Goal: Task Accomplishment & Management: Complete application form

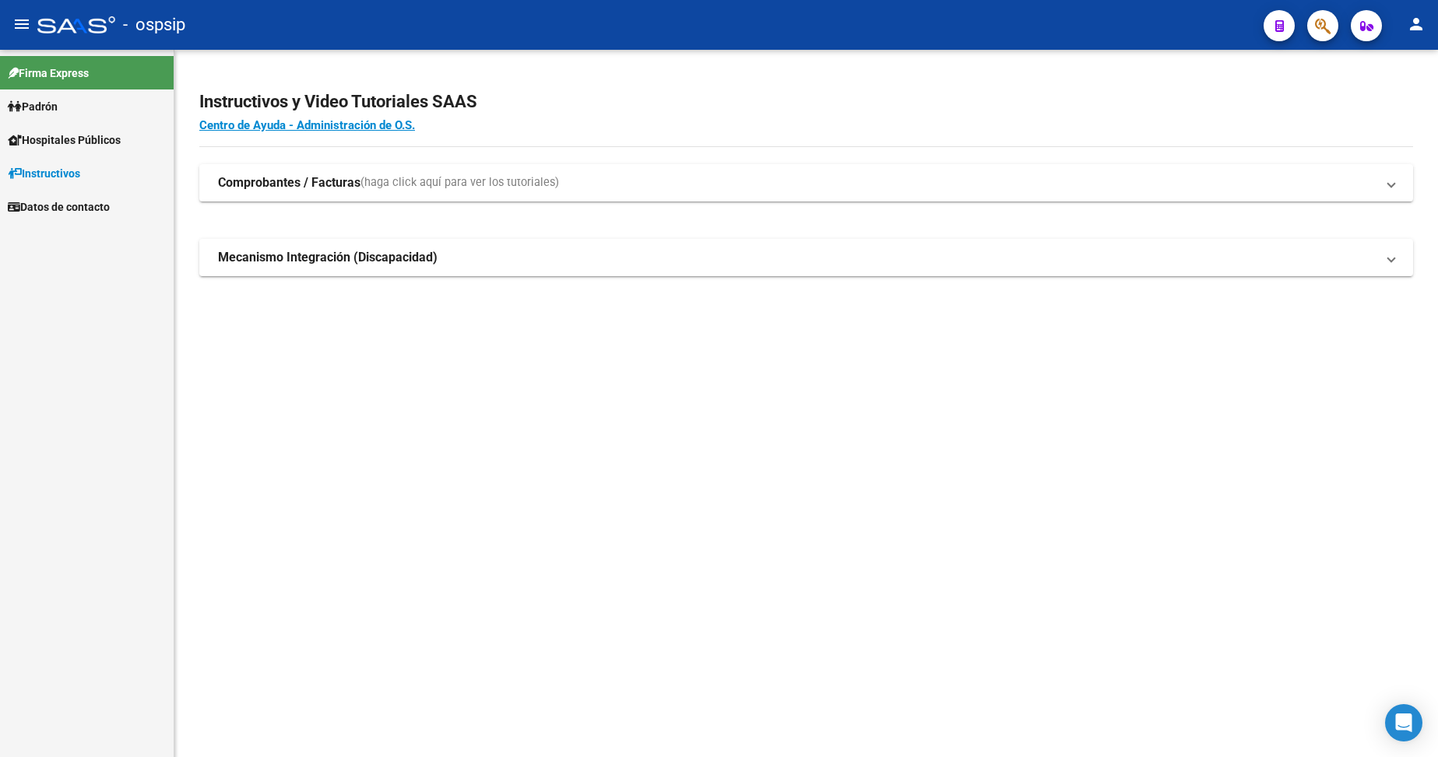
click at [79, 112] on link "Padrón" at bounding box center [87, 106] width 174 height 33
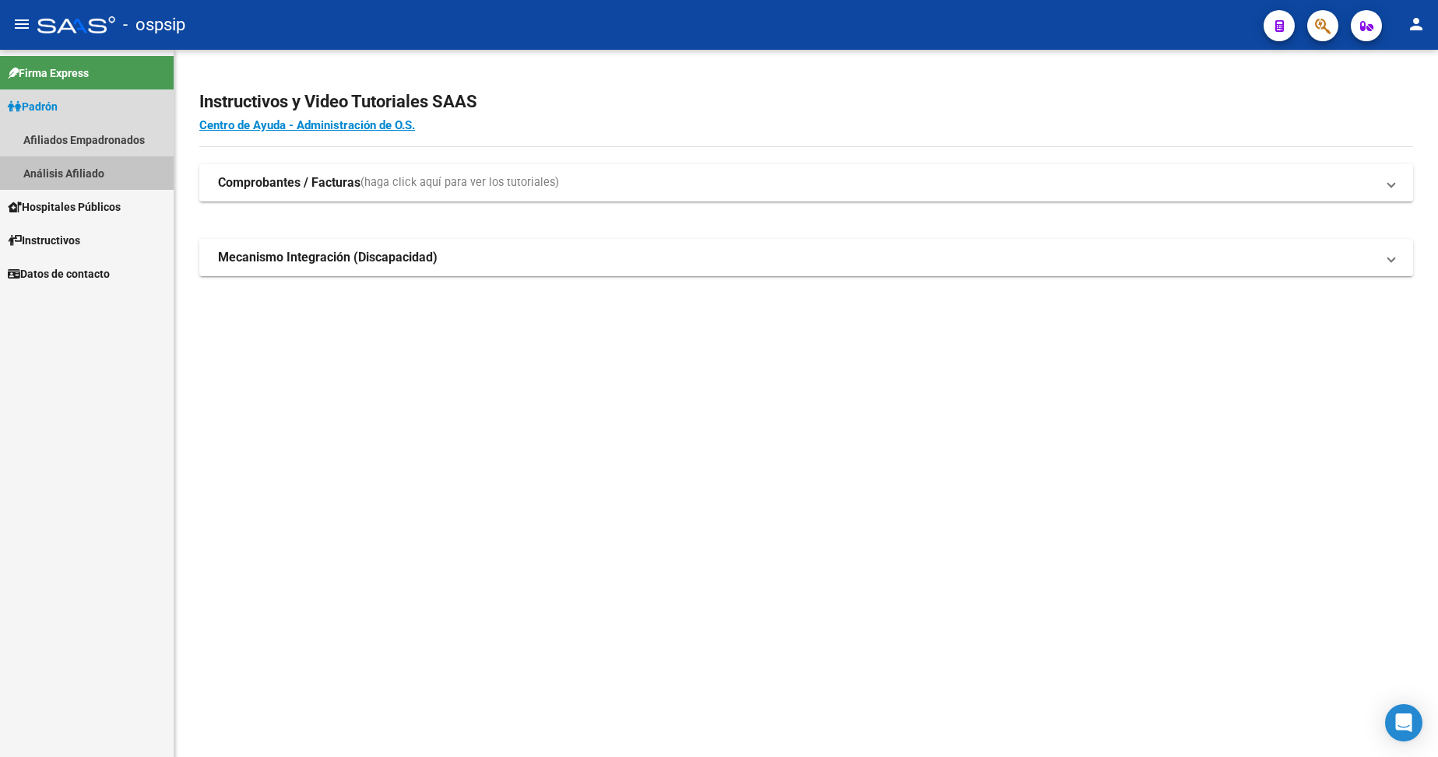
click at [81, 177] on link "Análisis Afiliado" at bounding box center [87, 172] width 174 height 33
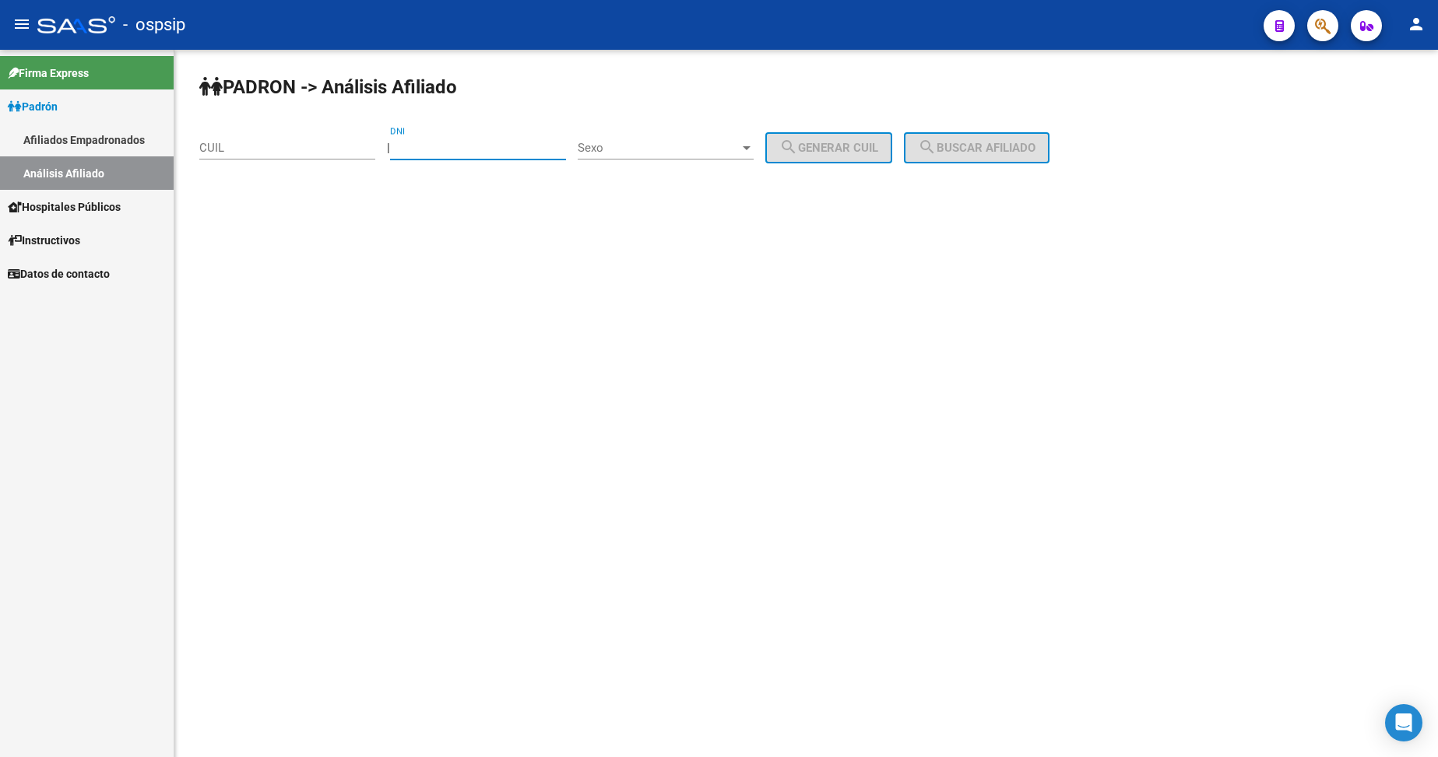
click at [506, 143] on input "DNI" at bounding box center [478, 148] width 176 height 14
type input "21990388"
click at [674, 134] on div "Sexo Sexo" at bounding box center [666, 142] width 176 height 33
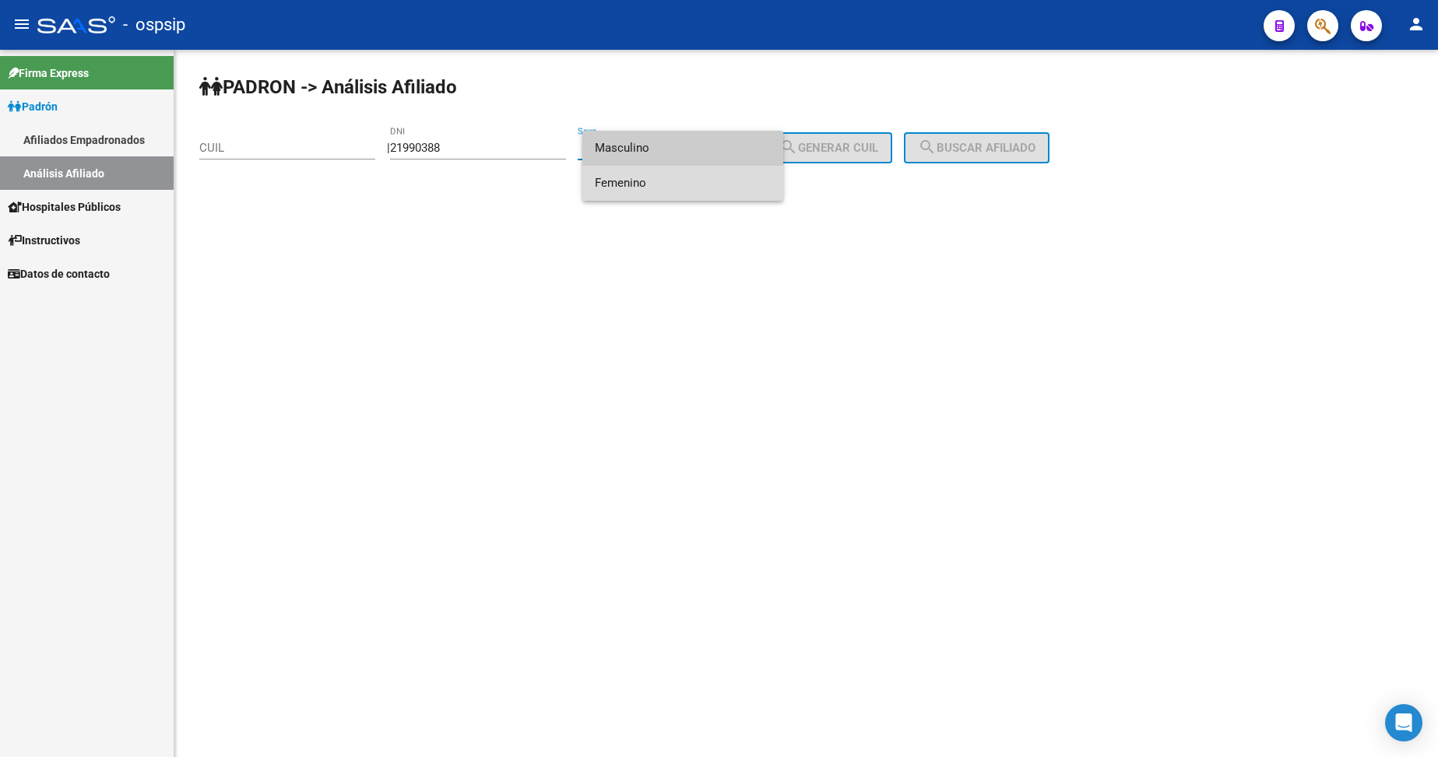
click at [689, 184] on span "Femenino" at bounding box center [683, 183] width 176 height 35
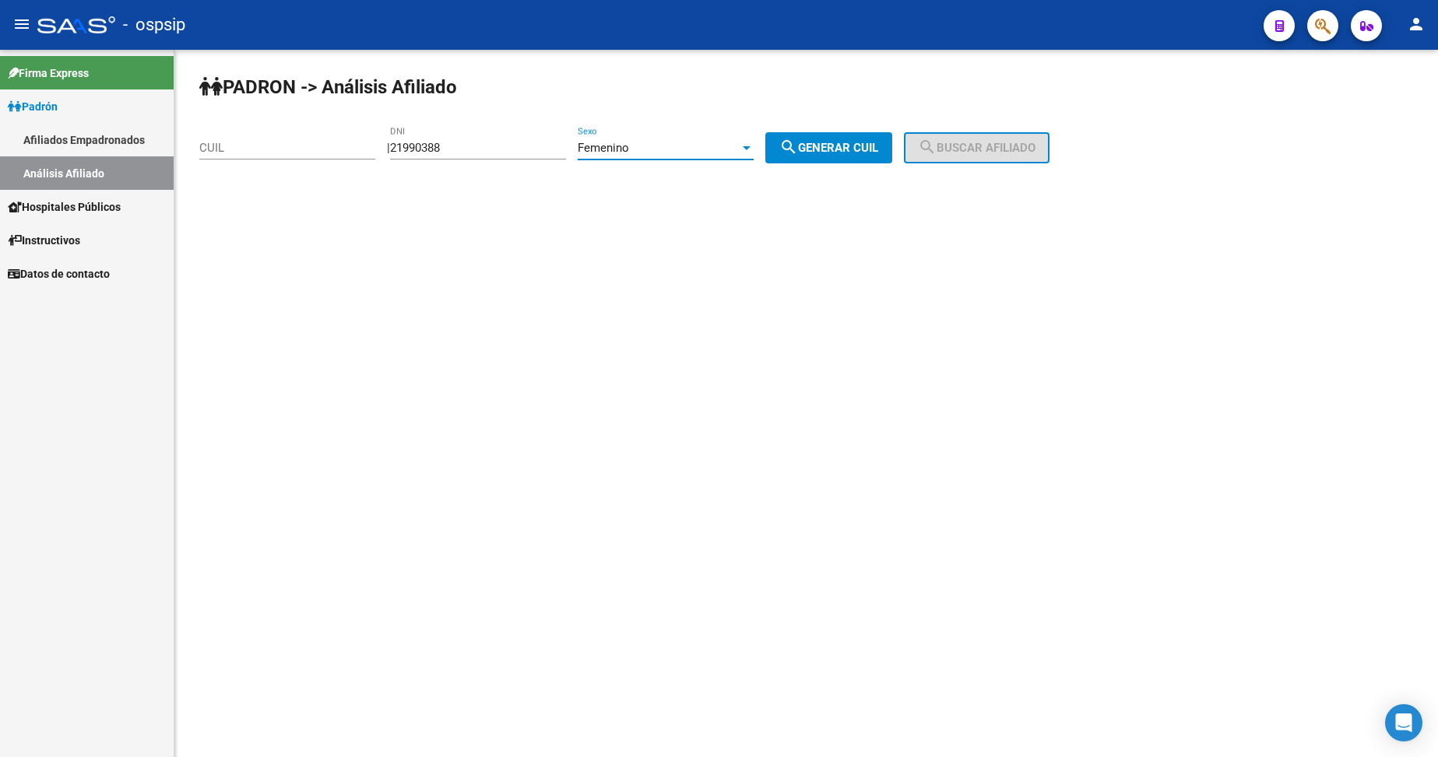
click at [870, 140] on button "search Generar CUIL" at bounding box center [828, 147] width 127 height 31
type input "27-21990388-5"
click at [958, 138] on button "search Buscar afiliado" at bounding box center [977, 147] width 146 height 31
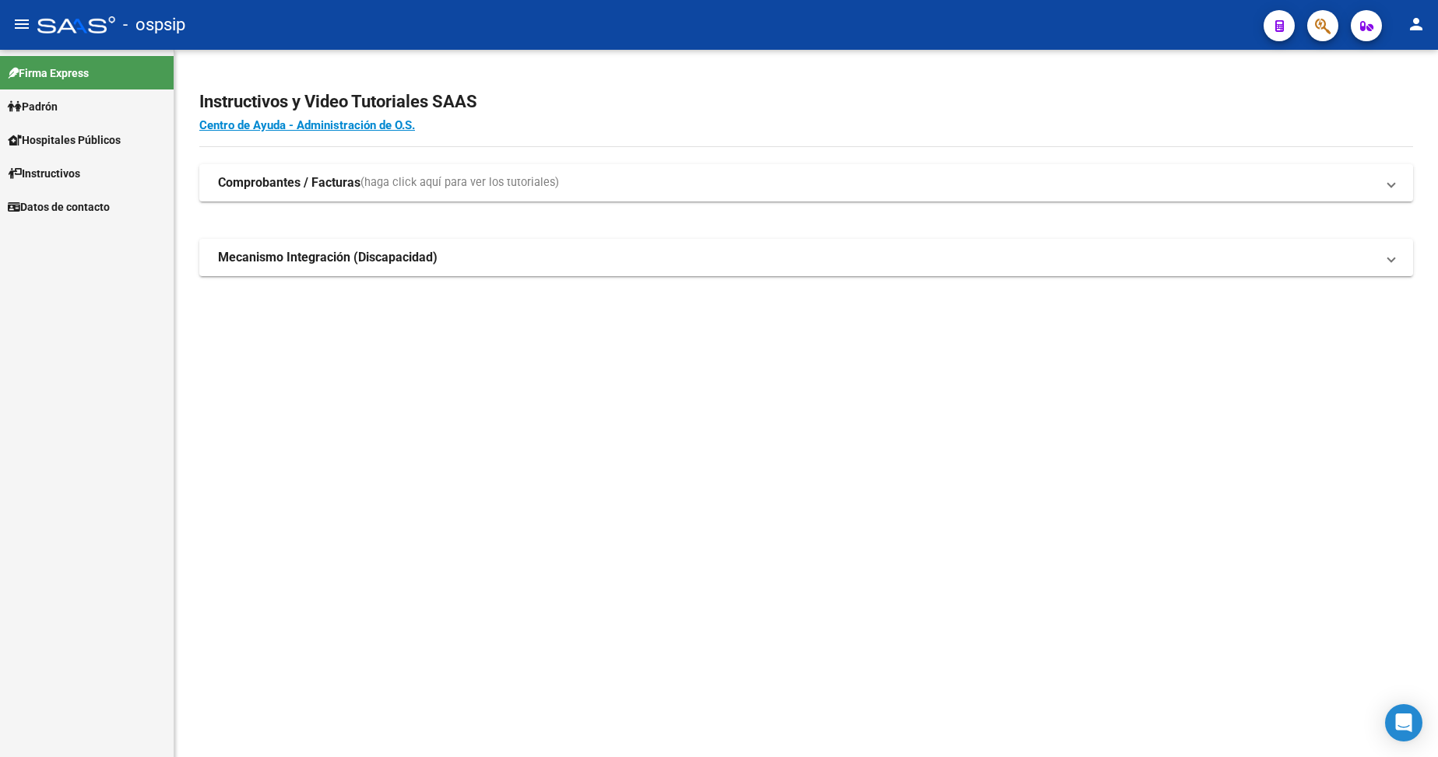
click at [68, 107] on link "Padrón" at bounding box center [87, 106] width 174 height 33
drag, startPoint x: 68, startPoint y: 107, endPoint x: 78, endPoint y: 134, distance: 28.3
click at [68, 108] on link "Padrón" at bounding box center [87, 106] width 174 height 33
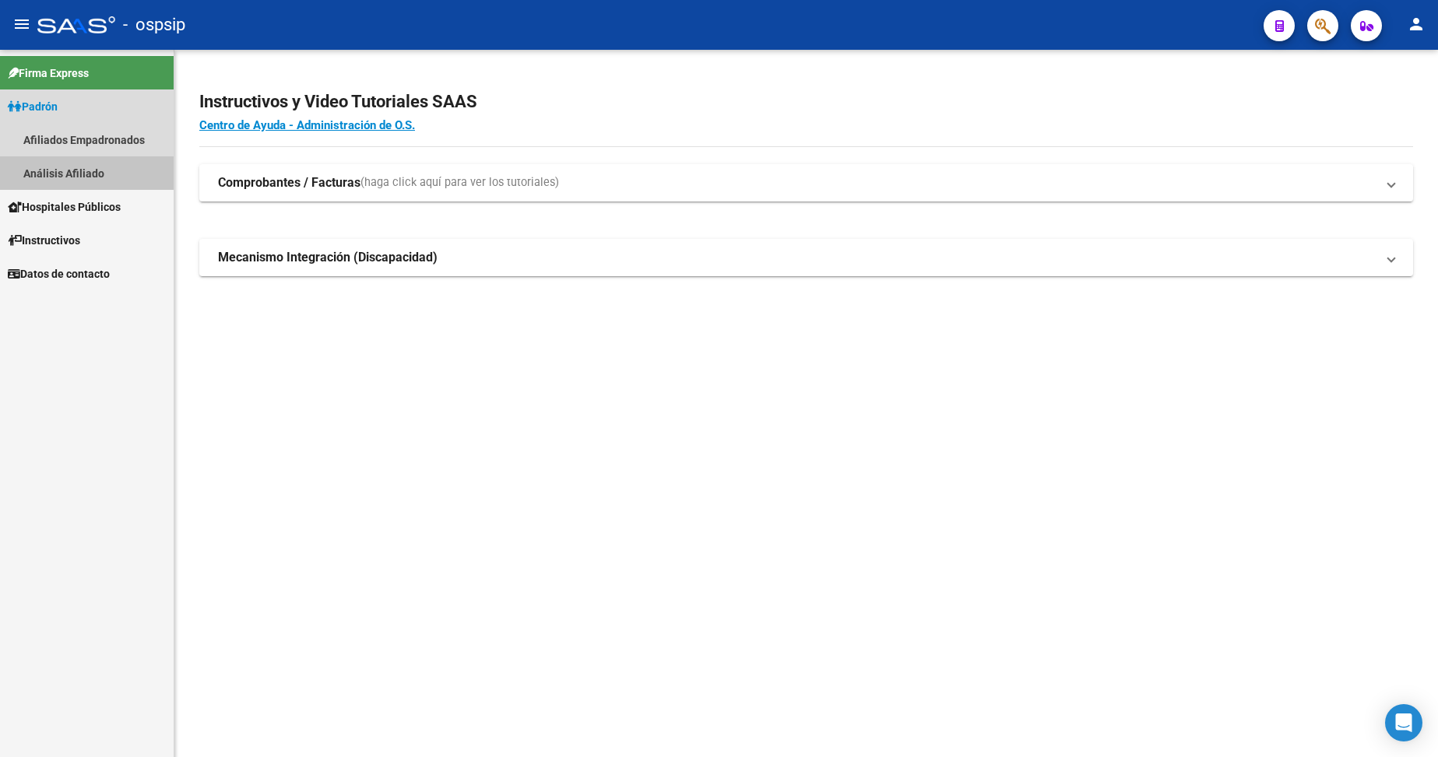
click at [98, 170] on link "Análisis Afiliado" at bounding box center [87, 172] width 174 height 33
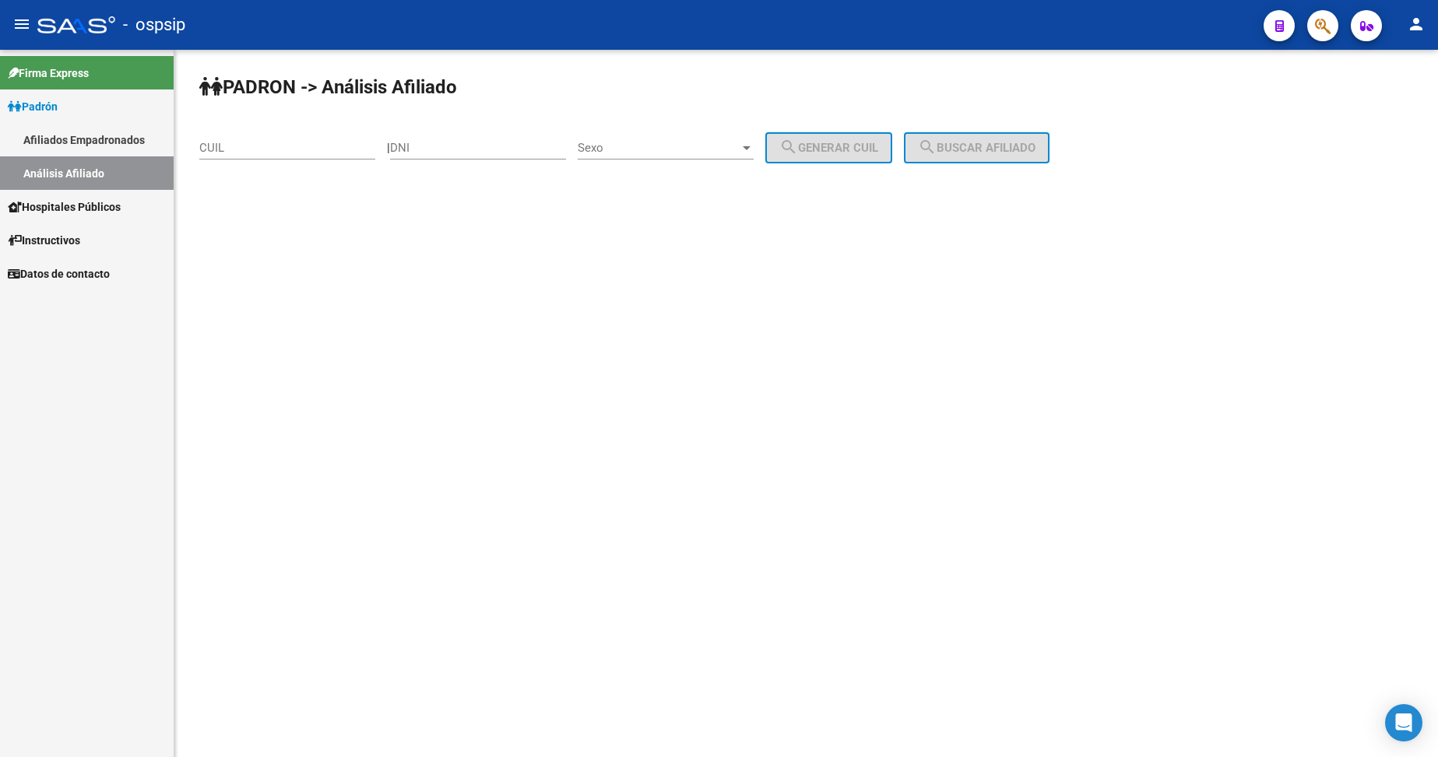
click at [476, 146] on input "DNI" at bounding box center [478, 148] width 176 height 14
type input "52992271"
click at [672, 150] on span "Sexo" at bounding box center [659, 148] width 162 height 14
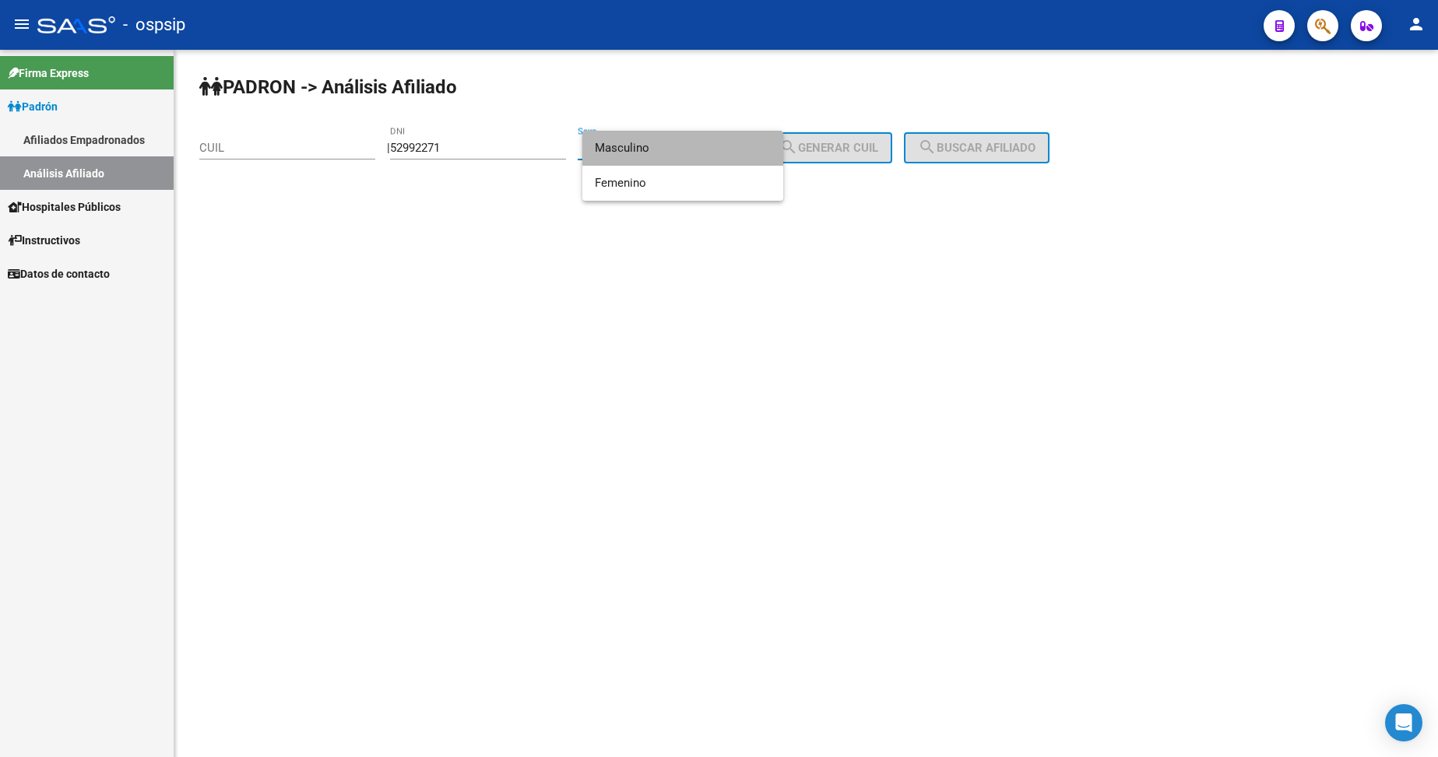
click at [675, 155] on span "Masculino" at bounding box center [683, 148] width 176 height 35
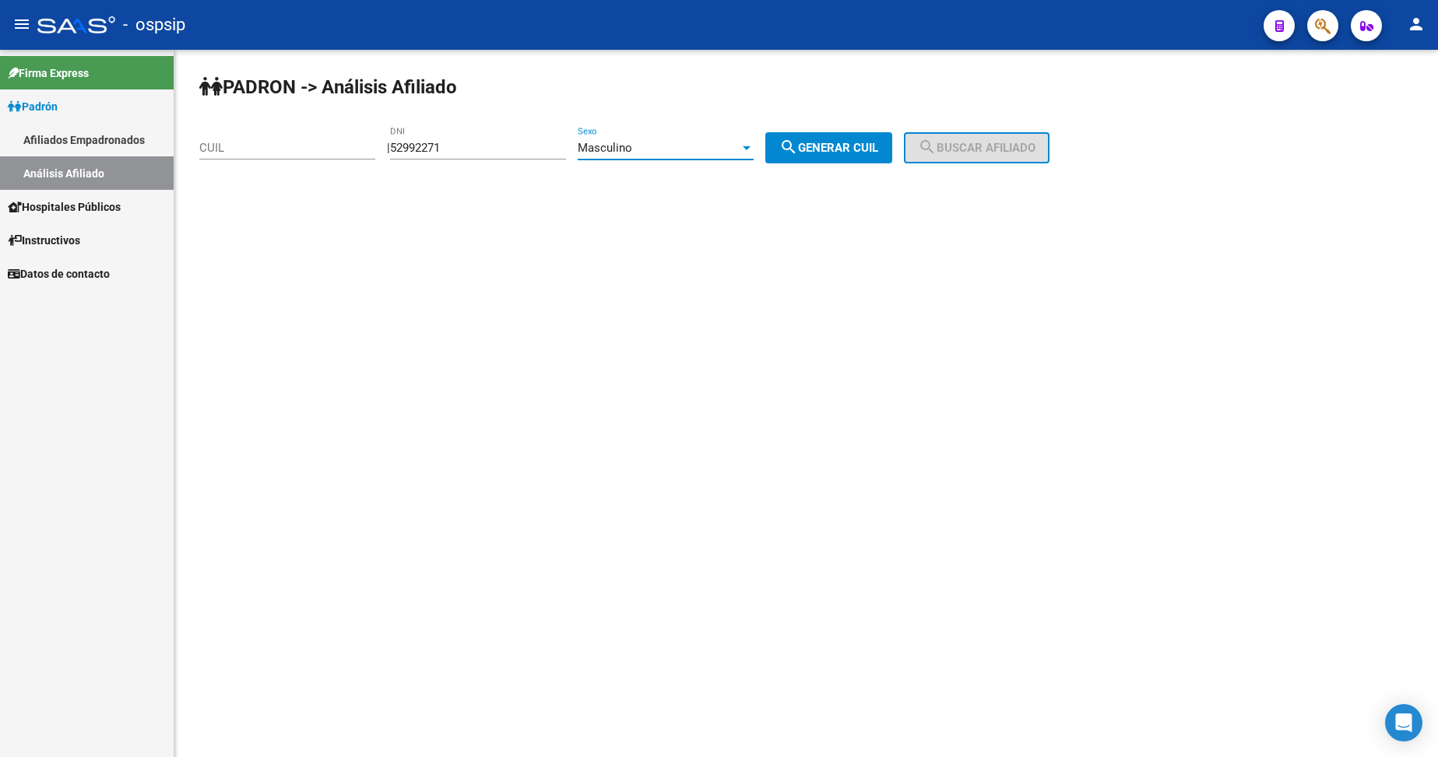
drag, startPoint x: 877, startPoint y: 148, endPoint x: 939, endPoint y: 159, distance: 63.2
click at [878, 153] on span "search Generar CUIL" at bounding box center [828, 148] width 99 height 14
type input "20-52992271-0"
click at [957, 157] on button "search Buscar afiliado" at bounding box center [977, 147] width 146 height 31
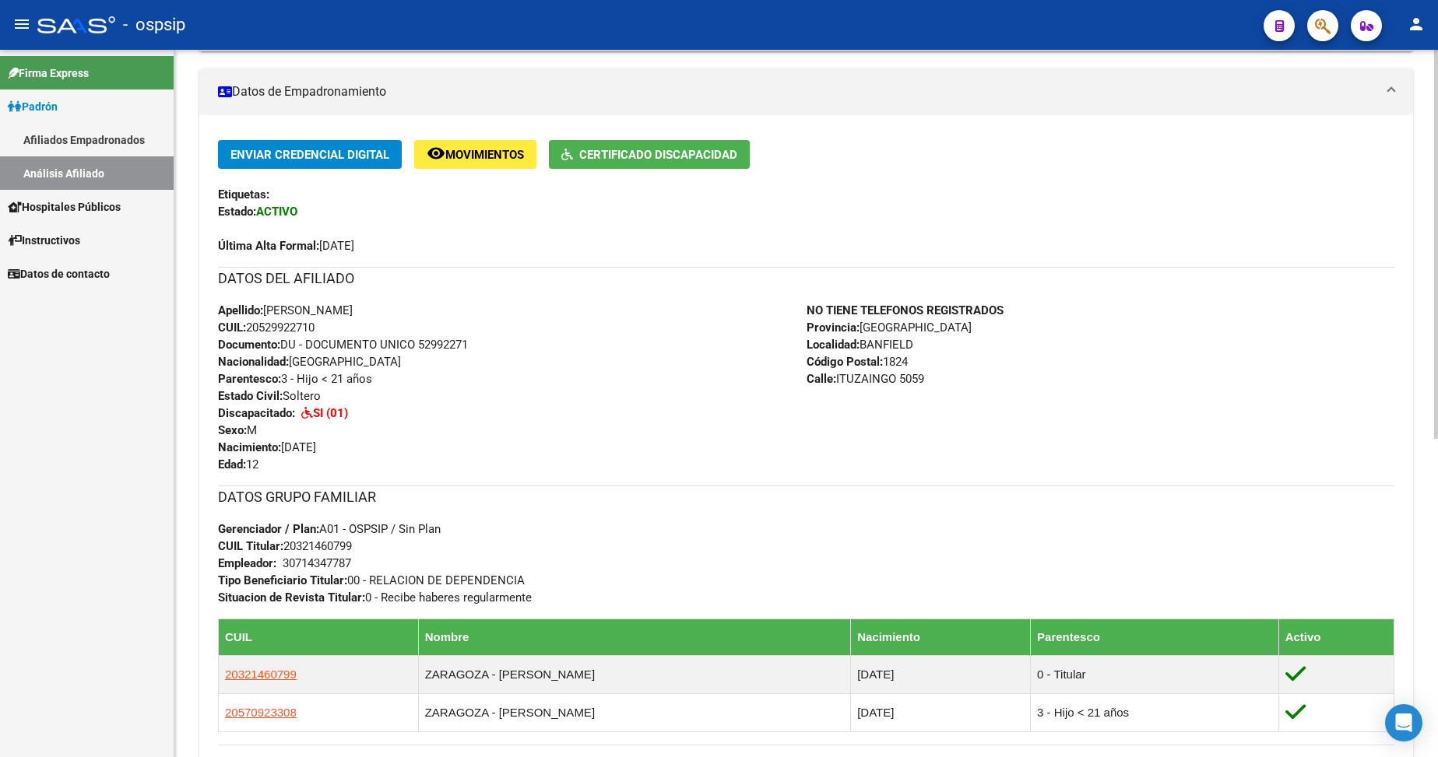
scroll to position [389, 0]
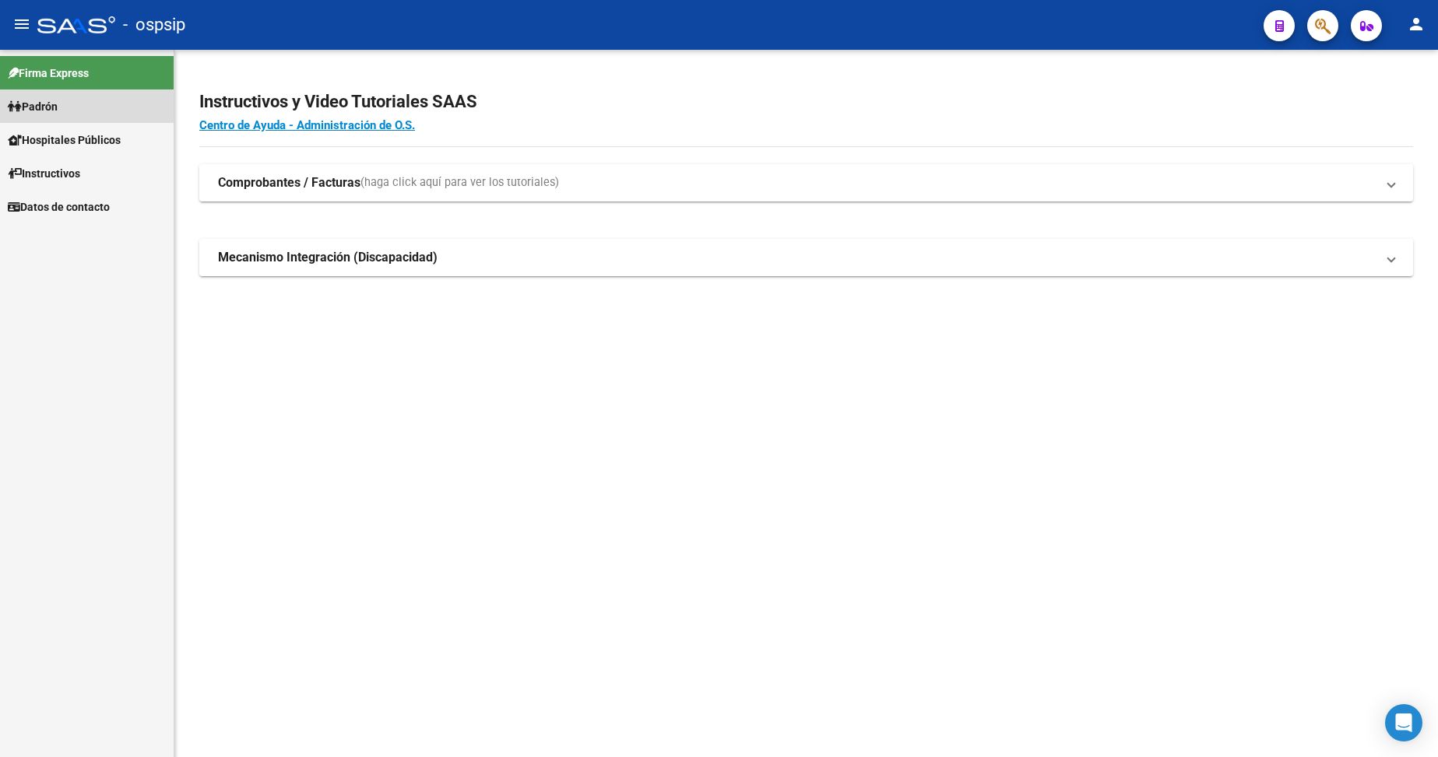
click at [48, 111] on span "Padrón" at bounding box center [33, 106] width 50 height 17
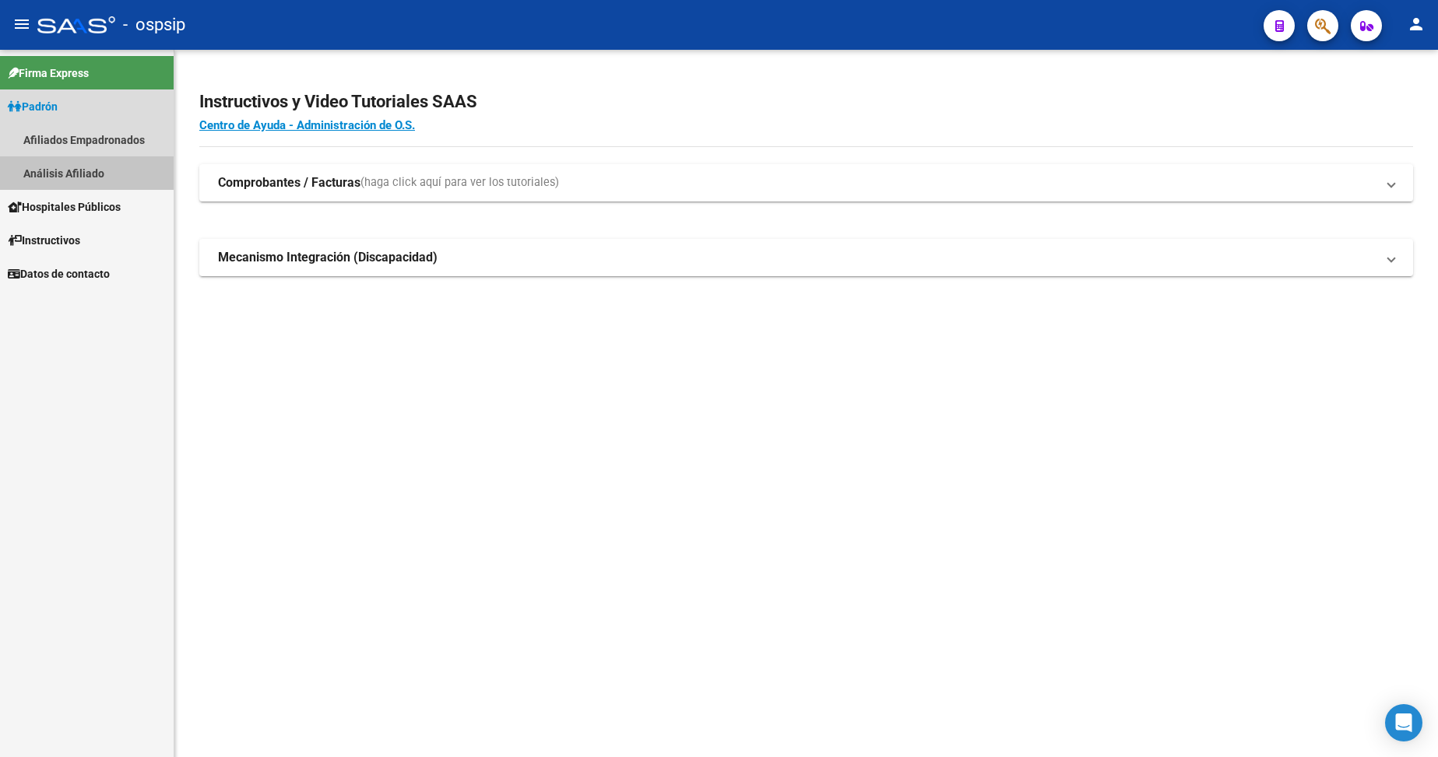
click at [61, 174] on link "Análisis Afiliado" at bounding box center [87, 172] width 174 height 33
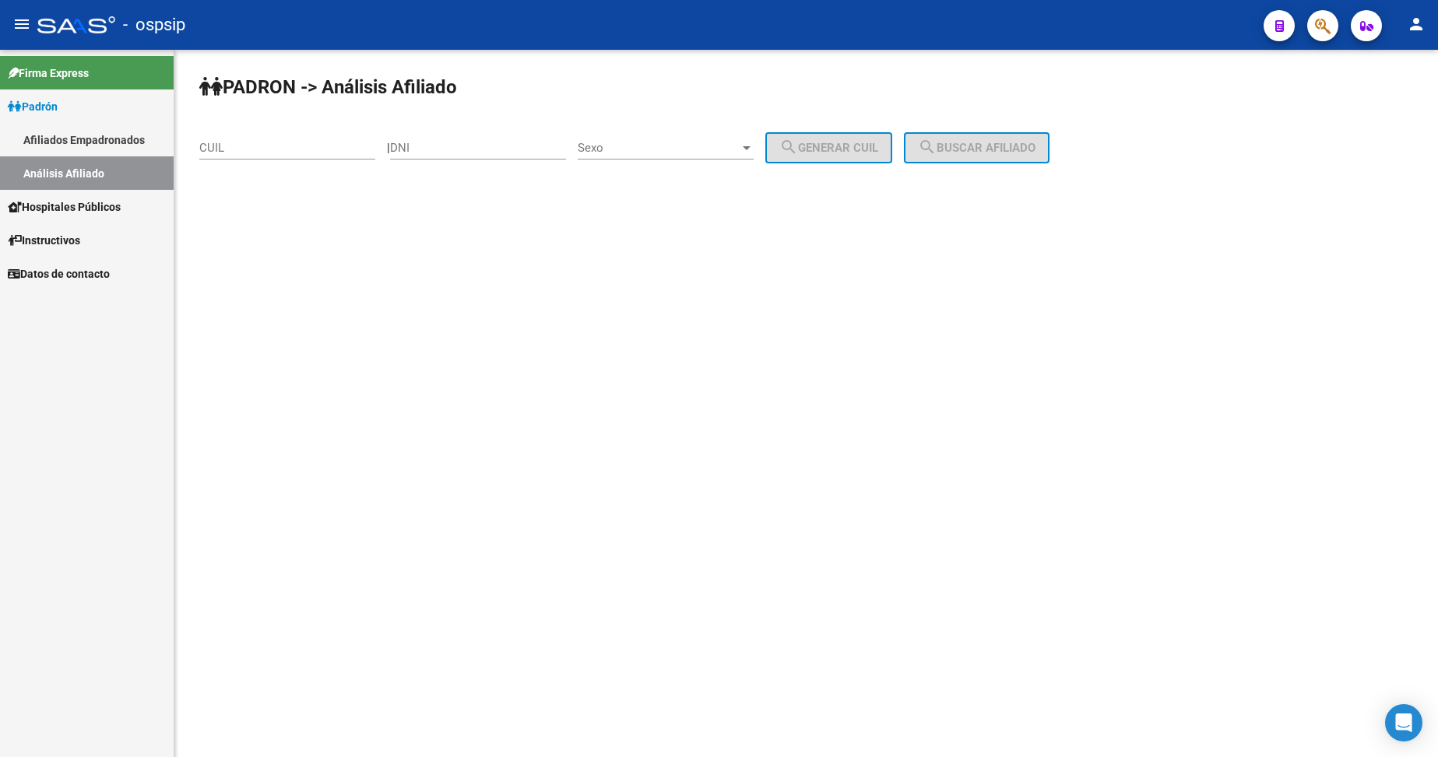
click at [472, 138] on div "DNI" at bounding box center [478, 142] width 176 height 33
type input "17249718"
click at [698, 144] on span "Sexo" at bounding box center [659, 148] width 162 height 14
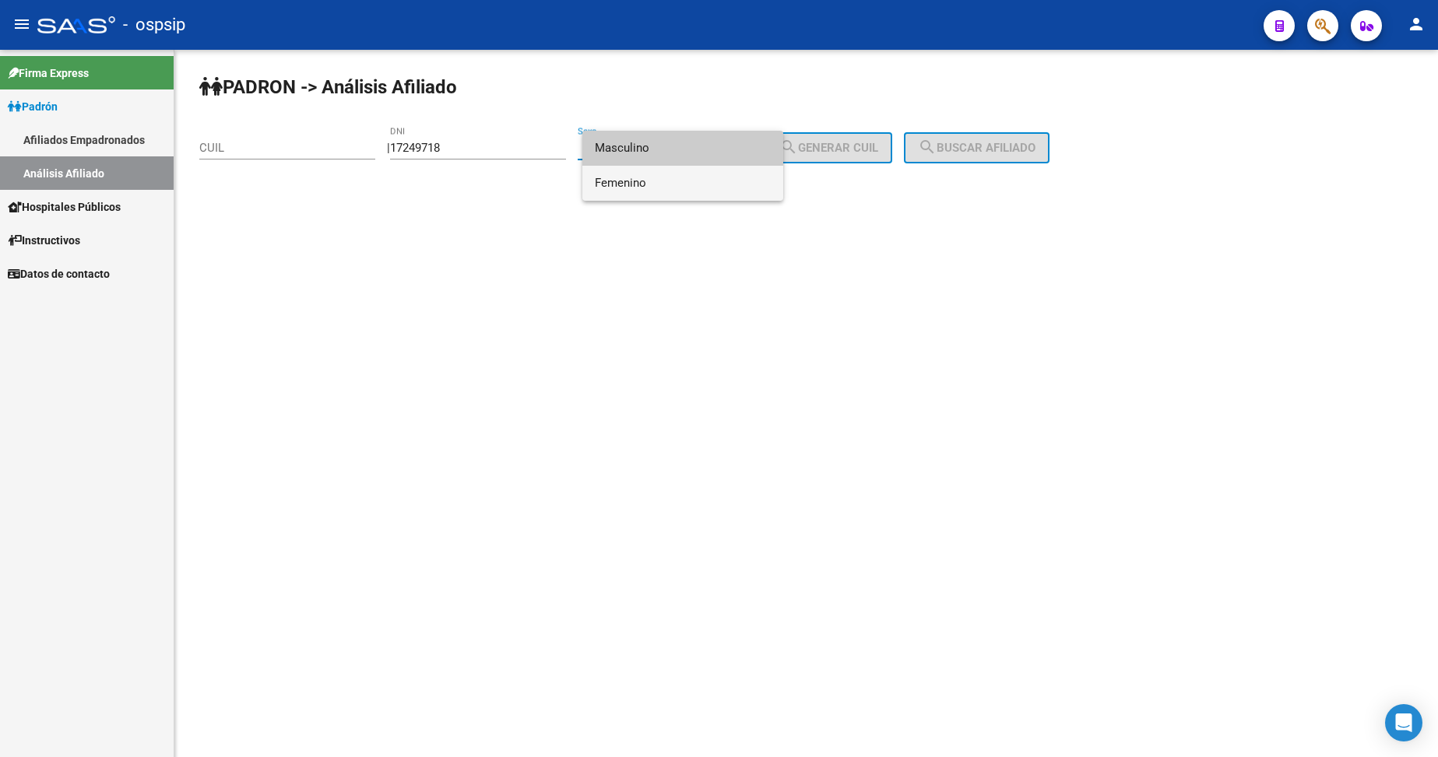
click at [692, 186] on span "Femenino" at bounding box center [683, 183] width 176 height 35
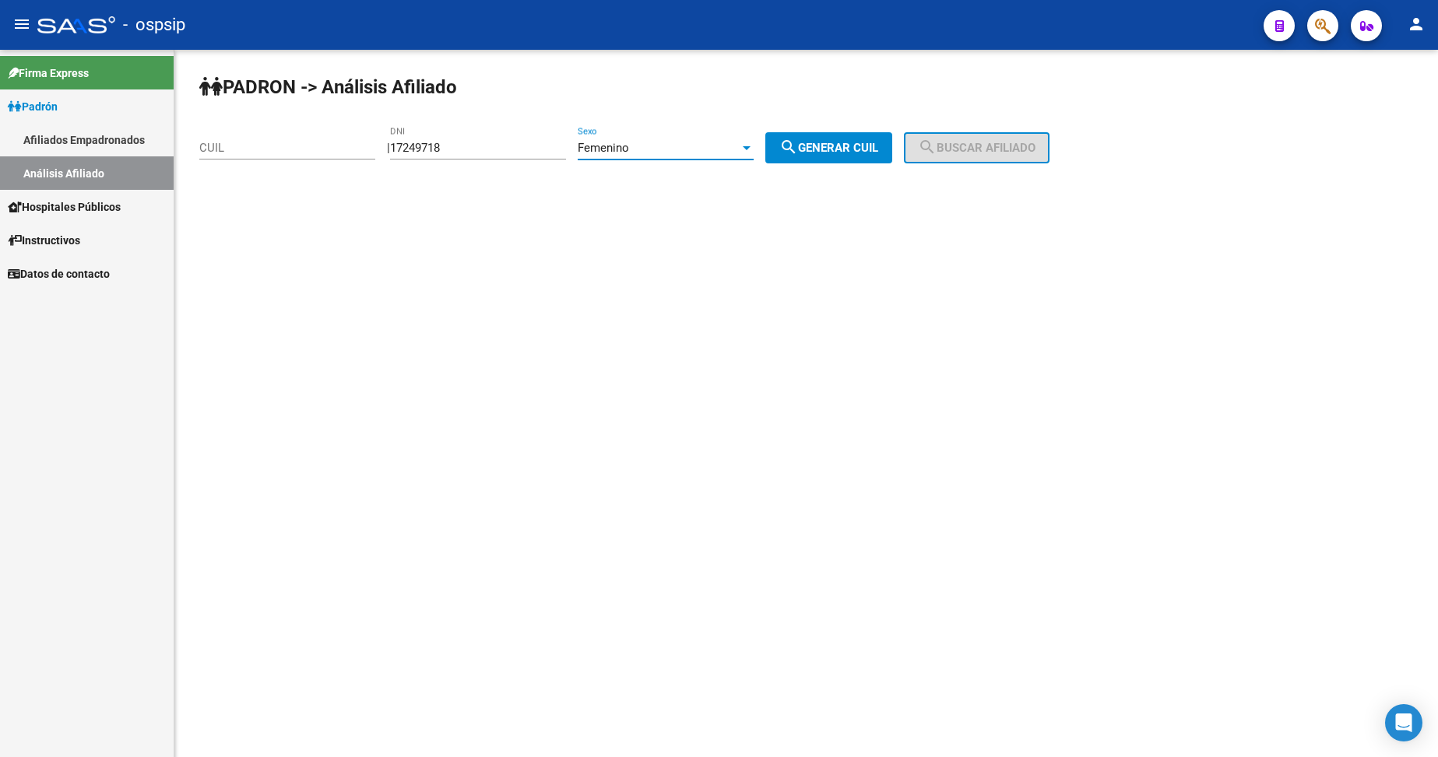
click at [824, 156] on button "search Generar CUIL" at bounding box center [828, 147] width 127 height 31
click at [676, 133] on div "Femenino Sexo" at bounding box center [666, 142] width 176 height 33
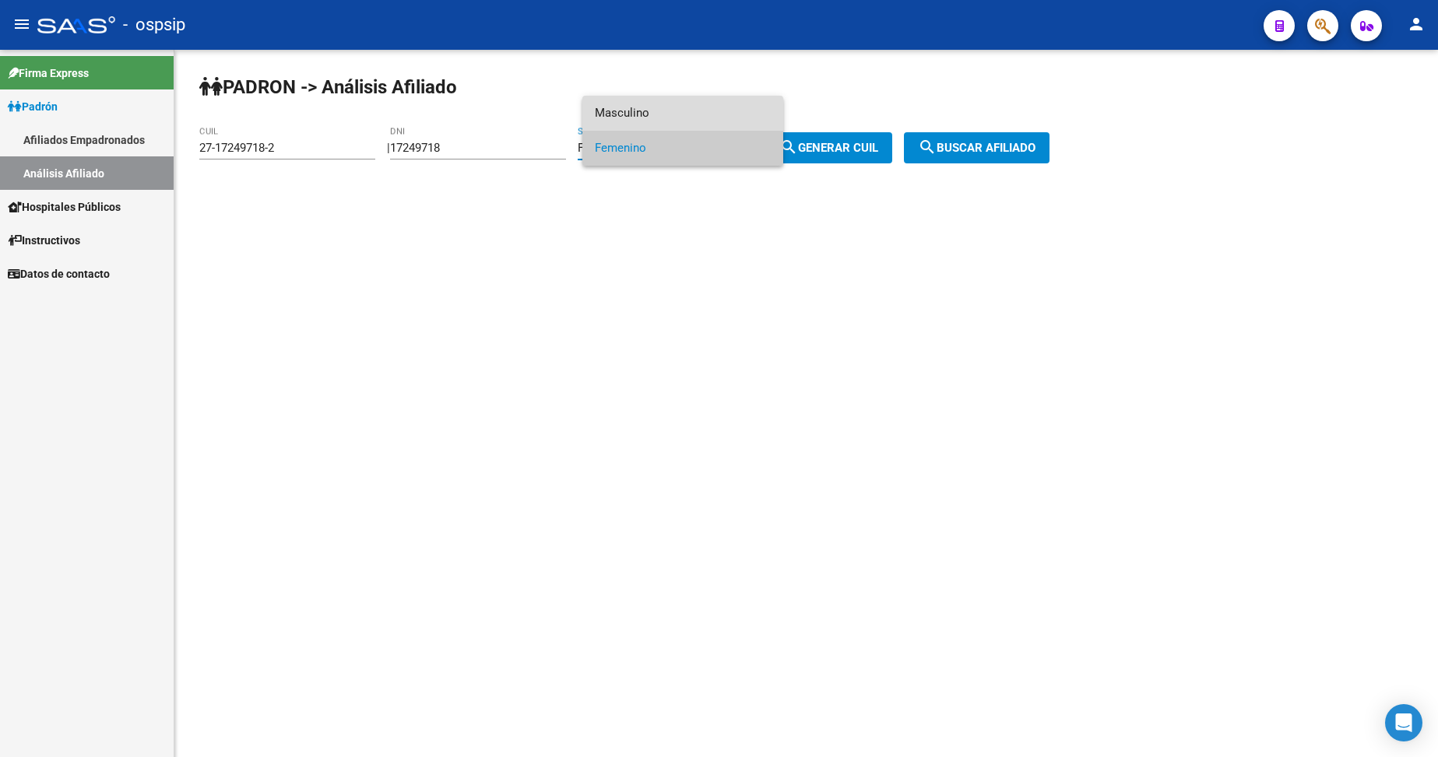
click at [669, 109] on span "Masculino" at bounding box center [683, 113] width 176 height 35
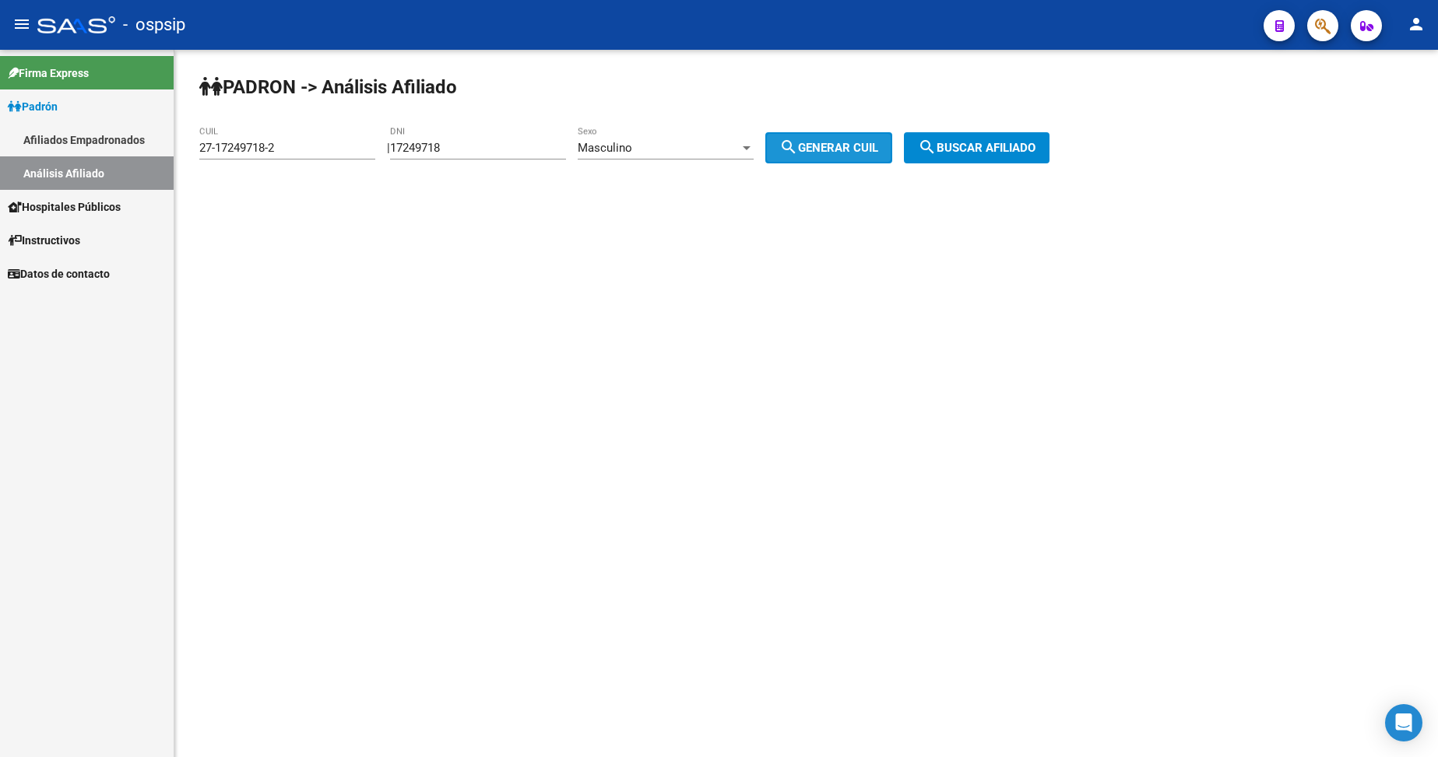
click at [798, 149] on mat-icon "search" at bounding box center [788, 147] width 19 height 19
type input "20-17249718-8"
click at [948, 136] on button "search Buscar afiliado" at bounding box center [977, 147] width 146 height 31
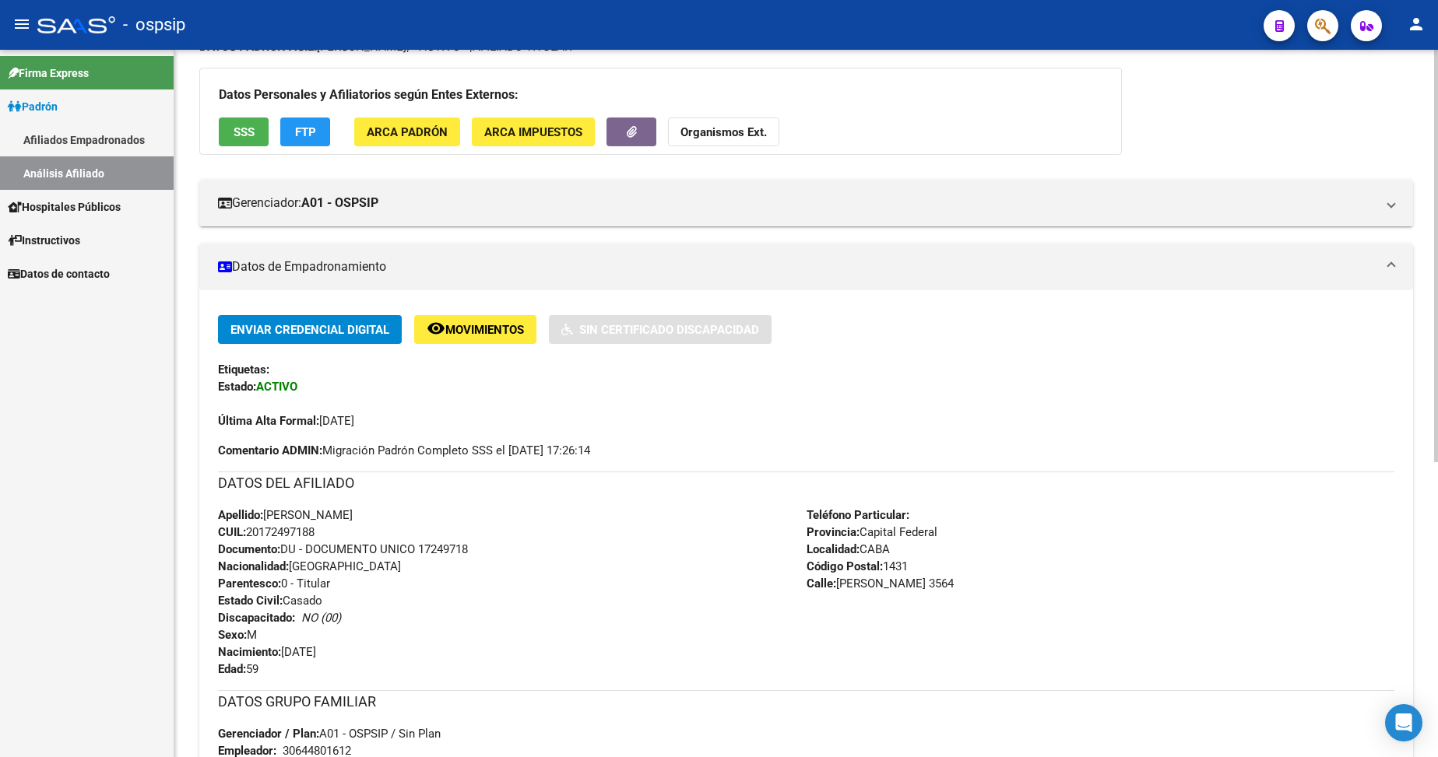
scroll to position [311, 0]
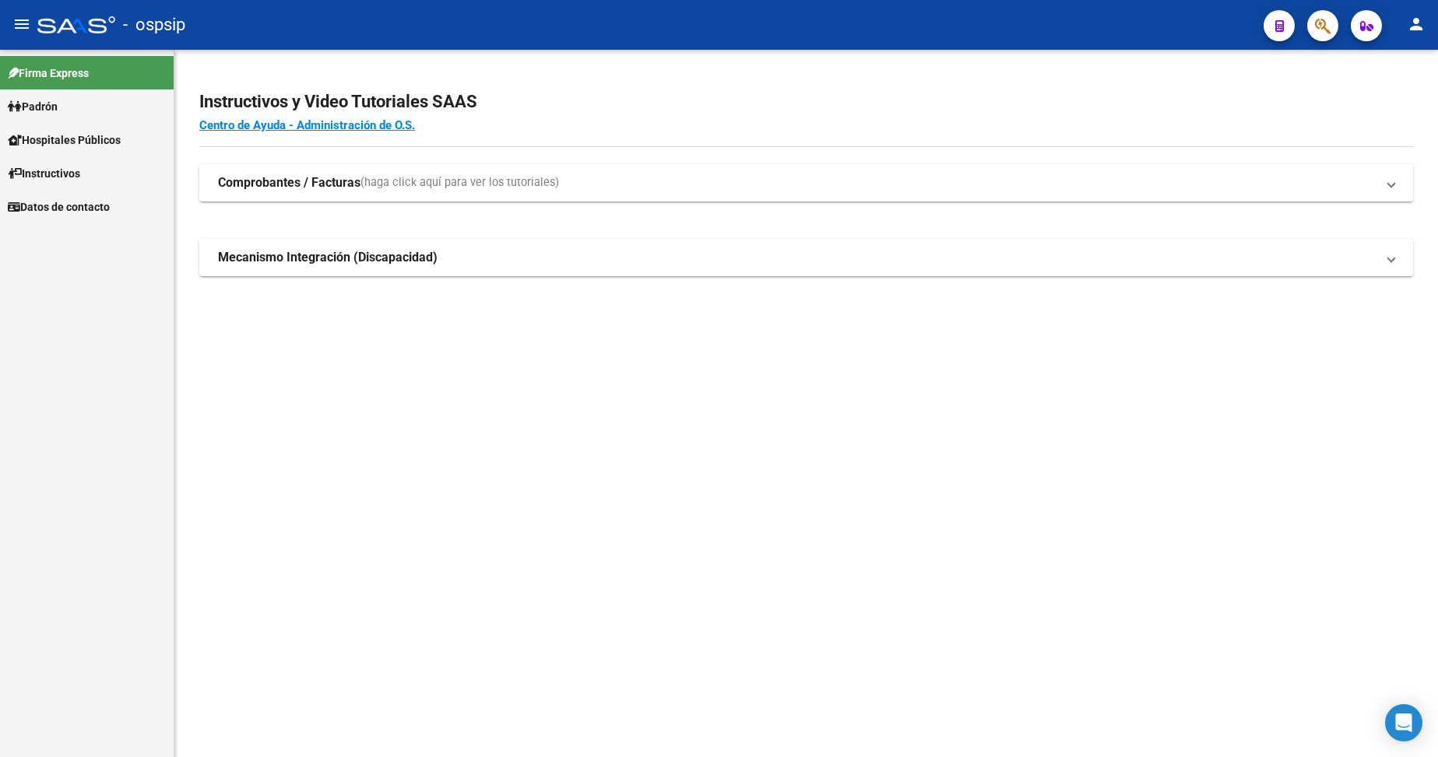
click at [58, 114] on span "Padrón" at bounding box center [33, 106] width 50 height 17
click at [89, 173] on link "Análisis Afiliado" at bounding box center [87, 172] width 174 height 33
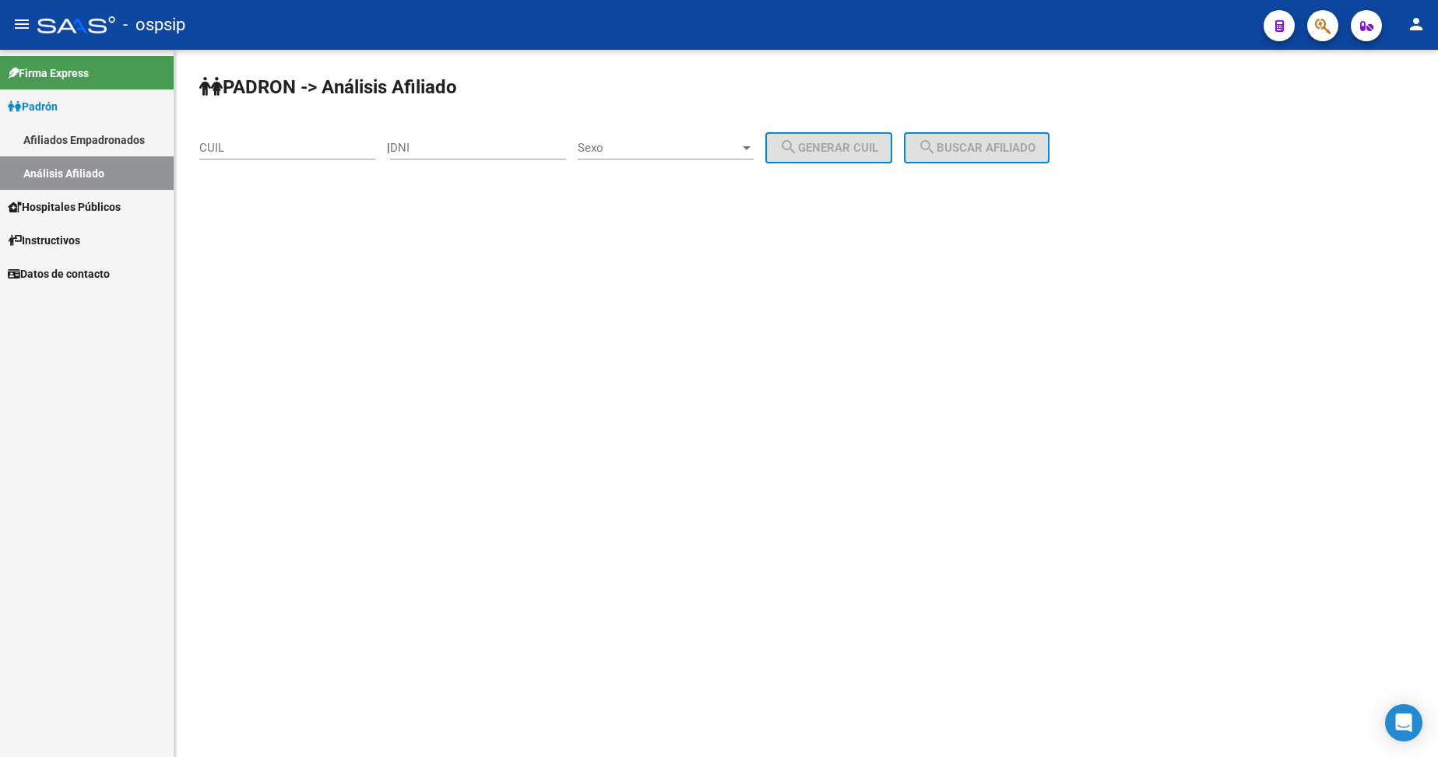
click at [471, 160] on div "DNI" at bounding box center [478, 150] width 176 height 48
click at [475, 154] on input "DNI" at bounding box center [478, 148] width 176 height 14
type input "13933691"
click at [664, 144] on span "Sexo" at bounding box center [659, 148] width 162 height 14
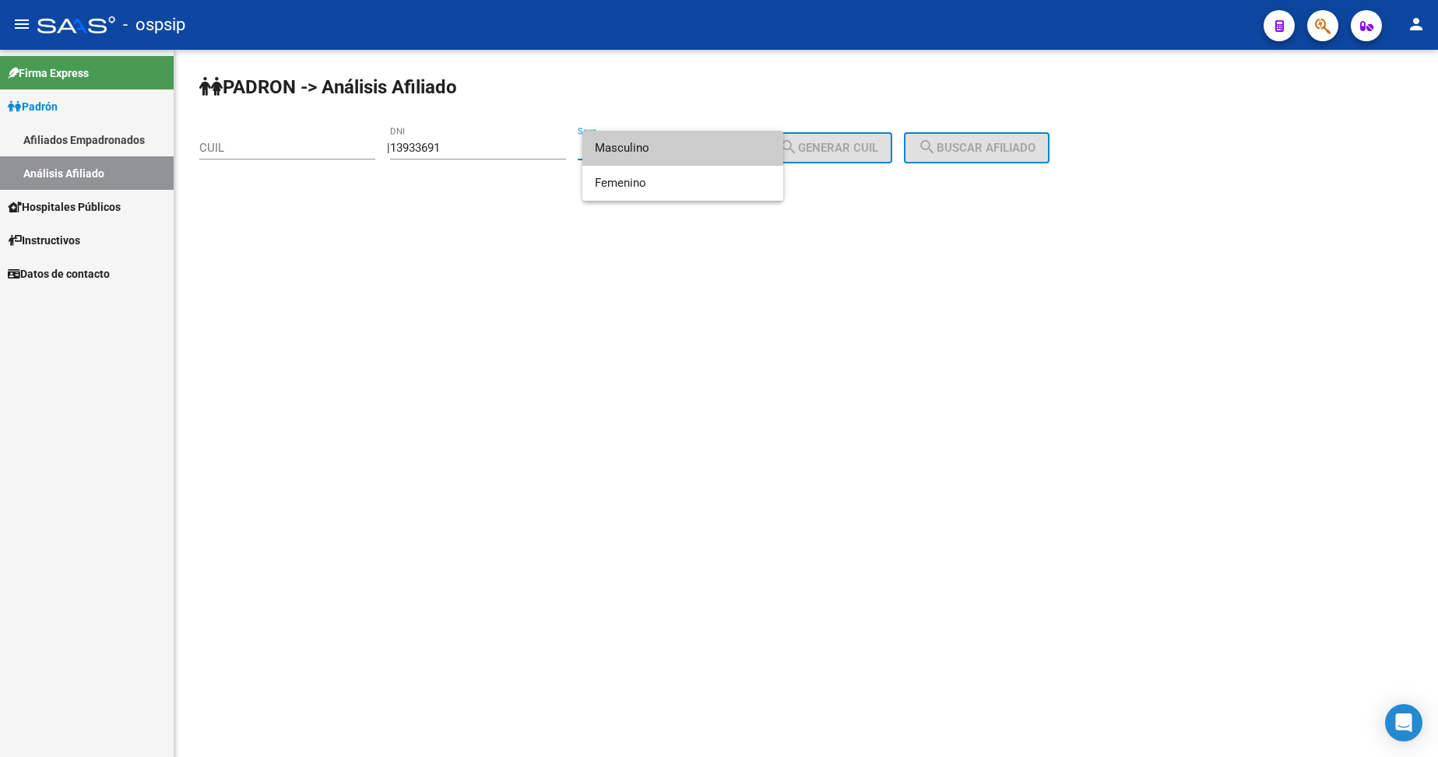
click at [669, 154] on span "Masculino" at bounding box center [683, 148] width 176 height 35
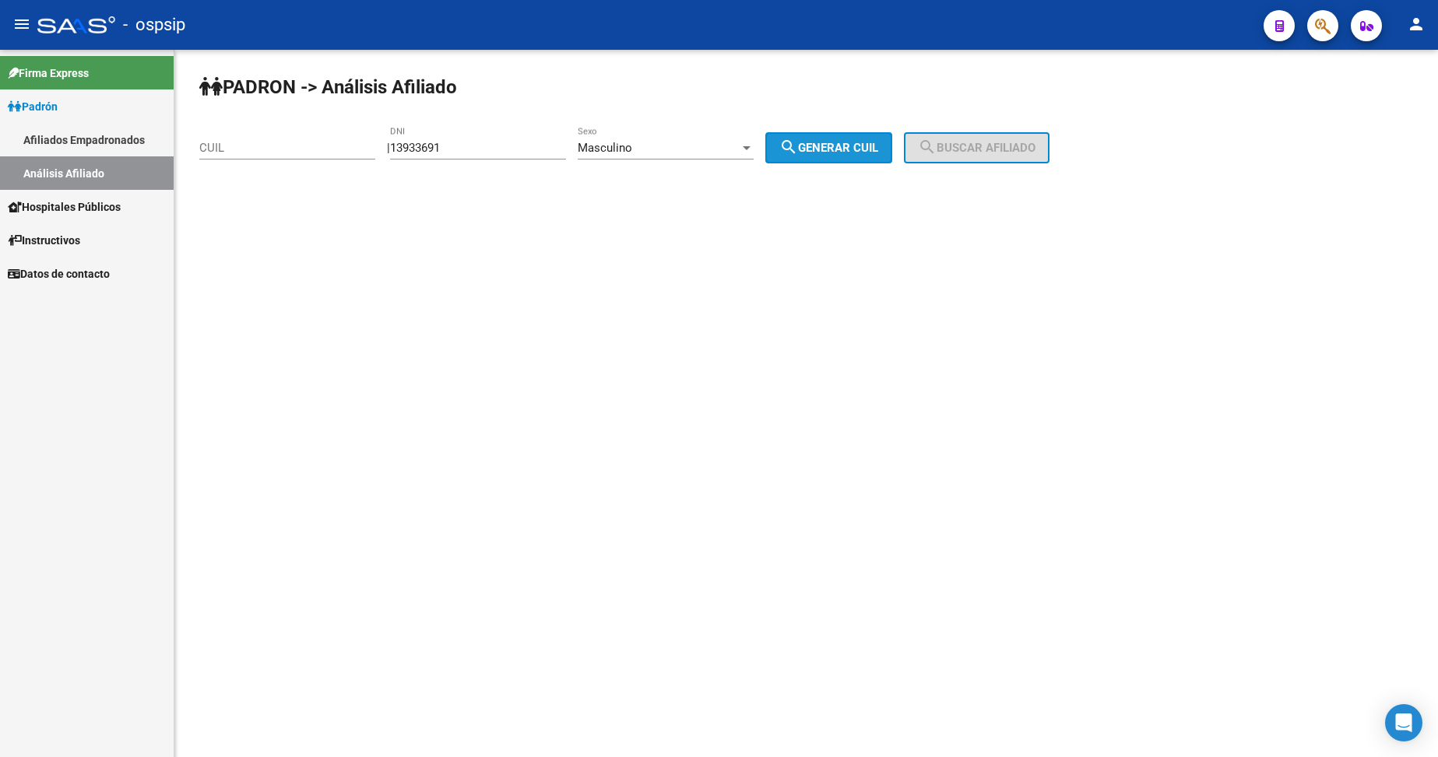
click at [859, 153] on span "search Generar CUIL" at bounding box center [828, 148] width 99 height 14
type input "20-13933691-8"
click at [937, 141] on mat-icon "search" at bounding box center [927, 147] width 19 height 19
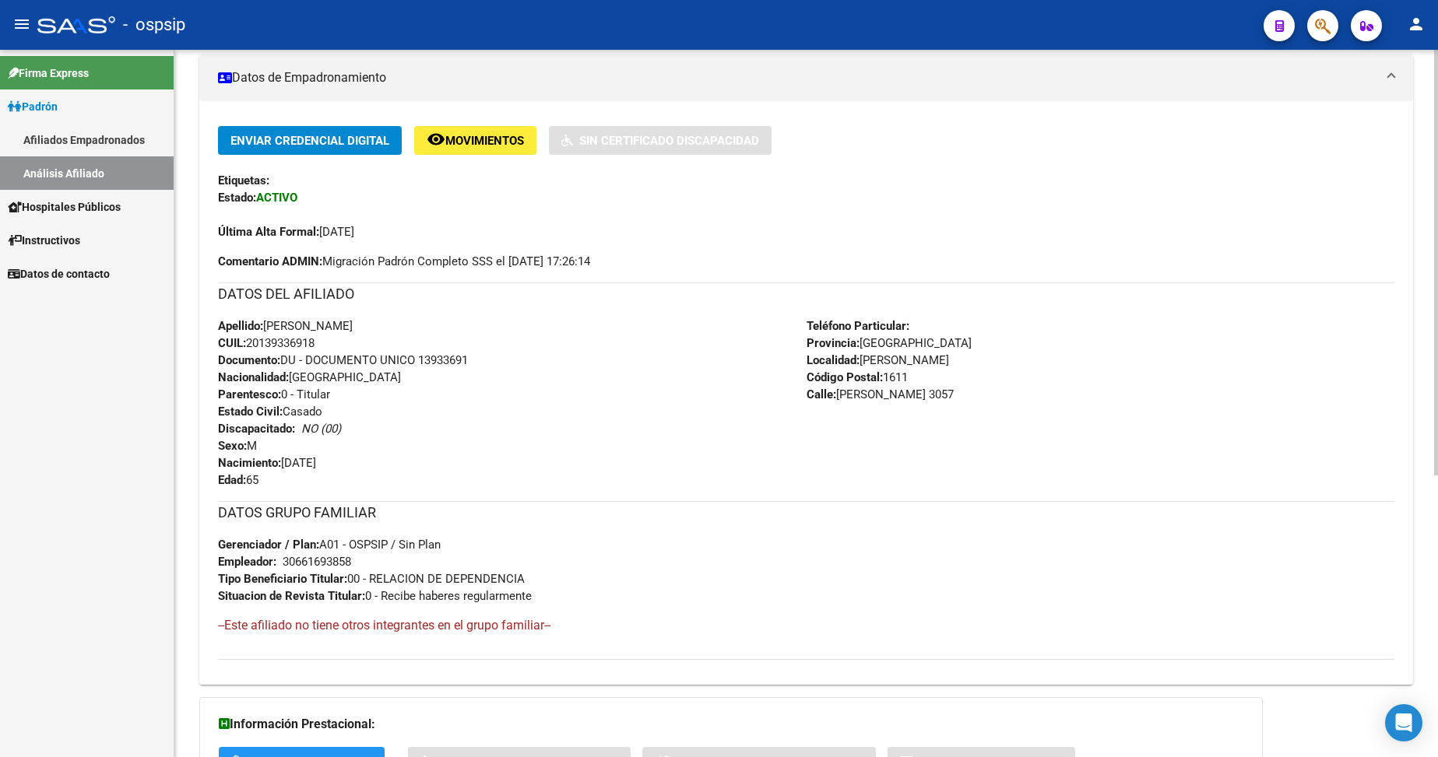
scroll to position [468, 0]
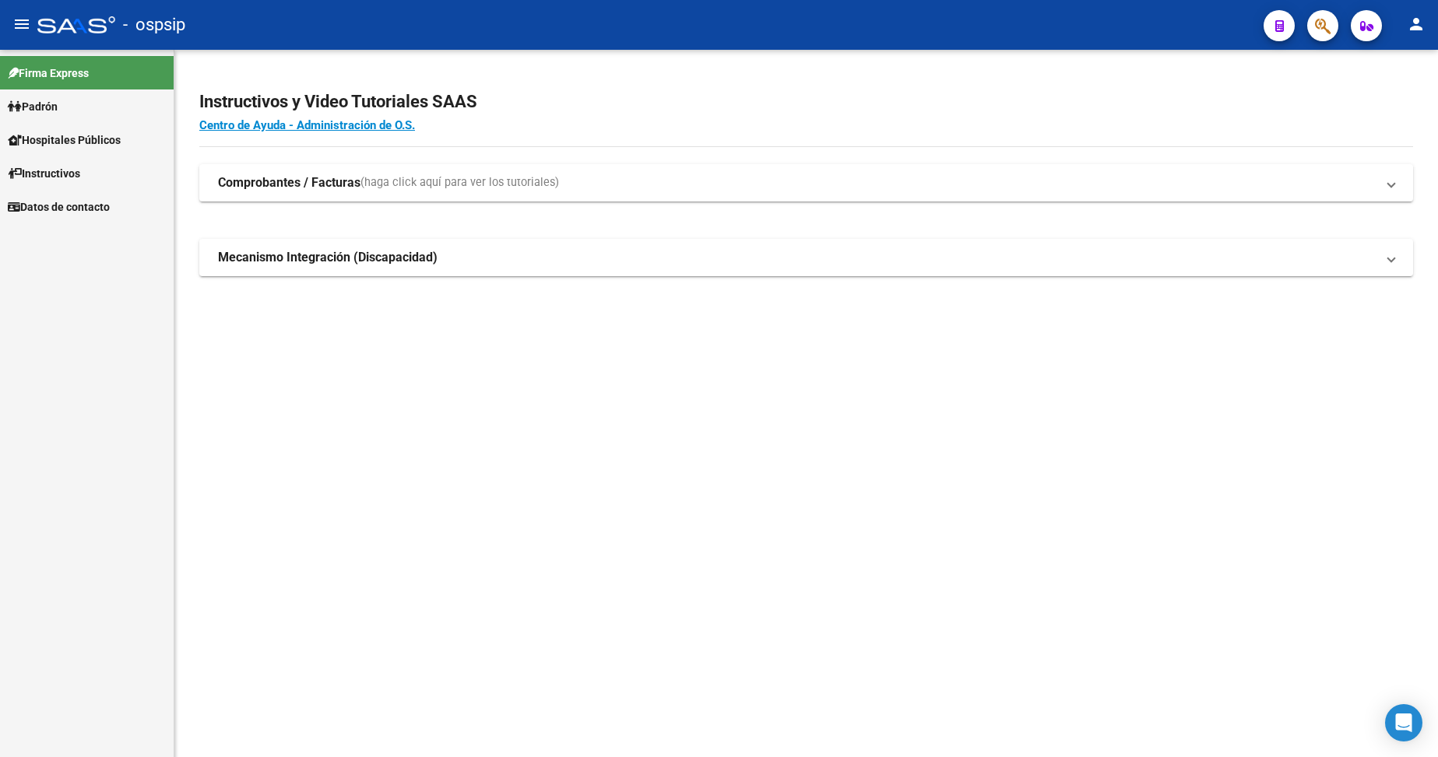
click at [55, 112] on span "Padrón" at bounding box center [33, 106] width 50 height 17
click at [93, 180] on link "Análisis Afiliado" at bounding box center [87, 172] width 174 height 33
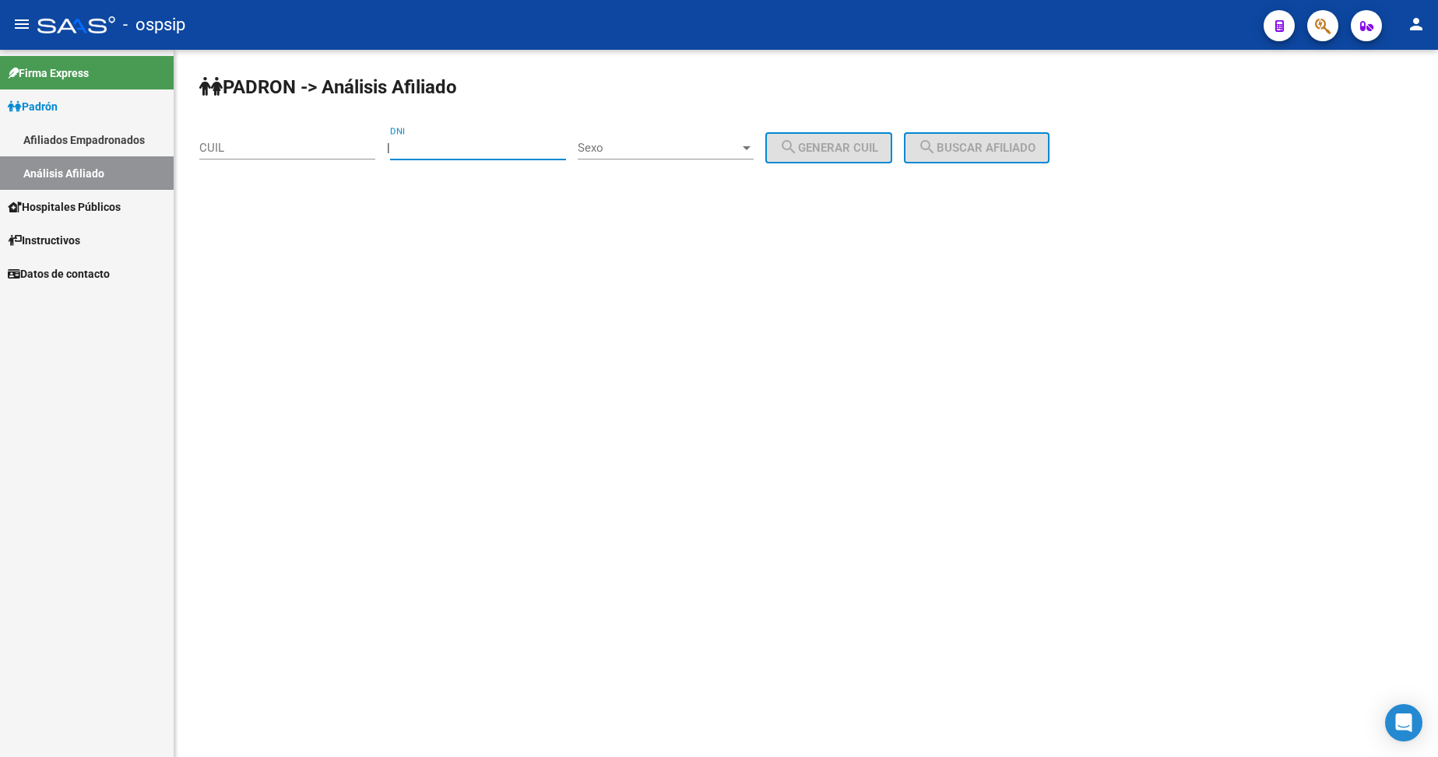
click at [502, 153] on input "DNI" at bounding box center [478, 148] width 176 height 14
type input "23091530"
click at [708, 144] on span "Sexo" at bounding box center [659, 148] width 162 height 14
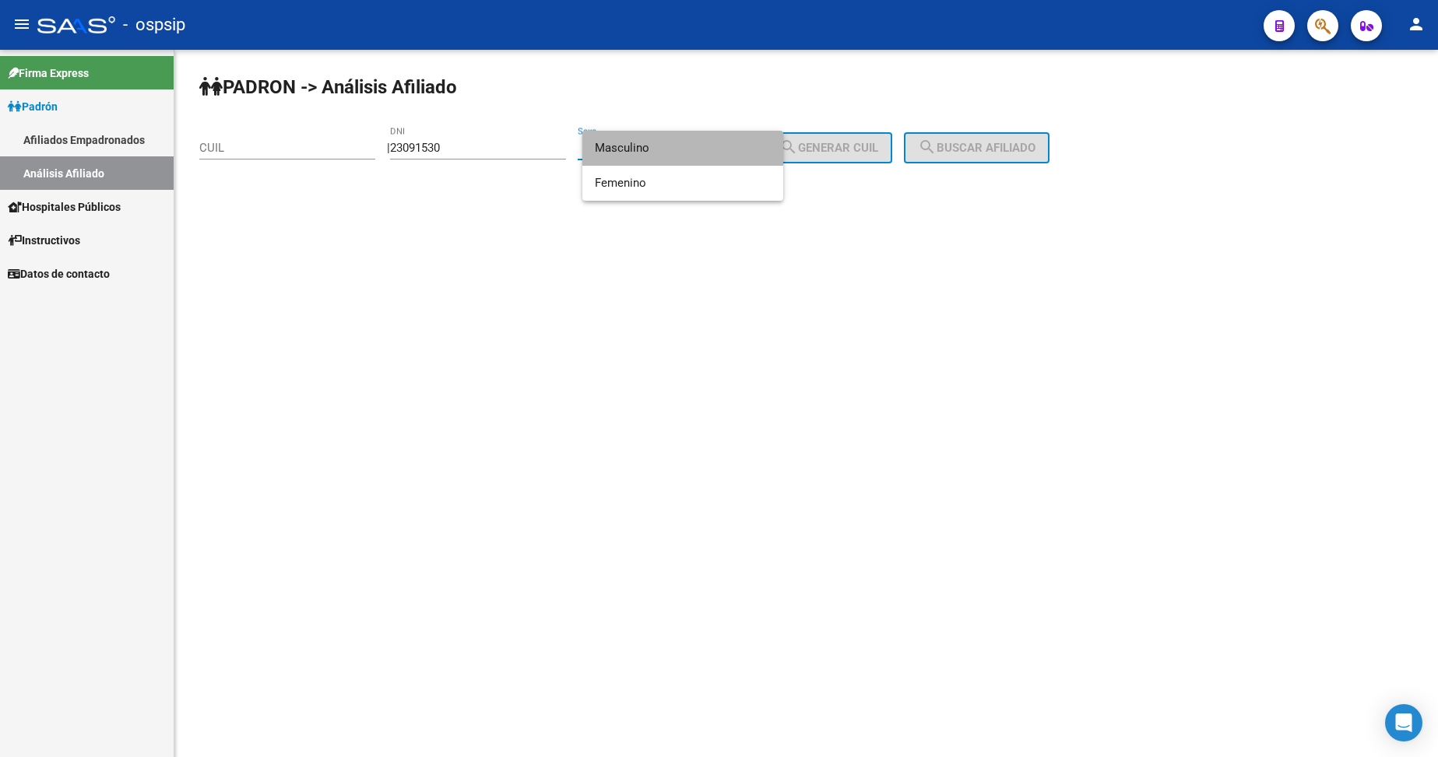
click at [703, 152] on span "Masculino" at bounding box center [683, 148] width 176 height 35
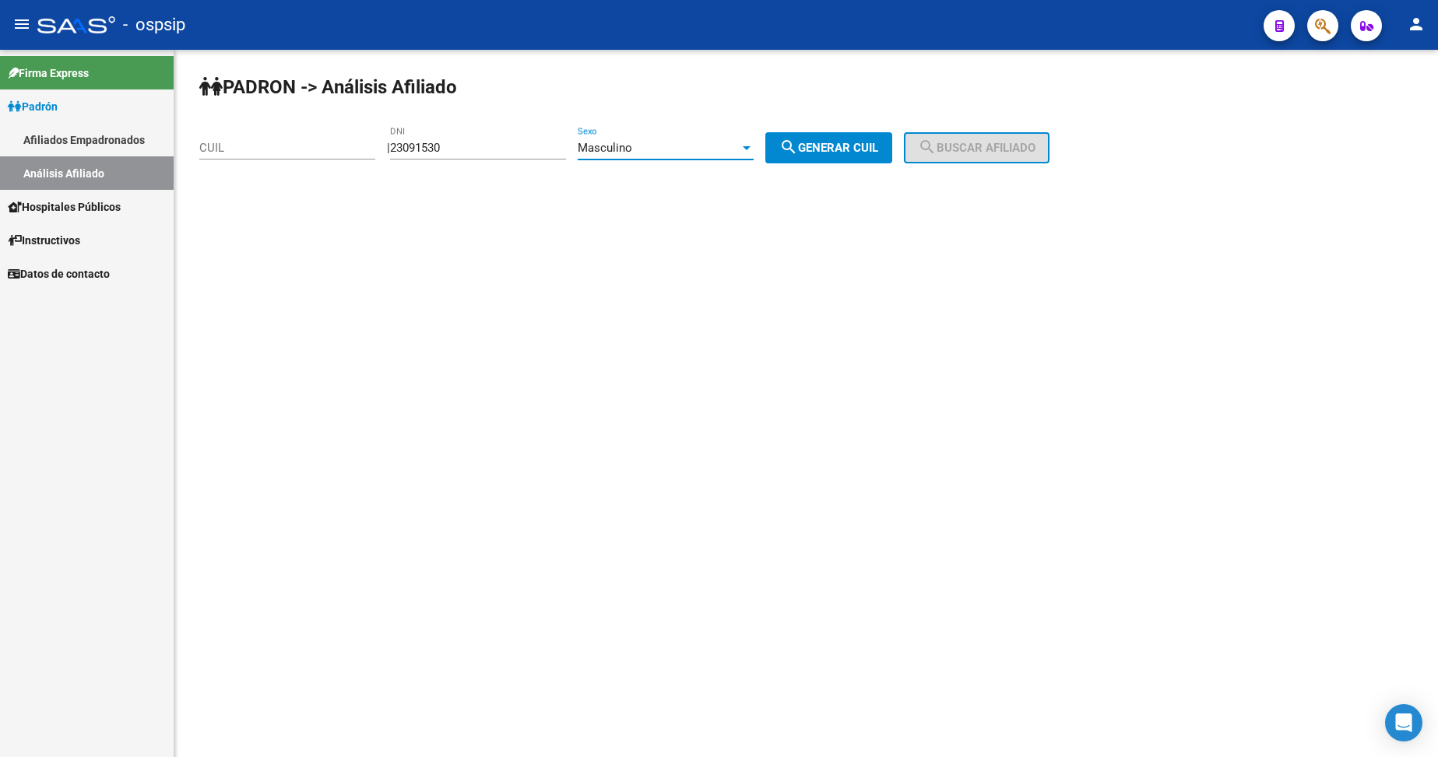
drag, startPoint x: 835, startPoint y: 149, endPoint x: 910, endPoint y: 139, distance: 76.1
click at [836, 148] on span "search Generar CUIL" at bounding box center [828, 148] width 99 height 14
type input "20-23091530-0"
click at [990, 146] on span "search Buscar afiliado" at bounding box center [977, 148] width 118 height 14
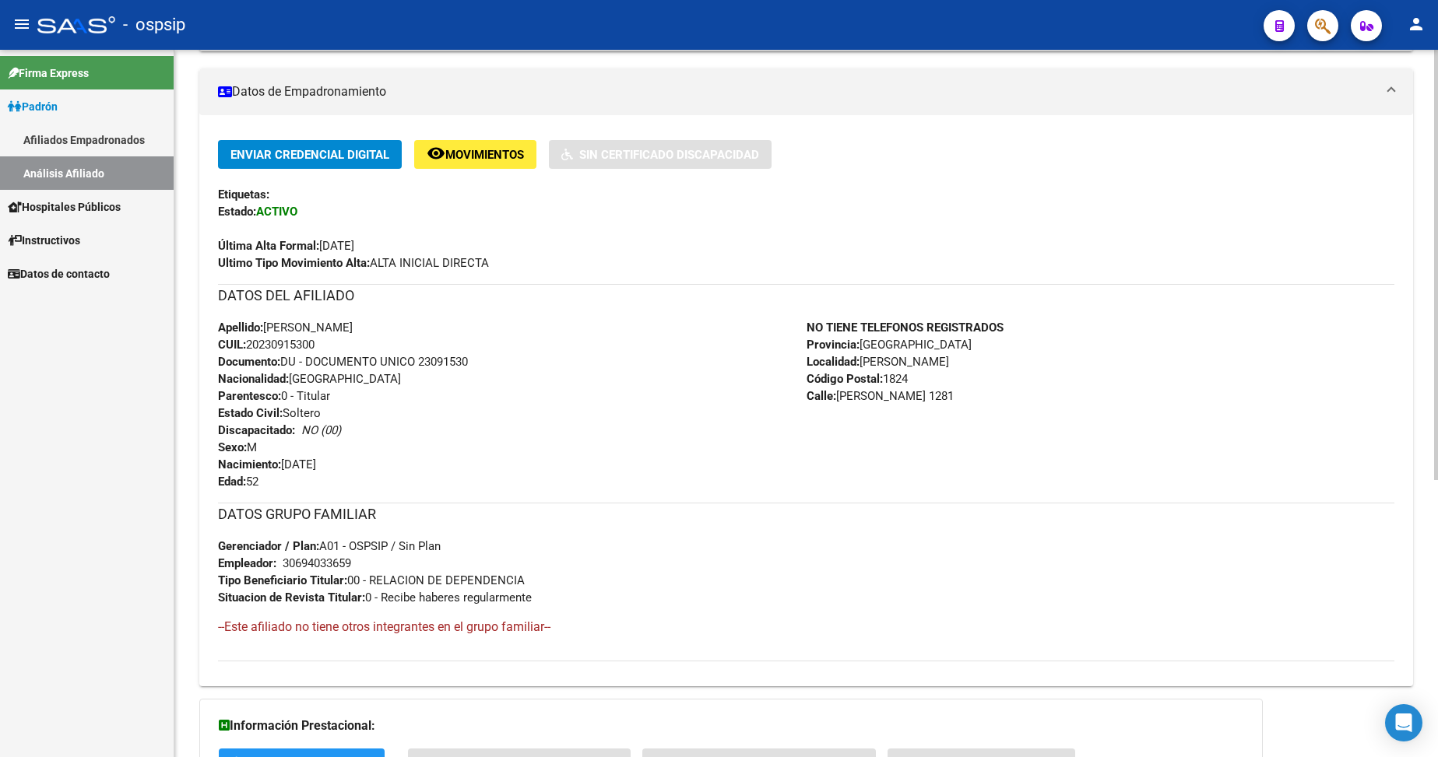
scroll to position [389, 0]
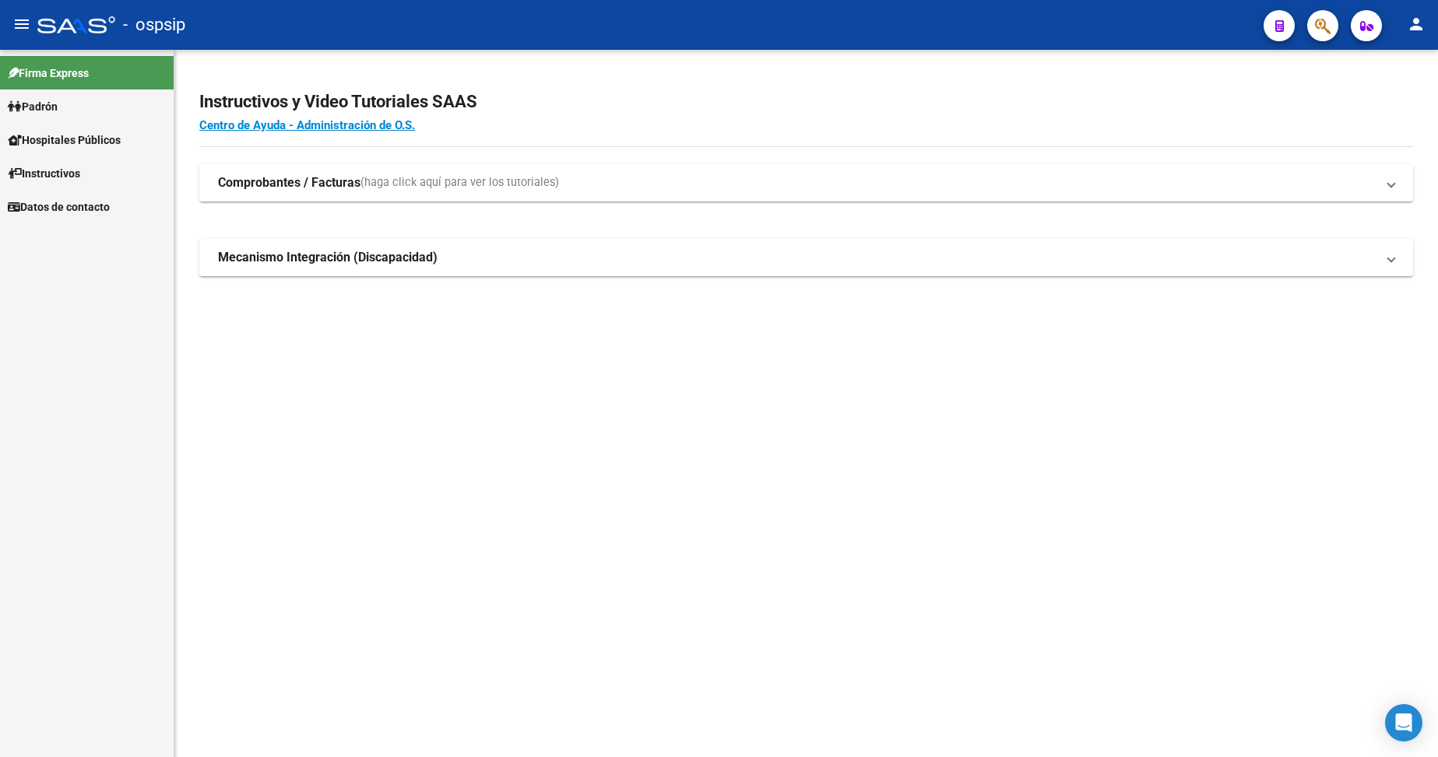
click at [47, 104] on span "Padrón" at bounding box center [33, 106] width 50 height 17
click at [72, 171] on link "Análisis Afiliado" at bounding box center [87, 172] width 174 height 33
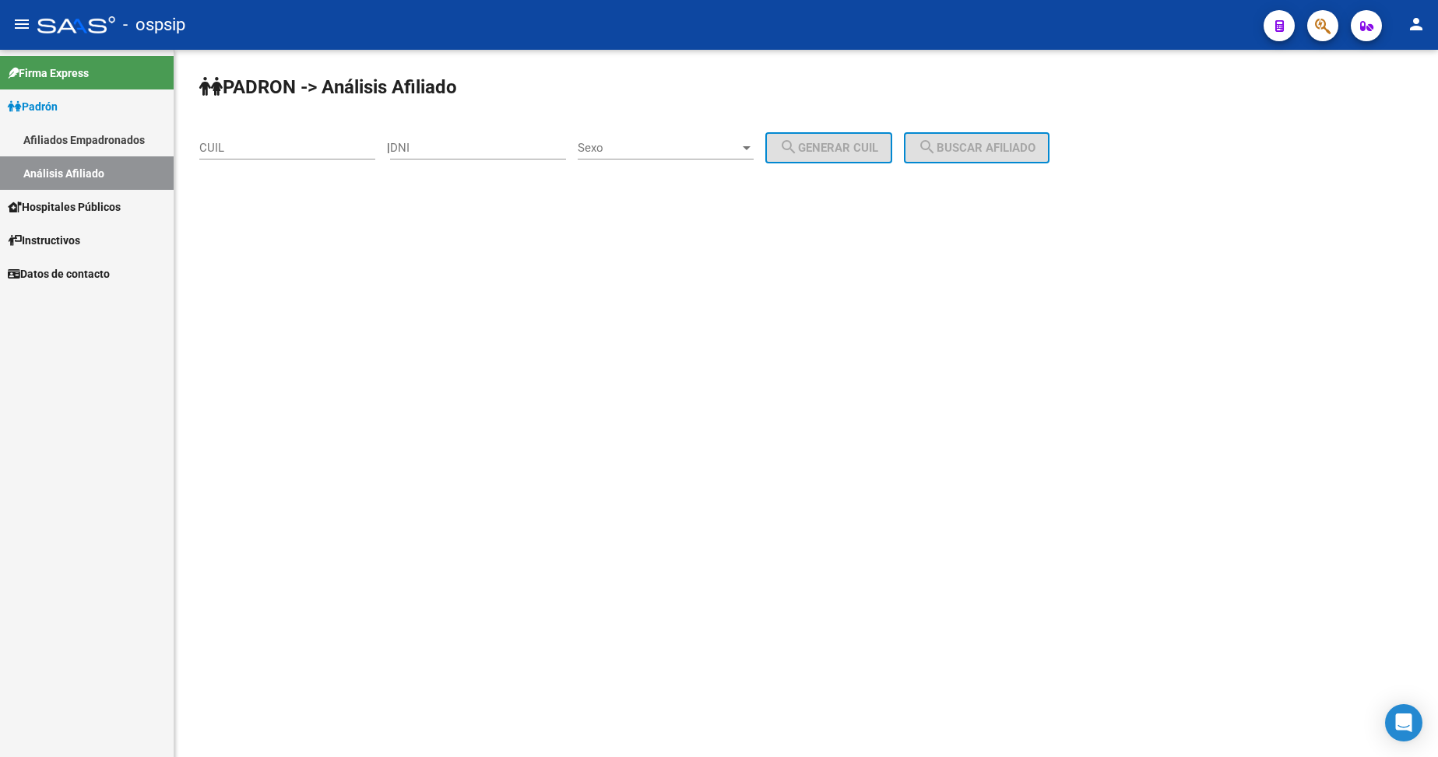
click at [510, 153] on input "DNI" at bounding box center [478, 148] width 176 height 14
type input "44747827"
click at [648, 143] on div "Sexo Sexo" at bounding box center [666, 142] width 176 height 33
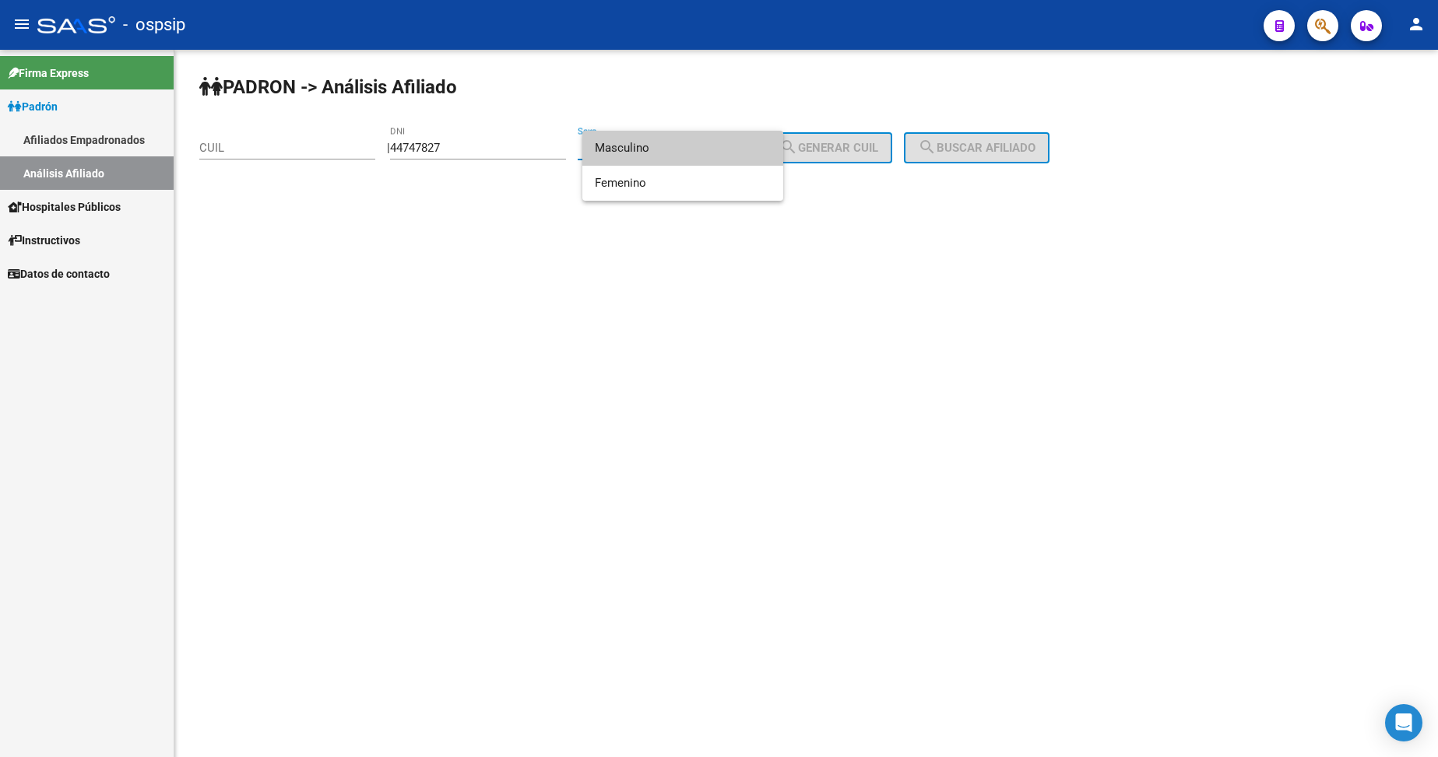
drag, startPoint x: 705, startPoint y: 158, endPoint x: 778, endPoint y: 159, distance: 73.2
click at [706, 159] on span "Masculino" at bounding box center [683, 148] width 176 height 35
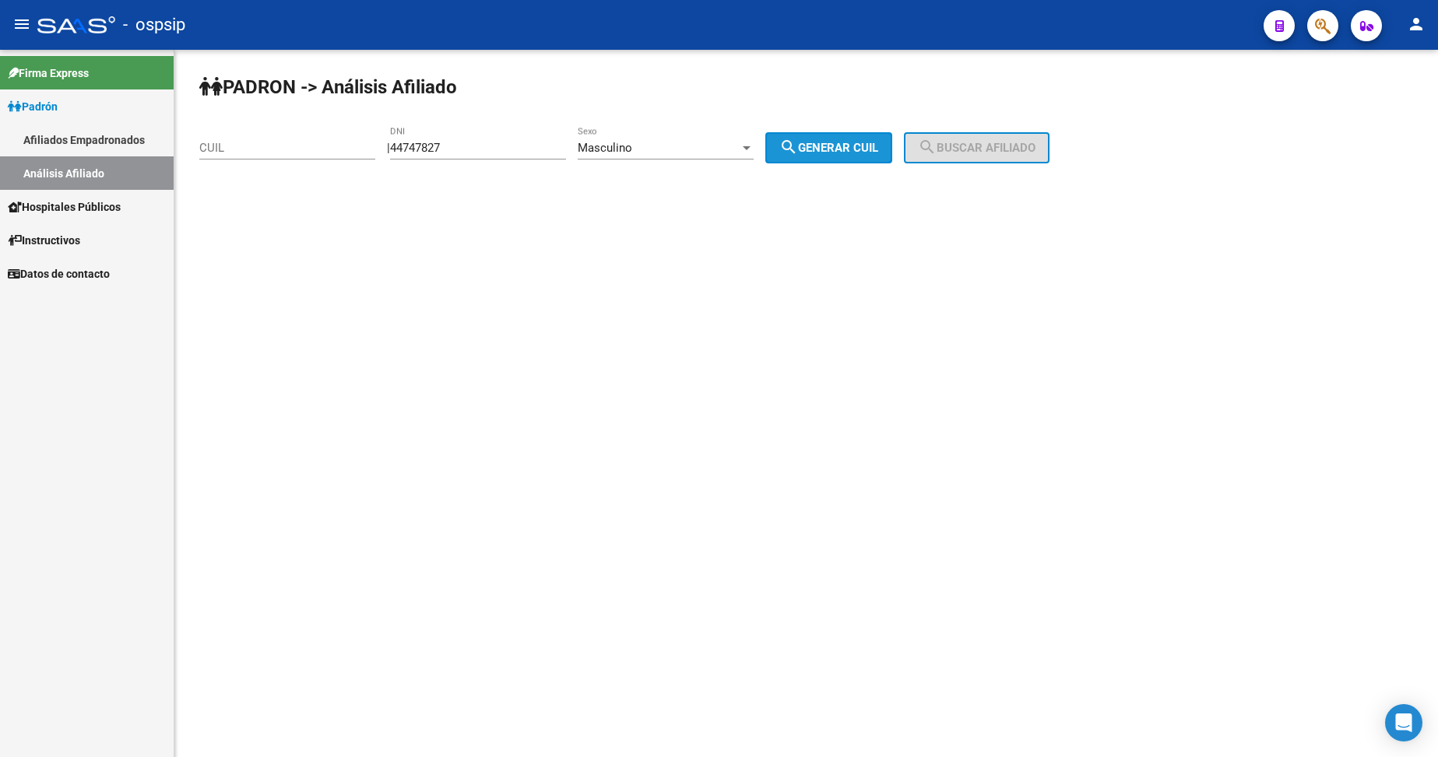
click at [847, 158] on button "search Generar CUIL" at bounding box center [828, 147] width 127 height 31
type input "20-44747827-8"
click at [966, 142] on span "search Buscar afiliado" at bounding box center [977, 148] width 118 height 14
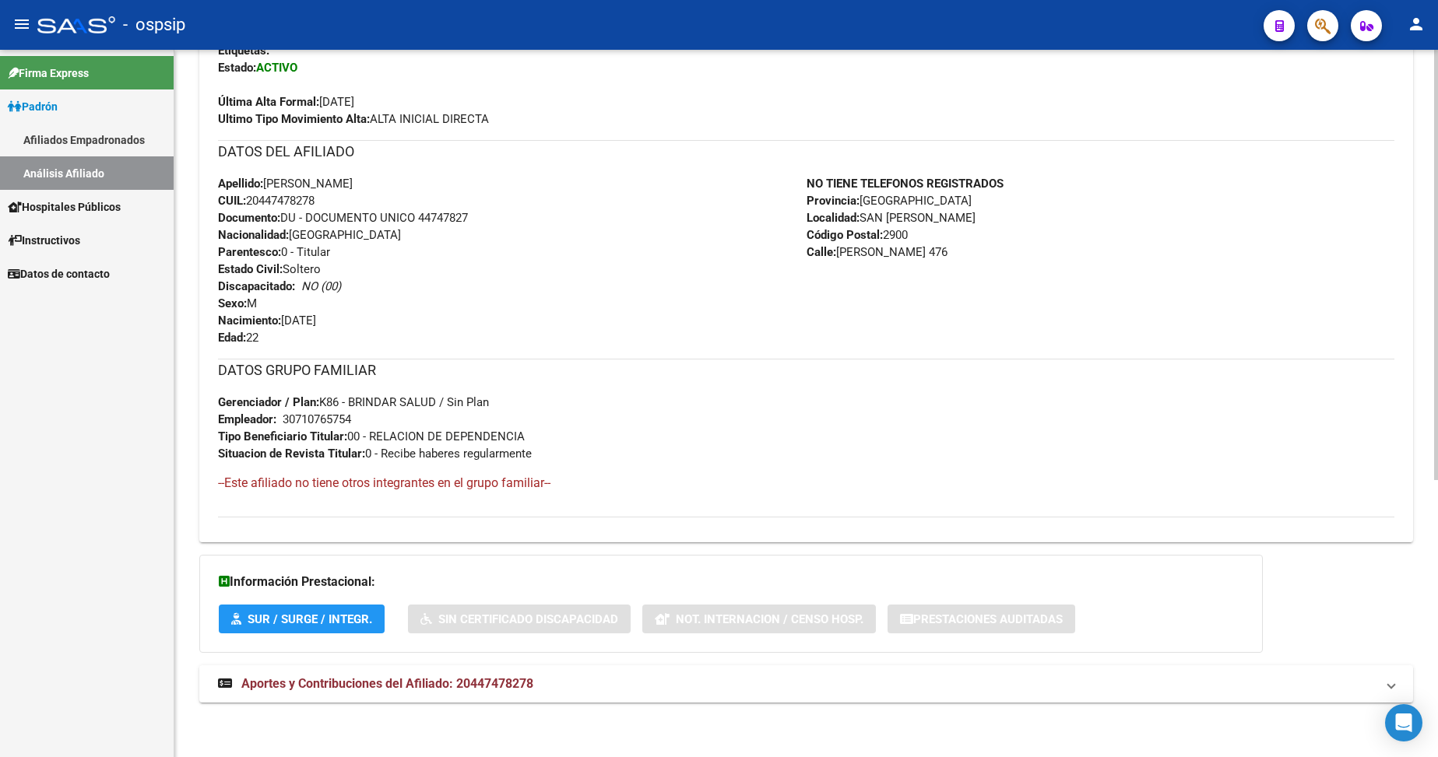
scroll to position [378, 0]
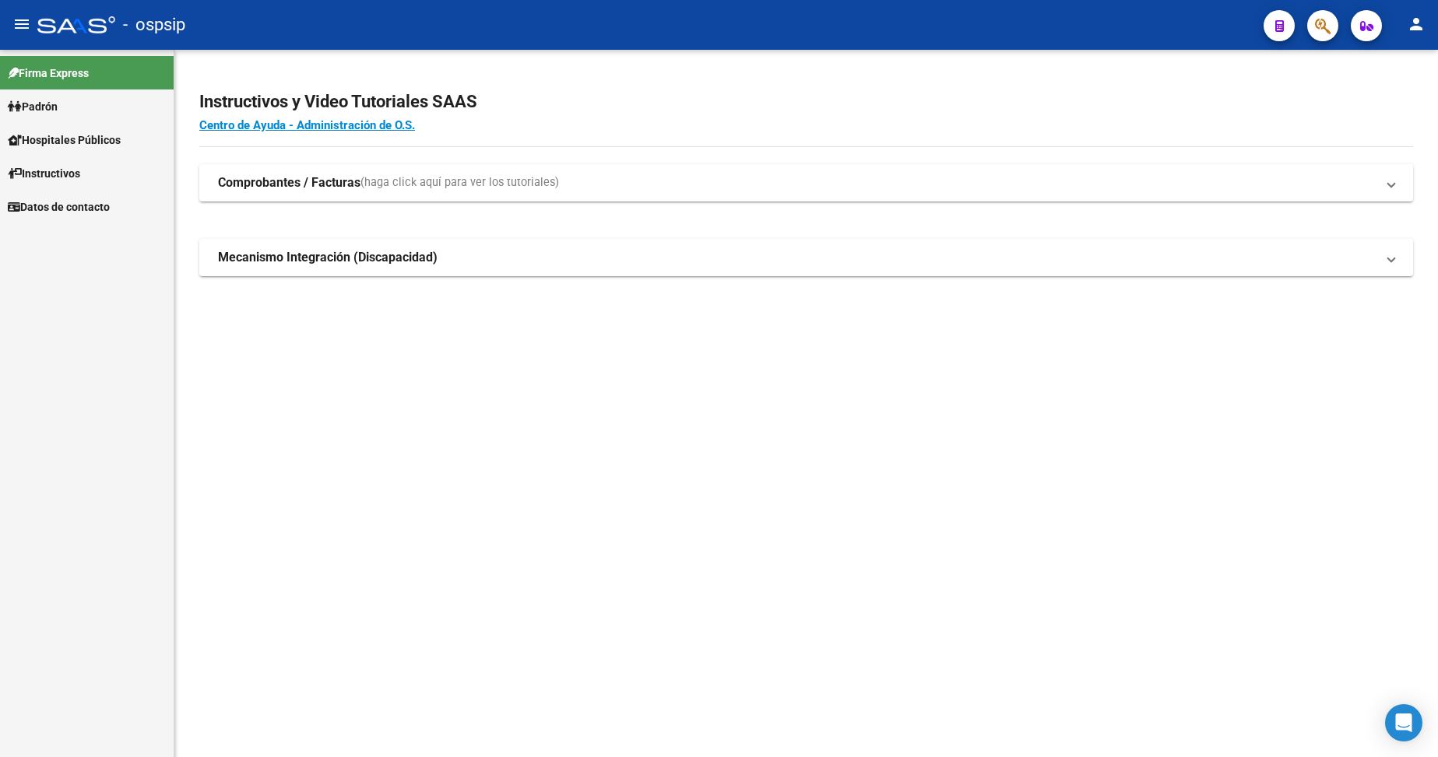
click at [58, 98] on span "Padrón" at bounding box center [33, 106] width 50 height 17
click at [62, 117] on link "Padrón" at bounding box center [87, 106] width 174 height 33
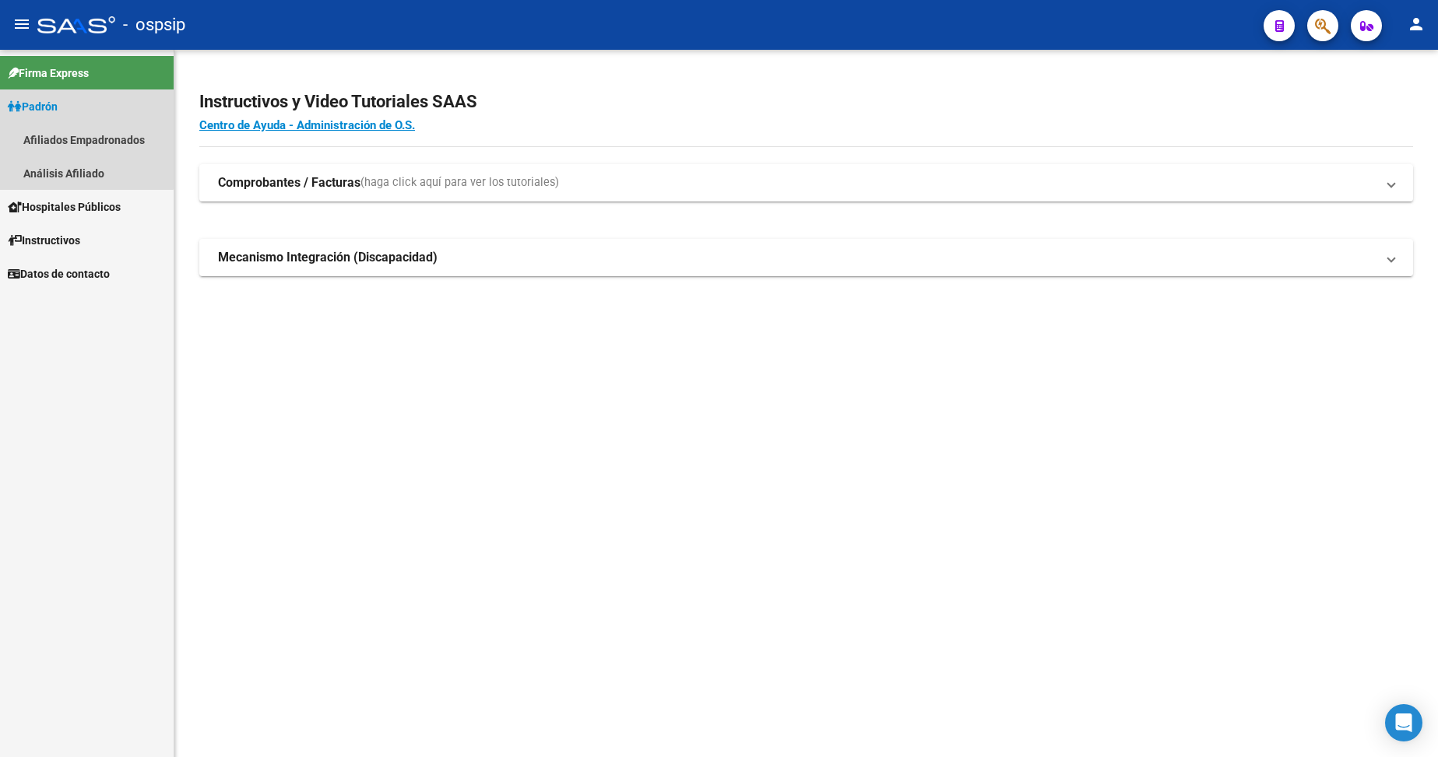
click at [58, 113] on span "Padrón" at bounding box center [33, 106] width 50 height 17
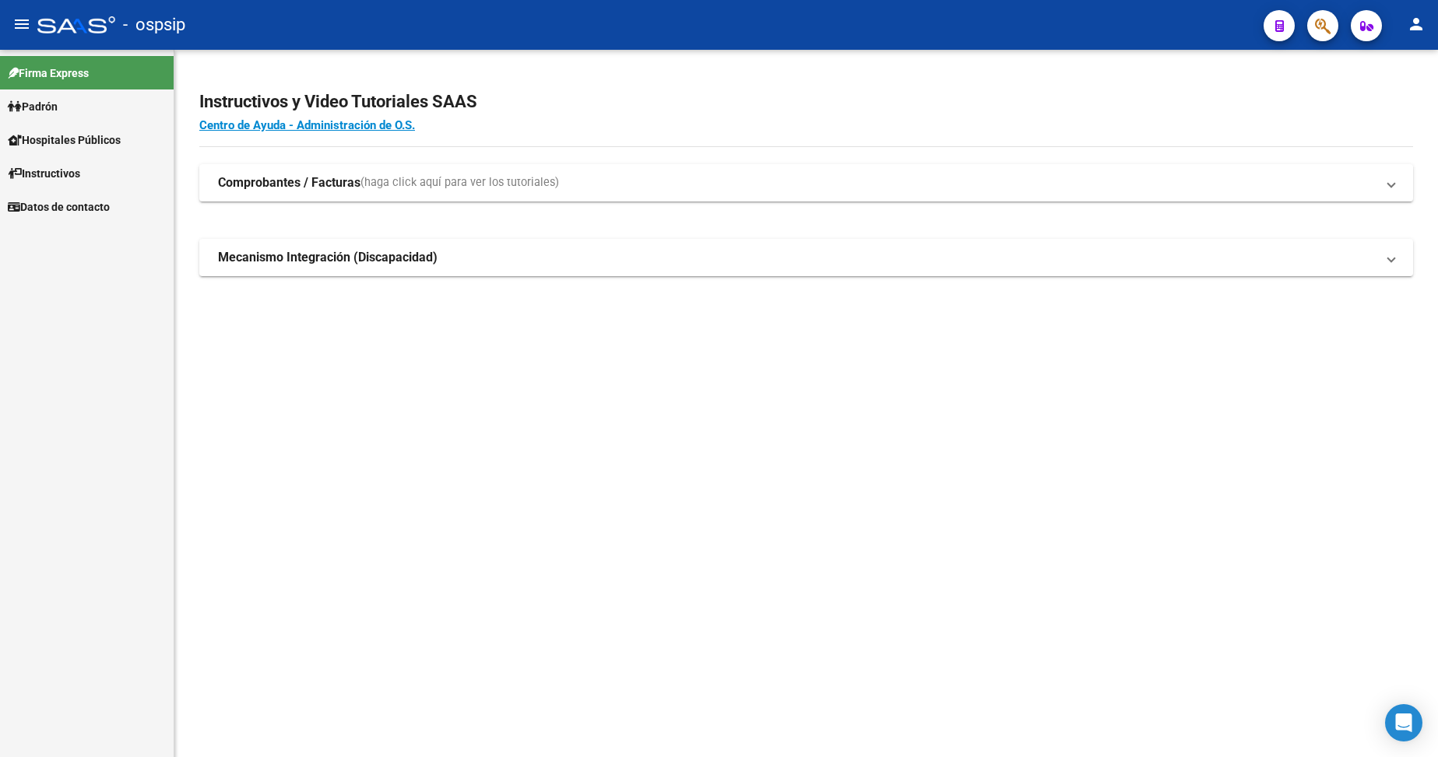
click at [51, 103] on span "Padrón" at bounding box center [33, 106] width 50 height 17
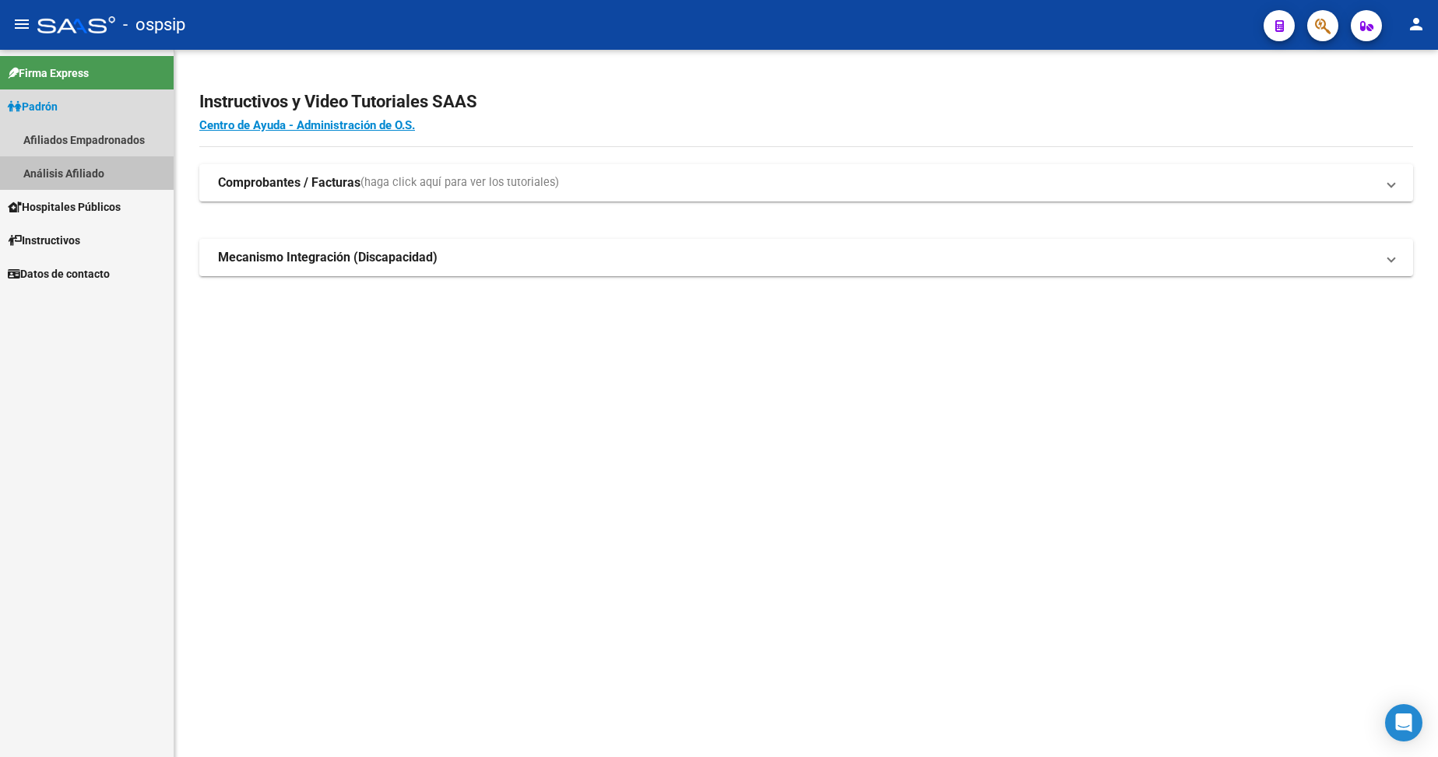
click at [73, 170] on link "Análisis Afiliado" at bounding box center [87, 172] width 174 height 33
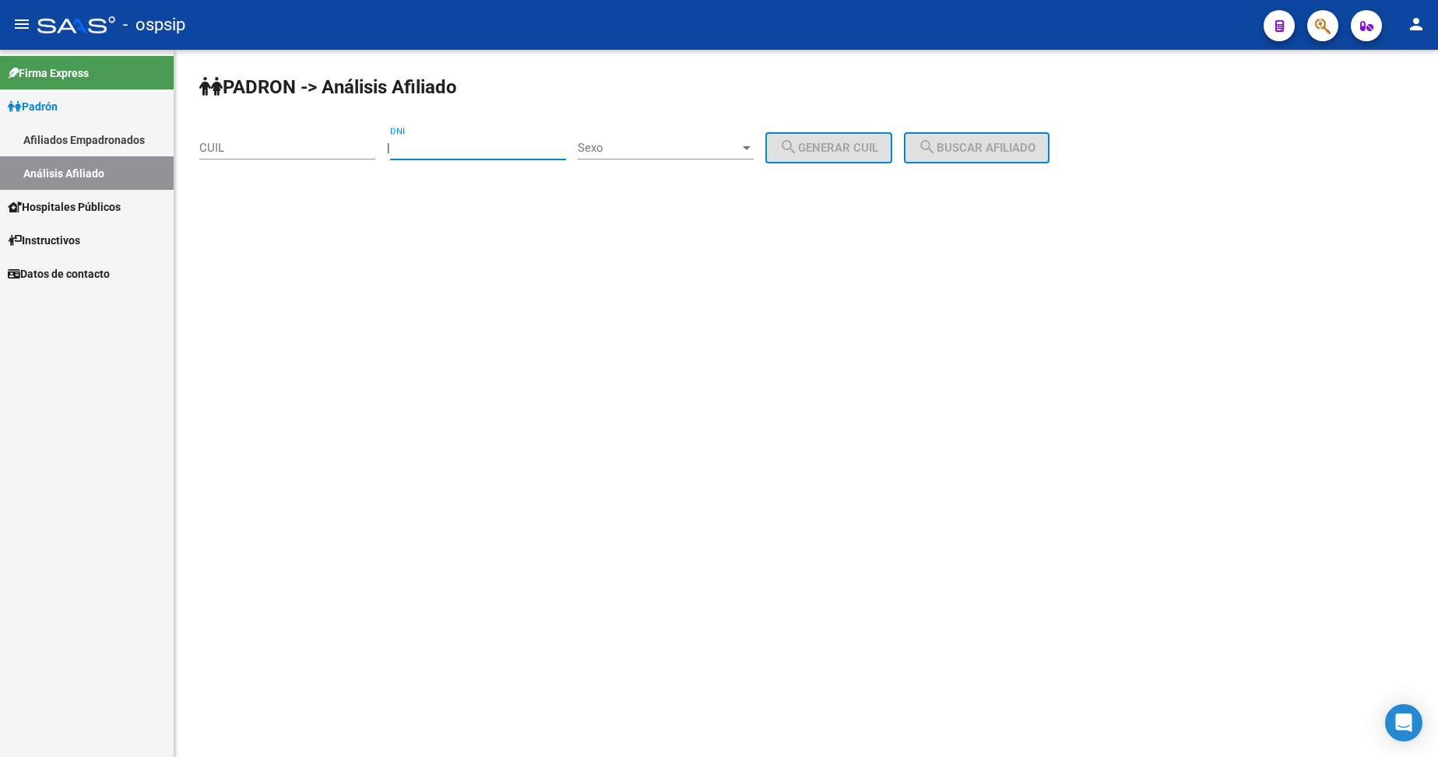
click at [459, 152] on input "DNI" at bounding box center [478, 148] width 176 height 14
type input "29947008"
click at [700, 130] on div "Sexo Sexo" at bounding box center [666, 142] width 176 height 33
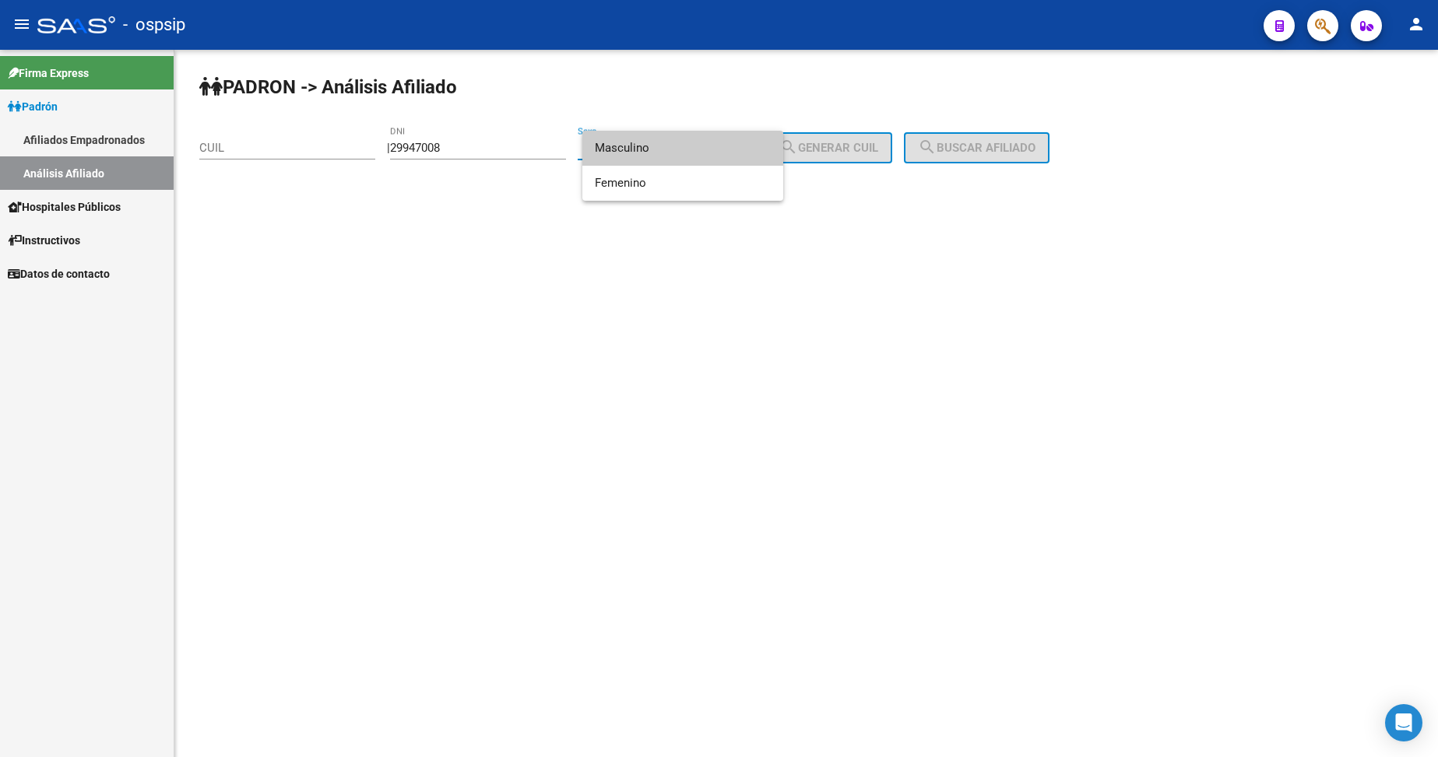
click at [692, 156] on span "Masculino" at bounding box center [683, 148] width 176 height 35
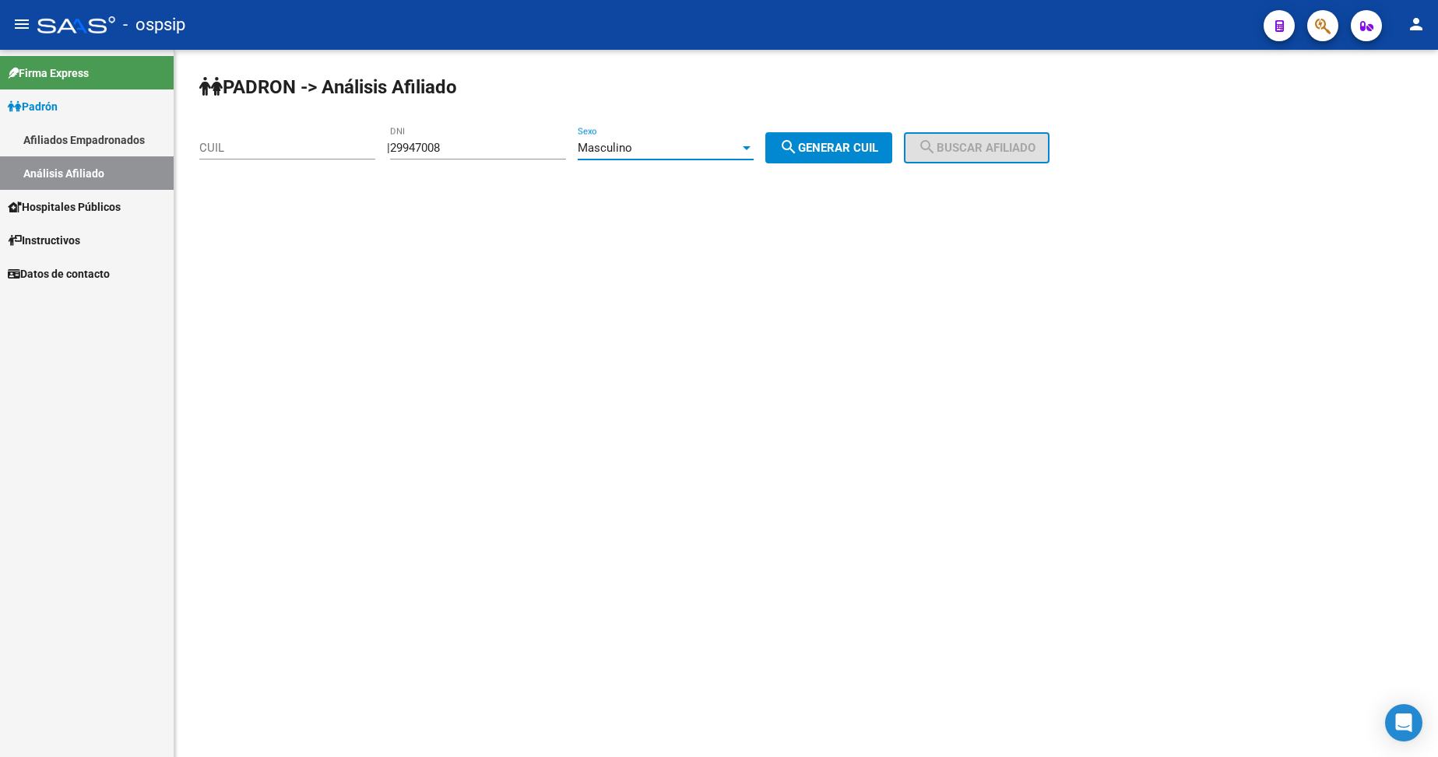
click at [728, 138] on div "Masculino Sexo" at bounding box center [666, 142] width 176 height 33
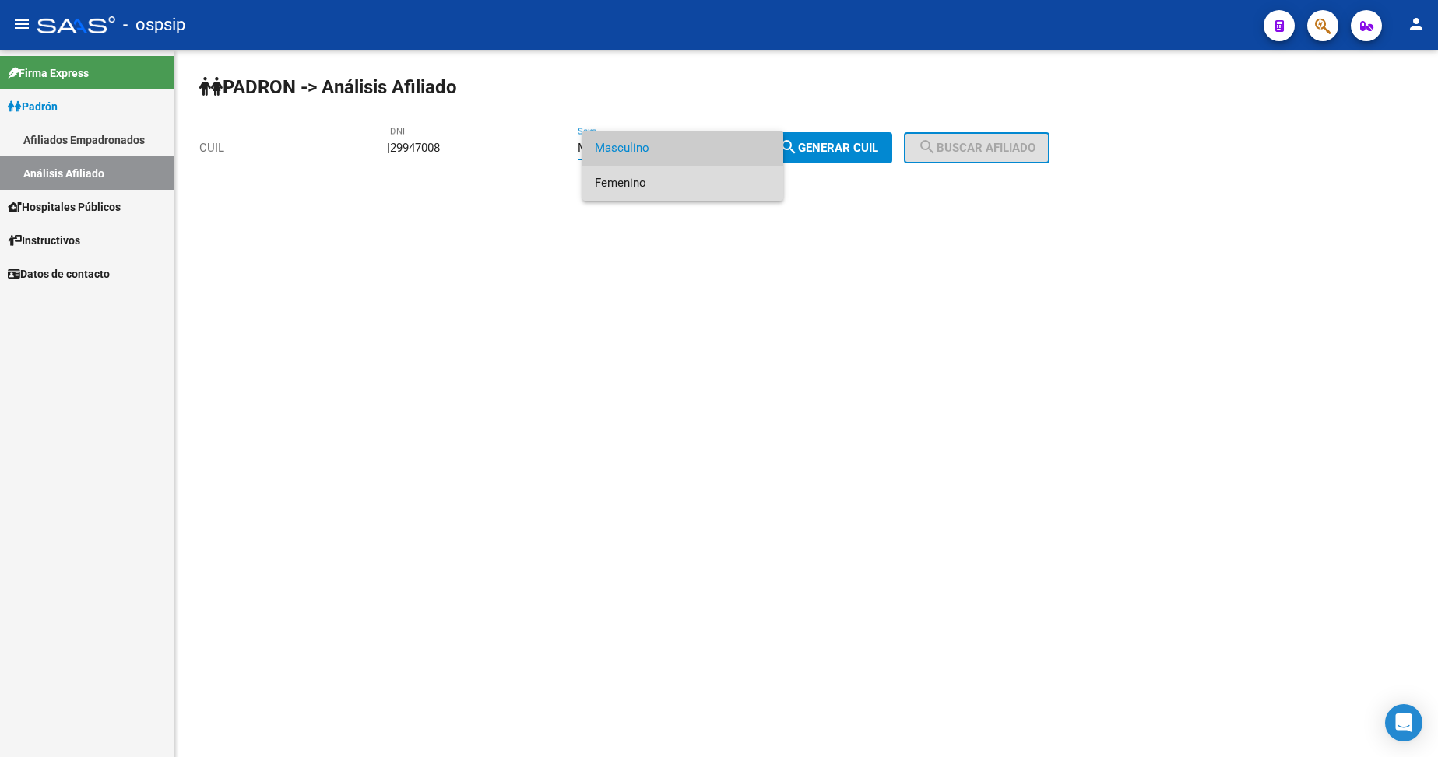
drag, startPoint x: 694, startPoint y: 177, endPoint x: 814, endPoint y: 154, distance: 122.1
click at [694, 178] on span "Femenino" at bounding box center [683, 183] width 176 height 35
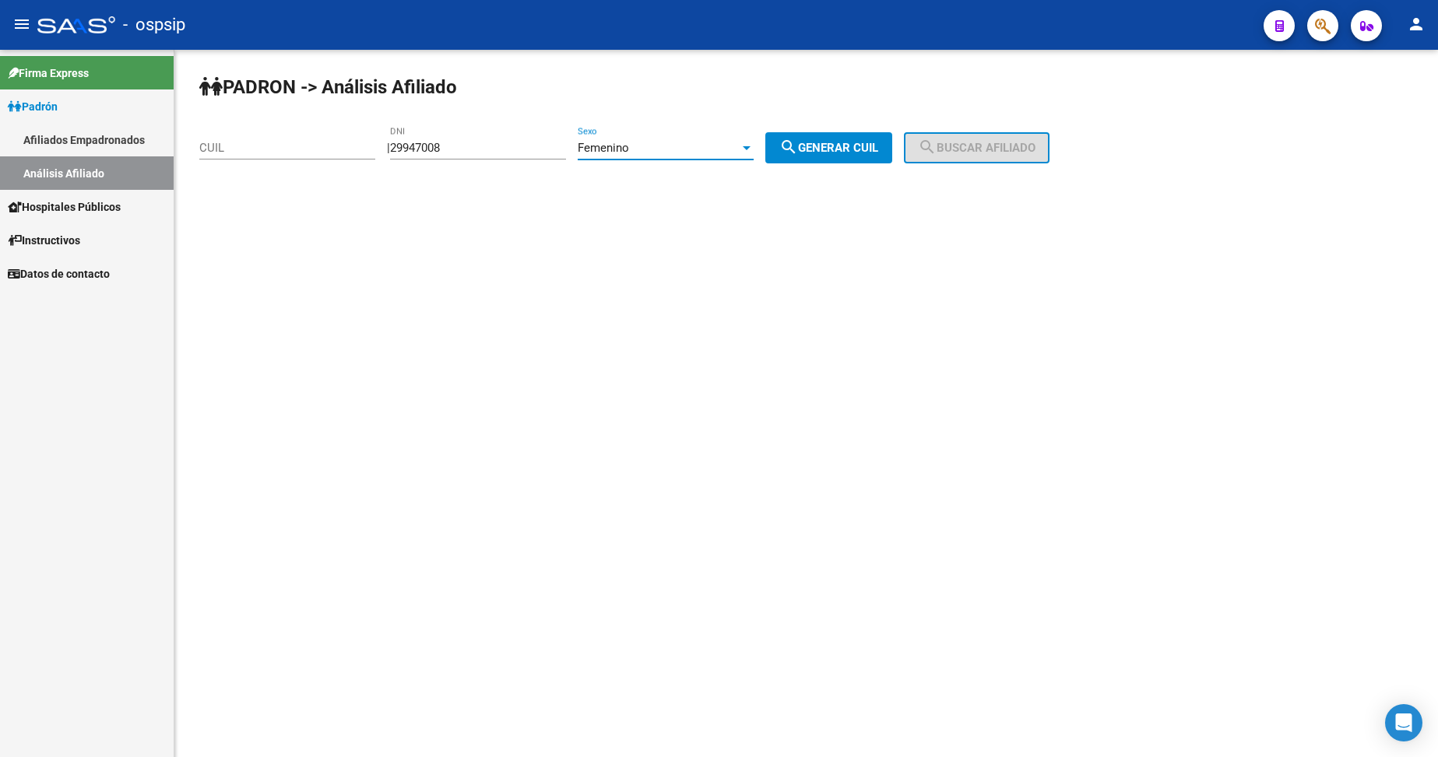
click at [816, 153] on span "search Generar CUIL" at bounding box center [828, 148] width 99 height 14
type input "27-29947008-9"
click at [967, 136] on button "search Buscar afiliado" at bounding box center [977, 147] width 146 height 31
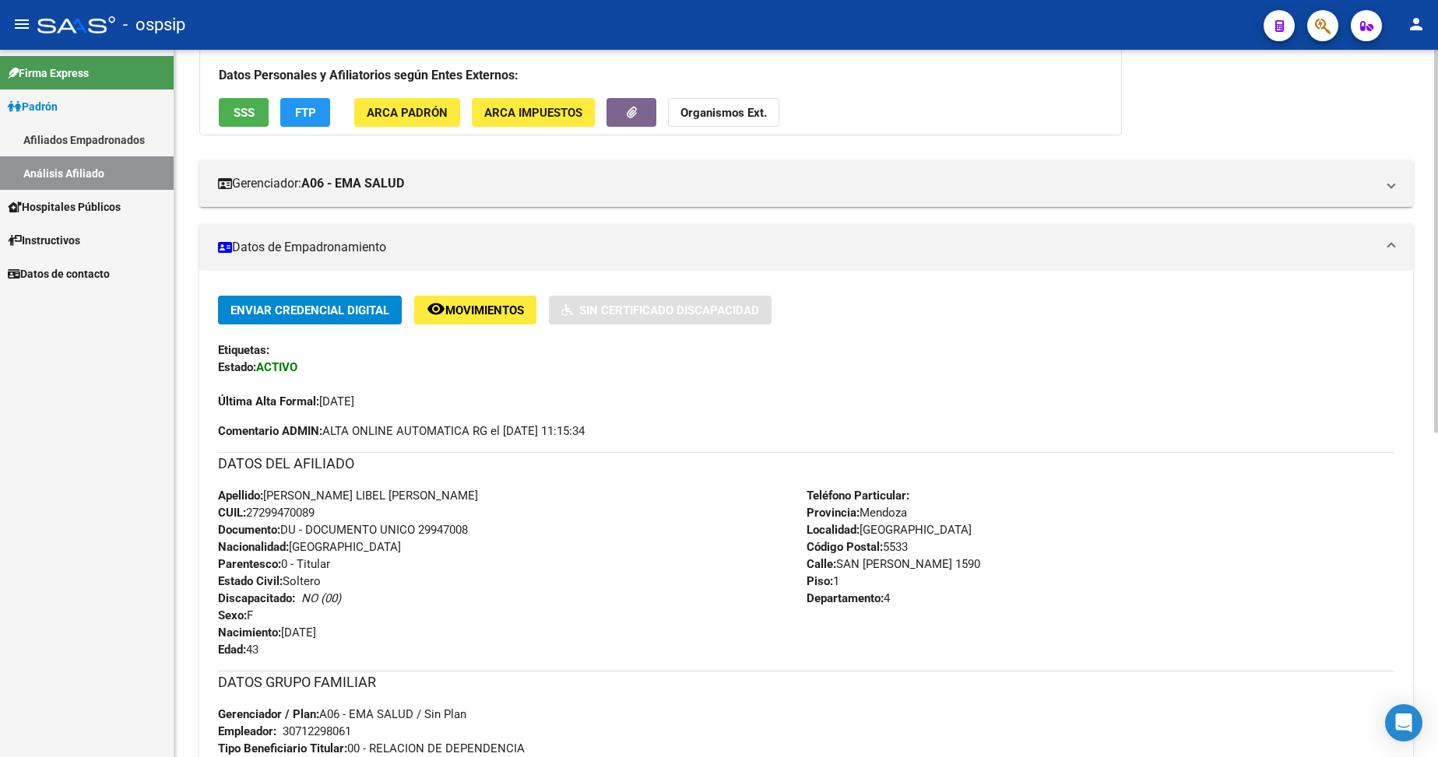
scroll to position [311, 0]
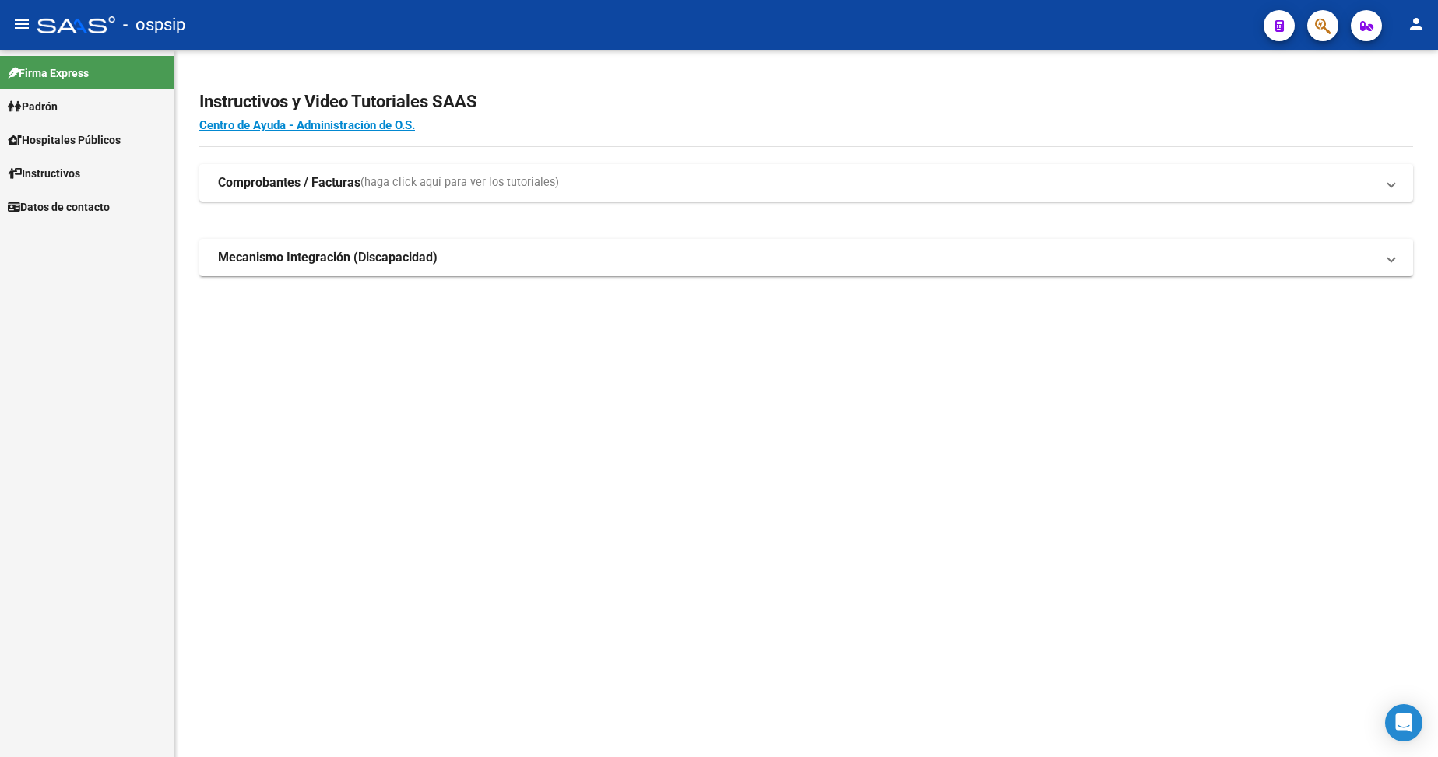
click at [52, 107] on span "Padrón" at bounding box center [33, 106] width 50 height 17
click at [84, 171] on link "Análisis Afiliado" at bounding box center [87, 172] width 174 height 33
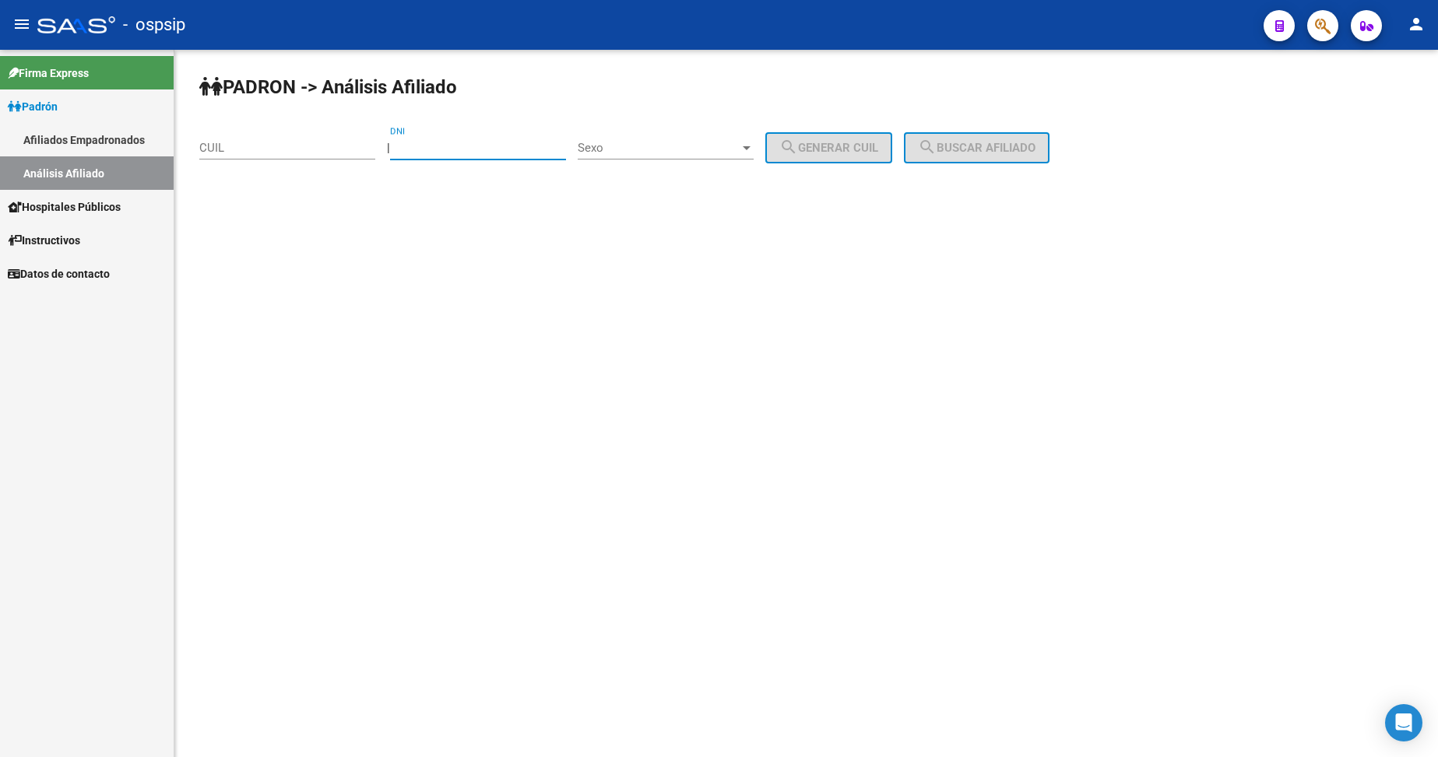
drag, startPoint x: 446, startPoint y: 144, endPoint x: 494, endPoint y: 164, distance: 51.6
click at [446, 144] on input "DNI" at bounding box center [478, 148] width 176 height 14
type input "21437993"
click at [707, 138] on div "Sexo Sexo" at bounding box center [666, 142] width 176 height 33
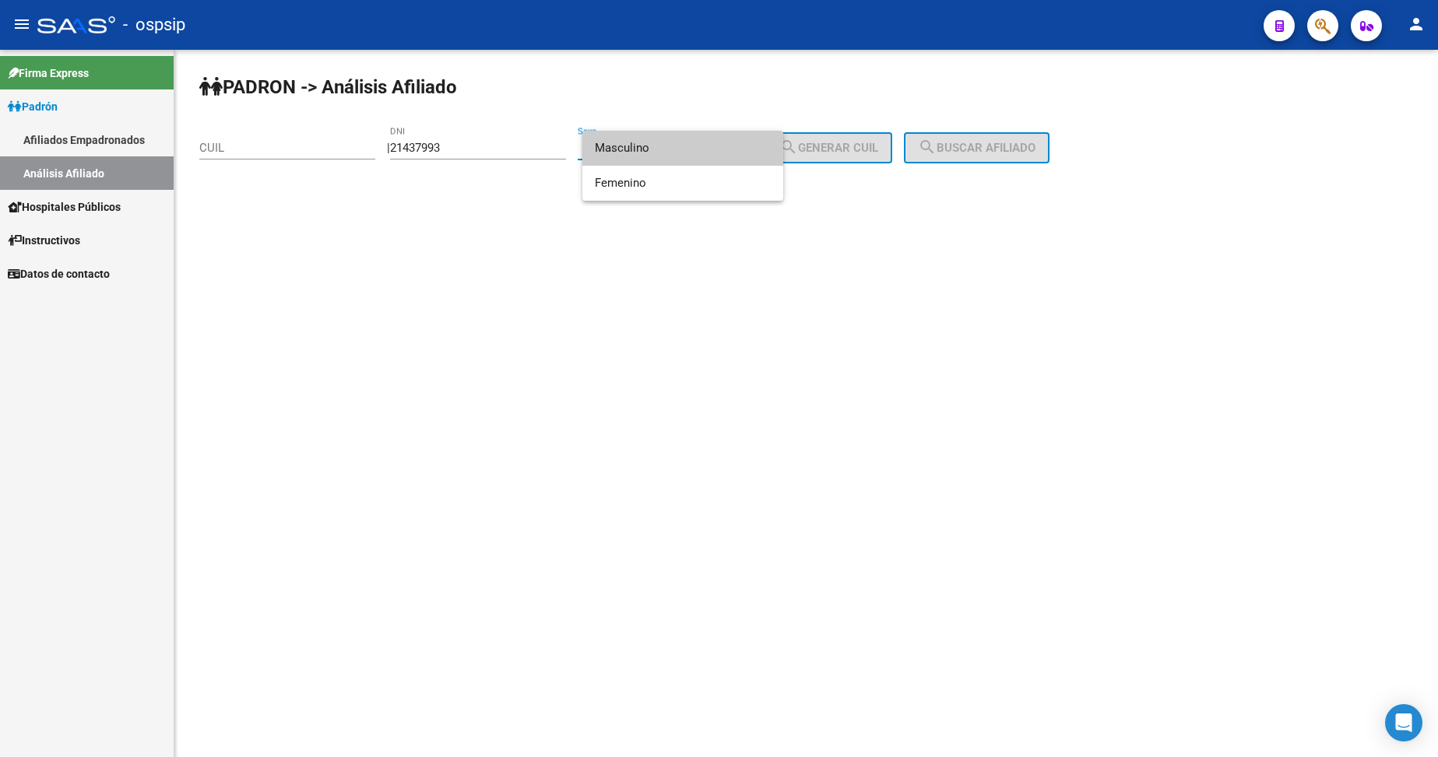
click at [698, 154] on span "Masculino" at bounding box center [683, 148] width 176 height 35
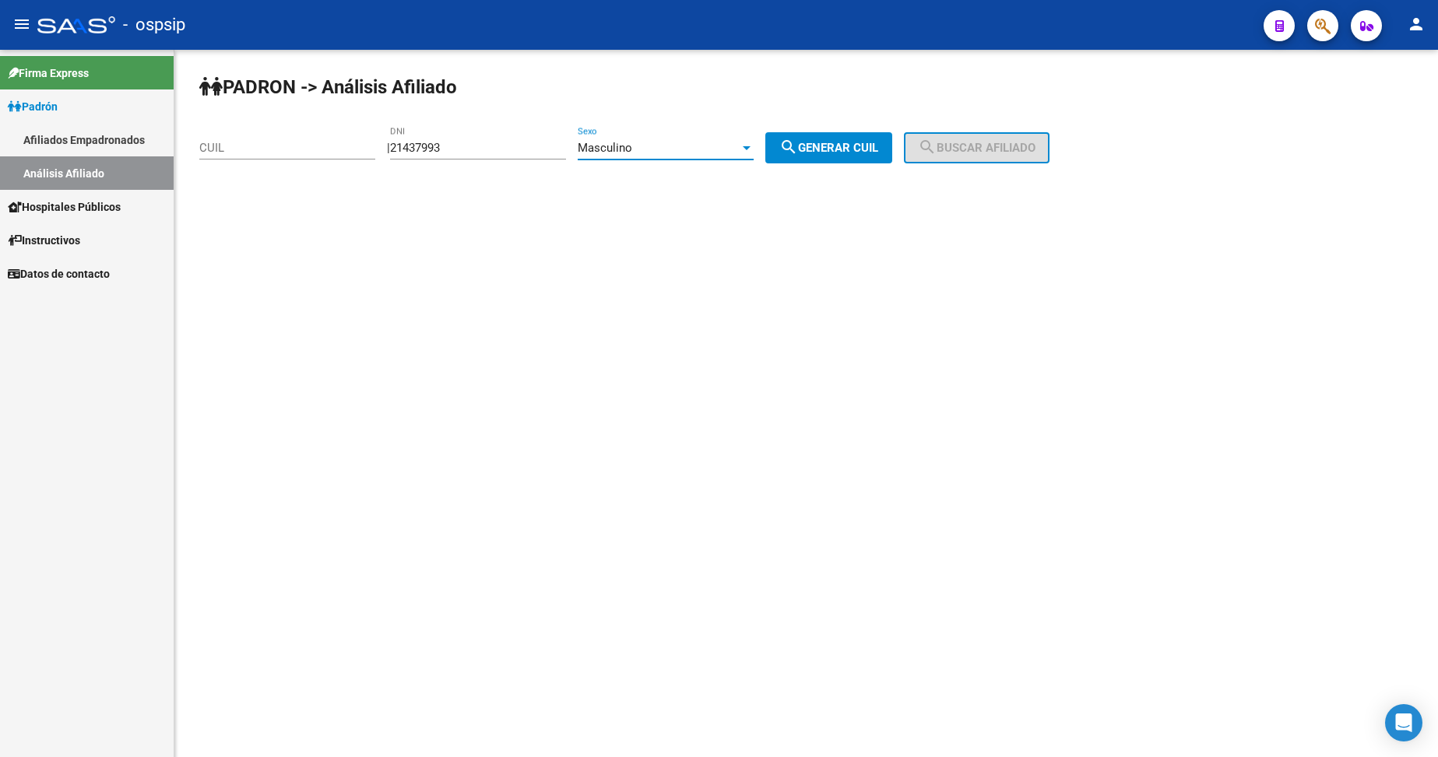
click at [843, 155] on button "search Generar CUIL" at bounding box center [828, 147] width 127 height 31
type input "20-21437993-8"
drag, startPoint x: 925, startPoint y: 156, endPoint x: 933, endPoint y: 160, distance: 9.4
click at [926, 156] on button "search Buscar afiliado" at bounding box center [977, 147] width 146 height 31
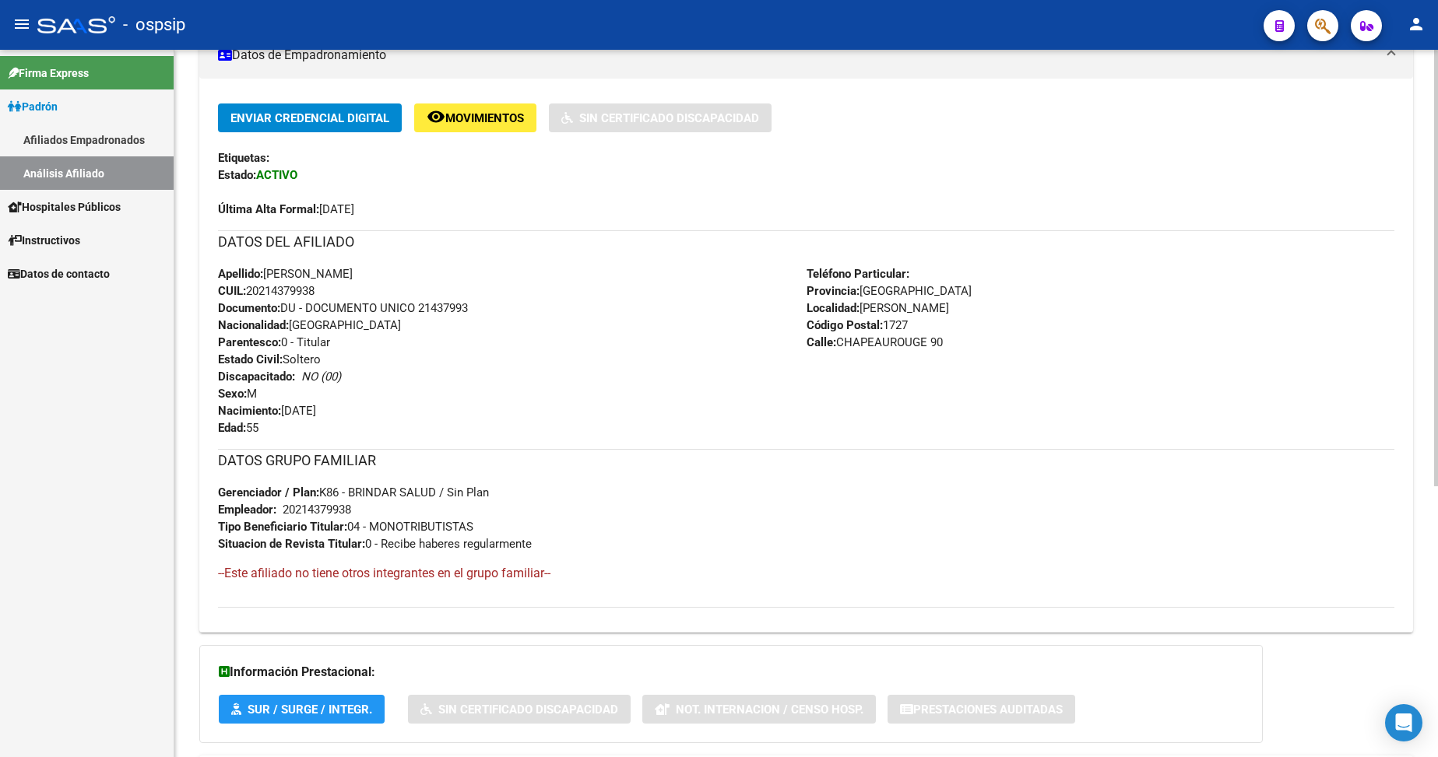
scroll to position [438, 0]
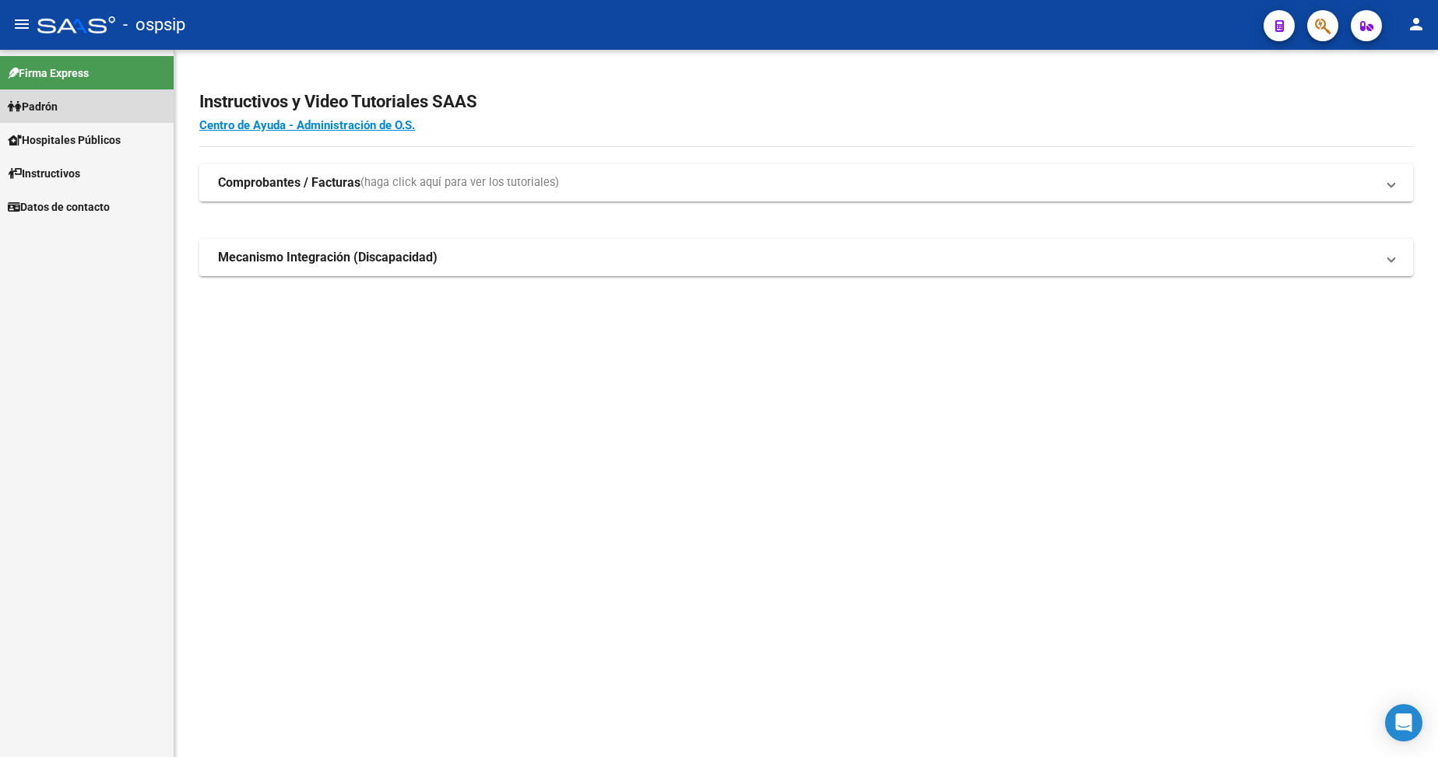
click at [43, 105] on span "Padrón" at bounding box center [33, 106] width 50 height 17
click at [62, 175] on link "Análisis Afiliado" at bounding box center [87, 172] width 174 height 33
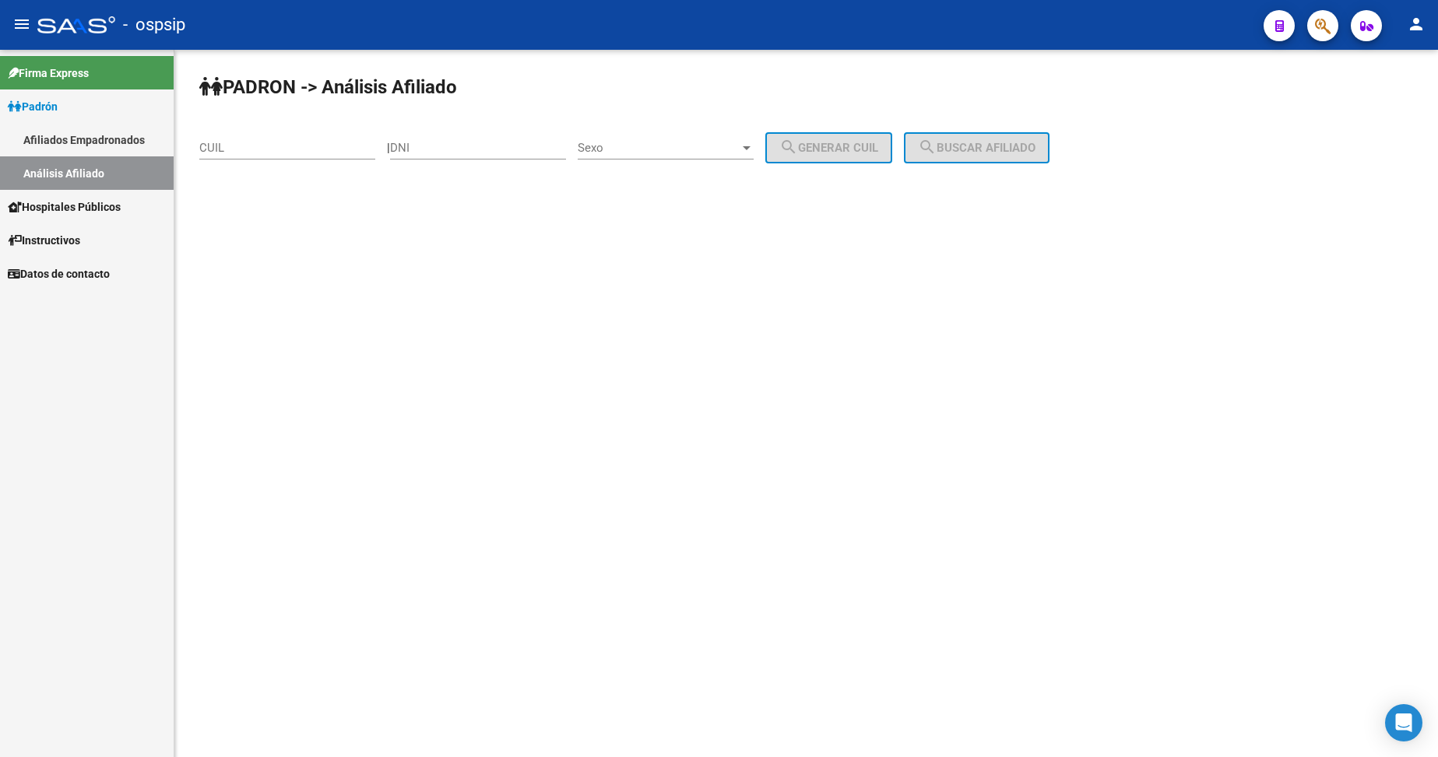
click at [479, 157] on div "DNI" at bounding box center [478, 142] width 176 height 33
type input "43626896"
click at [671, 146] on span "Sexo" at bounding box center [659, 148] width 162 height 14
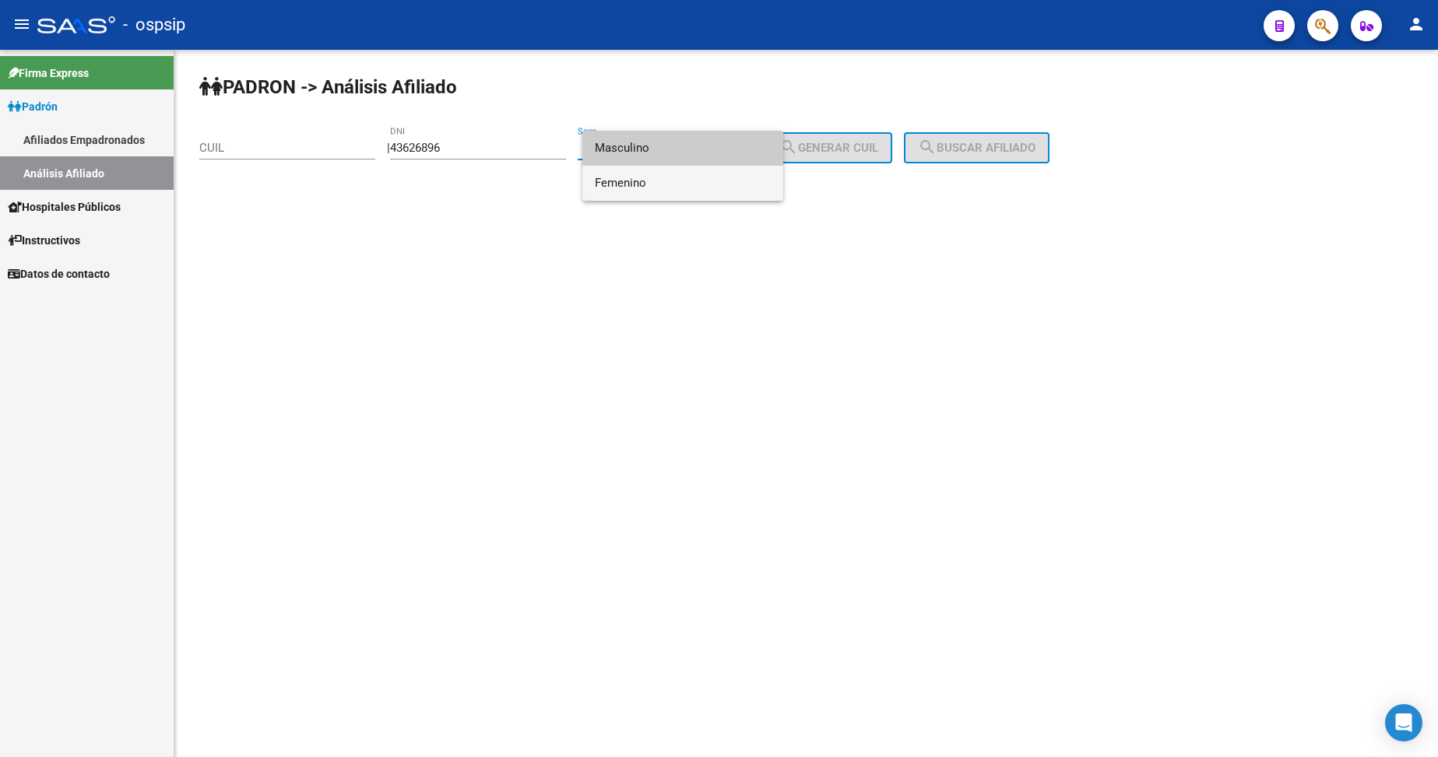
click at [676, 187] on span "Femenino" at bounding box center [683, 183] width 176 height 35
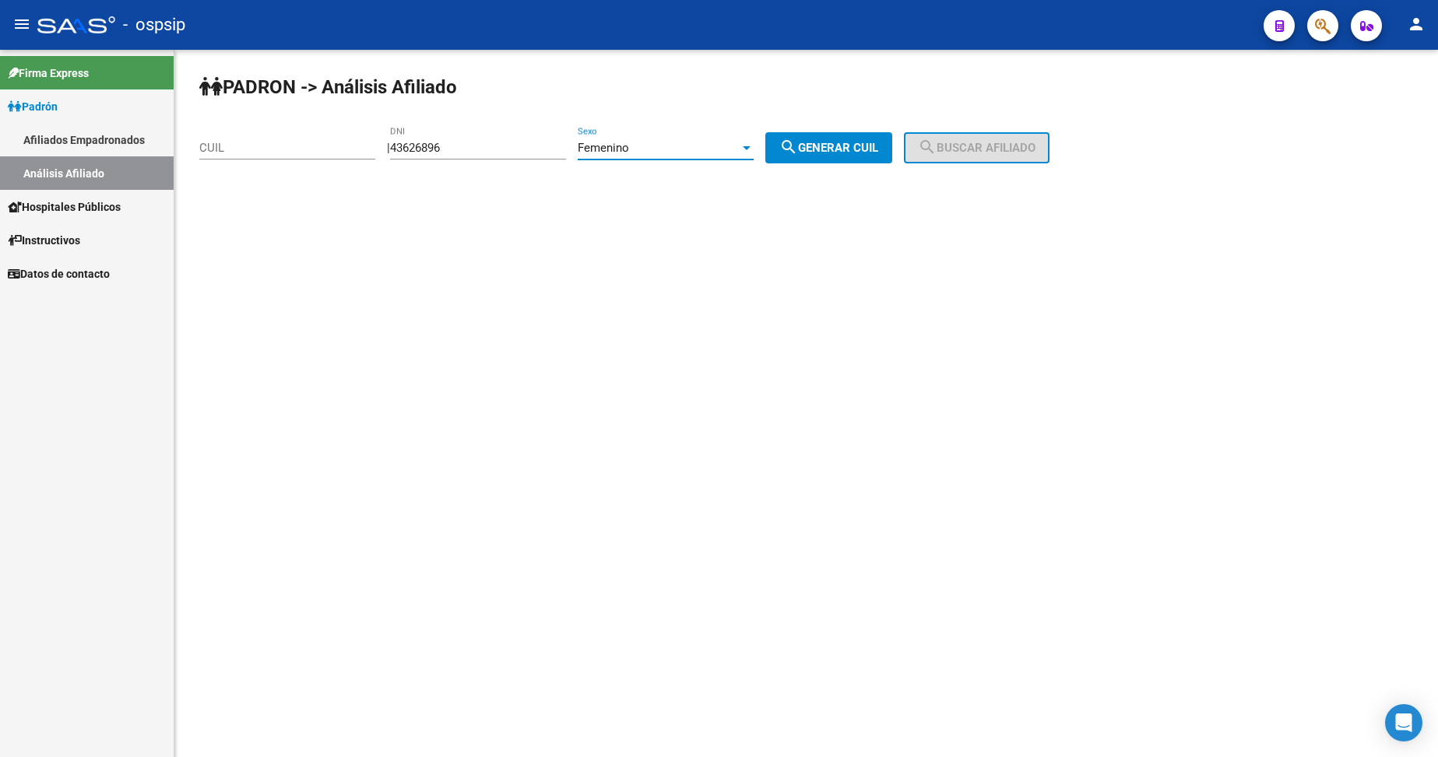
click at [831, 155] on button "search Generar CUIL" at bounding box center [828, 147] width 127 height 31
type input "27-43626896-9"
click at [1006, 145] on span "search Buscar afiliado" at bounding box center [977, 148] width 118 height 14
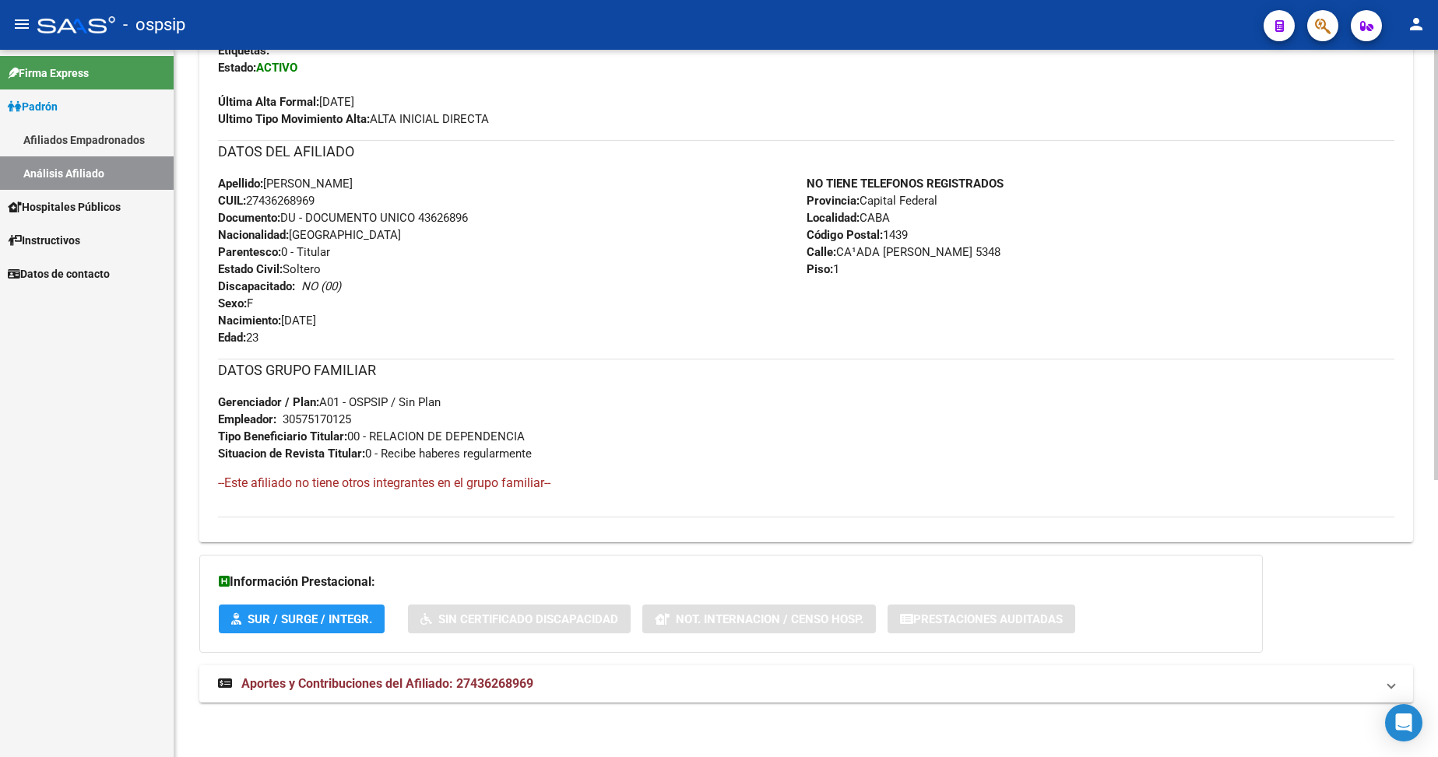
scroll to position [378, 0]
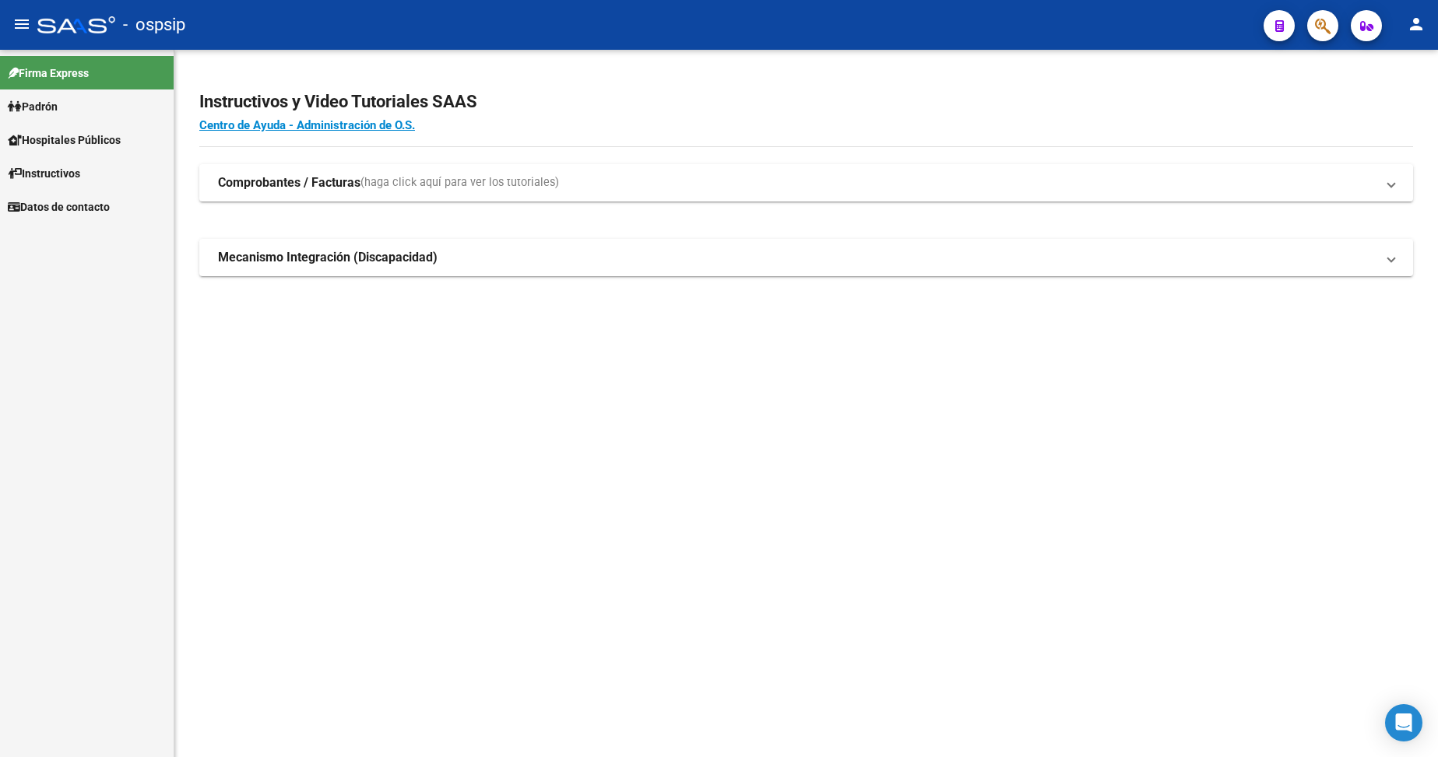
click at [72, 104] on link "Padrón" at bounding box center [87, 106] width 174 height 33
drag, startPoint x: 72, startPoint y: 104, endPoint x: 72, endPoint y: 123, distance: 18.7
click at [72, 105] on link "Padrón" at bounding box center [87, 106] width 174 height 33
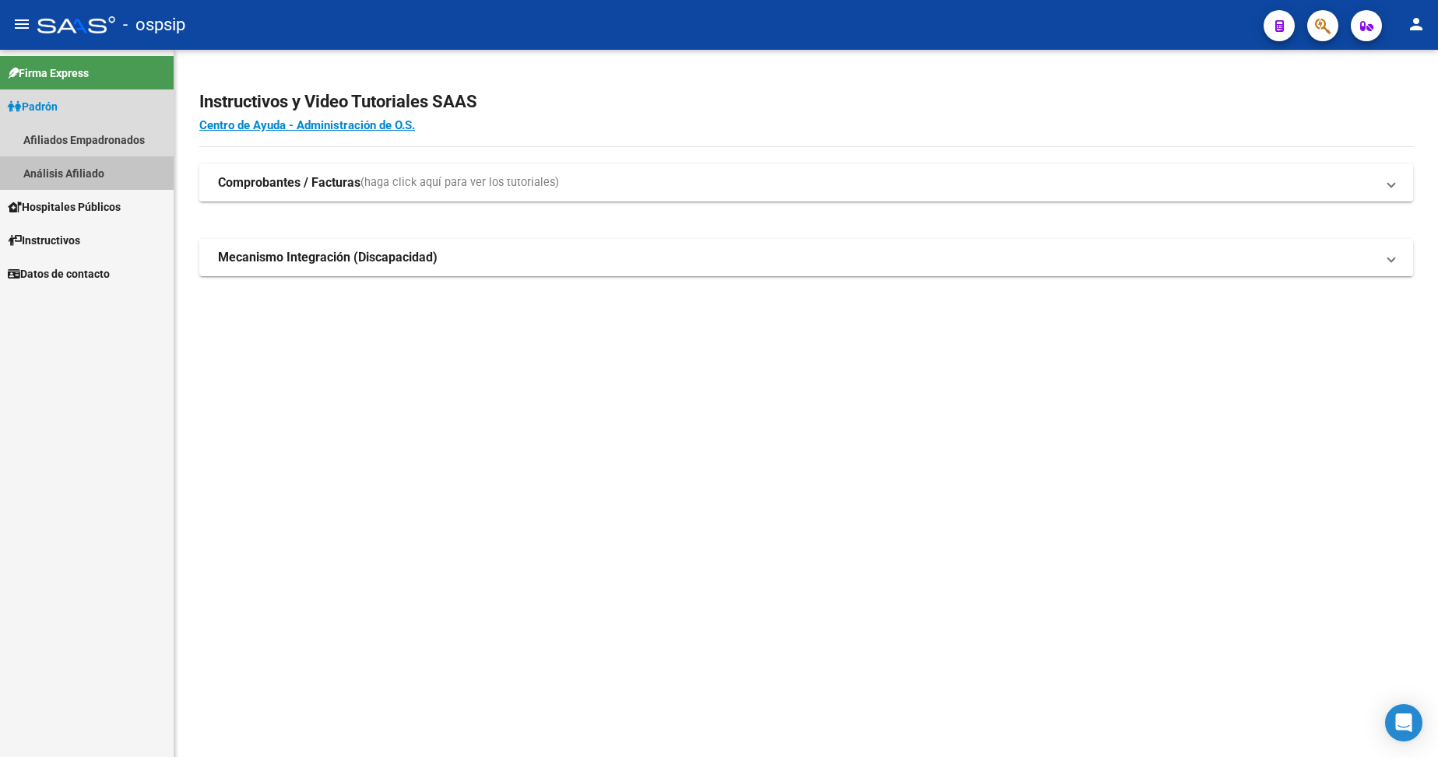
click at [90, 177] on link "Análisis Afiliado" at bounding box center [87, 172] width 174 height 33
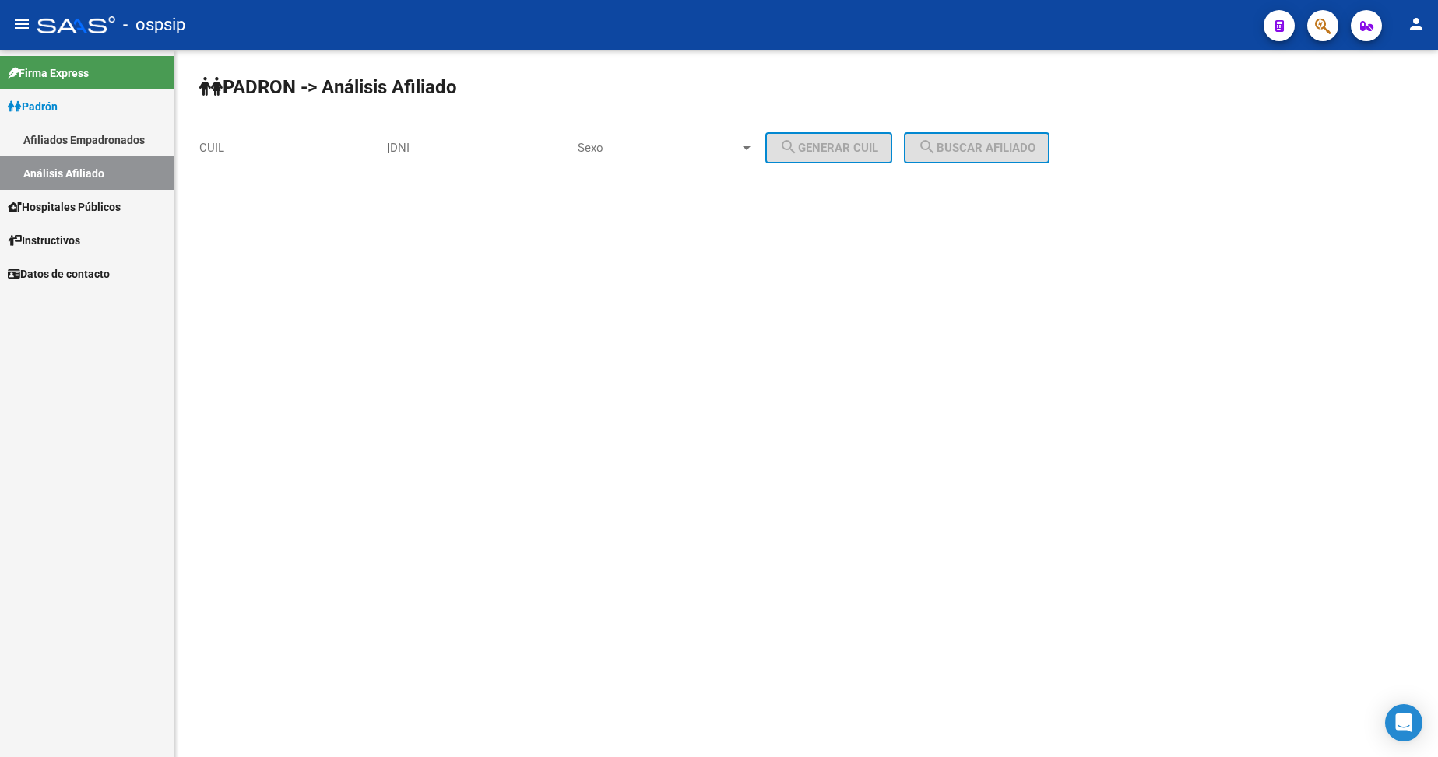
click at [508, 139] on div "DNI" at bounding box center [478, 142] width 176 height 33
type input "18342238"
click at [694, 148] on span "Sexo" at bounding box center [659, 148] width 162 height 14
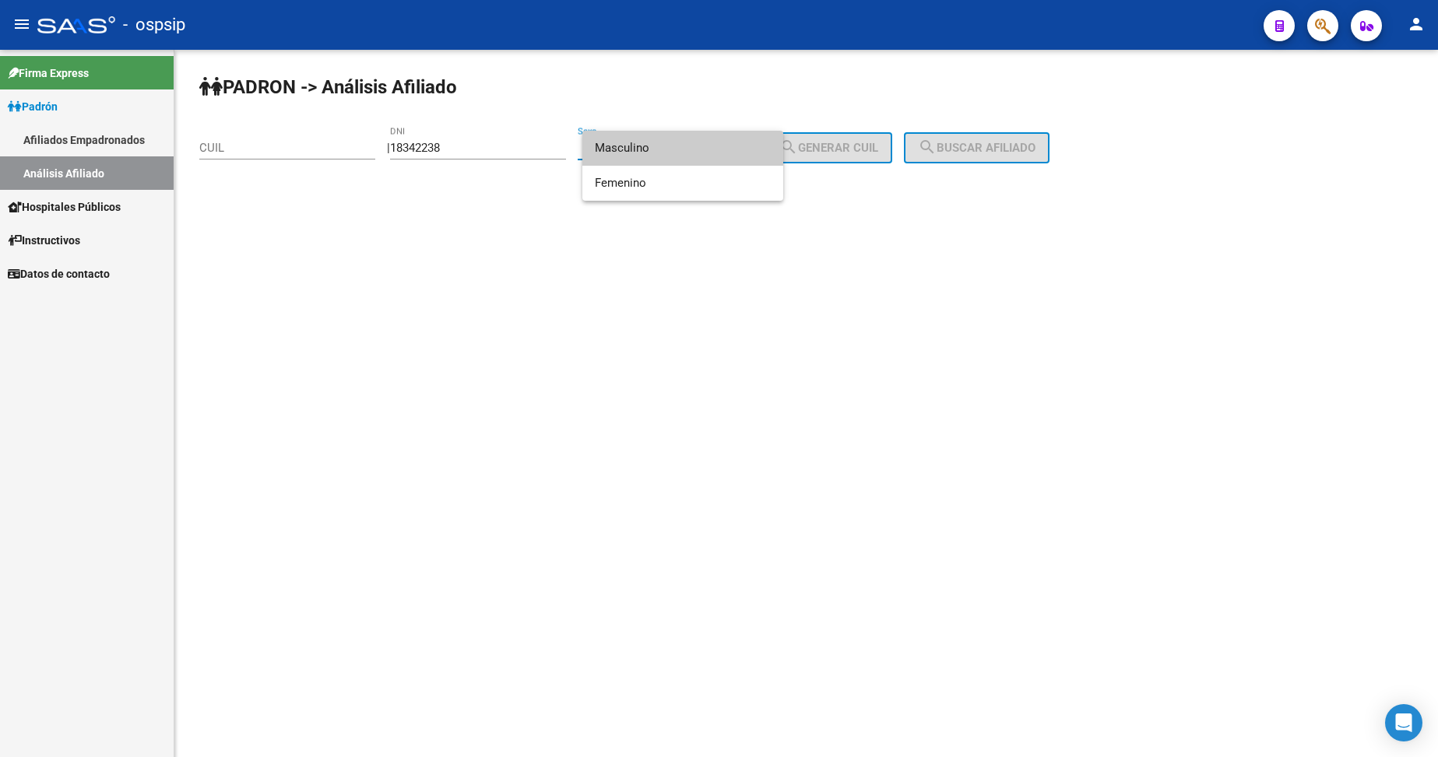
click at [681, 153] on span "Masculino" at bounding box center [683, 148] width 176 height 35
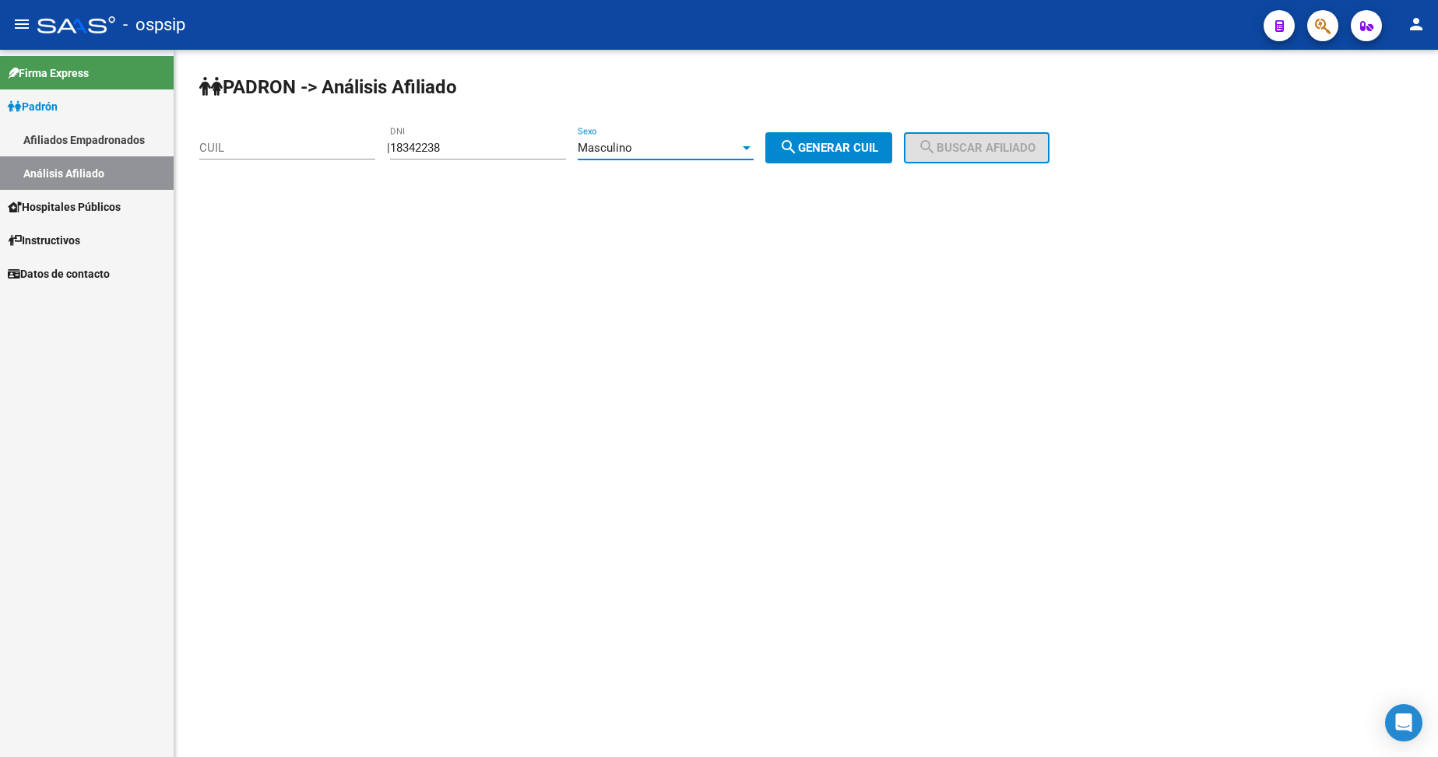
click at [848, 145] on span "search Generar CUIL" at bounding box center [828, 148] width 99 height 14
type input "20-18342238-4"
drag, startPoint x: 951, startPoint y: 139, endPoint x: 901, endPoint y: 170, distance: 58.8
click at [937, 140] on mat-icon "search" at bounding box center [927, 147] width 19 height 19
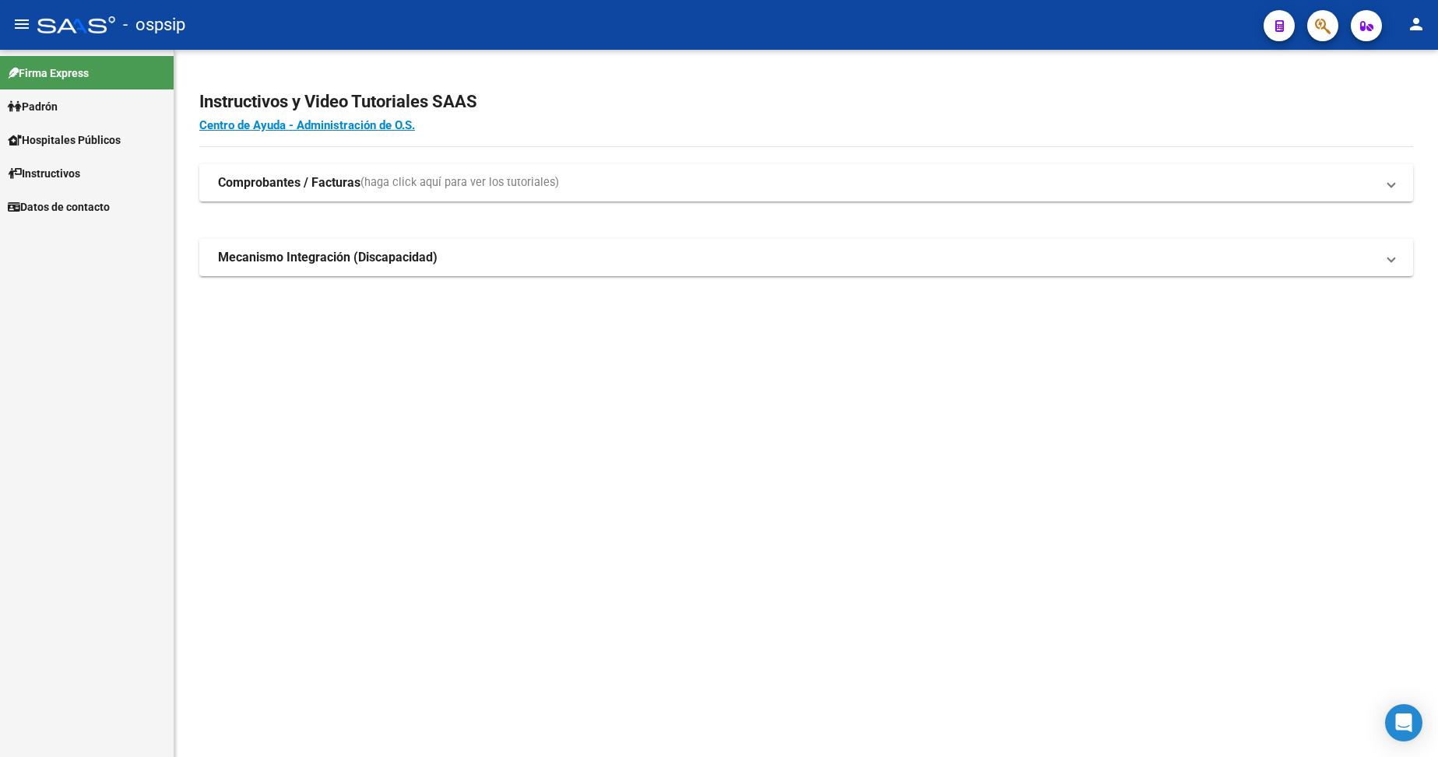
click at [47, 104] on span "Padrón" at bounding box center [33, 106] width 50 height 17
click at [83, 164] on link "Análisis Afiliado" at bounding box center [87, 172] width 174 height 33
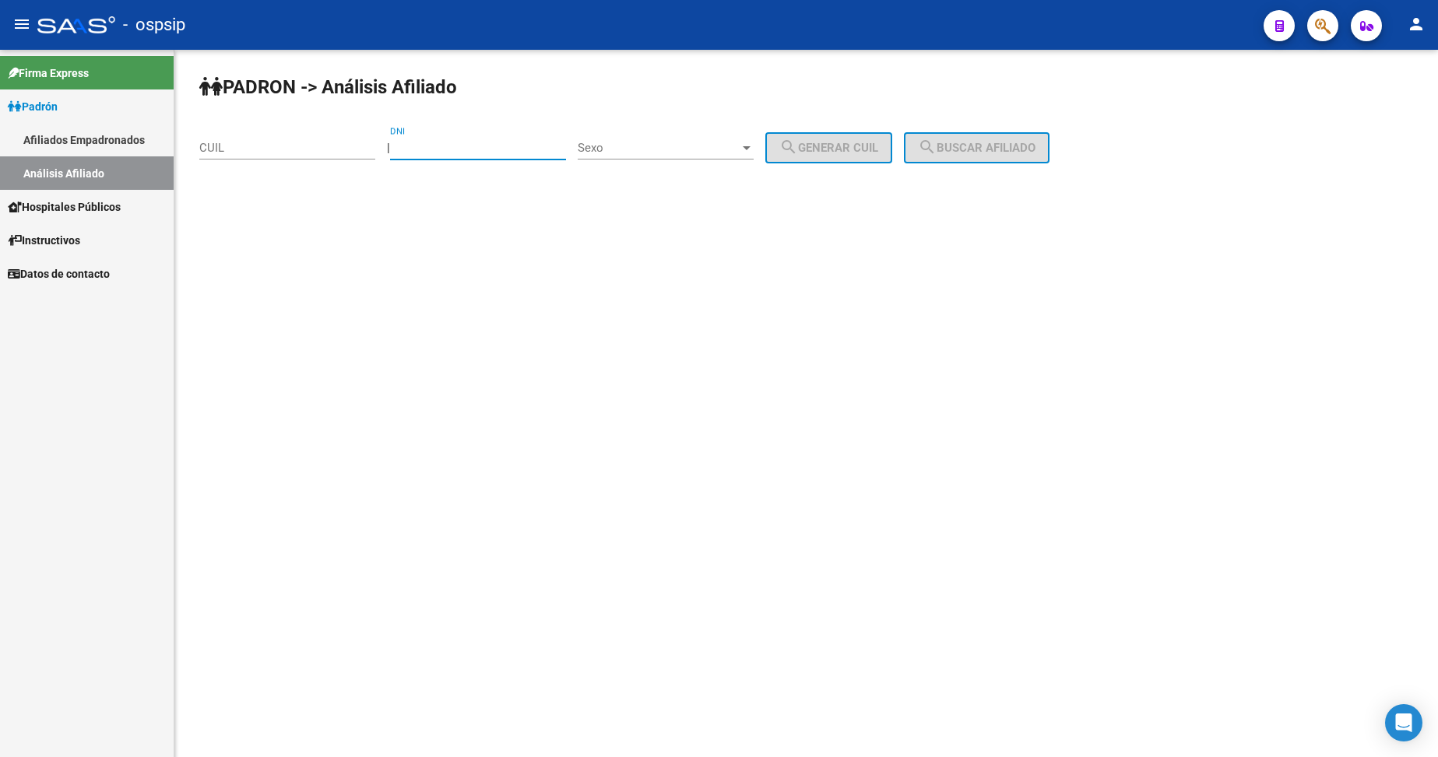
drag, startPoint x: 470, startPoint y: 150, endPoint x: 489, endPoint y: 149, distance: 18.7
click at [475, 151] on input "DNI" at bounding box center [478, 148] width 176 height 14
type input "18342238"
click at [717, 143] on span "Sexo" at bounding box center [659, 148] width 162 height 14
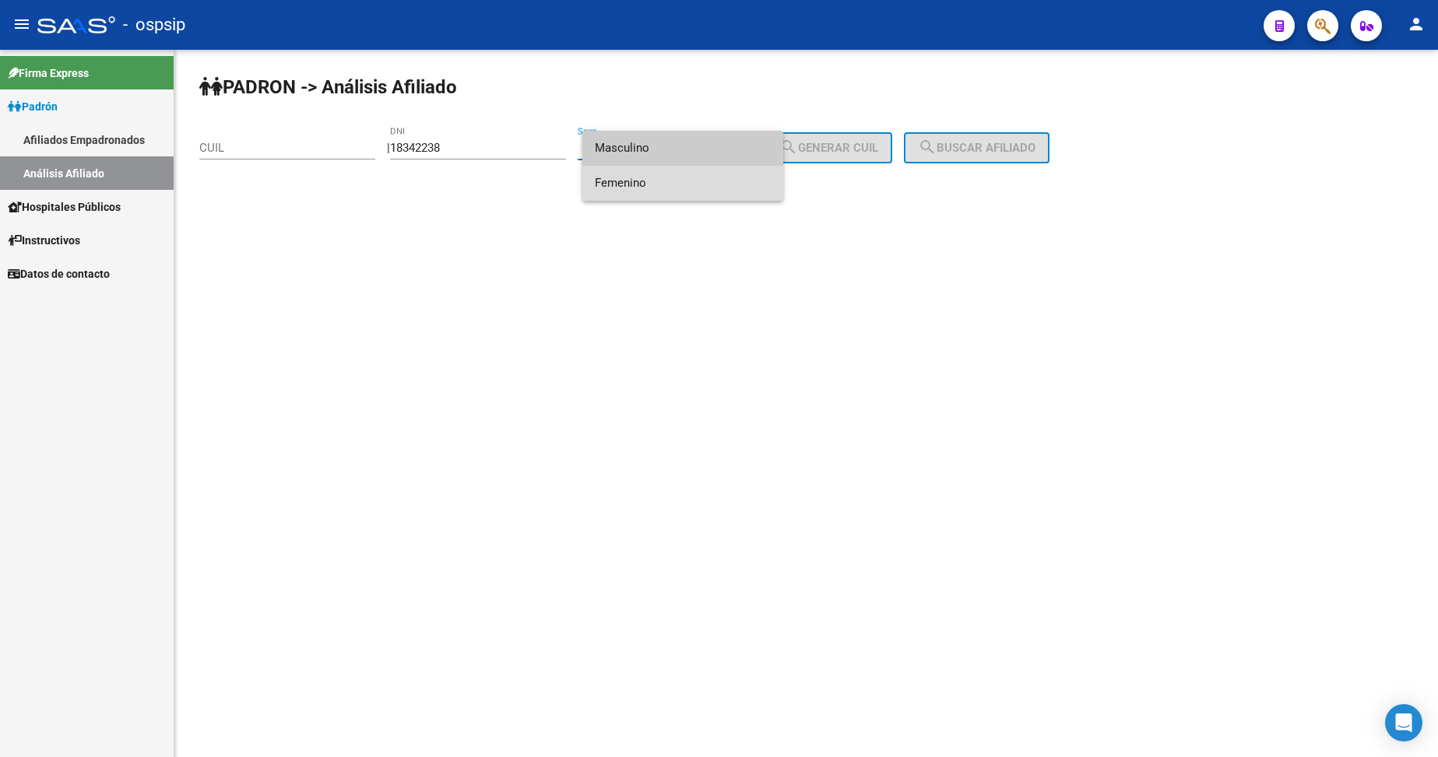
click at [684, 184] on span "Femenino" at bounding box center [683, 183] width 176 height 35
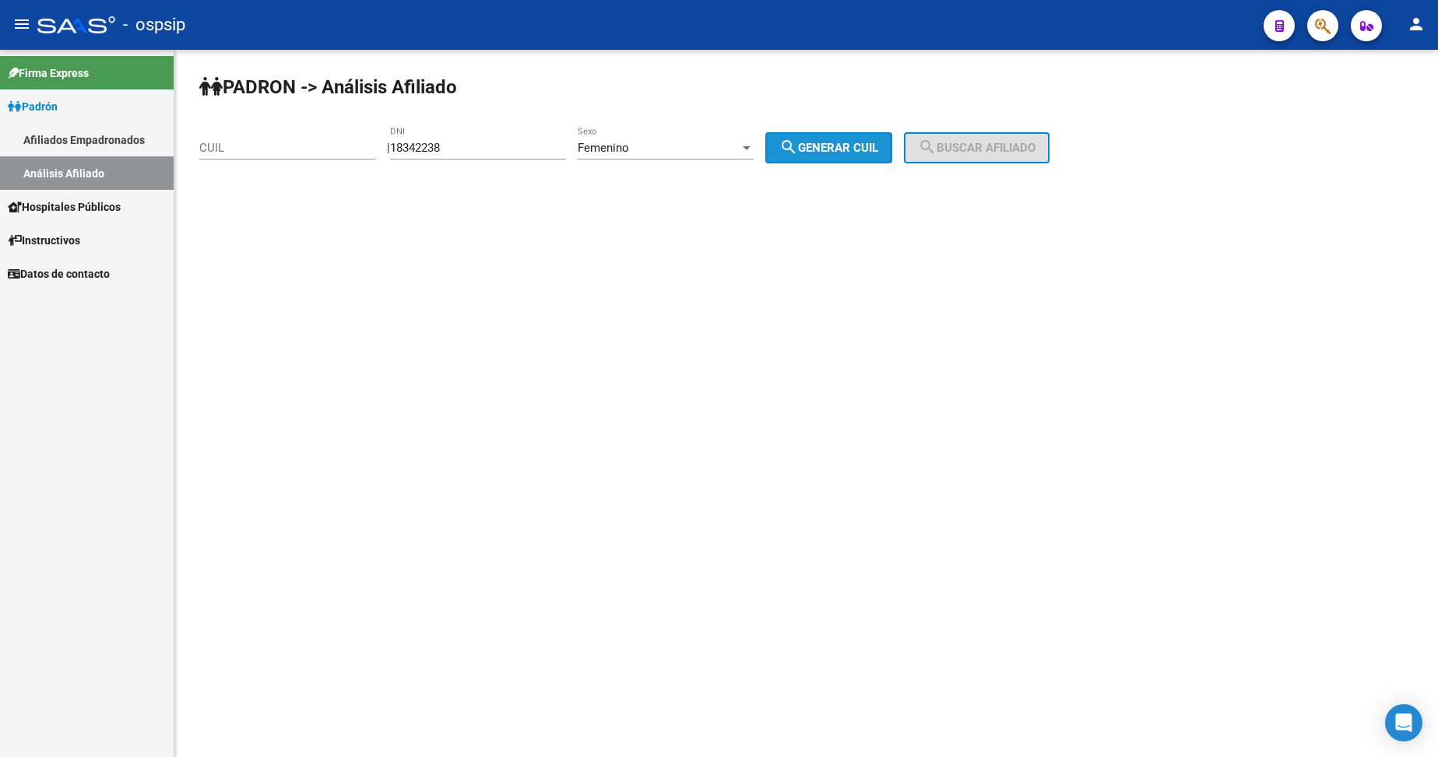
click at [838, 139] on button "search Generar CUIL" at bounding box center [828, 147] width 127 height 31
type input "27-18342238-9"
click at [990, 146] on span "search Buscar afiliado" at bounding box center [977, 148] width 118 height 14
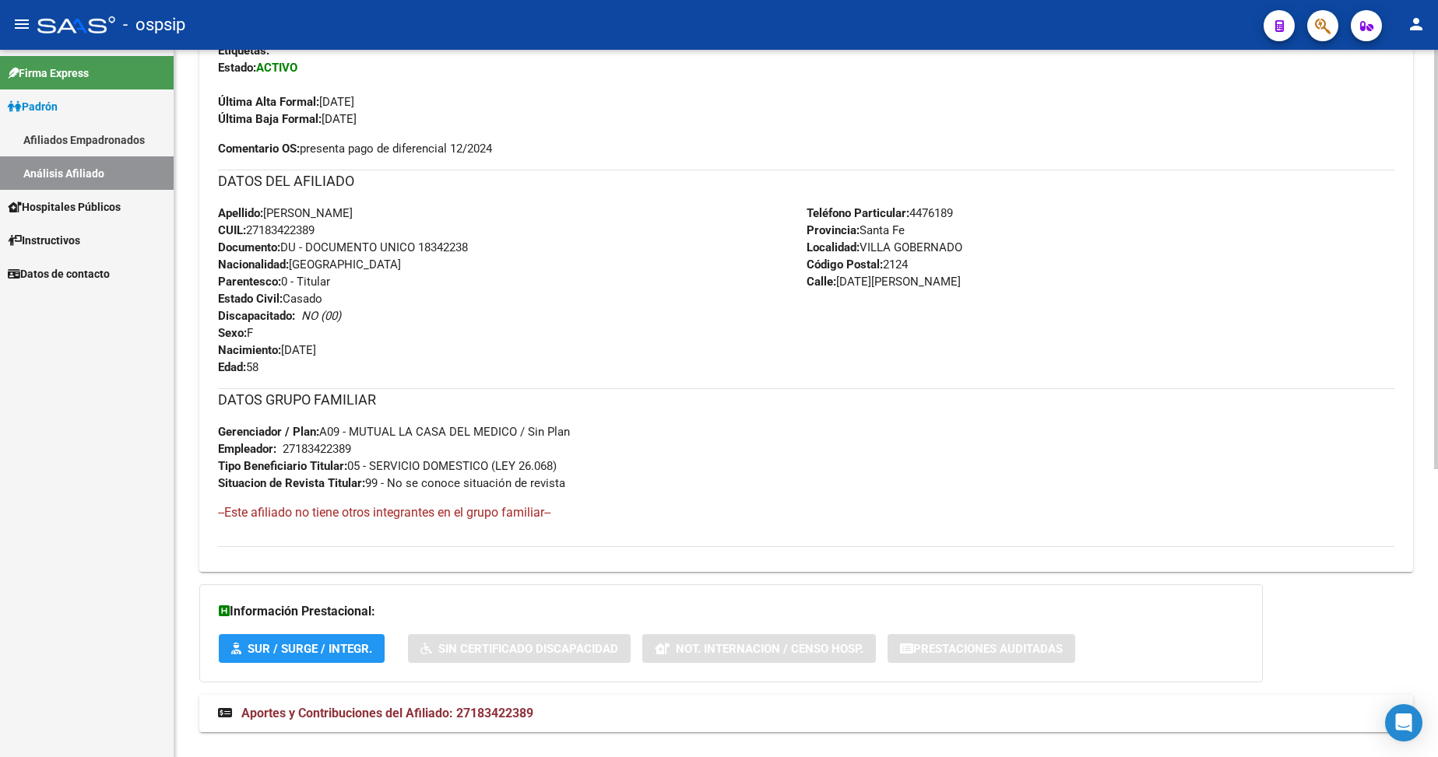
scroll to position [467, 0]
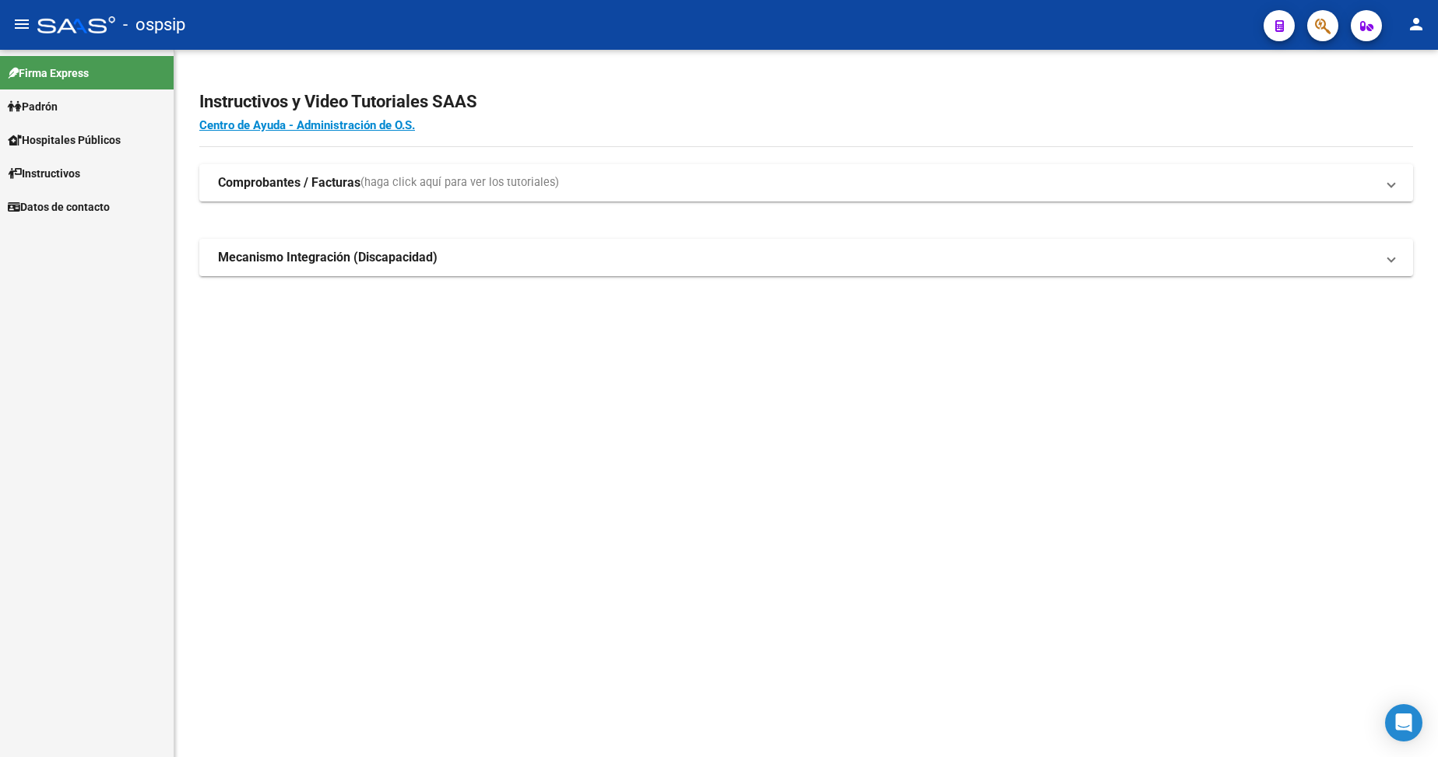
click at [50, 100] on span "Padrón" at bounding box center [33, 106] width 50 height 17
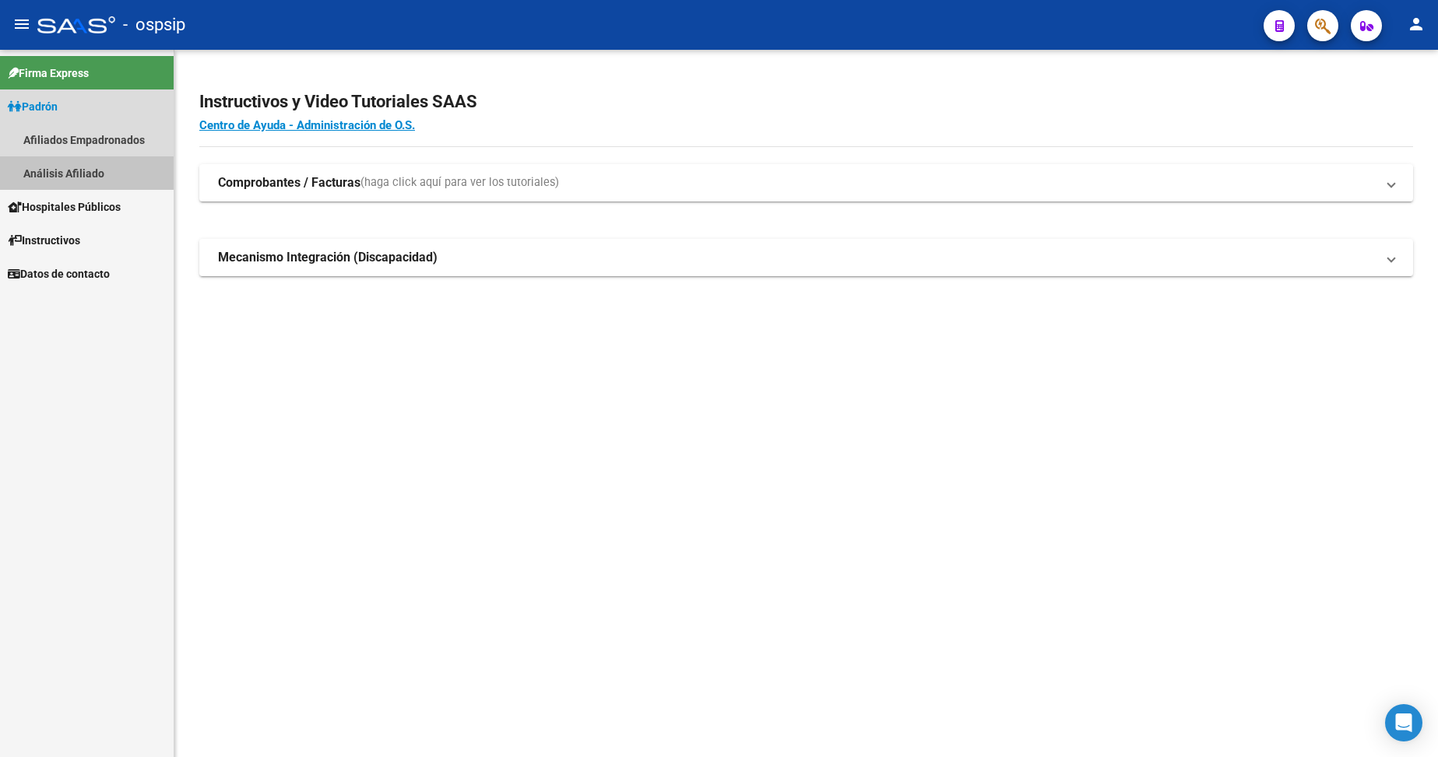
click at [89, 176] on link "Análisis Afiliado" at bounding box center [87, 172] width 174 height 33
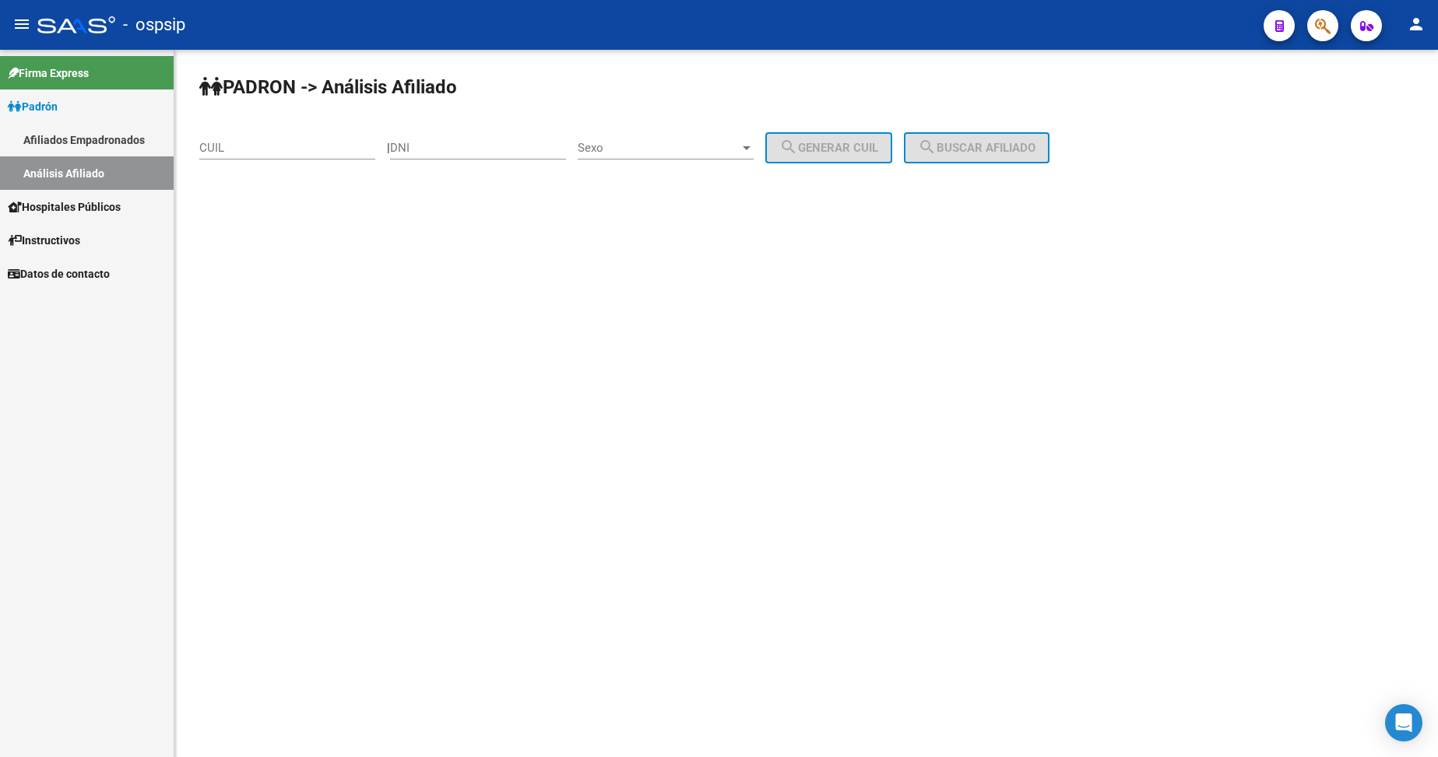
drag, startPoint x: 498, startPoint y: 149, endPoint x: 511, endPoint y: 145, distance: 13.3
click at [500, 148] on input "DNI" at bounding box center [478, 148] width 176 height 14
type input "44190159"
click at [662, 152] on span "Sexo" at bounding box center [659, 148] width 162 height 14
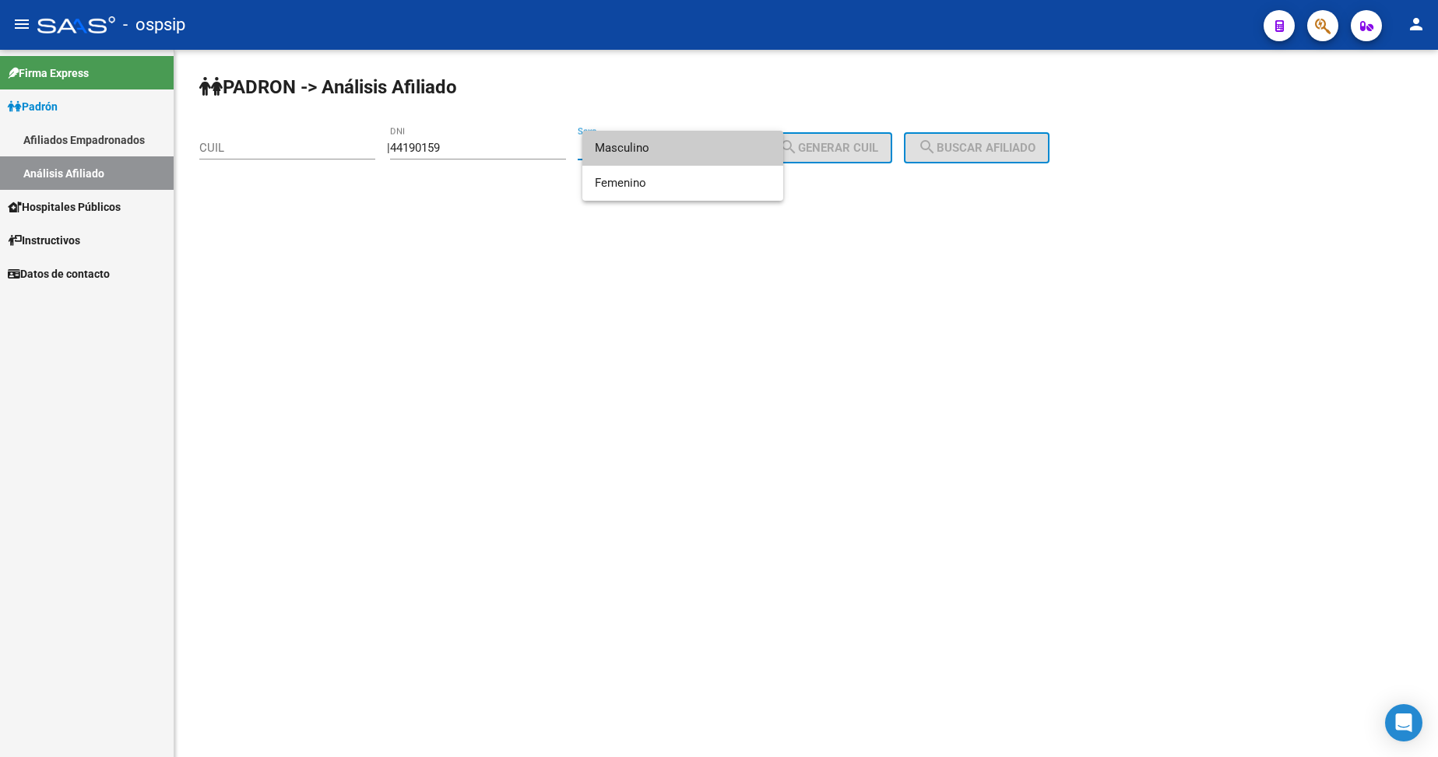
click at [662, 152] on span "Masculino" at bounding box center [683, 148] width 176 height 35
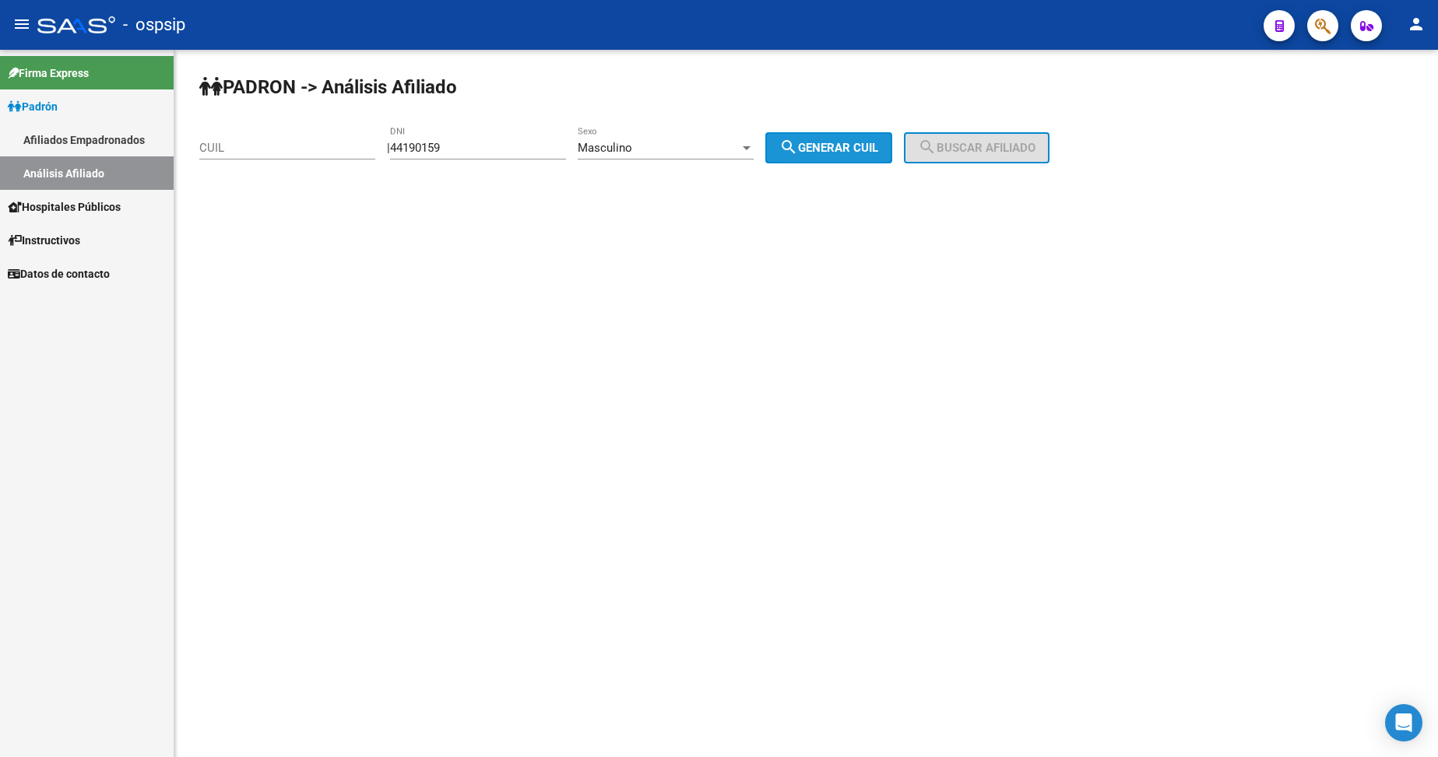
click at [875, 144] on span "search Generar CUIL" at bounding box center [828, 148] width 99 height 14
type input "20-44190159-4"
click at [937, 146] on mat-icon "search" at bounding box center [927, 147] width 19 height 19
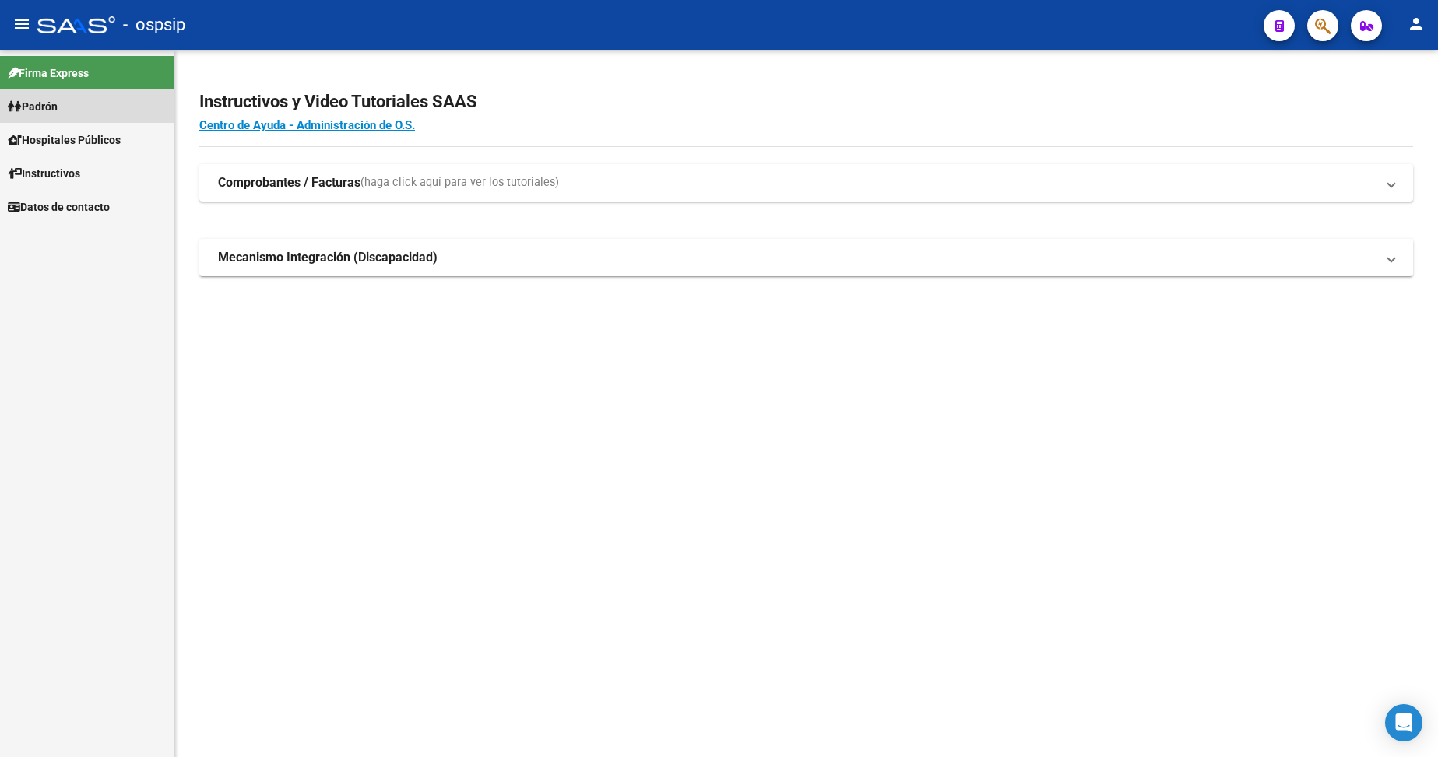
click at [54, 107] on span "Padrón" at bounding box center [33, 106] width 50 height 17
click at [53, 107] on span "Padrón" at bounding box center [33, 106] width 50 height 17
click at [86, 170] on link "Análisis Afiliado" at bounding box center [87, 172] width 174 height 33
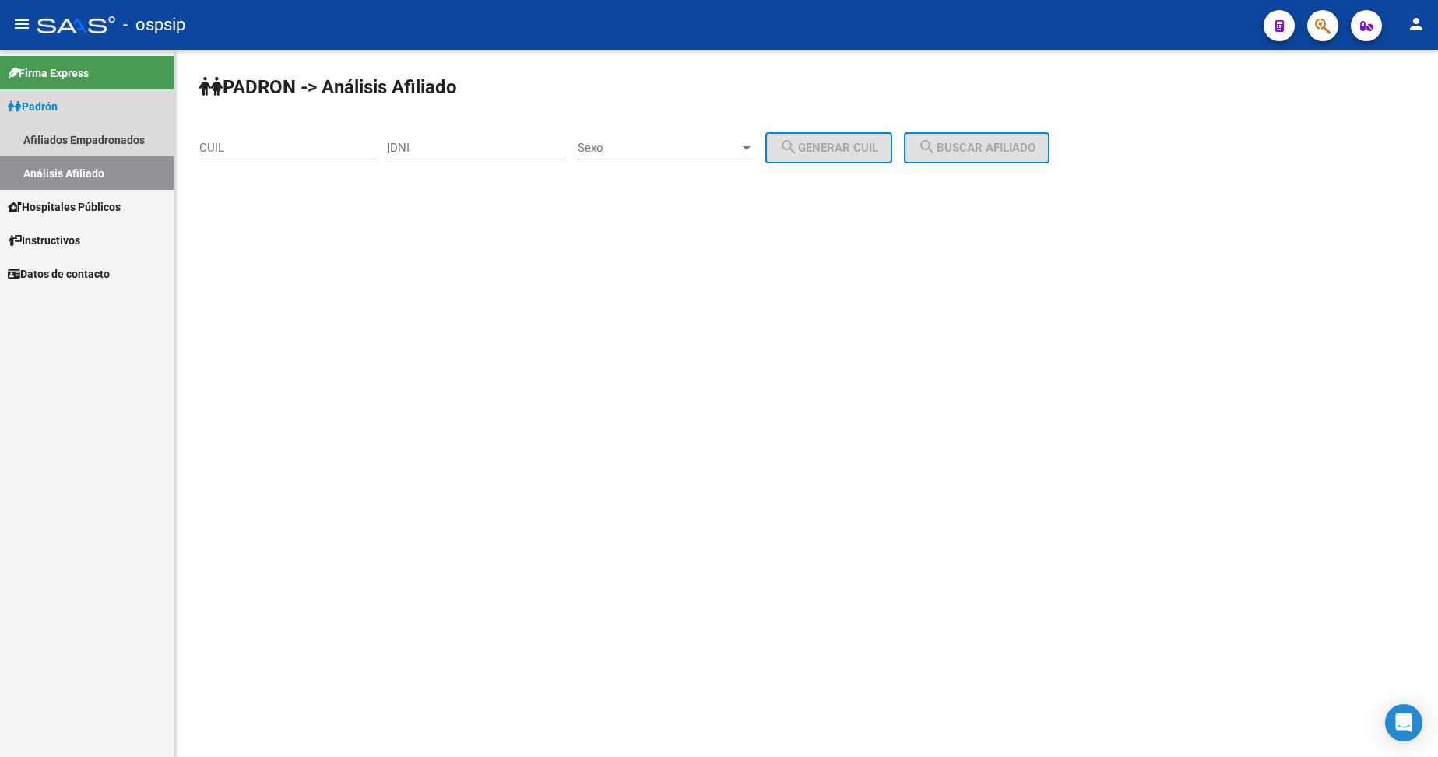
click at [86, 170] on link "Análisis Afiliado" at bounding box center [87, 172] width 174 height 33
click at [466, 153] on input "DNI" at bounding box center [478, 148] width 176 height 14
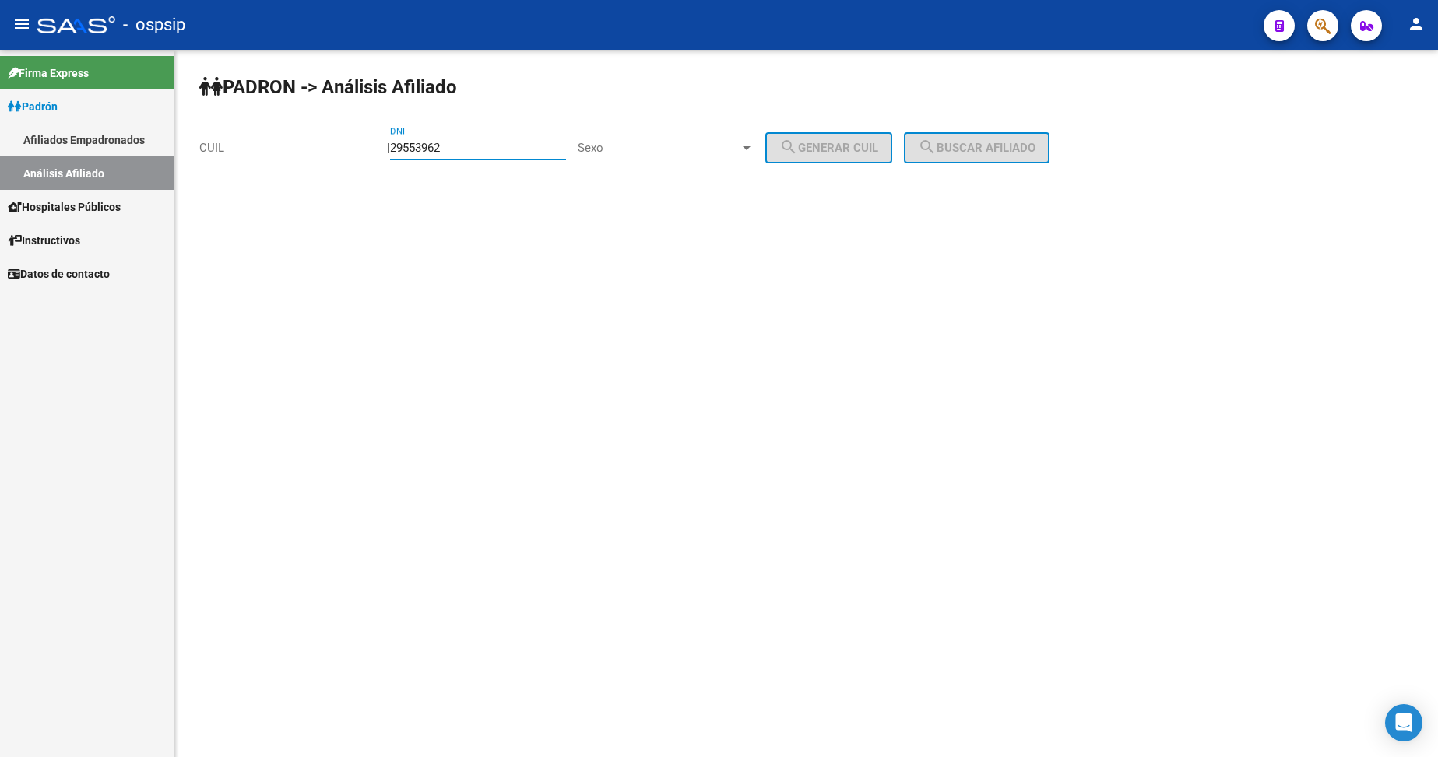
type input "29553962"
click at [714, 125] on div "PADRON -> Análisis Afiliado CUIL | 29553962 DNI Sexo Sexo search Generar CUIL s…" at bounding box center [805, 131] width 1263 height 163
click at [696, 148] on span "Sexo" at bounding box center [659, 148] width 162 height 14
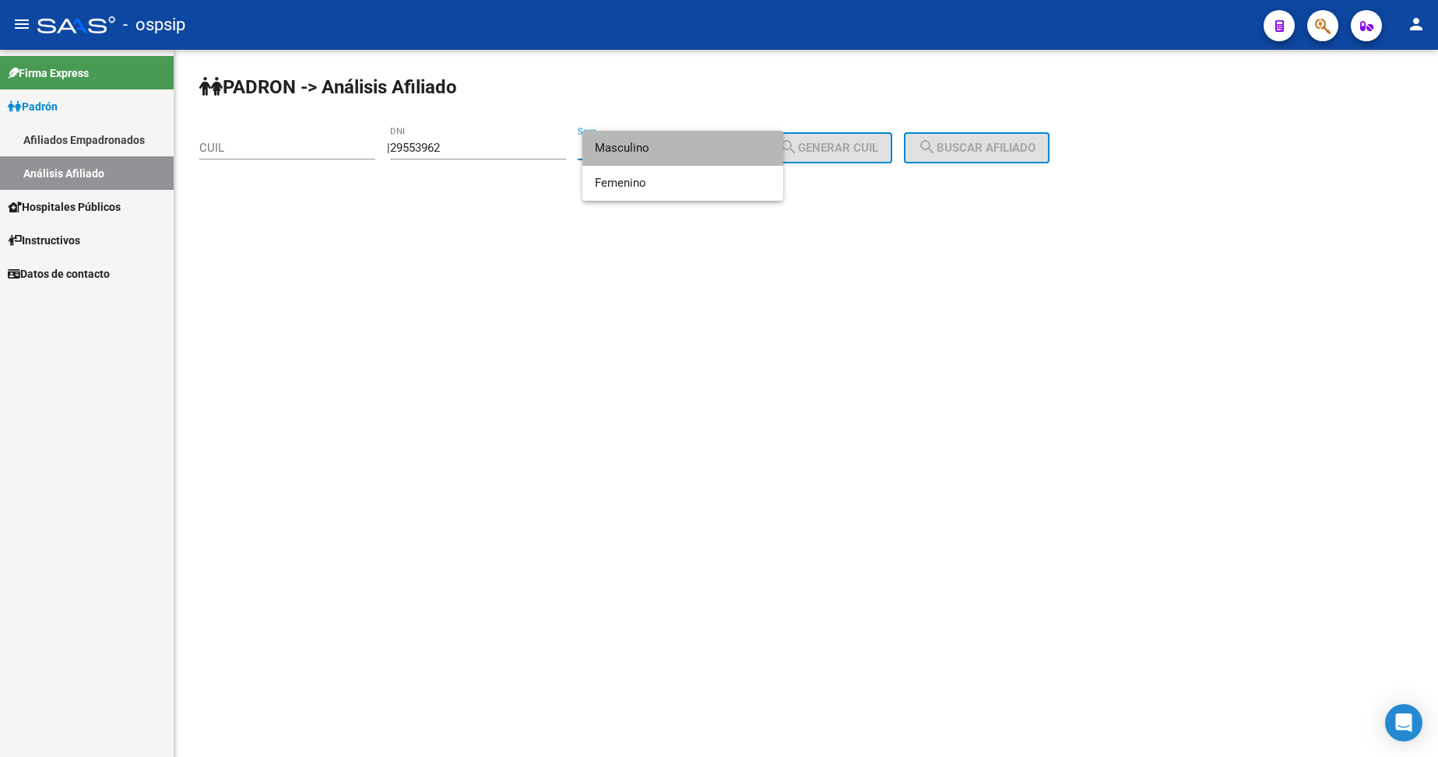
click at [700, 157] on span "Masculino" at bounding box center [683, 148] width 176 height 35
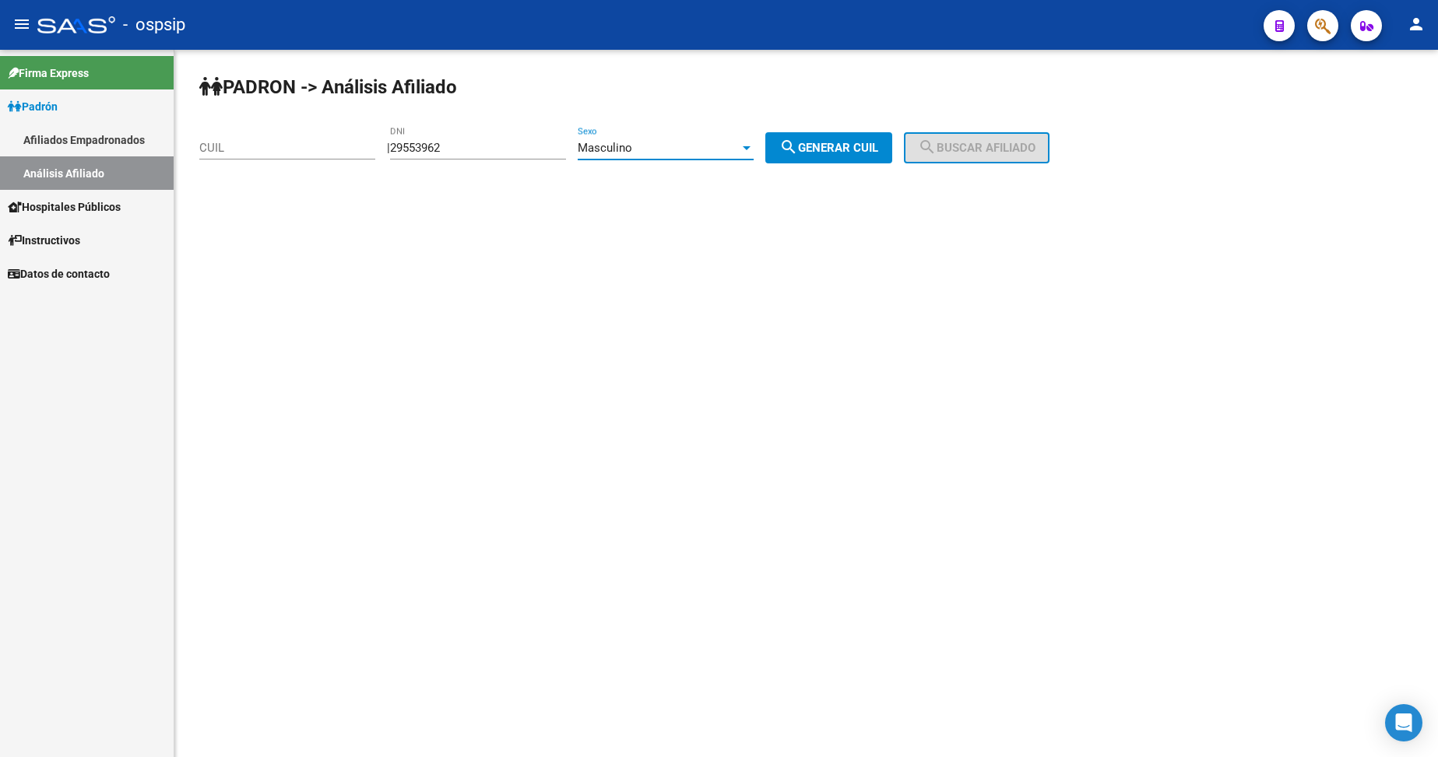
click at [817, 150] on span "search Generar CUIL" at bounding box center [828, 148] width 99 height 14
type input "20-29553962-4"
click at [975, 145] on span "search Buscar afiliado" at bounding box center [977, 148] width 118 height 14
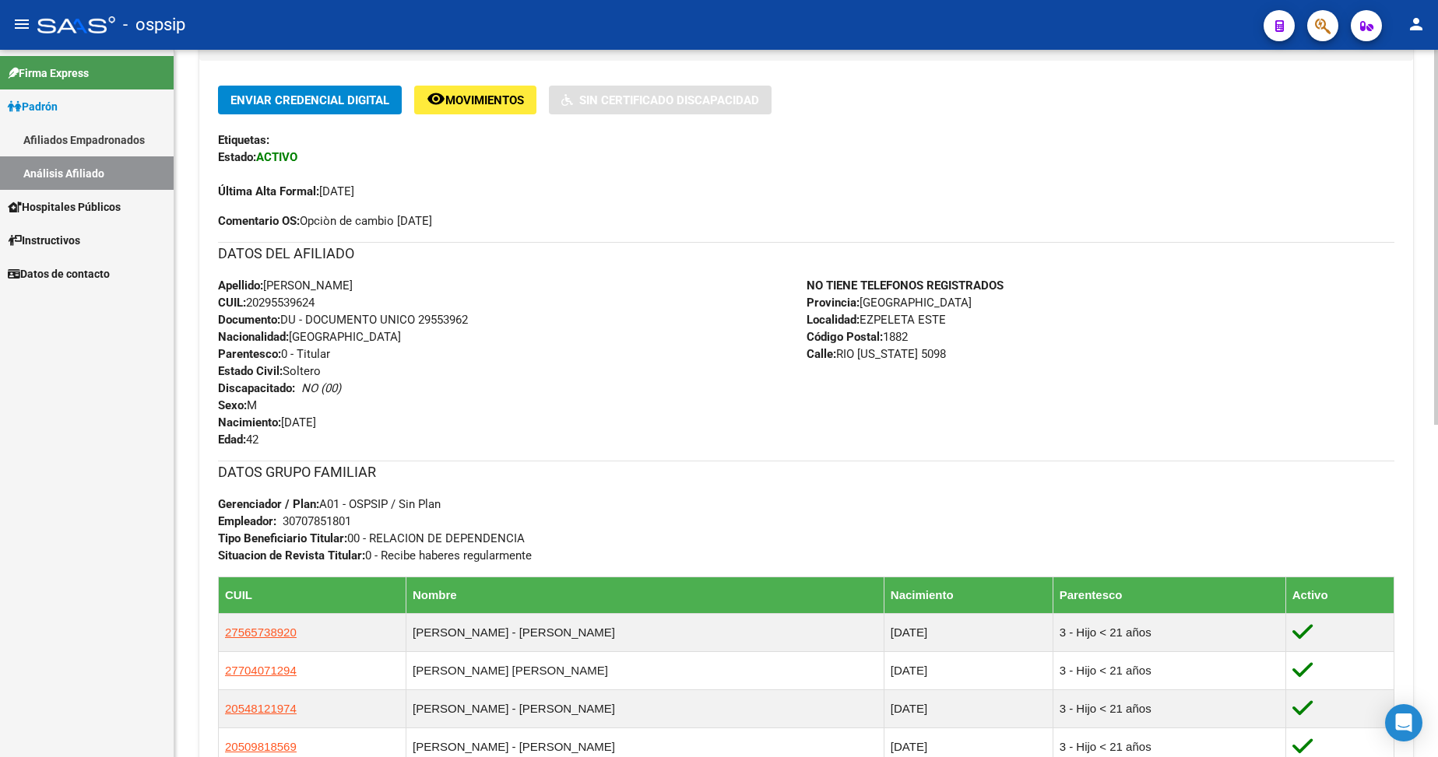
scroll to position [389, 0]
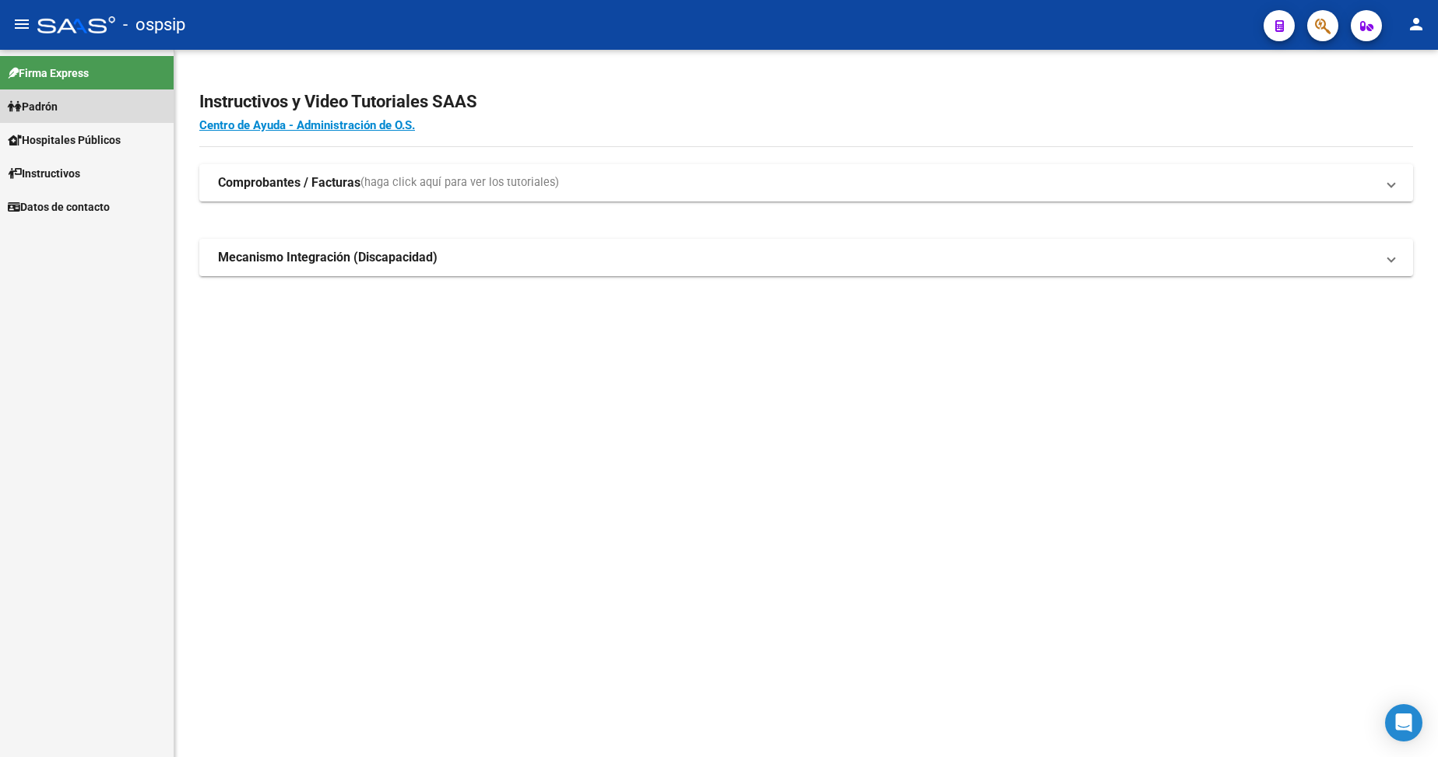
click at [46, 112] on span "Padrón" at bounding box center [33, 106] width 50 height 17
click at [58, 112] on span "Padrón" at bounding box center [33, 106] width 50 height 17
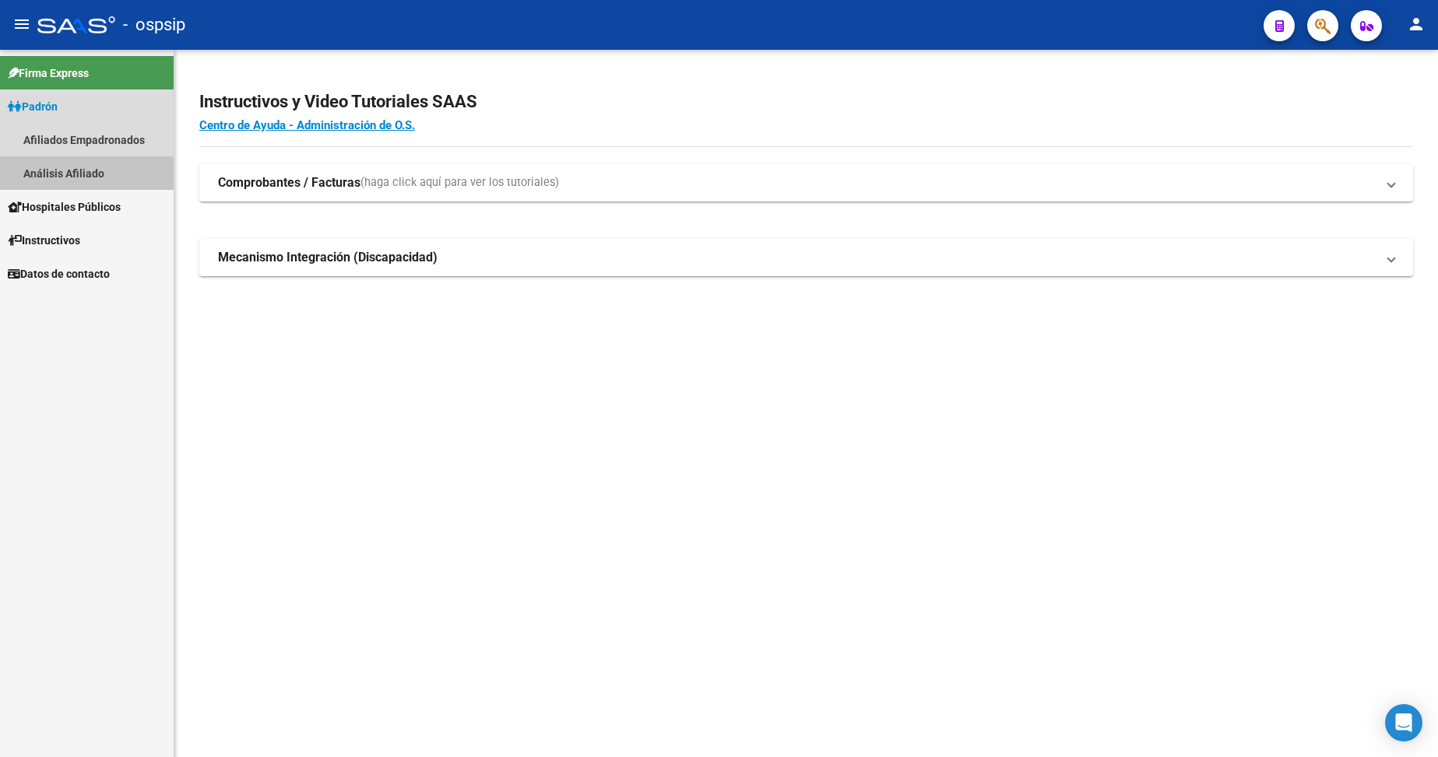
click at [73, 169] on link "Análisis Afiliado" at bounding box center [87, 172] width 174 height 33
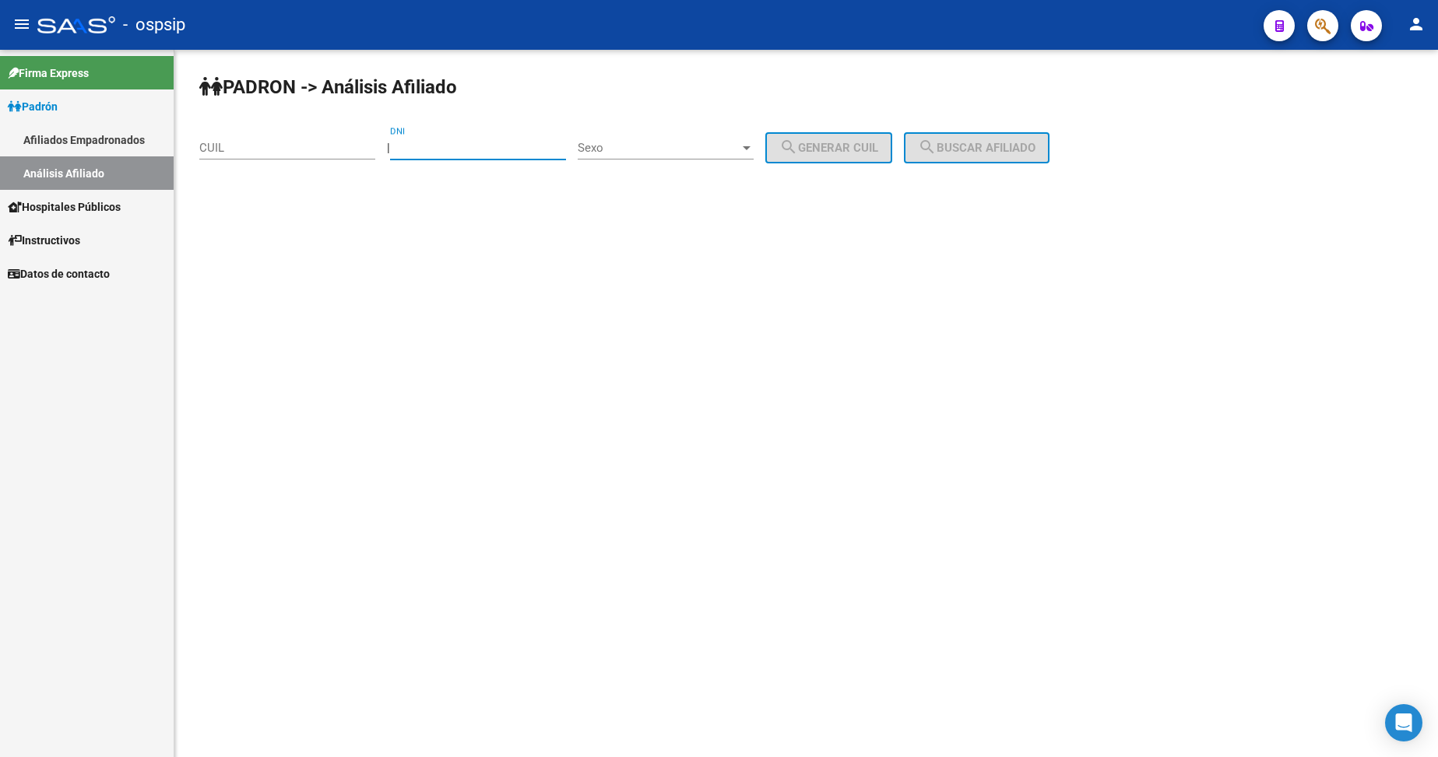
click at [489, 147] on input "DNI" at bounding box center [478, 148] width 176 height 14
type input "20852545"
click at [661, 146] on span "Sexo" at bounding box center [659, 148] width 162 height 14
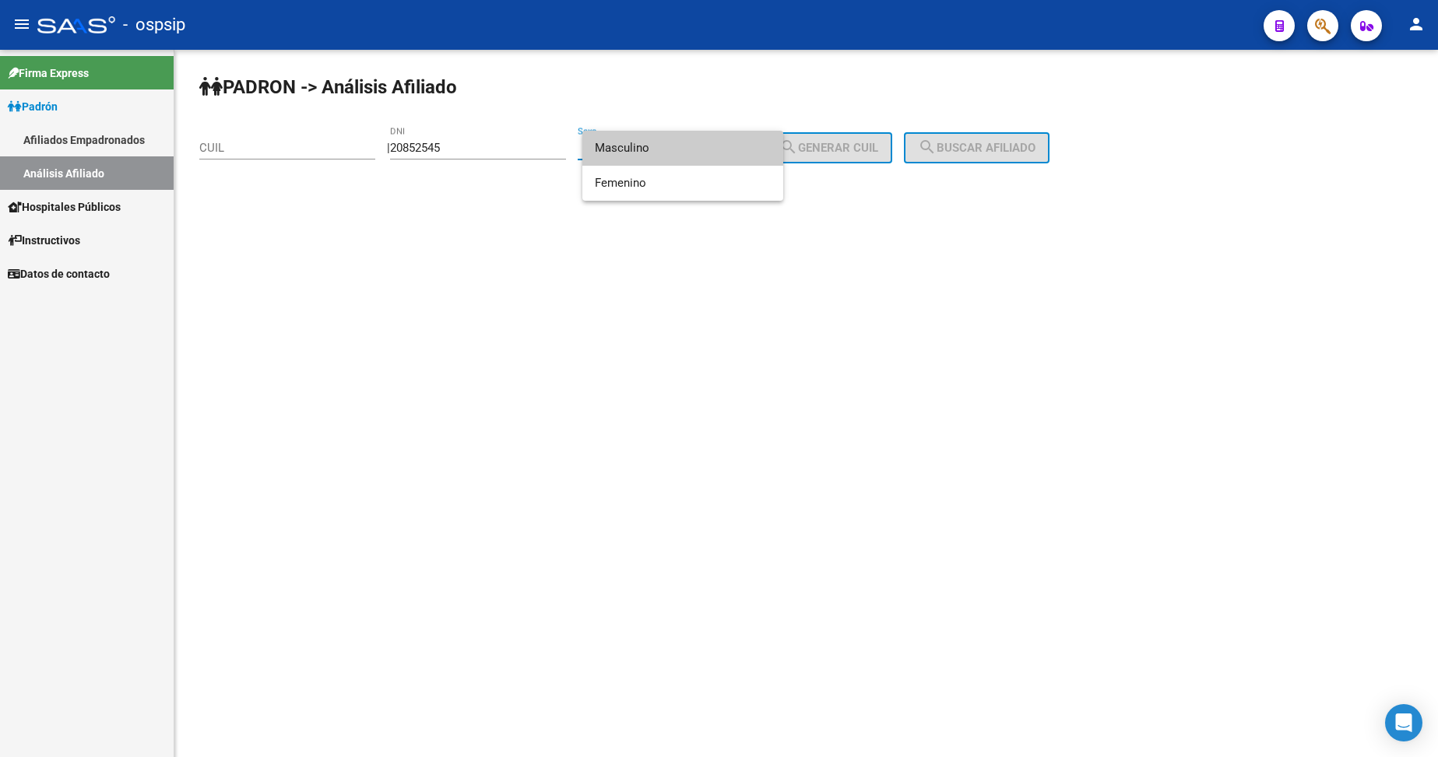
click at [661, 146] on span "Masculino" at bounding box center [683, 148] width 176 height 35
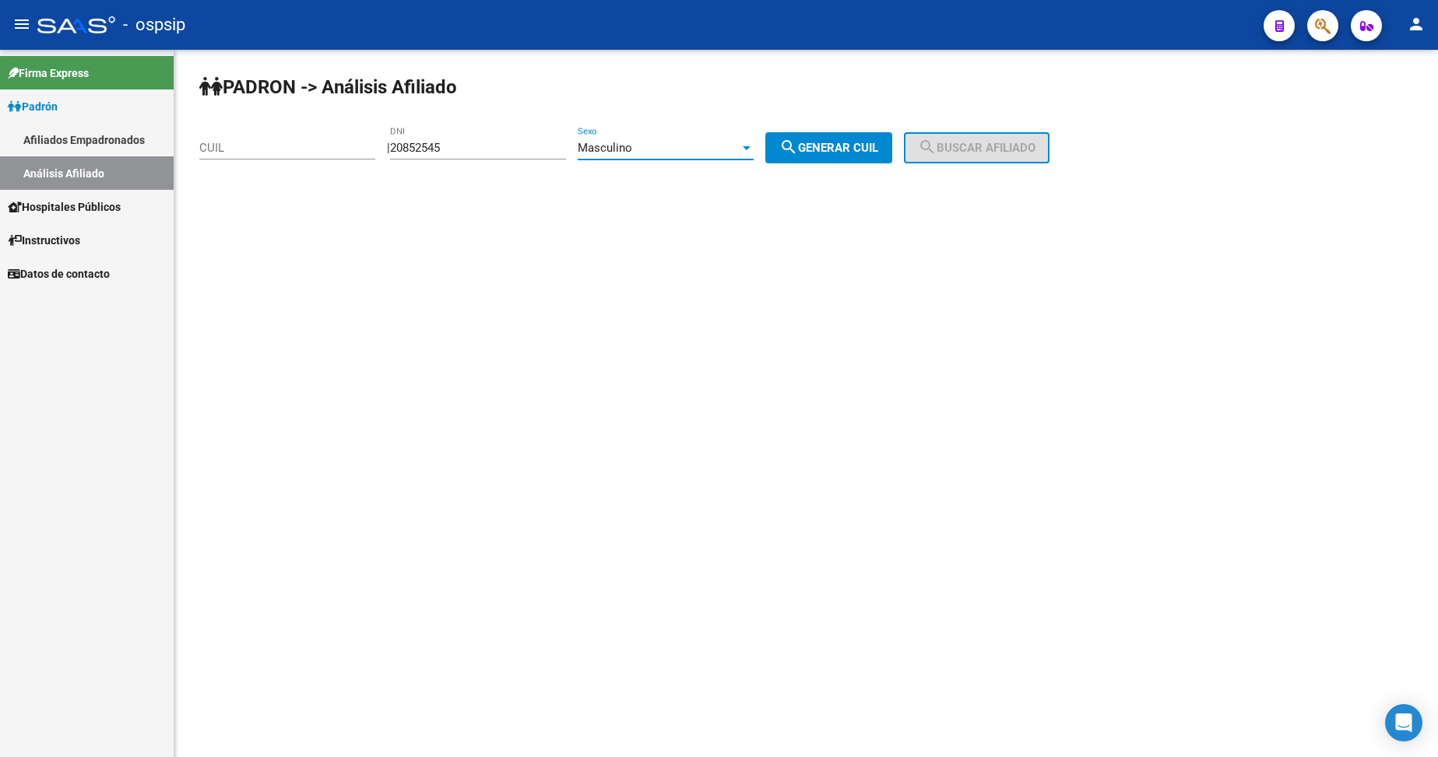
click at [832, 160] on button "search Generar CUIL" at bounding box center [828, 147] width 127 height 31
type input "20-20852545-0"
click at [937, 139] on mat-icon "search" at bounding box center [927, 147] width 19 height 19
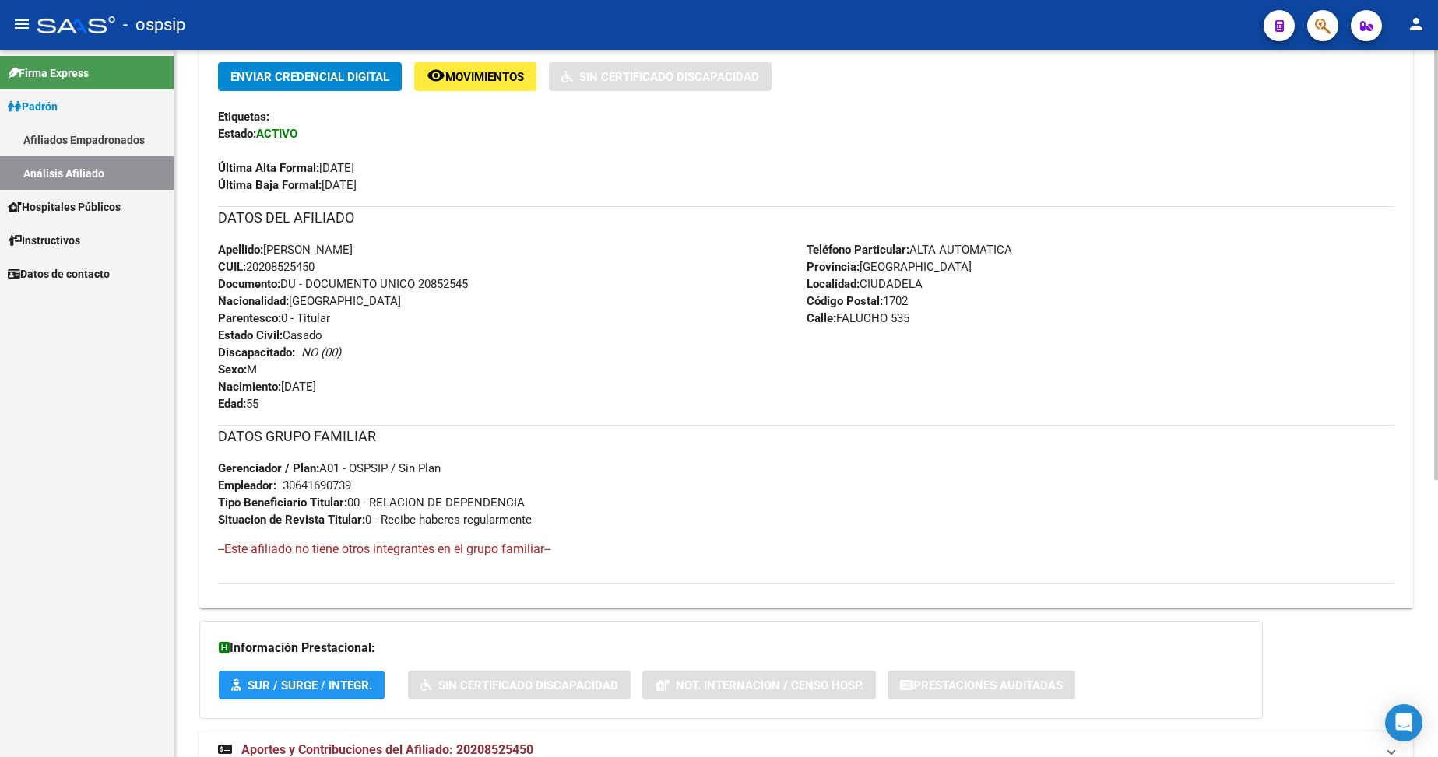
scroll to position [455, 0]
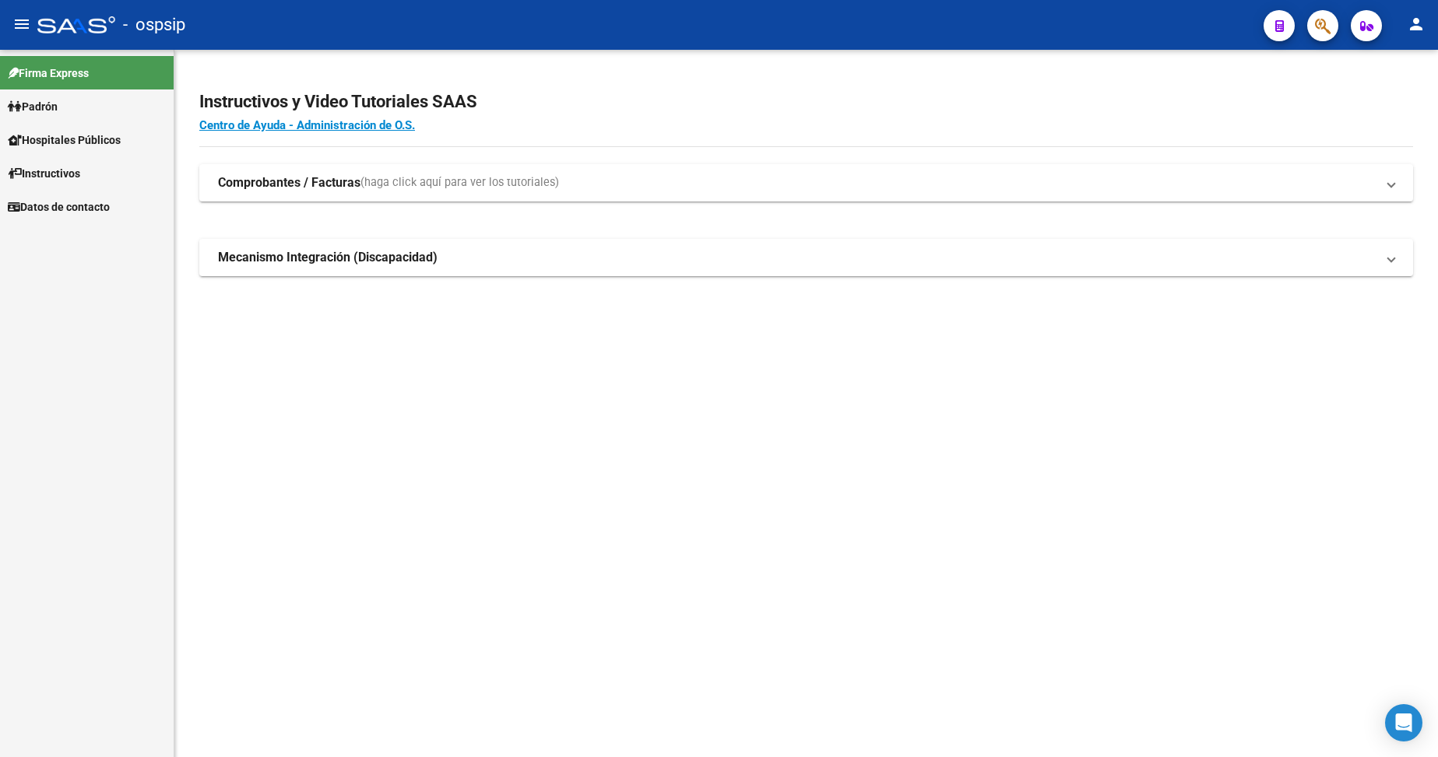
click at [57, 111] on span "Padrón" at bounding box center [33, 106] width 50 height 17
click at [82, 174] on link "Análisis Afiliado" at bounding box center [87, 172] width 174 height 33
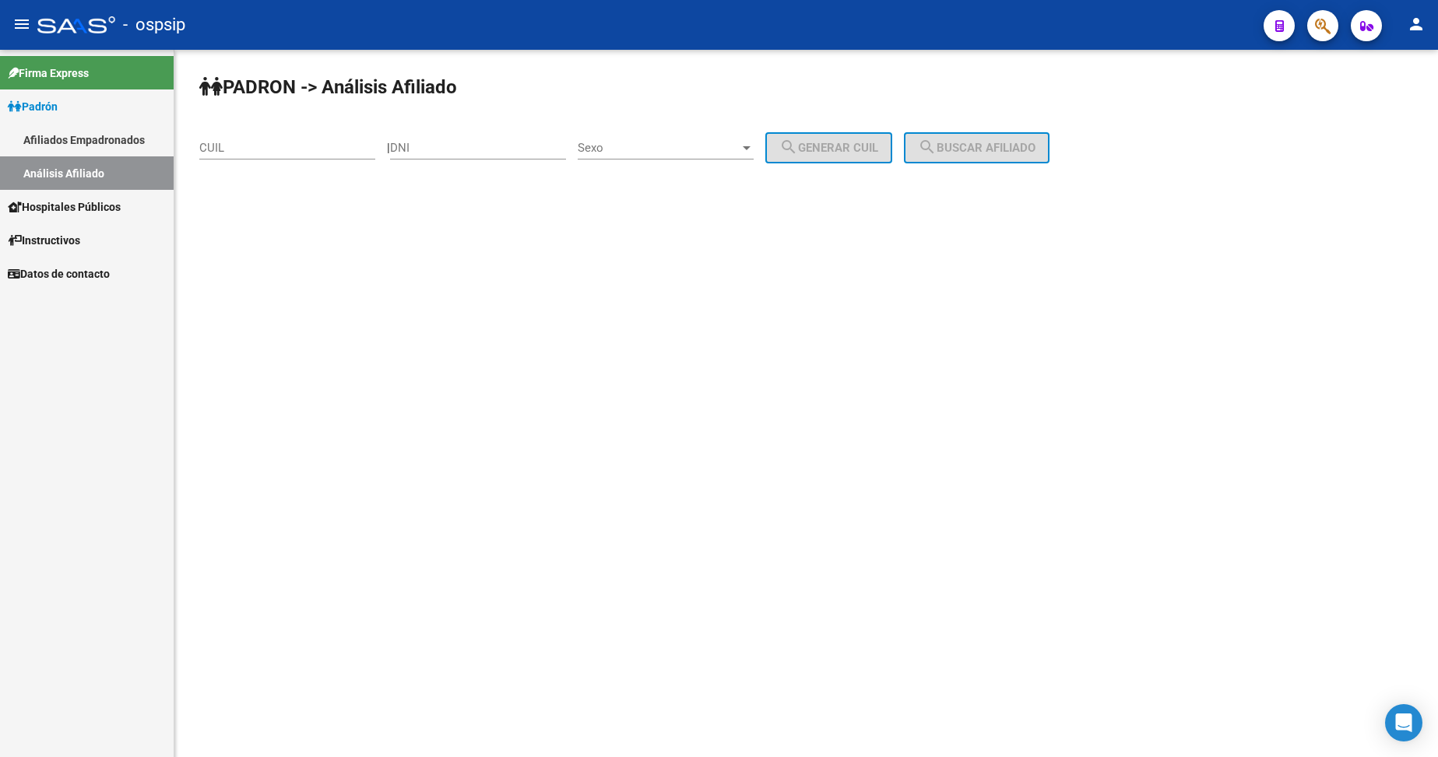
click at [453, 147] on input "DNI" at bounding box center [478, 148] width 176 height 14
type input "40226181"
click at [652, 142] on span "Sexo" at bounding box center [659, 148] width 162 height 14
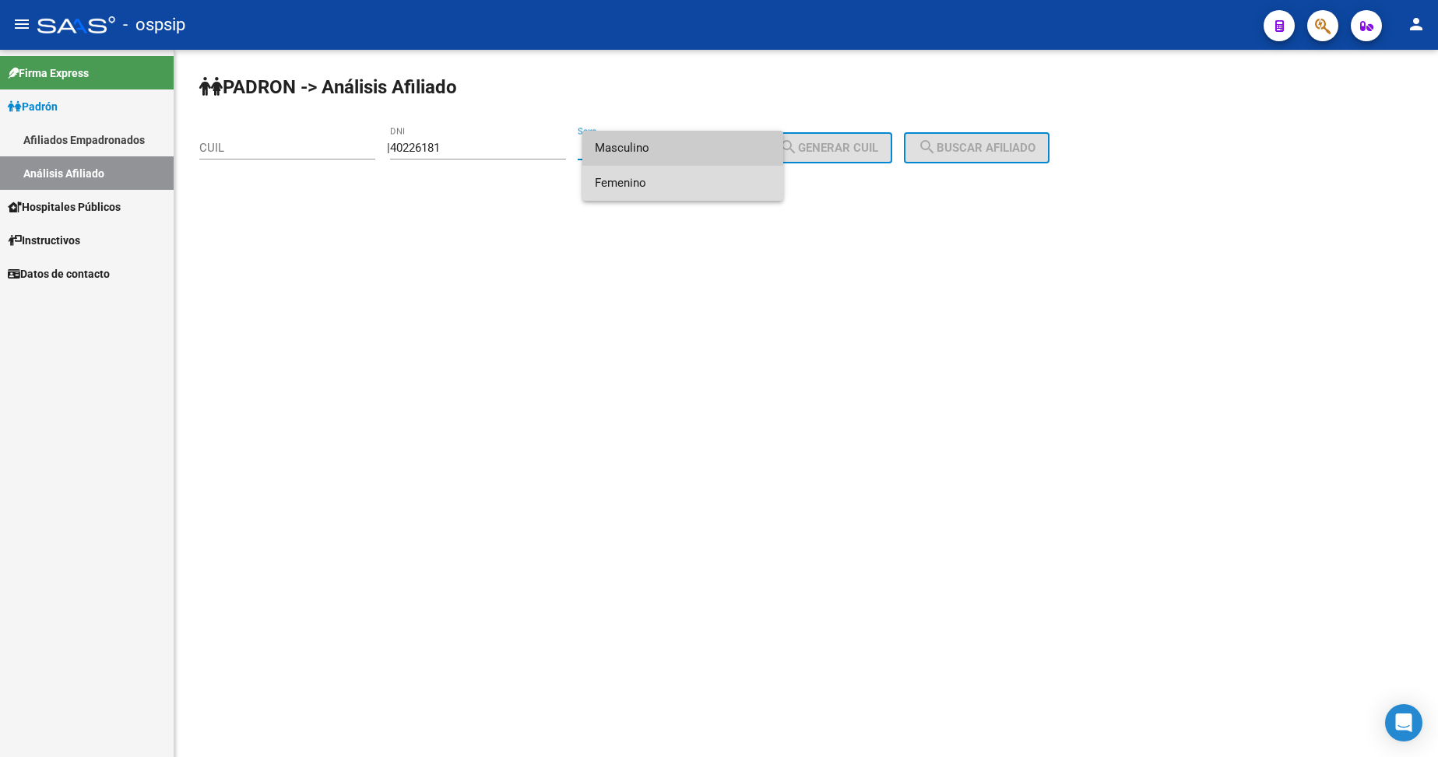
click at [662, 178] on span "Femenino" at bounding box center [683, 183] width 176 height 35
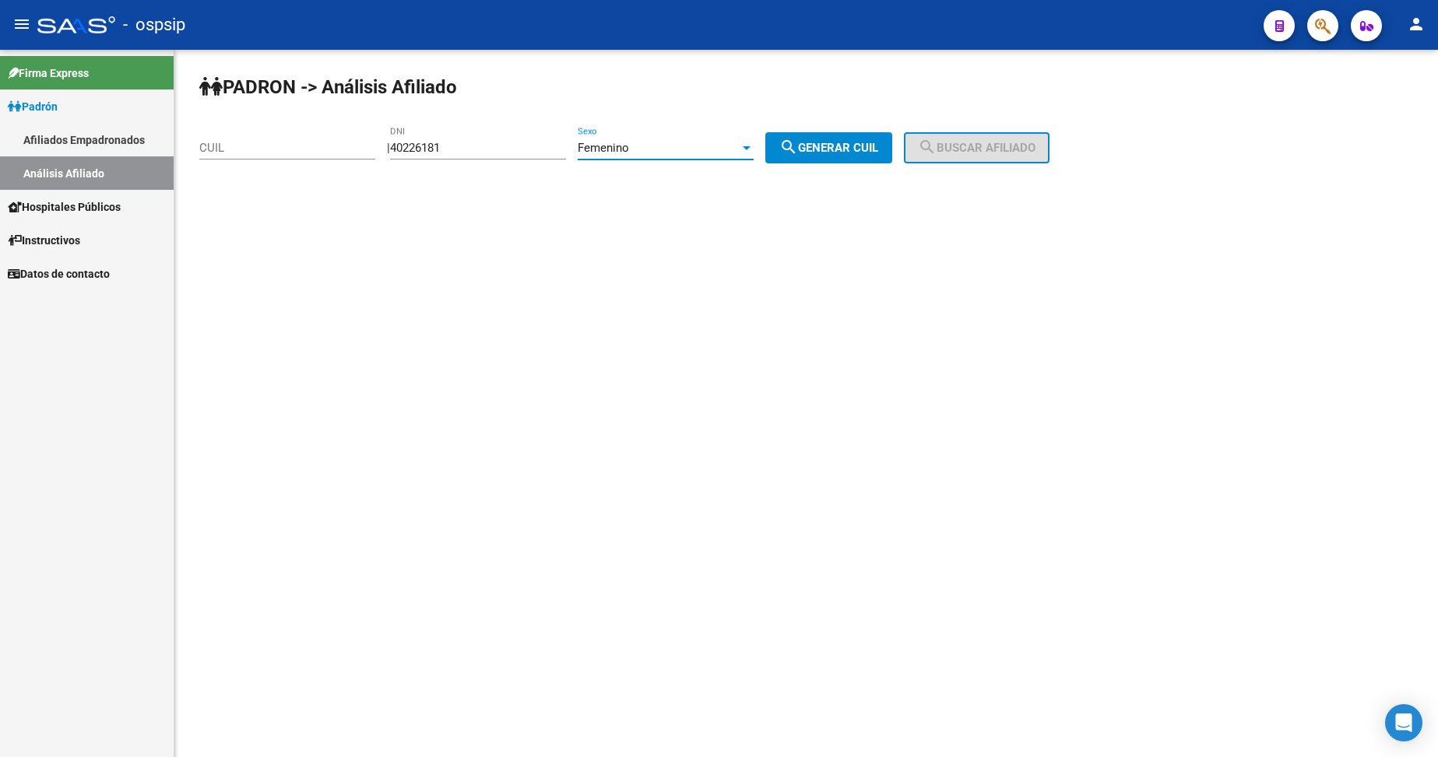
click at [876, 146] on span "search Generar CUIL" at bounding box center [828, 148] width 99 height 14
type input "27-40226181-7"
click at [1007, 151] on span "search Buscar afiliado" at bounding box center [977, 148] width 118 height 14
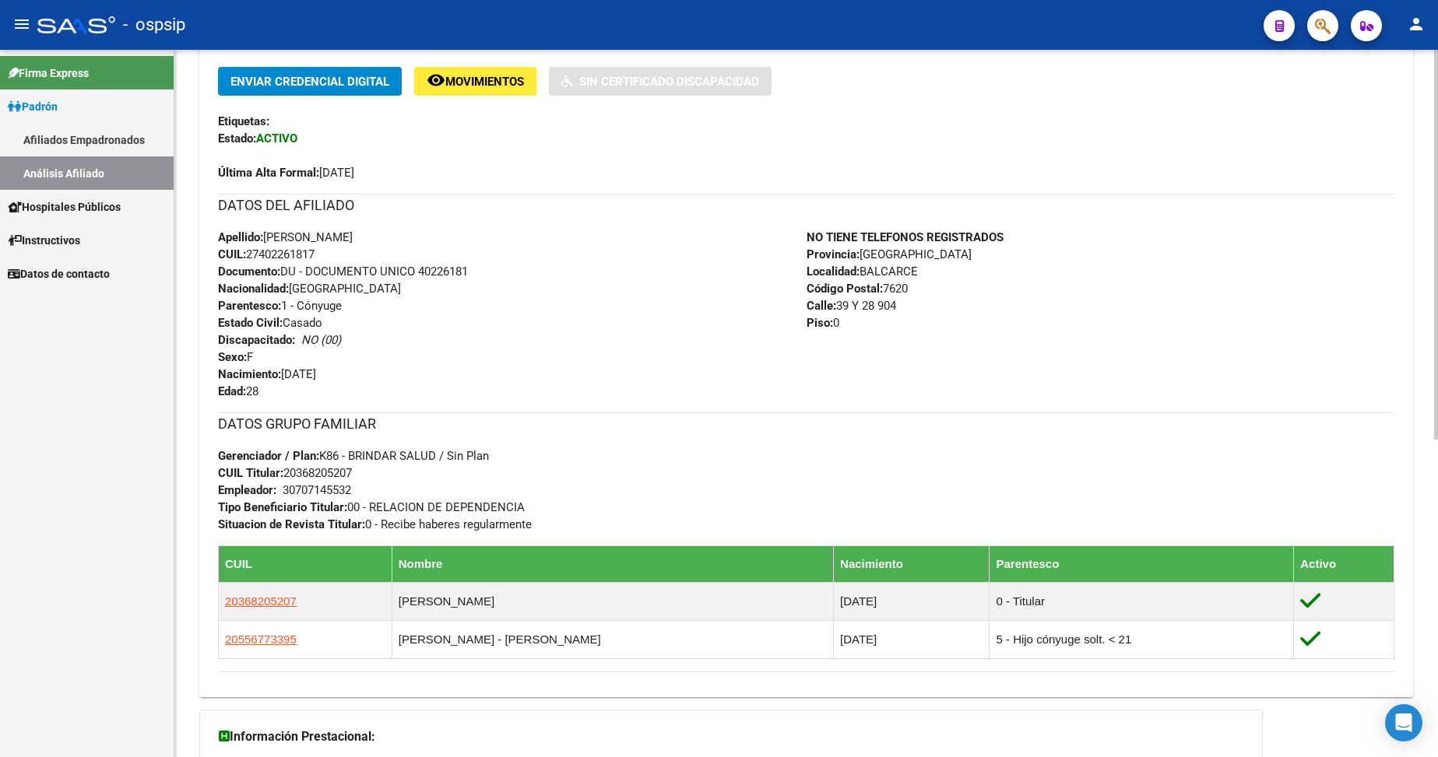
scroll to position [389, 0]
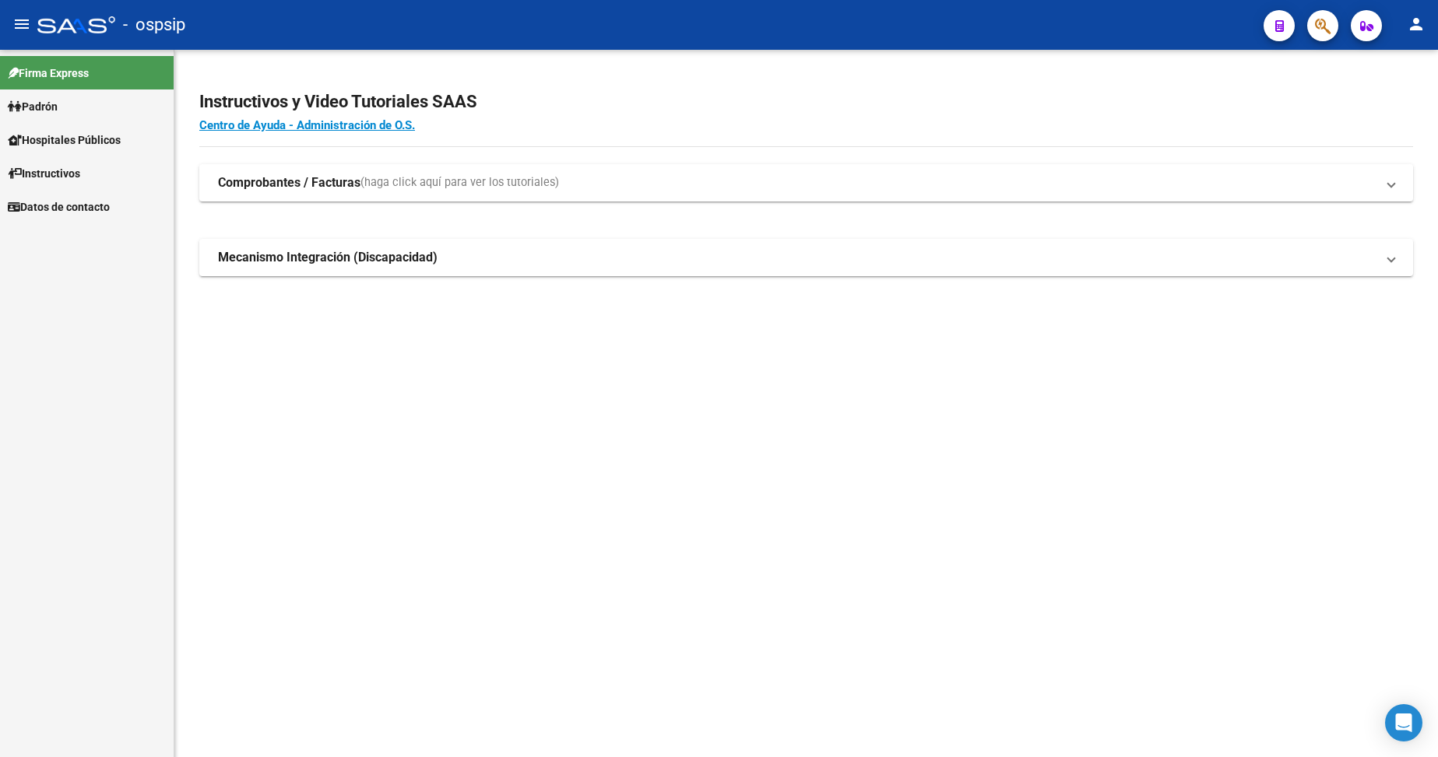
click at [51, 100] on span "Padrón" at bounding box center [33, 106] width 50 height 17
click at [72, 170] on link "Análisis Afiliado" at bounding box center [87, 172] width 174 height 33
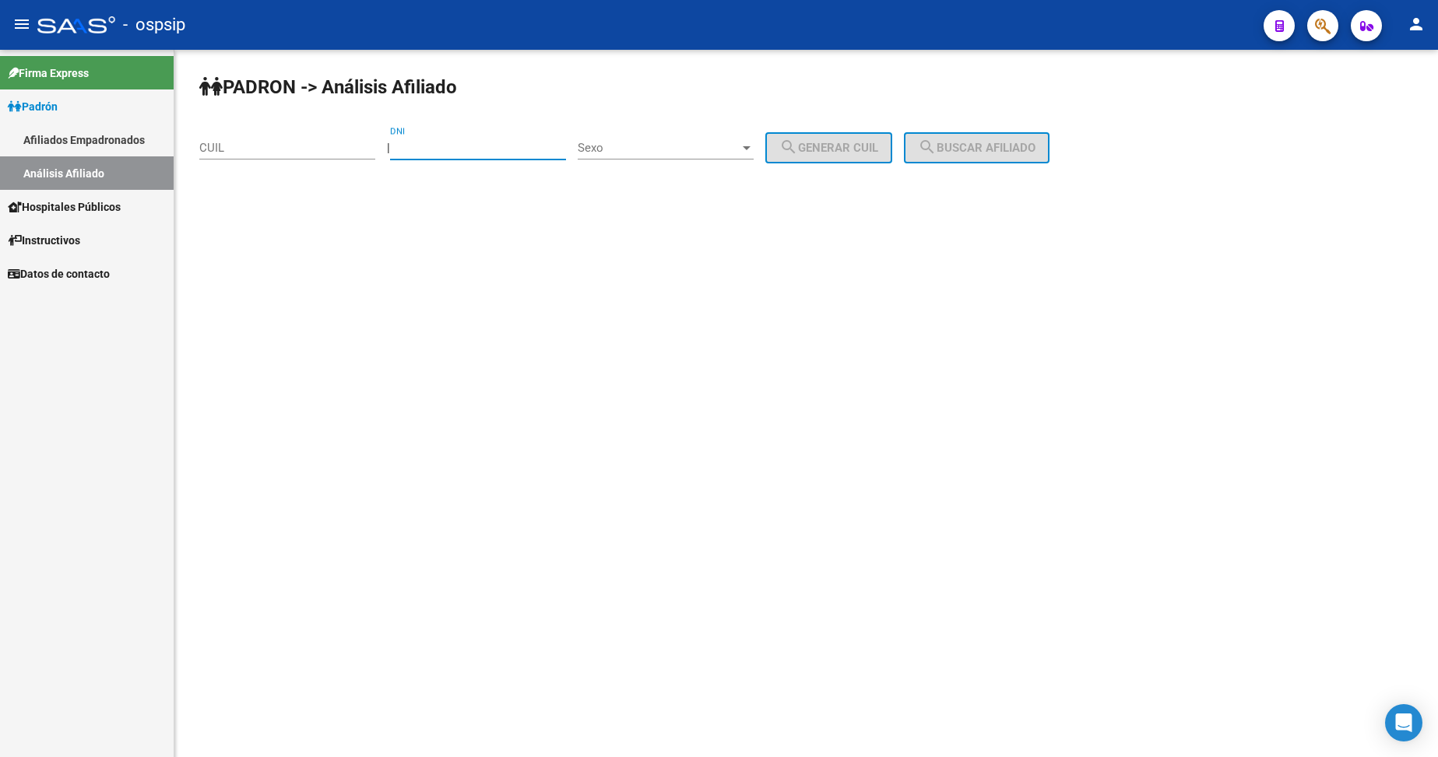
click at [455, 149] on input "DNI" at bounding box center [478, 148] width 176 height 14
type input "17193955"
click at [672, 154] on span "Sexo" at bounding box center [659, 148] width 162 height 14
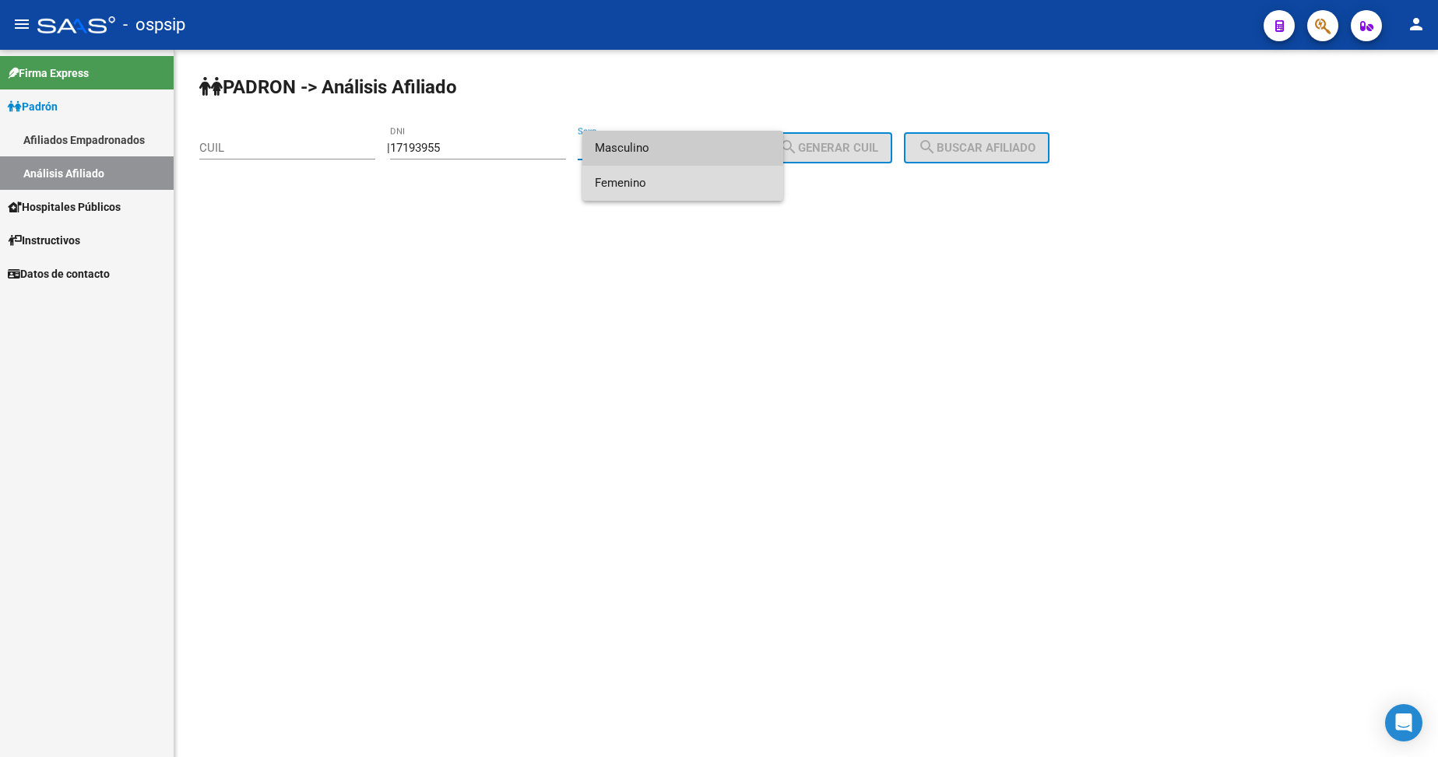
click at [666, 182] on span "Femenino" at bounding box center [683, 183] width 176 height 35
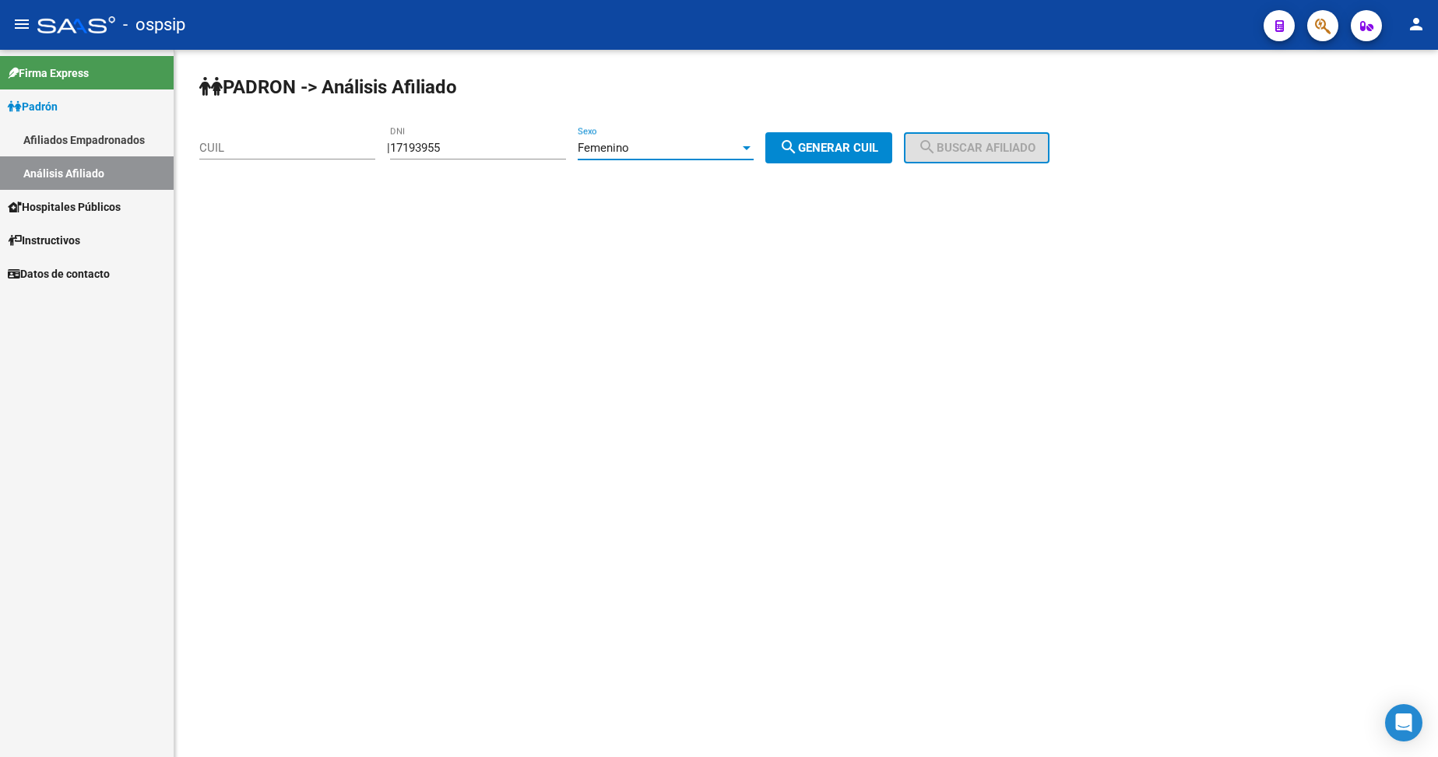
click at [798, 156] on mat-icon "search" at bounding box center [788, 147] width 19 height 19
type input "27-17193955-6"
click at [971, 157] on button "search Buscar afiliado" at bounding box center [977, 147] width 146 height 31
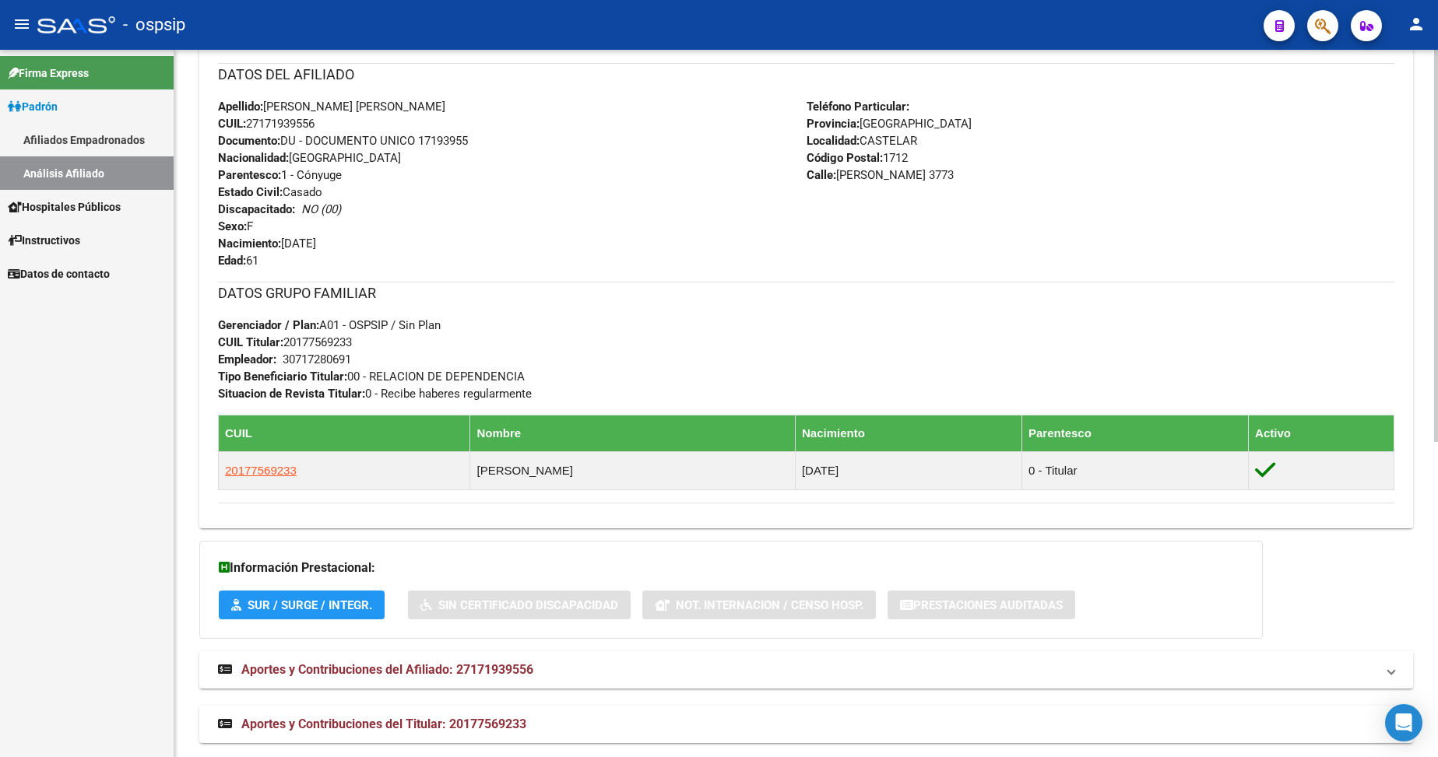
scroll to position [467, 0]
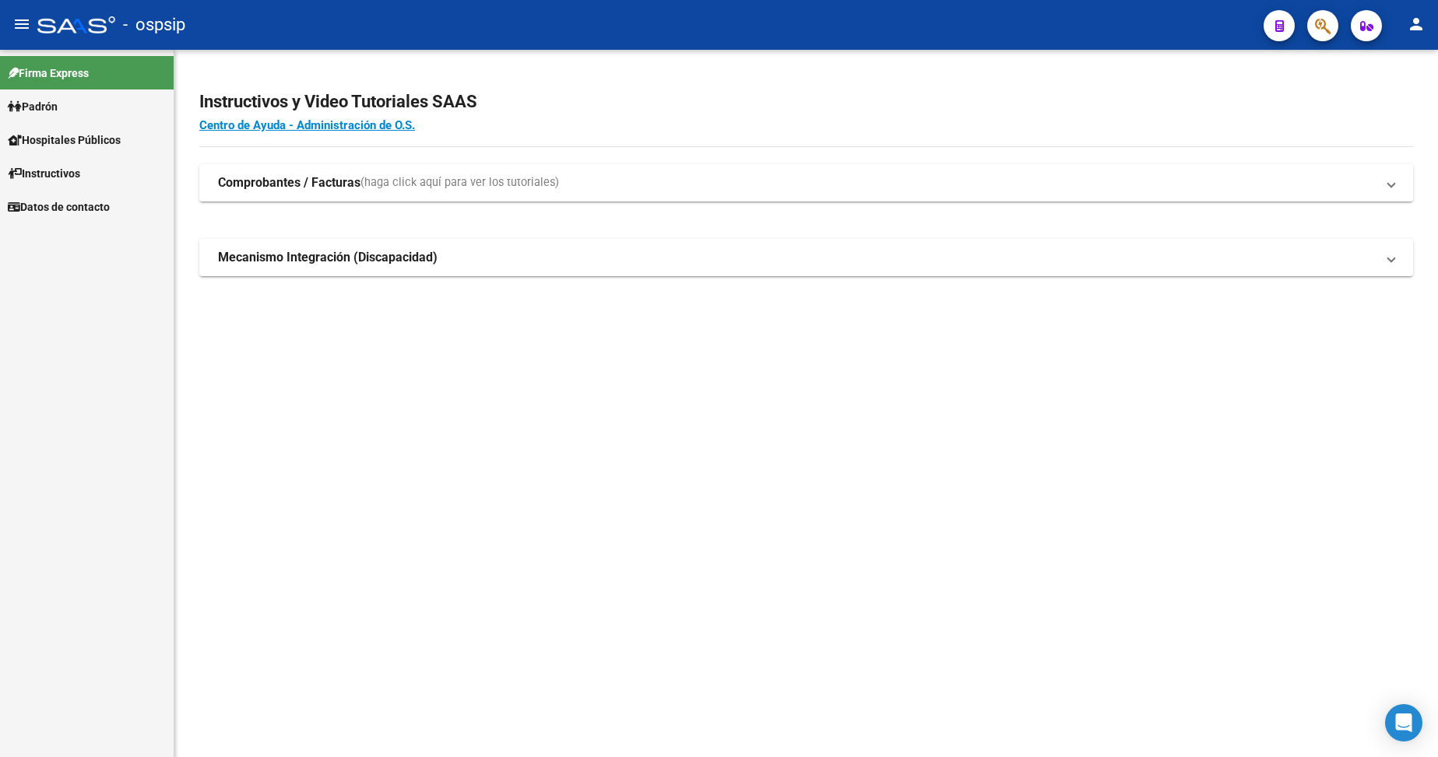
click at [39, 111] on span "Padrón" at bounding box center [33, 106] width 50 height 17
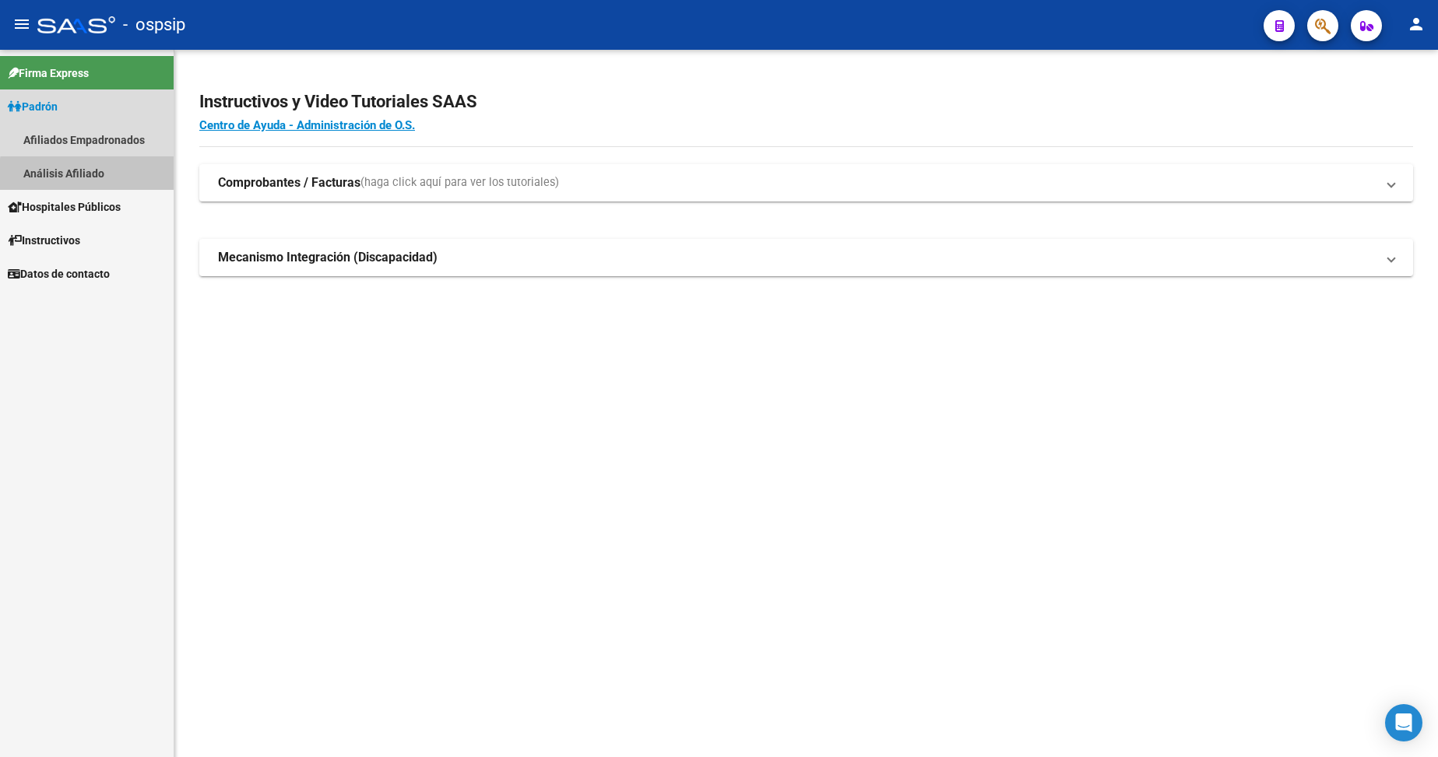
drag, startPoint x: 111, startPoint y: 177, endPoint x: 303, endPoint y: 178, distance: 191.5
click at [112, 177] on link "Análisis Afiliado" at bounding box center [87, 172] width 174 height 33
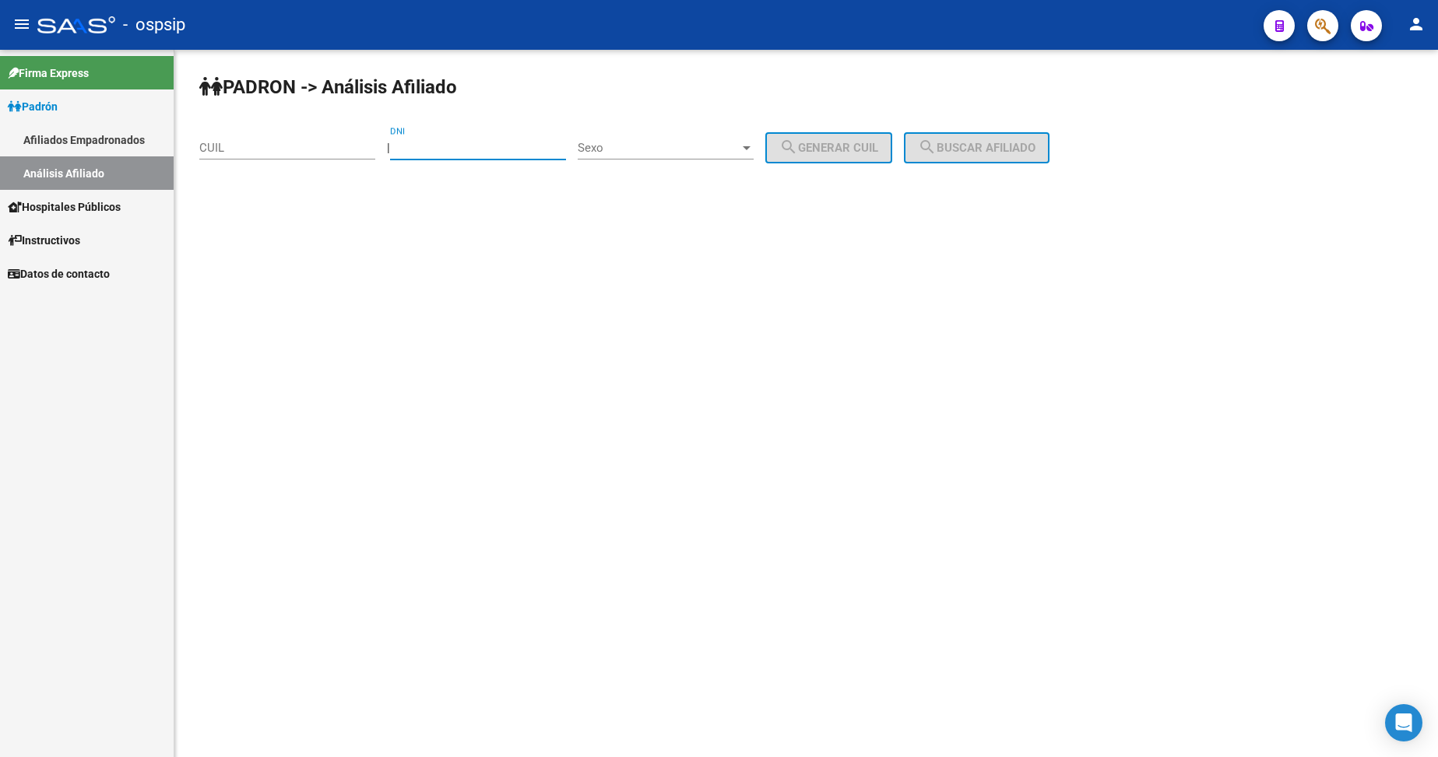
click at [478, 146] on input "DNI" at bounding box center [478, 148] width 176 height 14
type input "20146569"
click at [645, 147] on span "Sexo" at bounding box center [659, 148] width 162 height 14
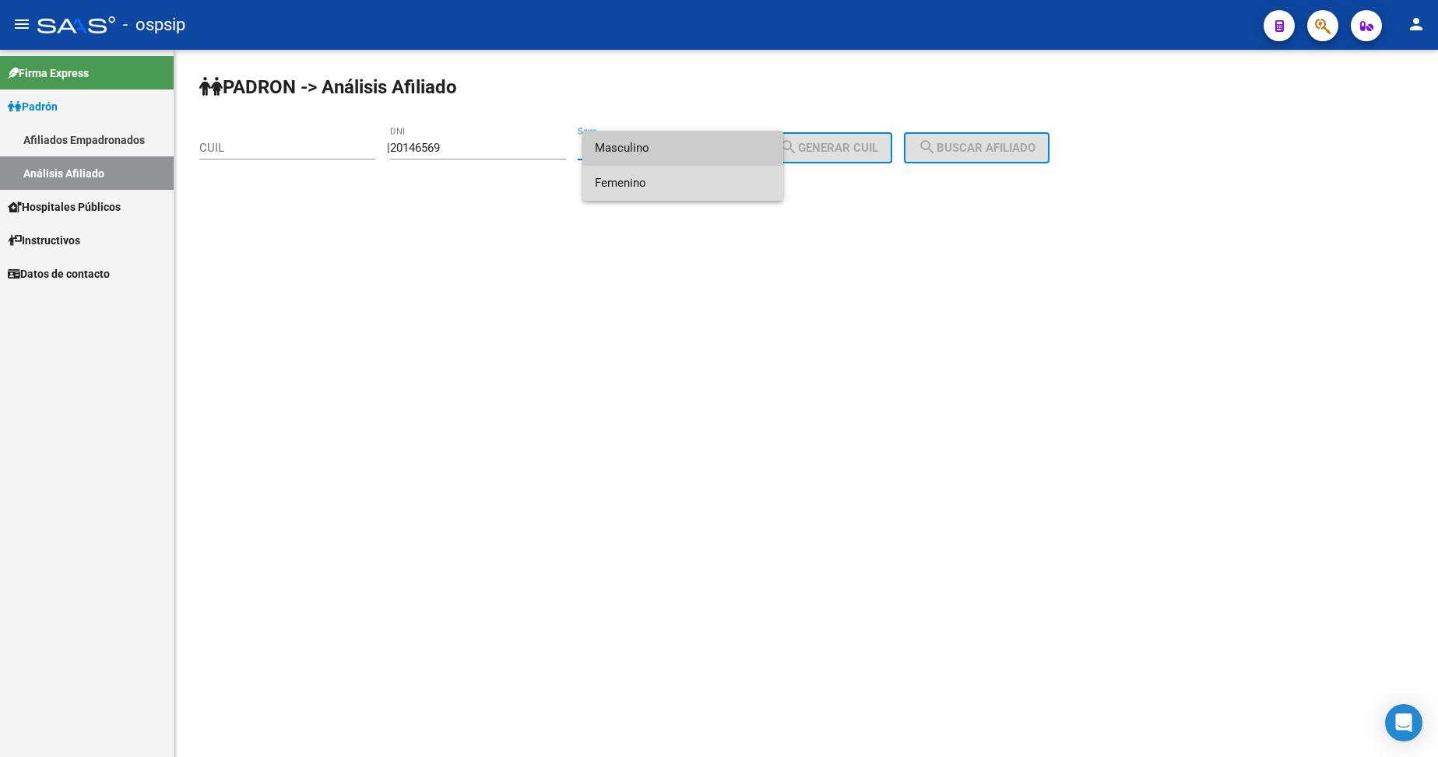
click at [652, 184] on span "Femenino" at bounding box center [683, 183] width 176 height 35
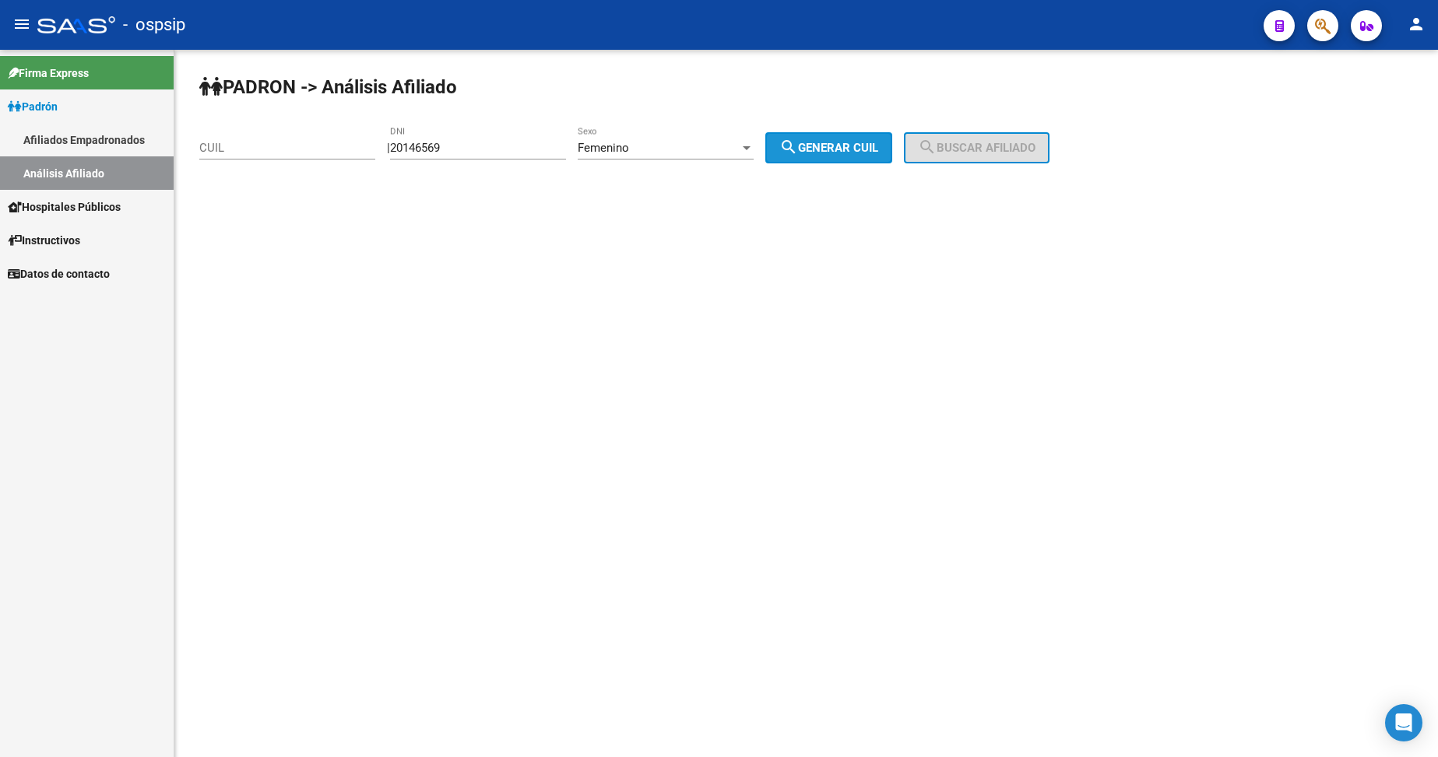
click at [856, 158] on button "search Generar CUIL" at bounding box center [828, 147] width 127 height 31
type input "27-20146569-4"
click at [937, 144] on mat-icon "search" at bounding box center [927, 147] width 19 height 19
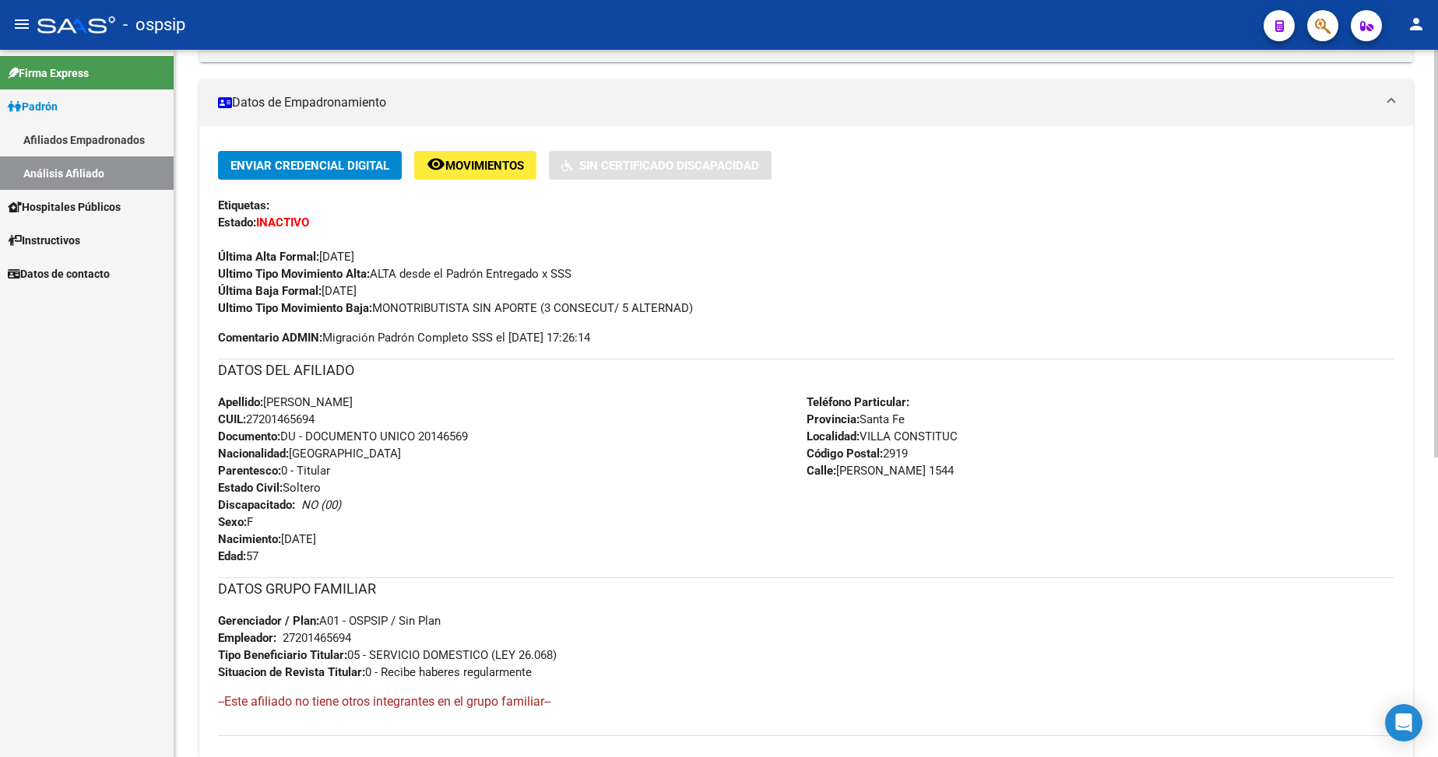
scroll to position [389, 0]
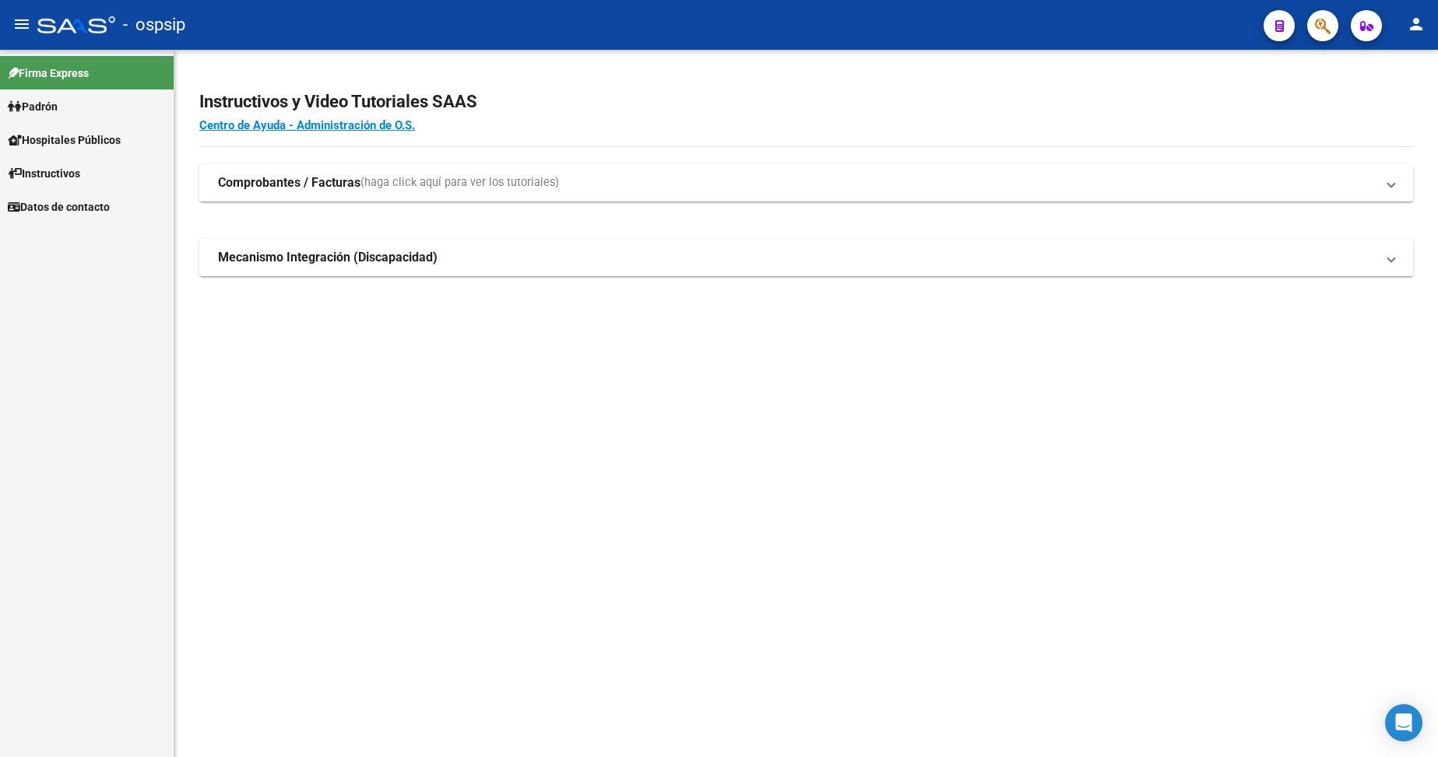
click at [51, 110] on span "Padrón" at bounding box center [33, 106] width 50 height 17
drag, startPoint x: 51, startPoint y: 110, endPoint x: 59, endPoint y: 190, distance: 80.6
click at [51, 111] on span "Padrón" at bounding box center [33, 106] width 50 height 17
click at [64, 177] on link "Análisis Afiliado" at bounding box center [87, 172] width 174 height 33
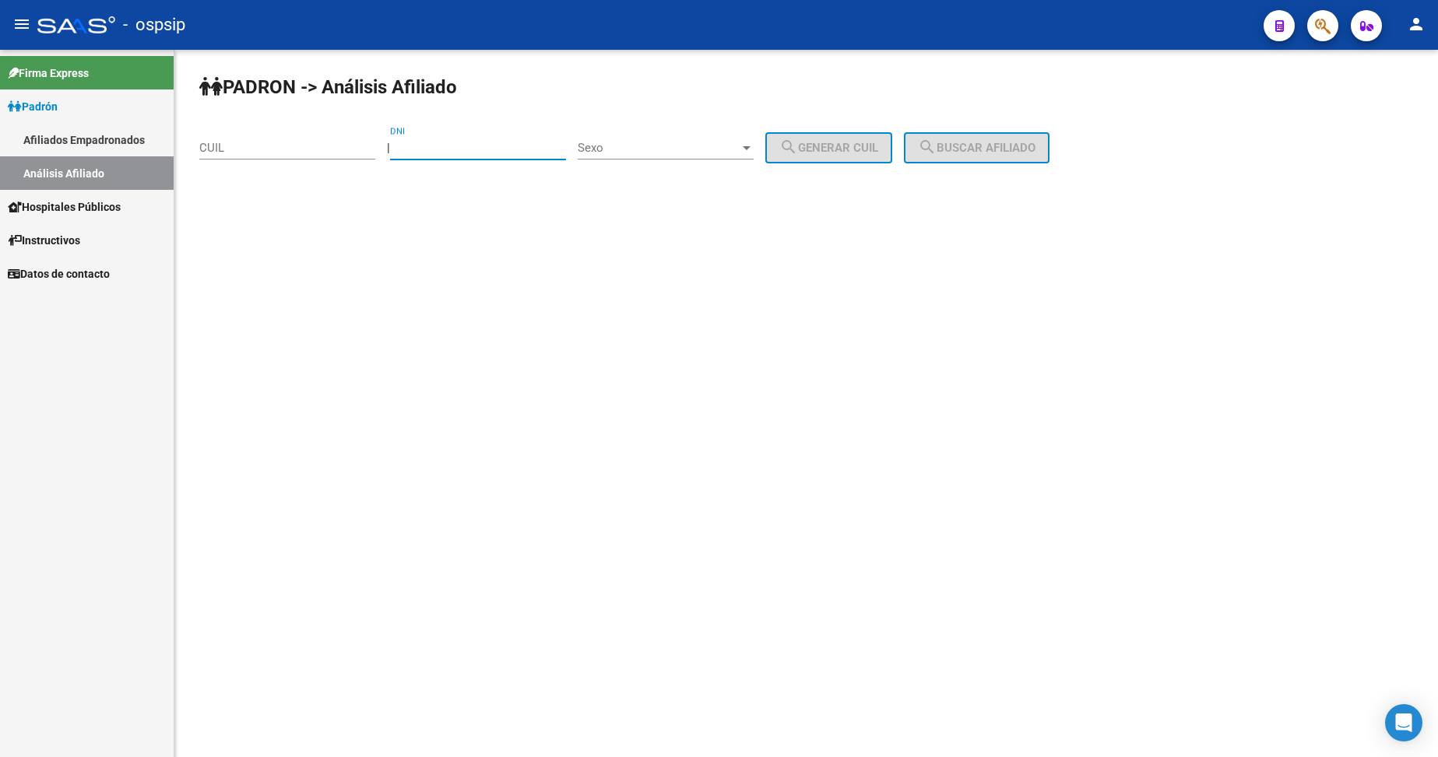
click at [483, 148] on input "DNI" at bounding box center [478, 148] width 176 height 14
type input "16578049"
click at [708, 142] on span "Sexo" at bounding box center [659, 148] width 162 height 14
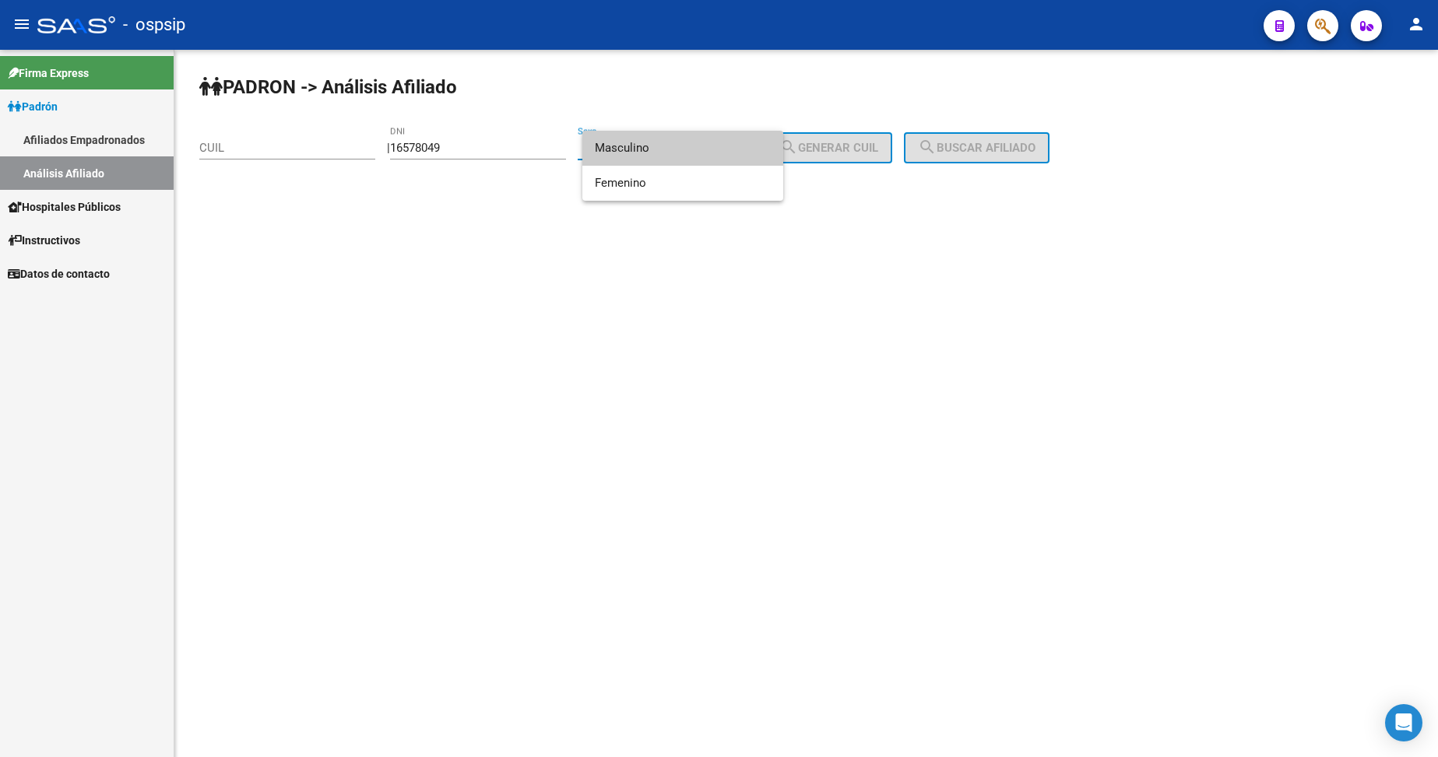
drag, startPoint x: 683, startPoint y: 153, endPoint x: 754, endPoint y: 154, distance: 71.6
click at [680, 154] on span "Masculino" at bounding box center [683, 148] width 176 height 35
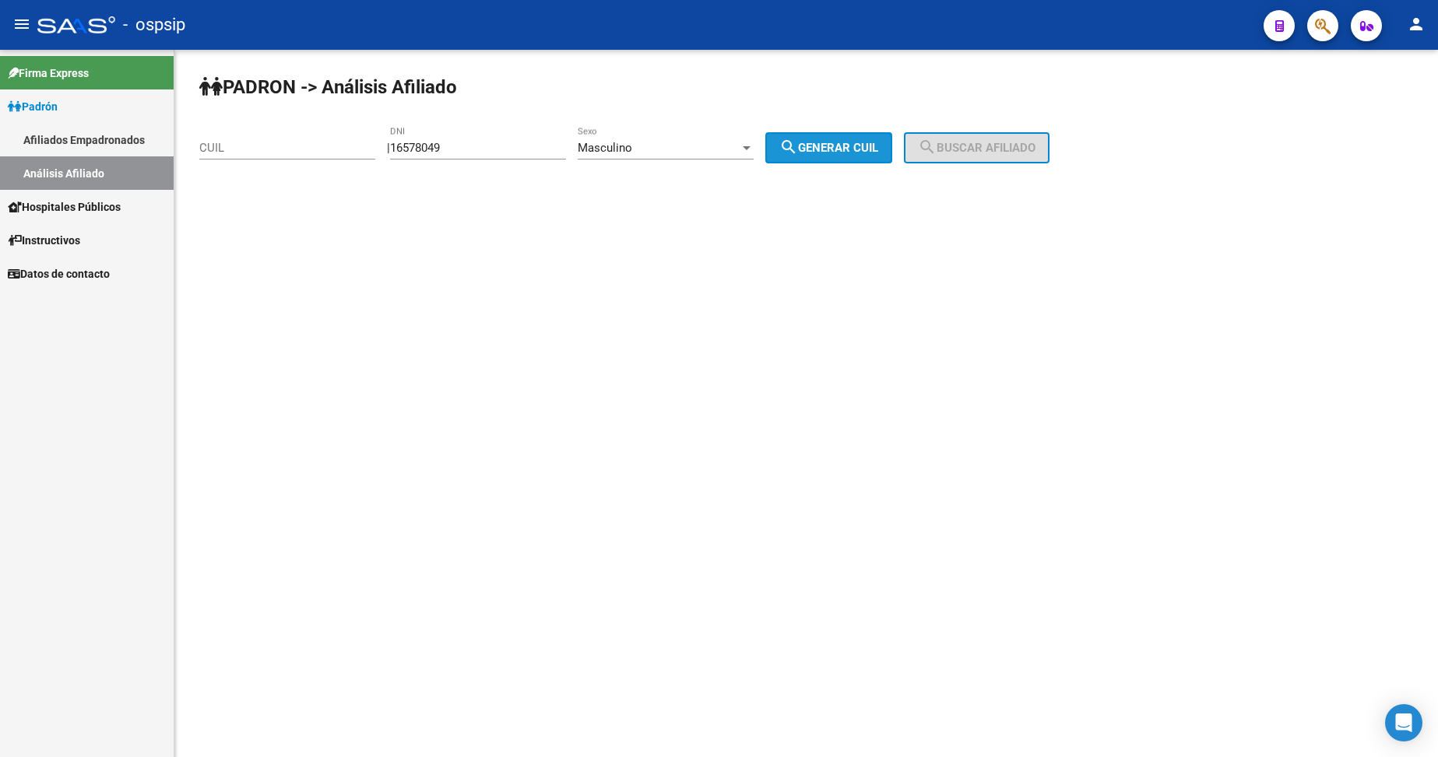
click at [798, 149] on mat-icon "search" at bounding box center [788, 147] width 19 height 19
type input "20-16578049-4"
click at [972, 151] on span "search Buscar afiliado" at bounding box center [977, 148] width 118 height 14
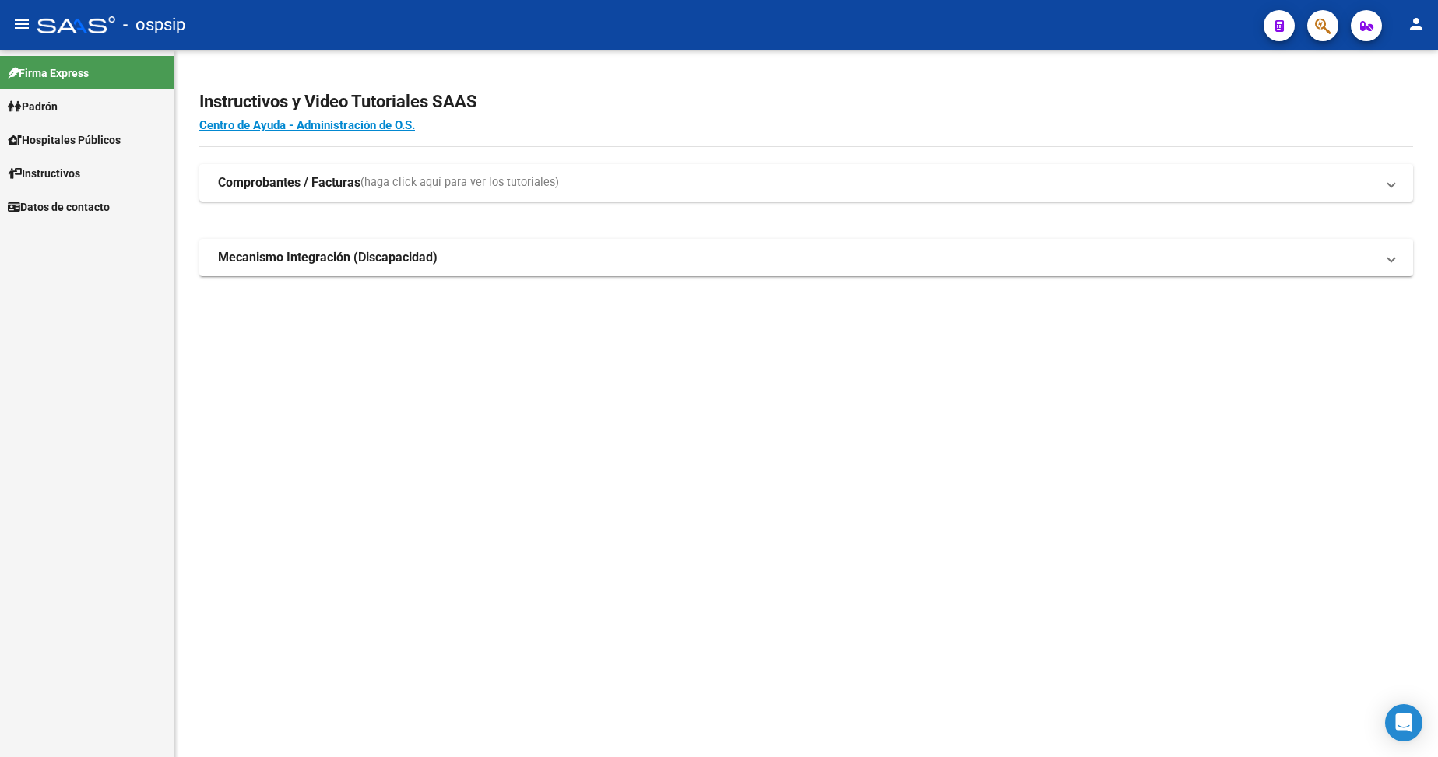
click at [44, 106] on span "Padrón" at bounding box center [33, 106] width 50 height 17
click at [32, 108] on span "Padrón" at bounding box center [33, 106] width 50 height 17
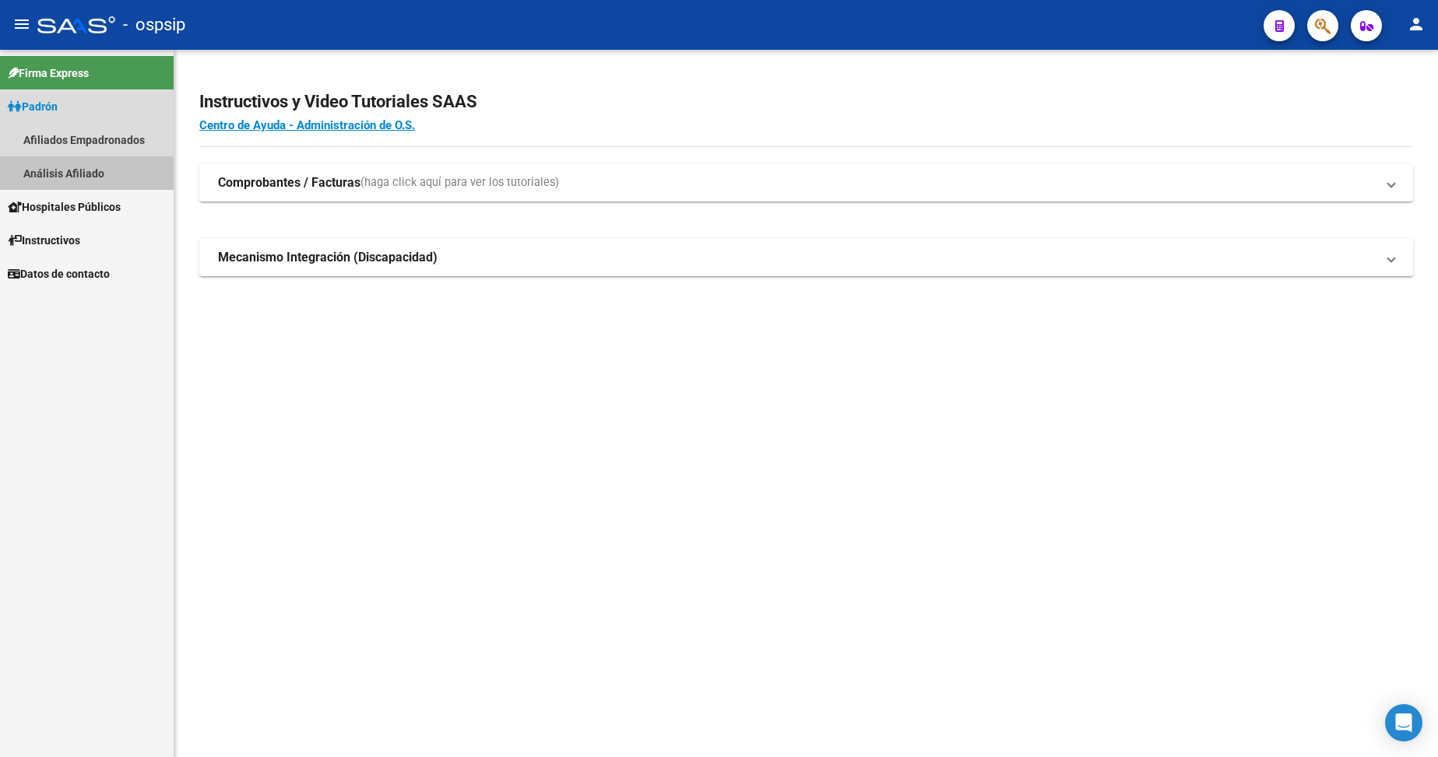
click at [86, 172] on link "Análisis Afiliado" at bounding box center [87, 172] width 174 height 33
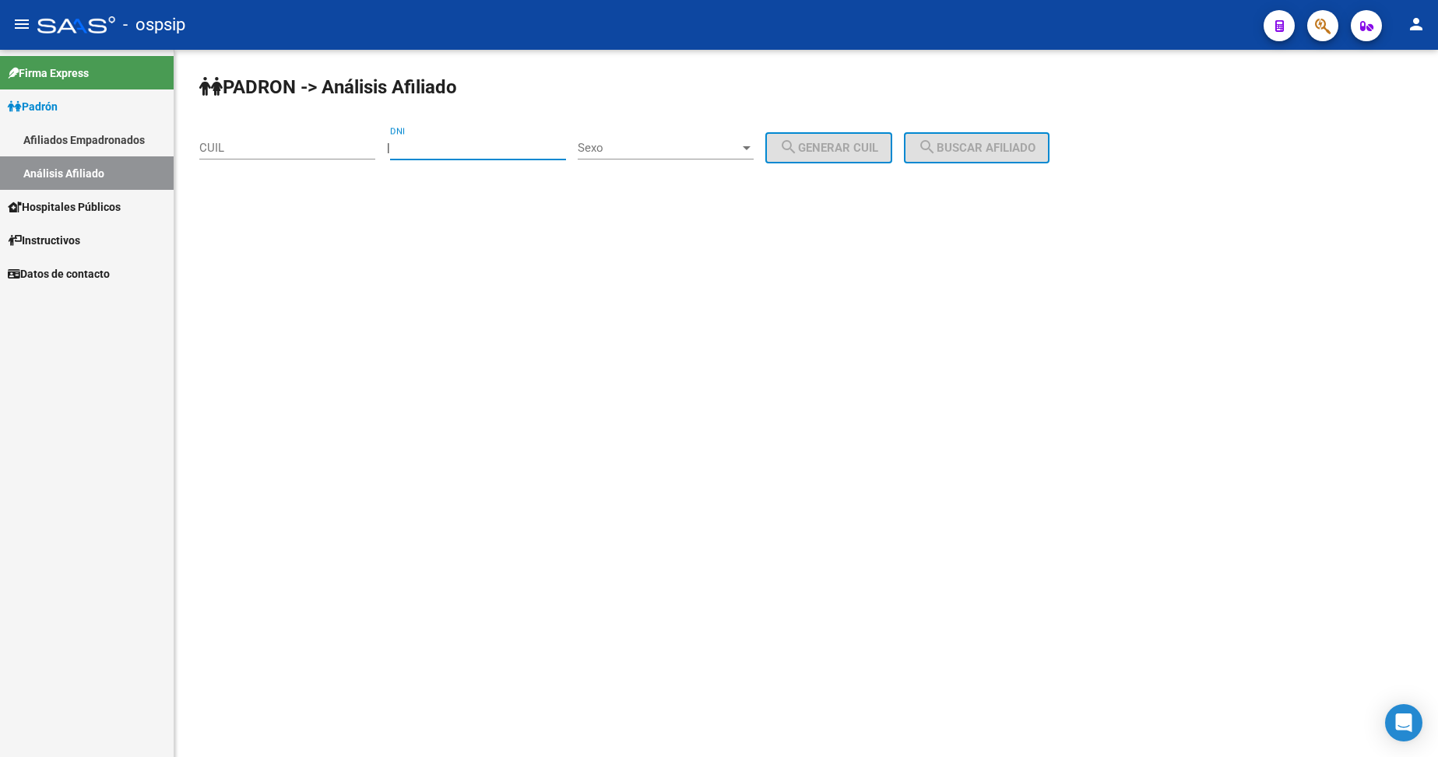
click at [479, 153] on input "DNI" at bounding box center [478, 148] width 176 height 14
type input "21437993"
click at [687, 157] on div "Sexo Sexo" at bounding box center [666, 142] width 176 height 33
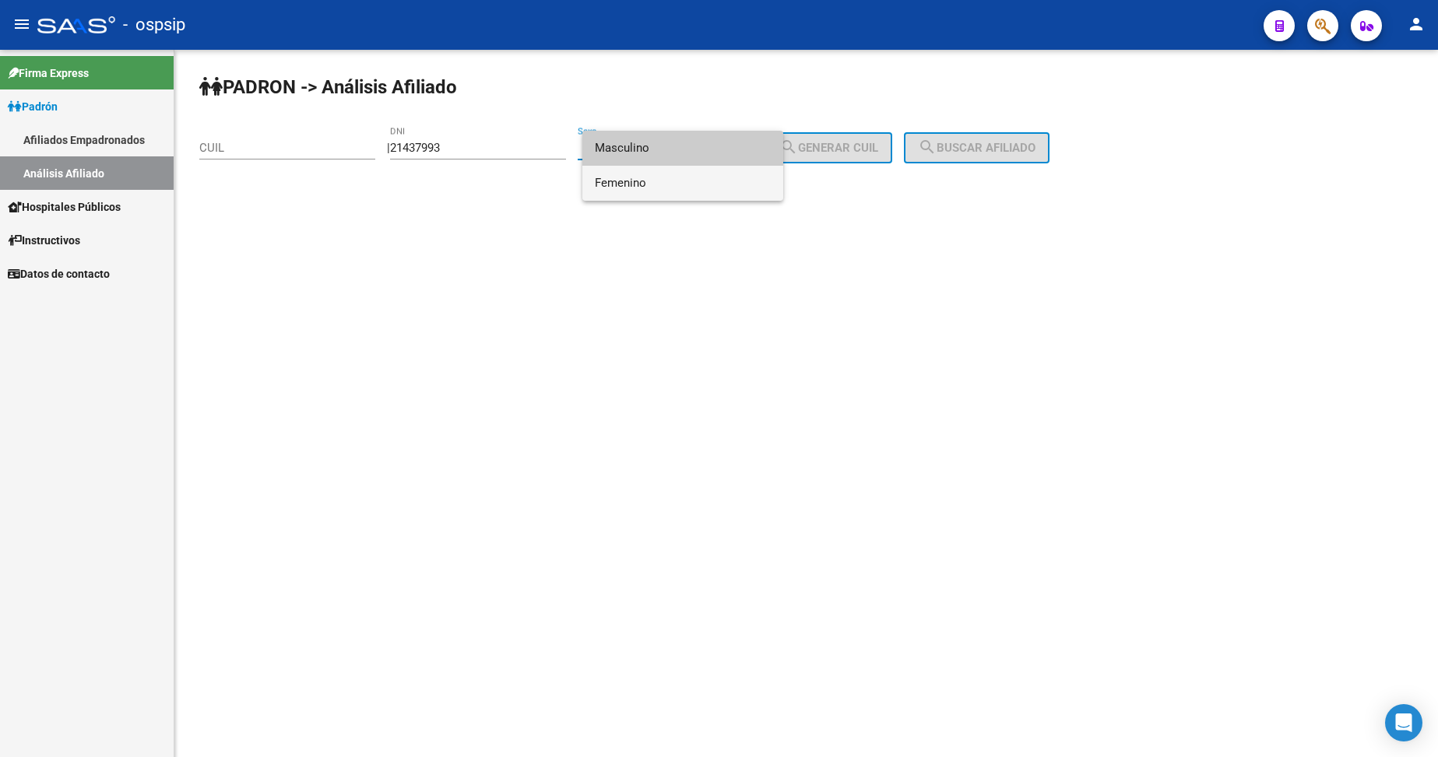
click at [669, 178] on span "Femenino" at bounding box center [683, 183] width 176 height 35
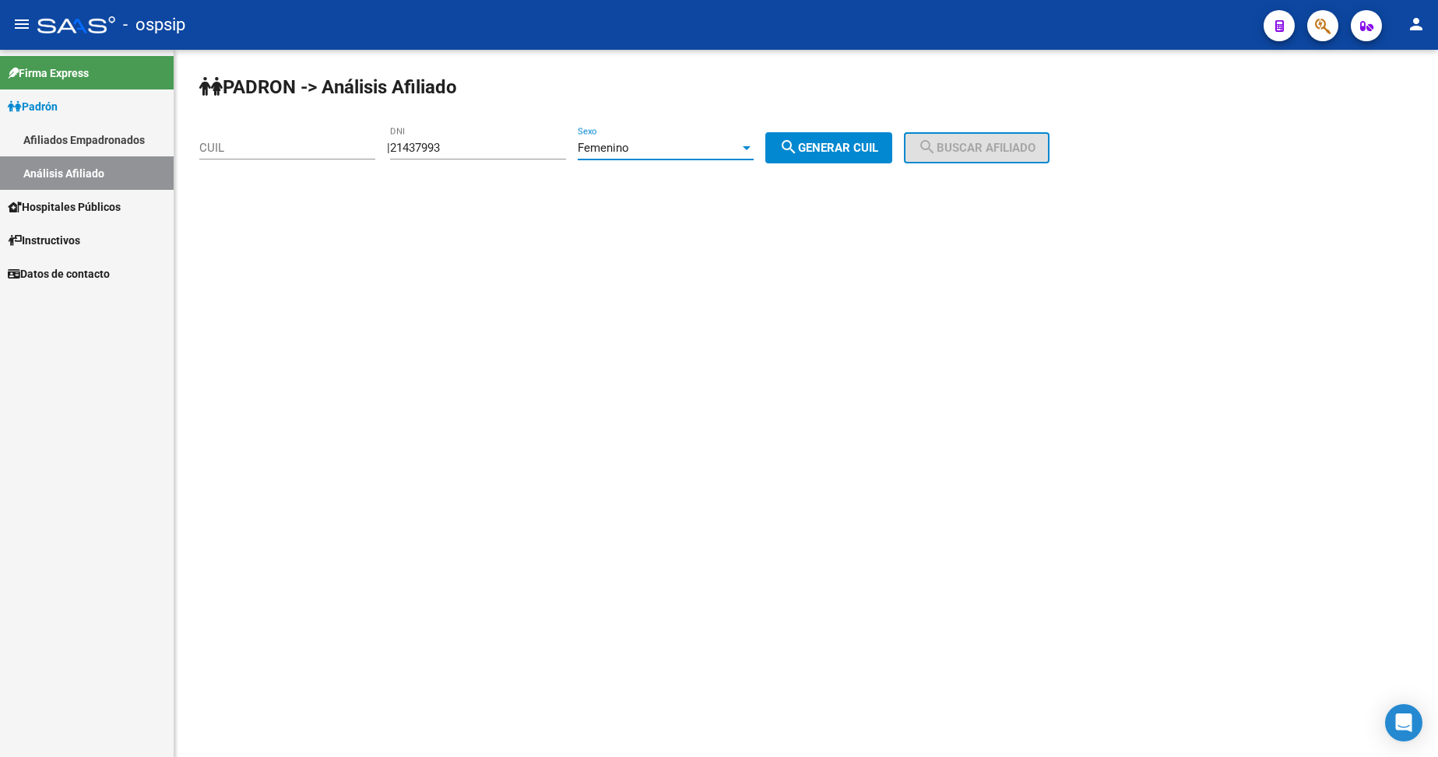
click at [844, 147] on span "search Generar CUIL" at bounding box center [828, 148] width 99 height 14
type input "27-21437993-2"
click at [958, 146] on span "search Buscar afiliado" at bounding box center [977, 148] width 118 height 14
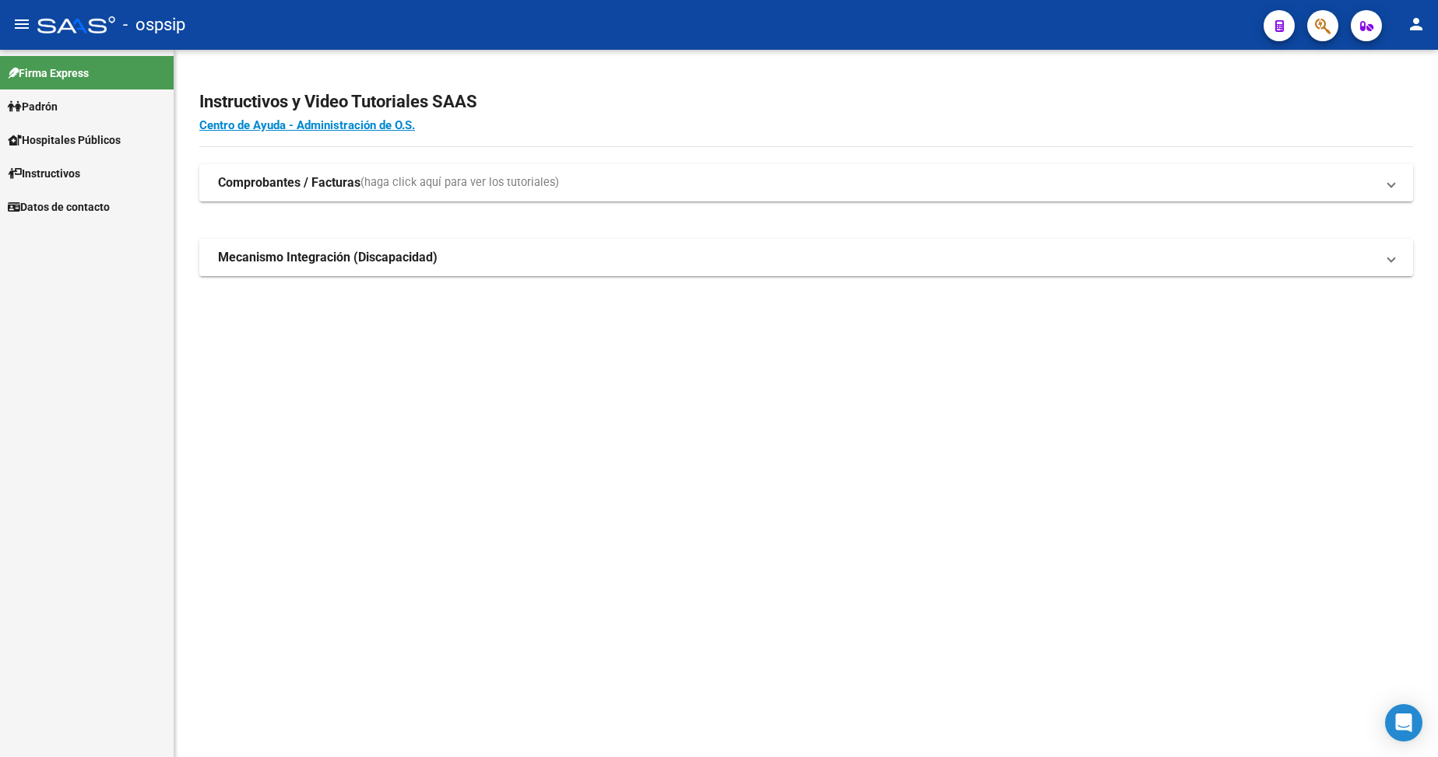
click at [58, 112] on span "Padrón" at bounding box center [33, 106] width 50 height 17
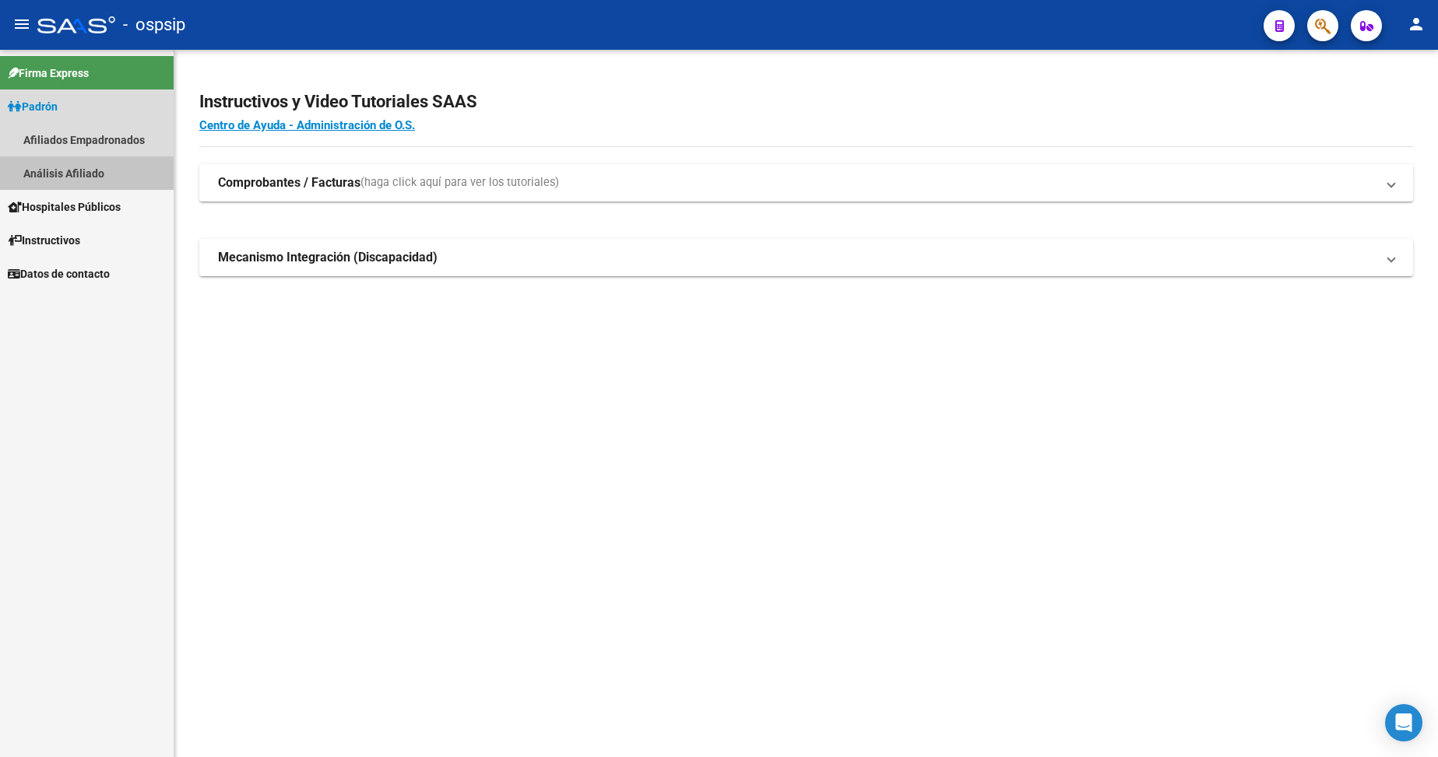
click at [90, 166] on link "Análisis Afiliado" at bounding box center [87, 172] width 174 height 33
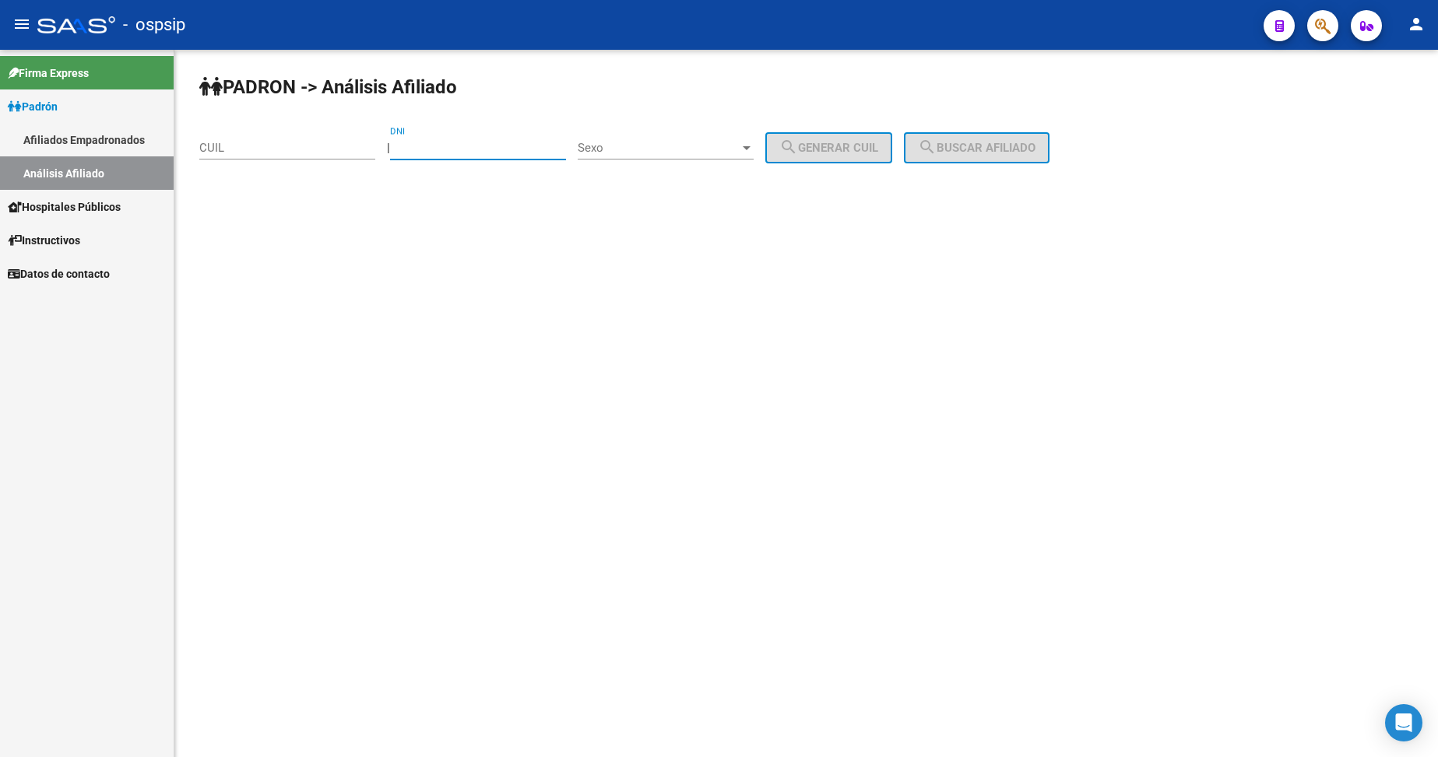
click at [494, 142] on input "DNI" at bounding box center [478, 148] width 176 height 14
type input "21437993"
click at [663, 140] on div "Sexo Sexo" at bounding box center [666, 142] width 176 height 33
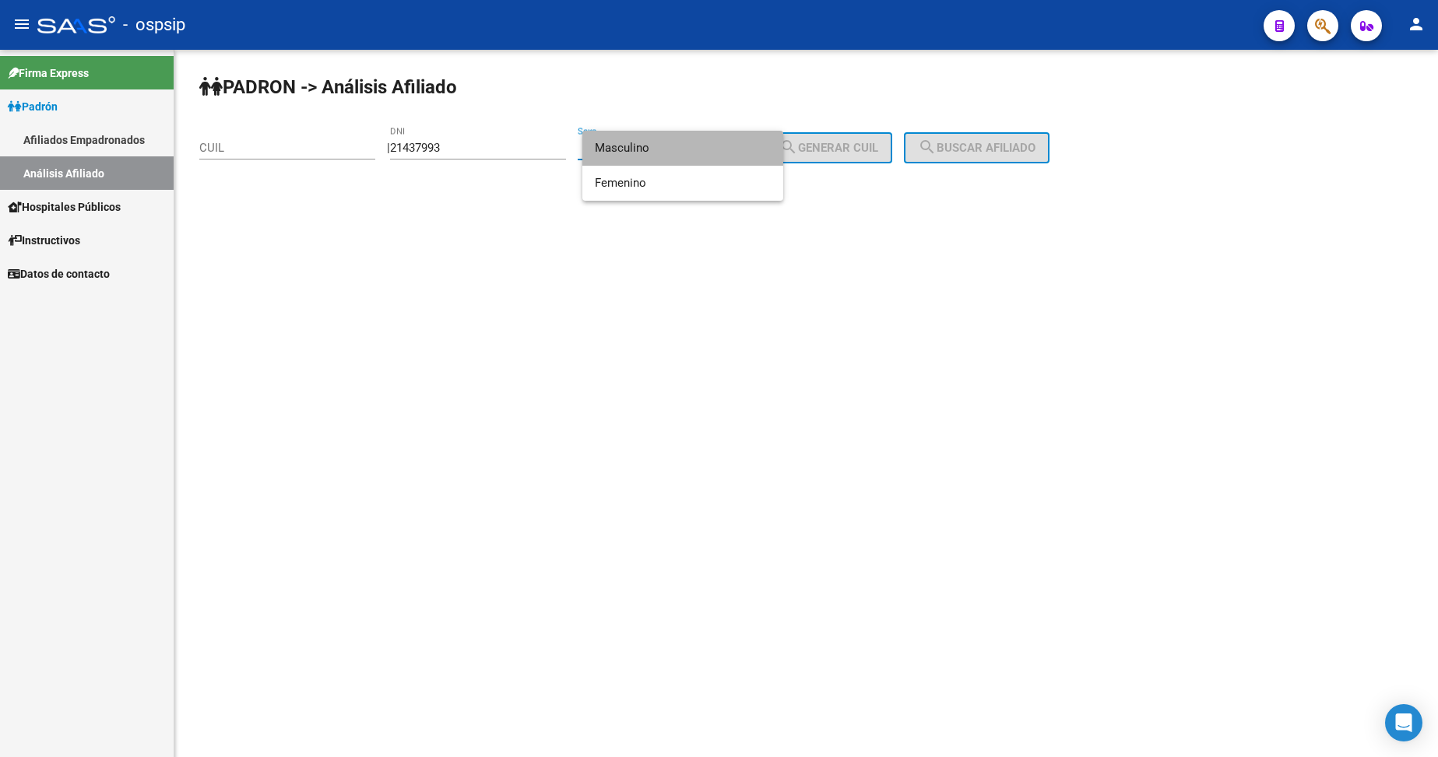
click at [673, 151] on span "Masculino" at bounding box center [683, 148] width 176 height 35
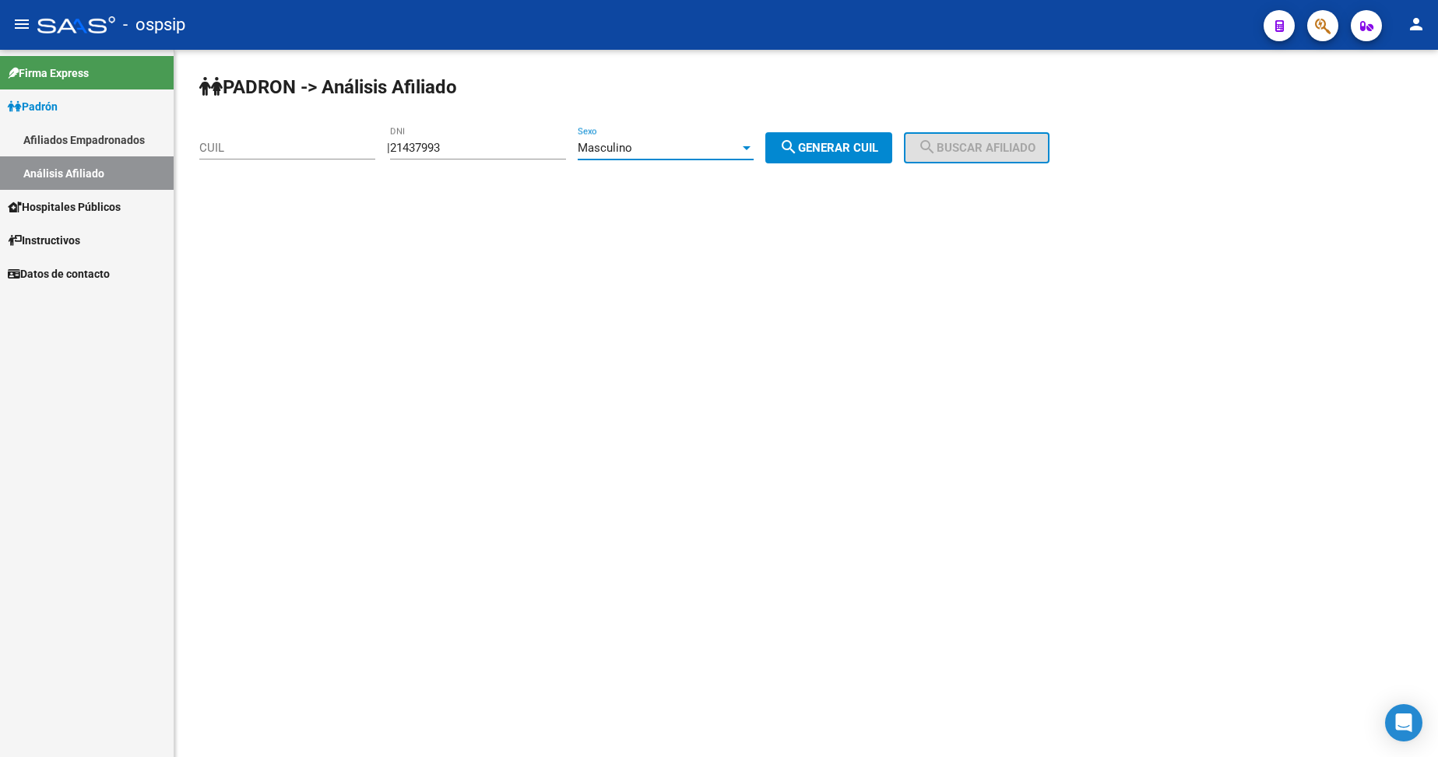
click at [840, 145] on span "search Generar CUIL" at bounding box center [828, 148] width 99 height 14
type input "20-21437993-8"
click at [1009, 152] on span "search Buscar afiliado" at bounding box center [977, 148] width 118 height 14
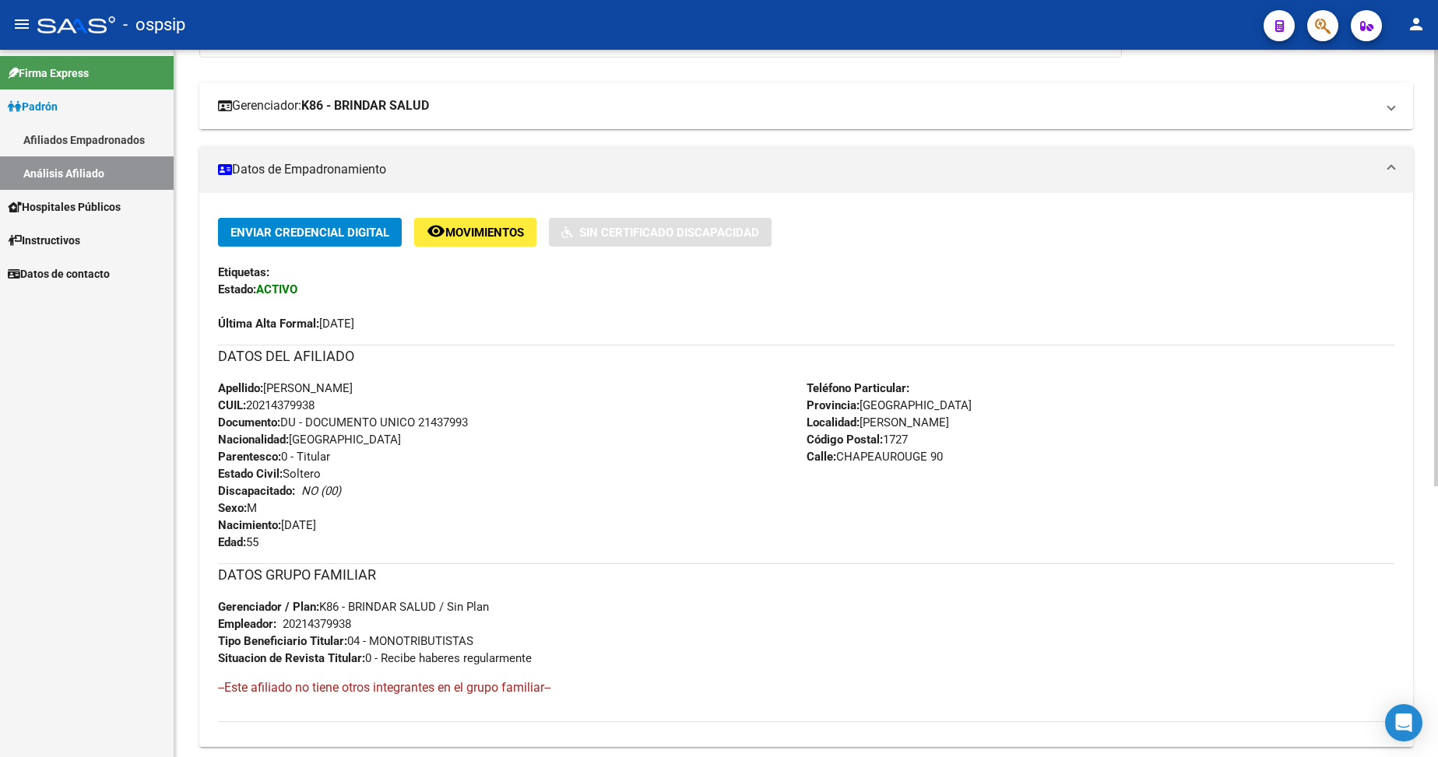
scroll to position [389, 0]
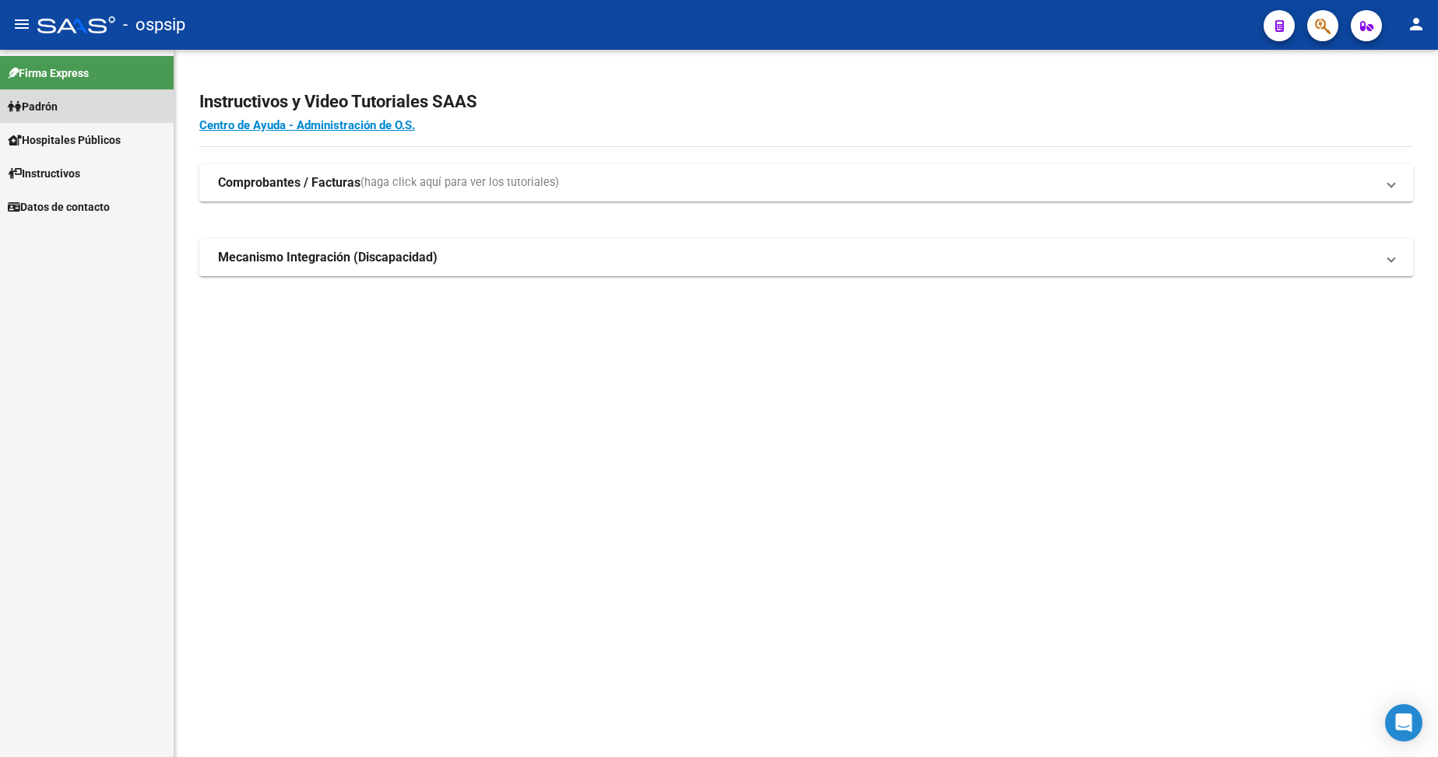
click at [44, 107] on span "Padrón" at bounding box center [33, 106] width 50 height 17
click at [65, 177] on link "Análisis Afiliado" at bounding box center [87, 172] width 174 height 33
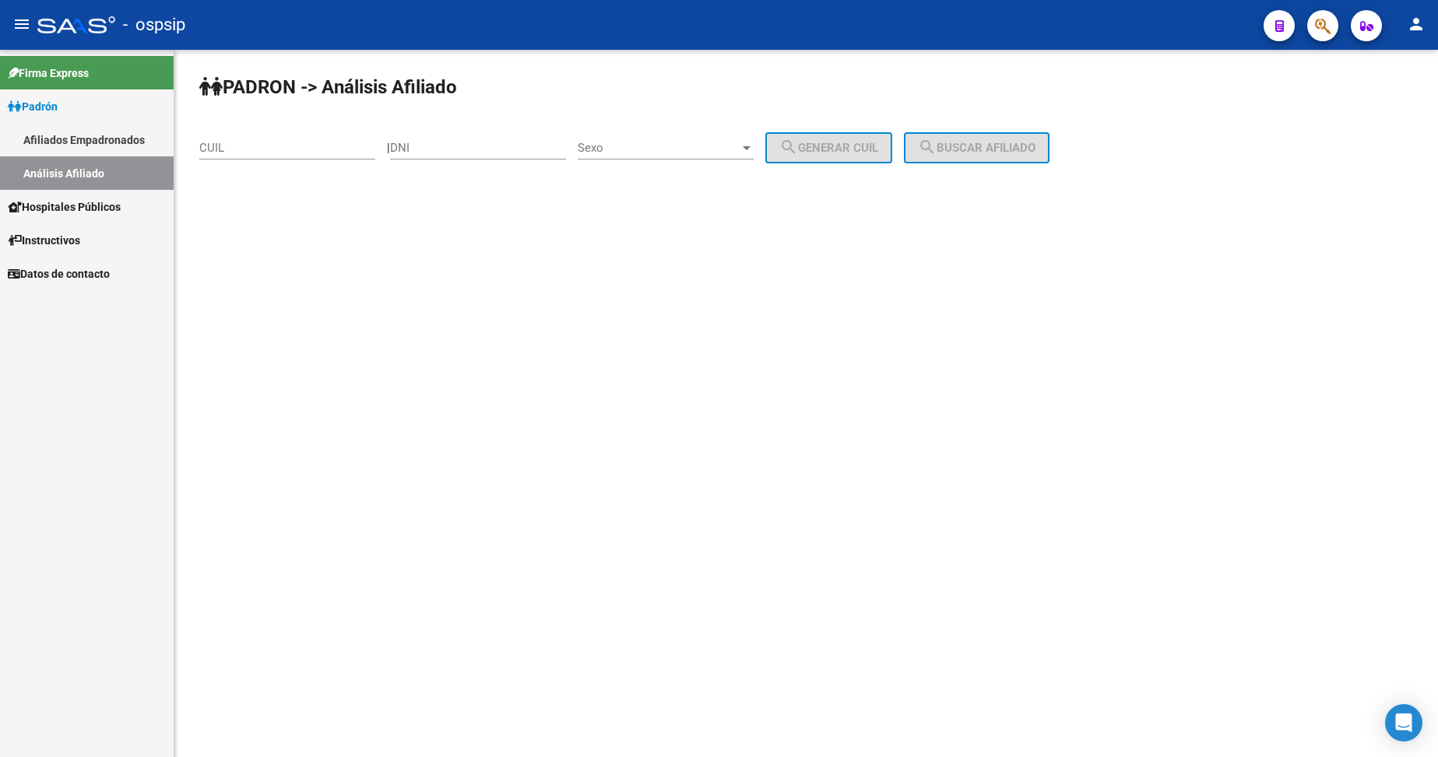
click at [515, 153] on input "DNI" at bounding box center [478, 148] width 176 height 14
type input "13314427"
click at [706, 154] on span "Sexo" at bounding box center [659, 148] width 162 height 14
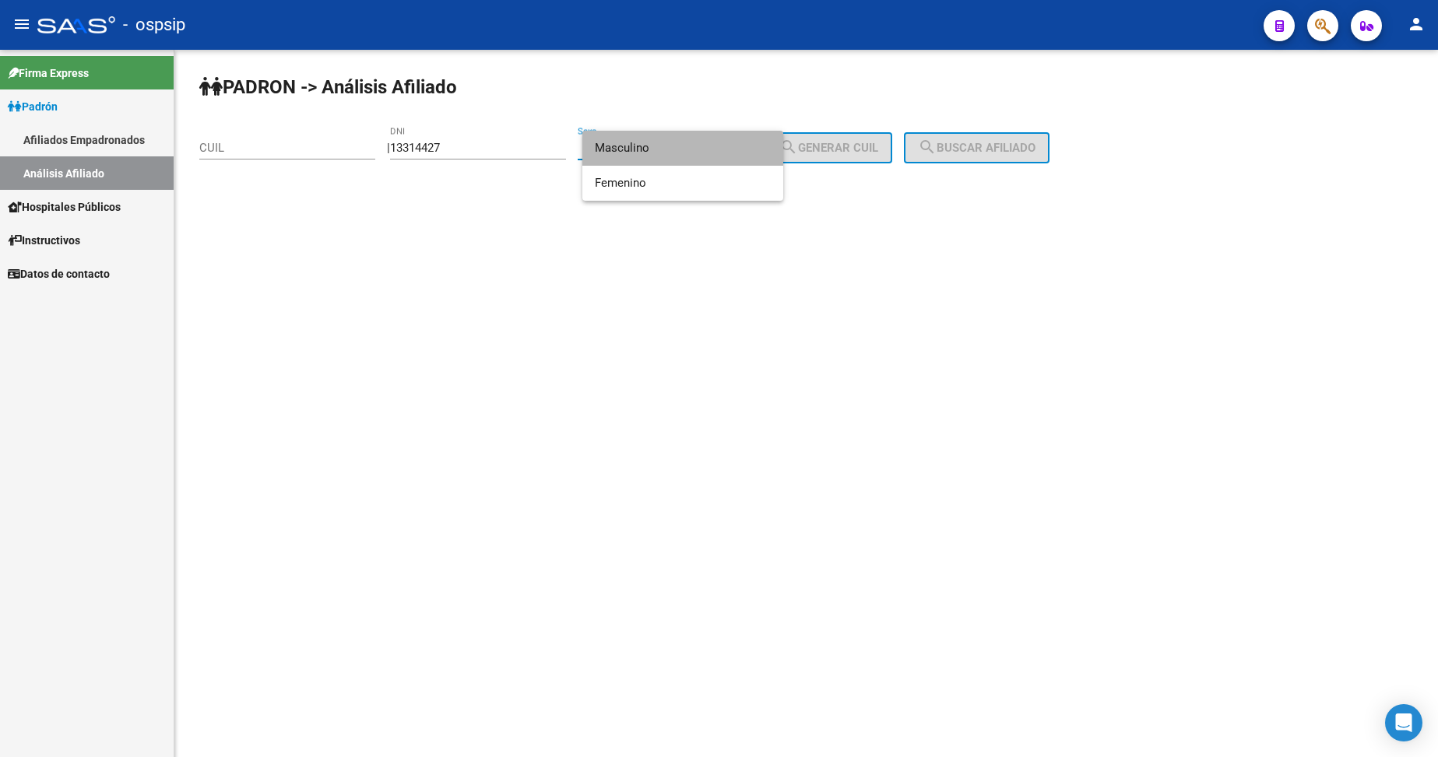
click at [681, 146] on span "Masculino" at bounding box center [683, 148] width 176 height 35
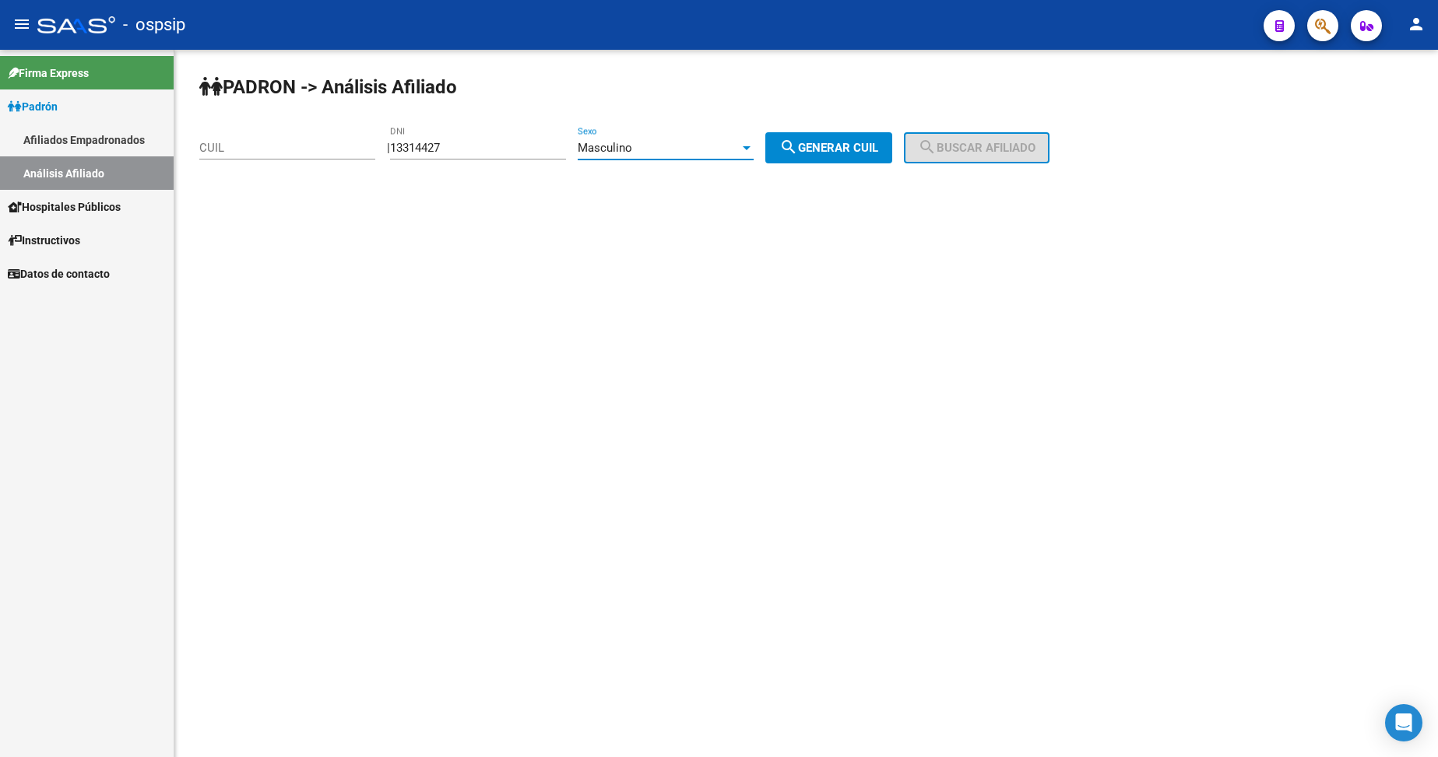
click at [797, 148] on mat-icon "search" at bounding box center [788, 147] width 19 height 19
type input "20-13314427-8"
click at [937, 146] on button "search Buscar afiliado" at bounding box center [977, 147] width 146 height 31
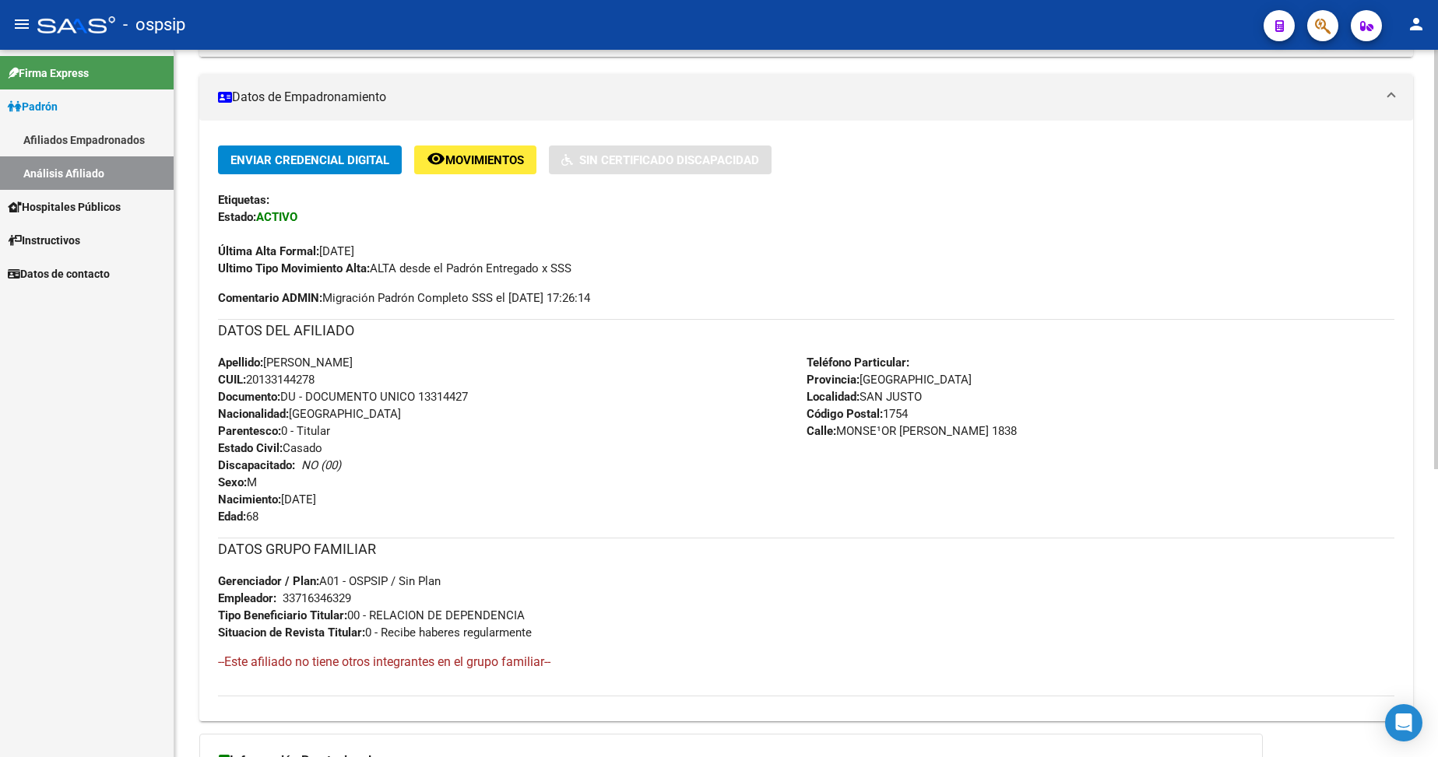
scroll to position [311, 0]
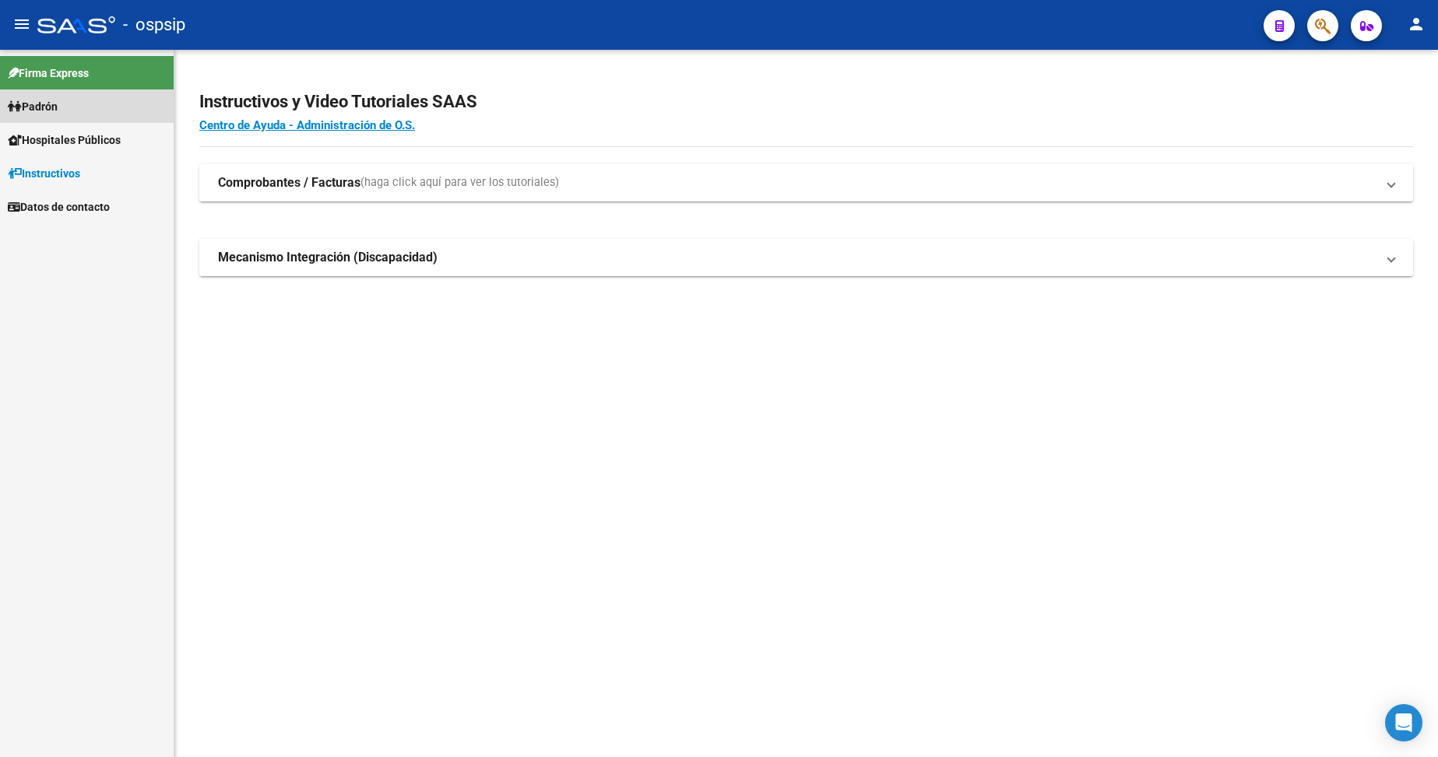
click at [68, 107] on link "Padrón" at bounding box center [87, 106] width 174 height 33
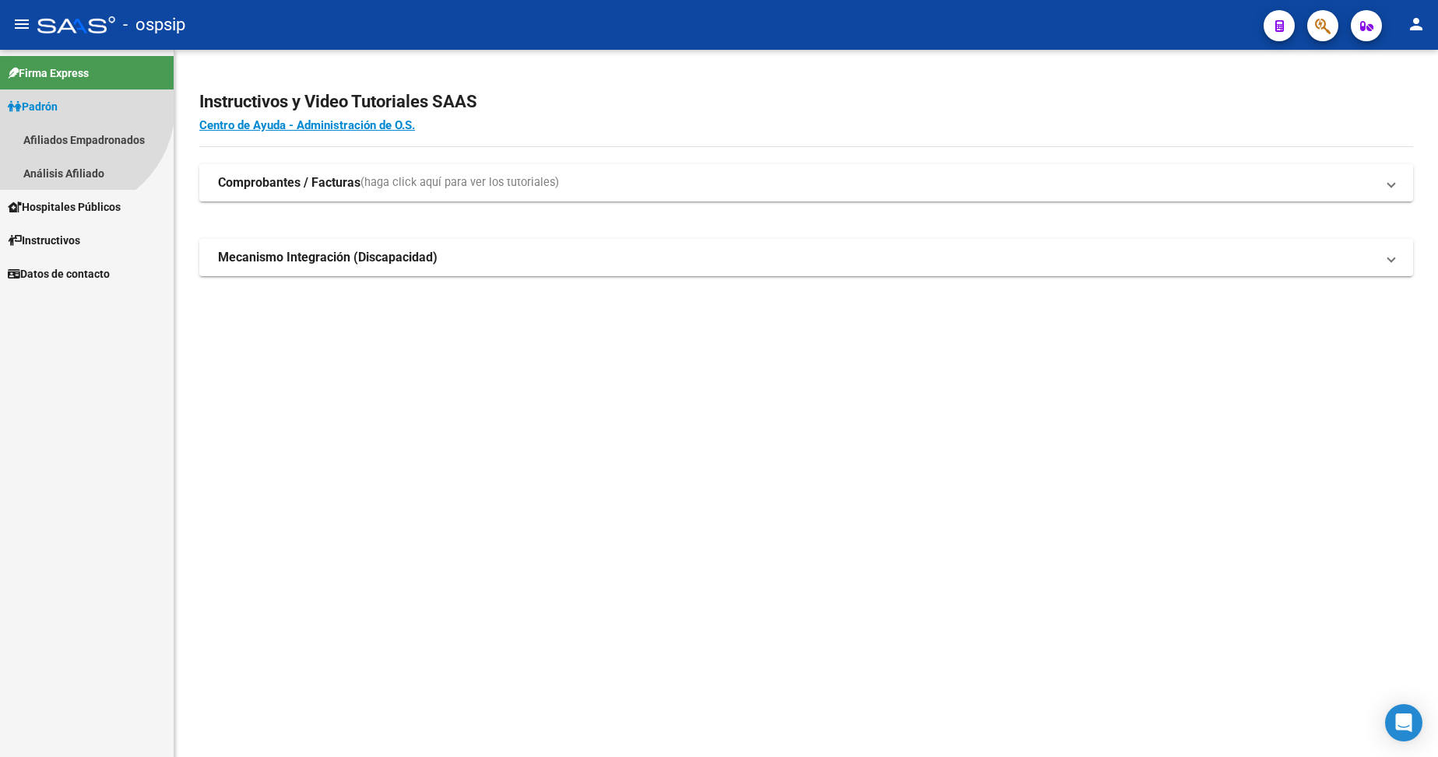
drag, startPoint x: 68, startPoint y: 107, endPoint x: 71, endPoint y: 213, distance: 106.7
click at [68, 107] on link "Padrón" at bounding box center [87, 106] width 174 height 33
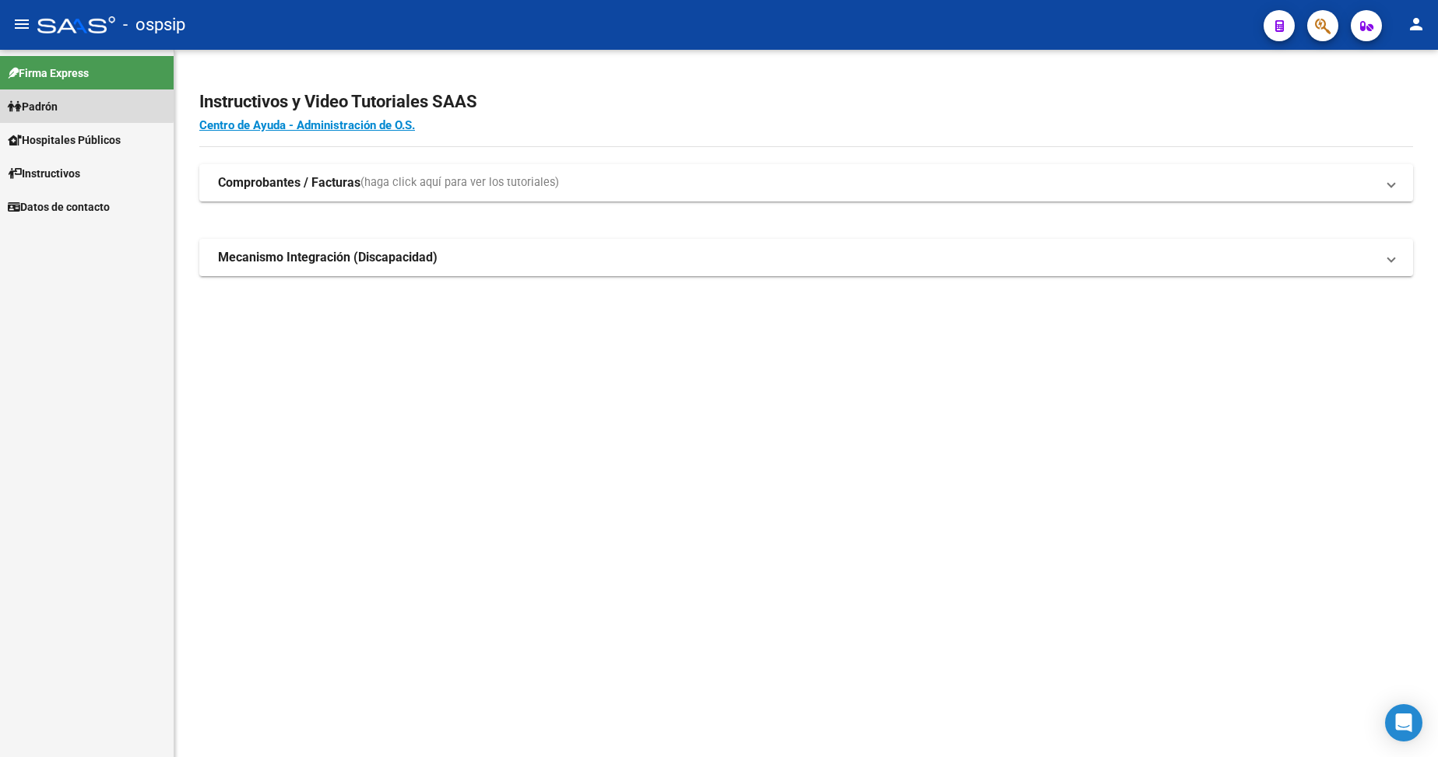
click at [56, 103] on span "Padrón" at bounding box center [33, 106] width 50 height 17
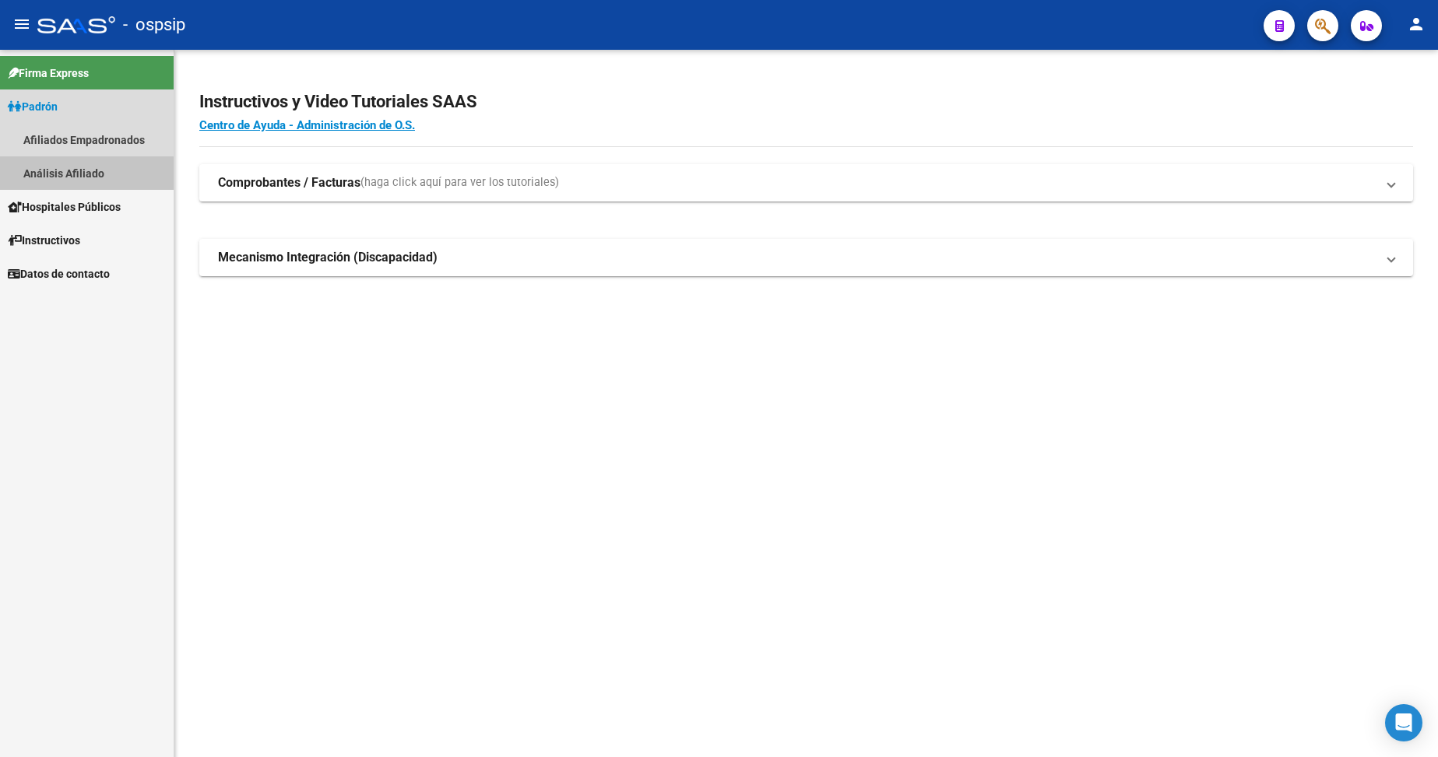
click at [59, 175] on link "Análisis Afiliado" at bounding box center [87, 172] width 174 height 33
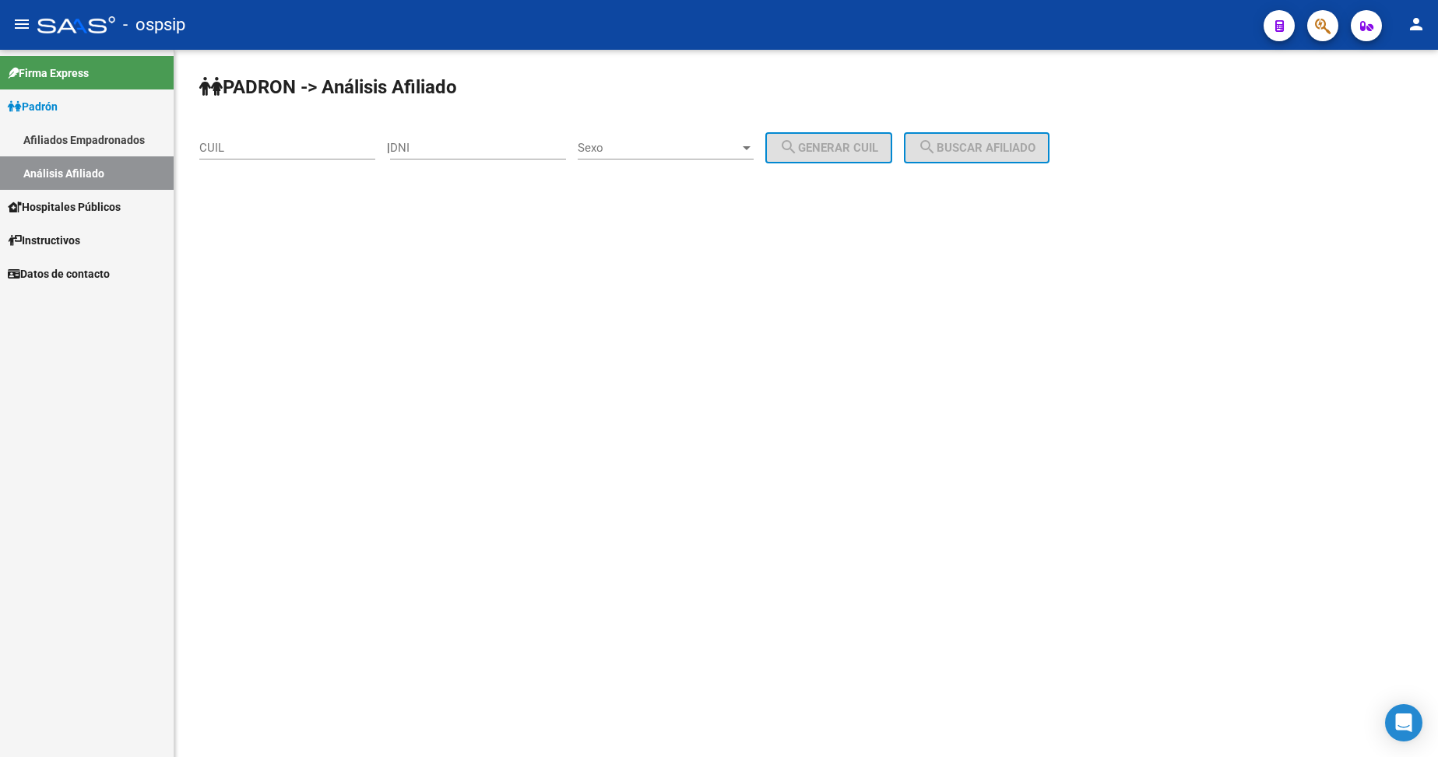
click at [462, 152] on input "DNI" at bounding box center [478, 148] width 176 height 14
type input "46025897"
click at [663, 141] on div "Sexo Sexo" at bounding box center [666, 142] width 176 height 33
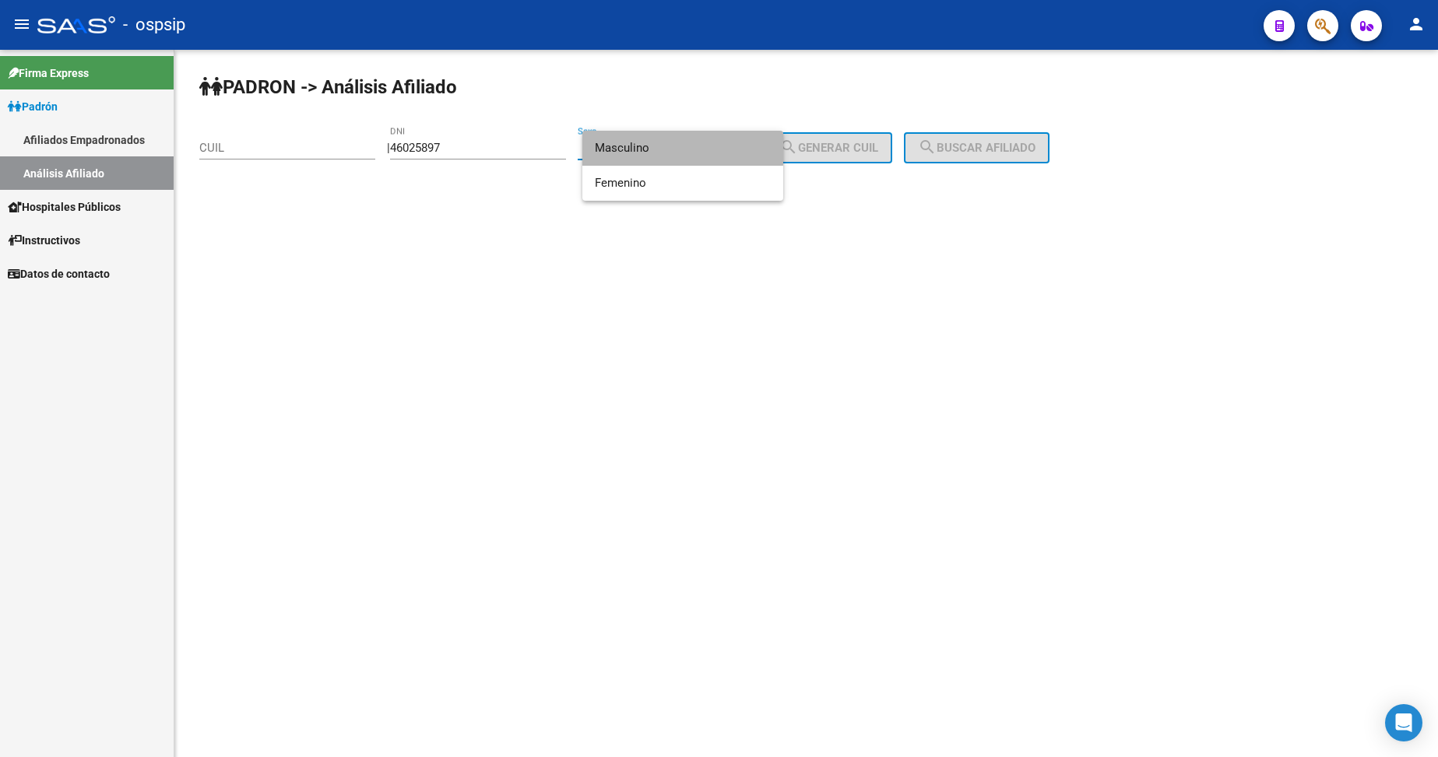
click at [673, 146] on span "Masculino" at bounding box center [683, 148] width 176 height 35
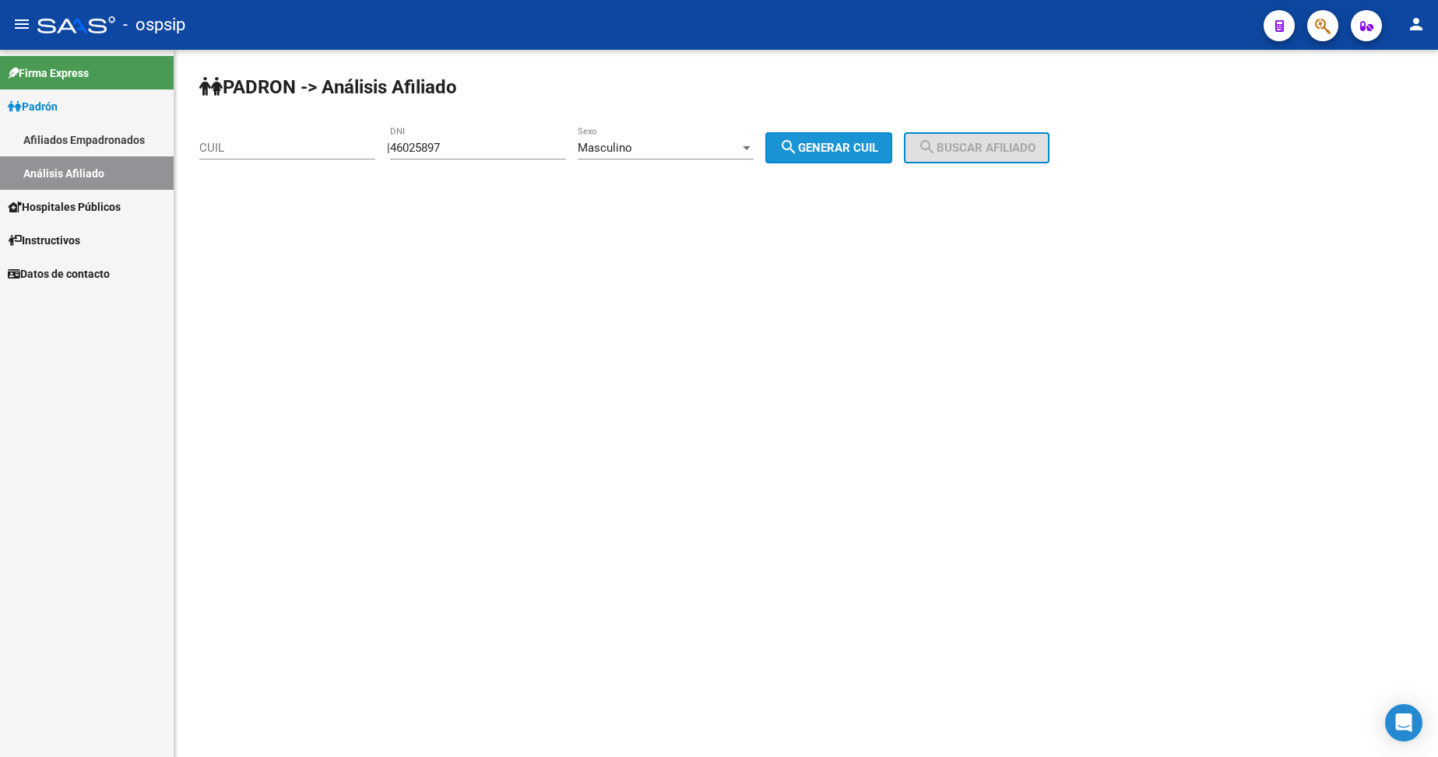
click at [874, 145] on span "search Generar CUIL" at bounding box center [828, 148] width 99 height 14
type input "23-46025897-9"
drag, startPoint x: 1031, startPoint y: 146, endPoint x: 990, endPoint y: 161, distance: 43.4
click at [1027, 147] on span "search Buscar afiliado" at bounding box center [977, 148] width 118 height 14
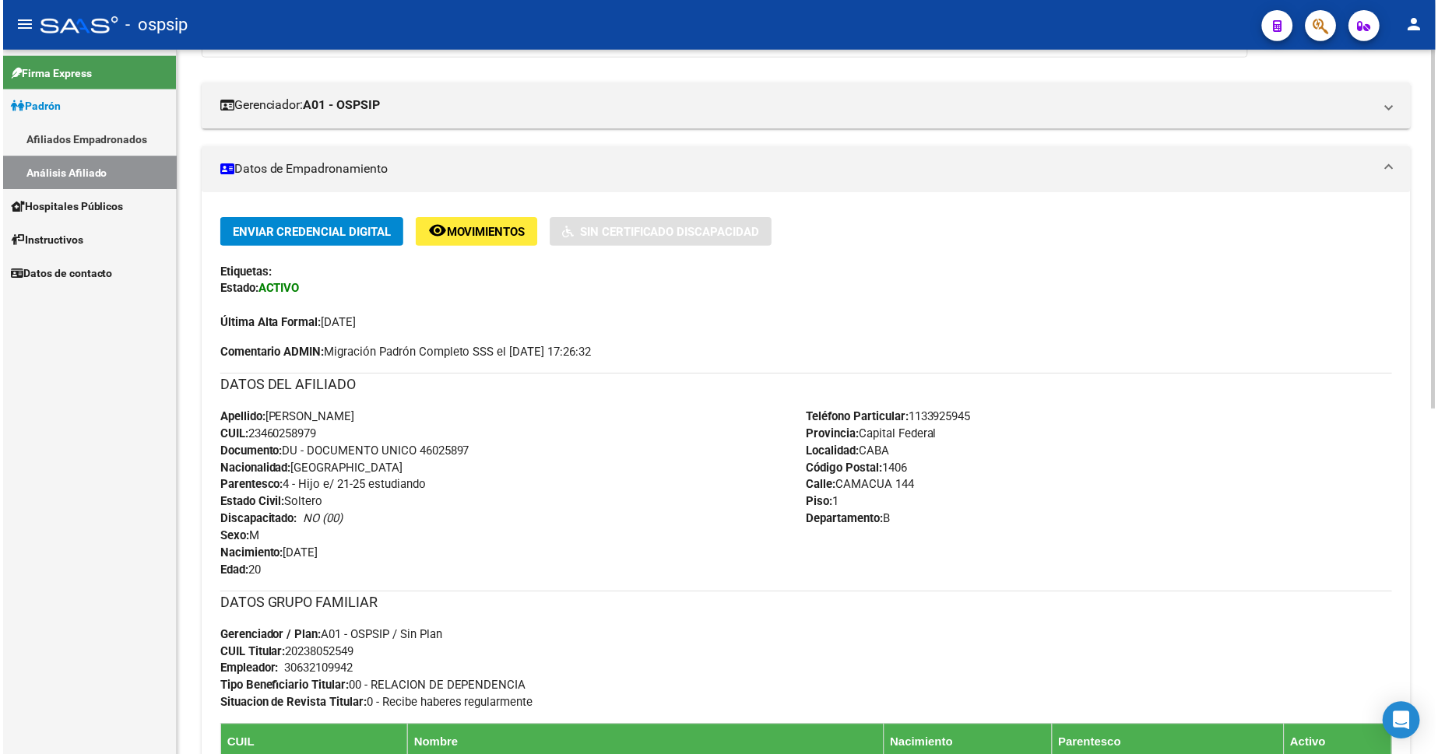
scroll to position [467, 0]
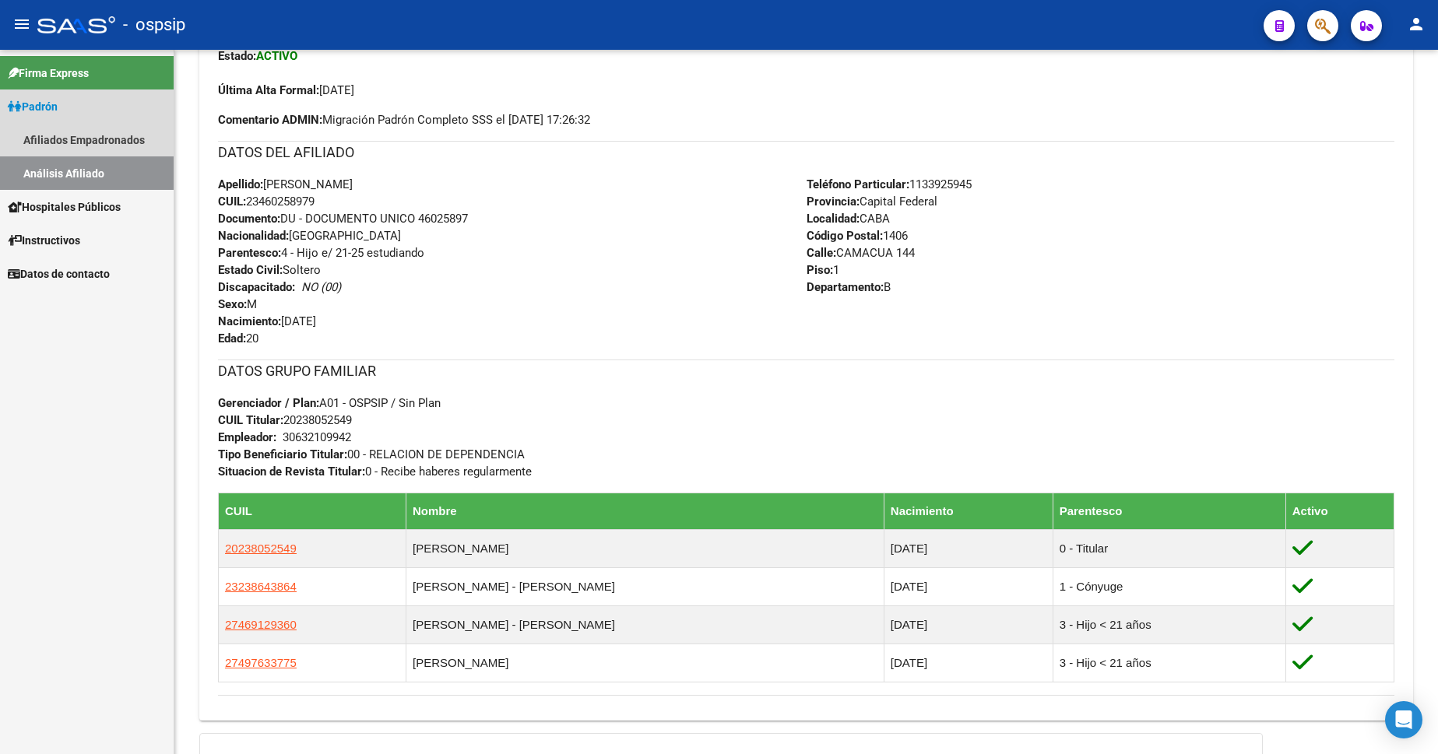
click at [58, 109] on span "Padrón" at bounding box center [33, 106] width 50 height 17
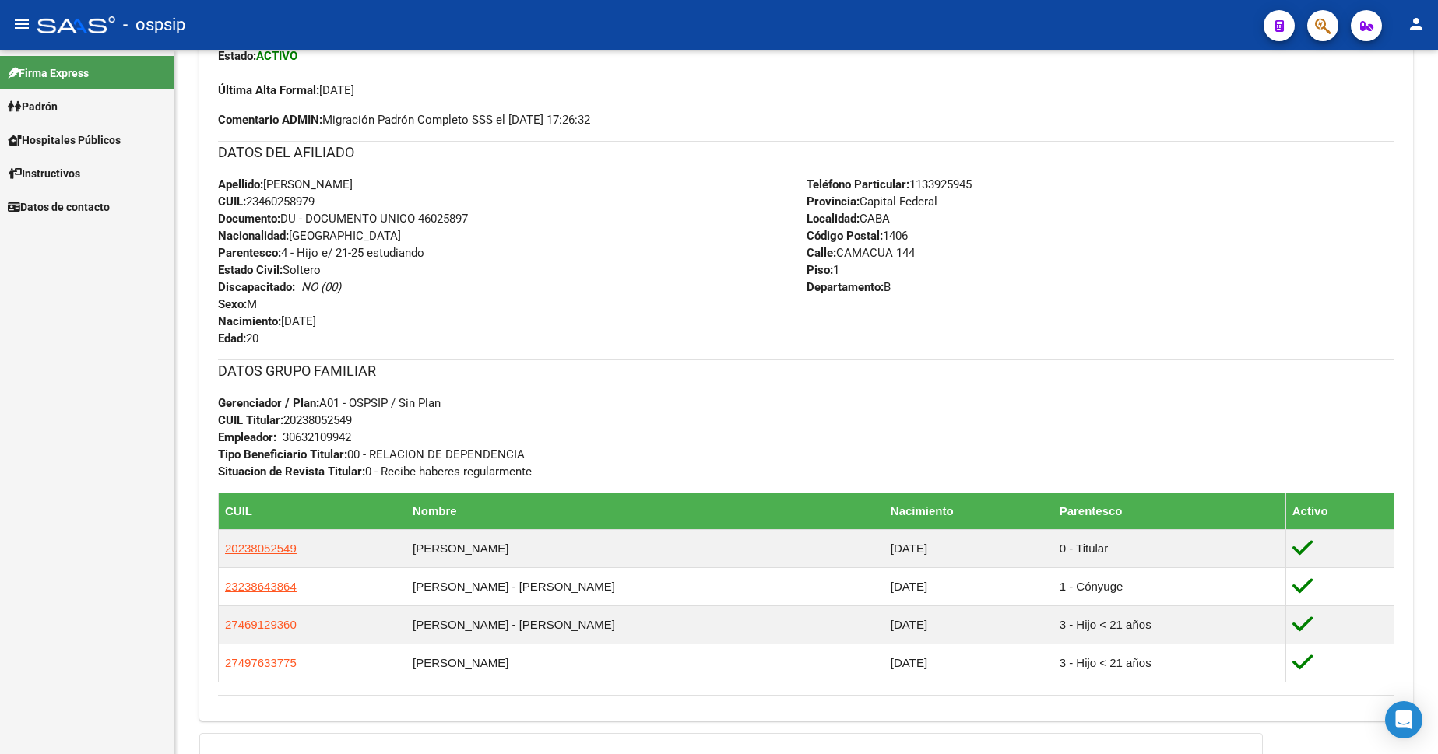
click at [71, 114] on link "Padrón" at bounding box center [87, 106] width 174 height 33
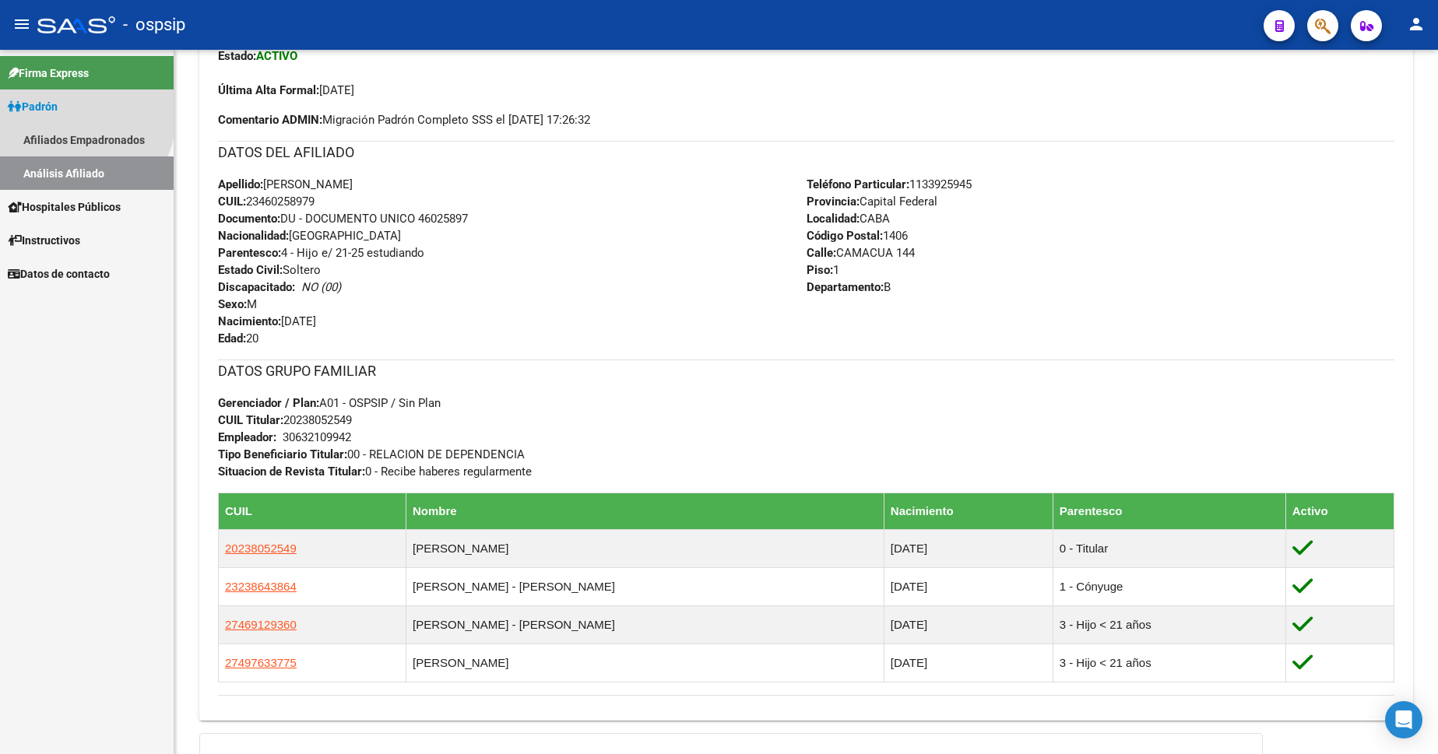
click at [71, 114] on link "Padrón" at bounding box center [87, 106] width 174 height 33
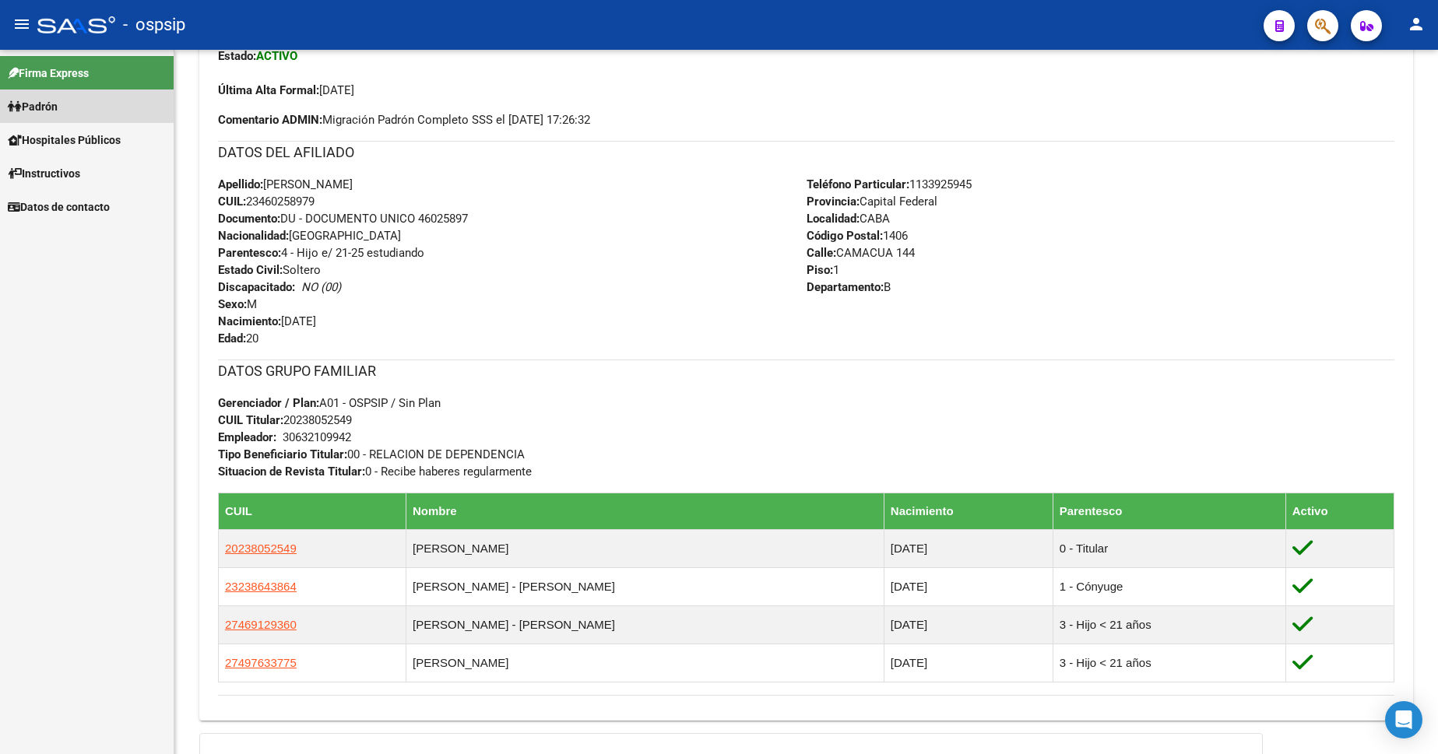
click at [54, 106] on span "Padrón" at bounding box center [33, 106] width 50 height 17
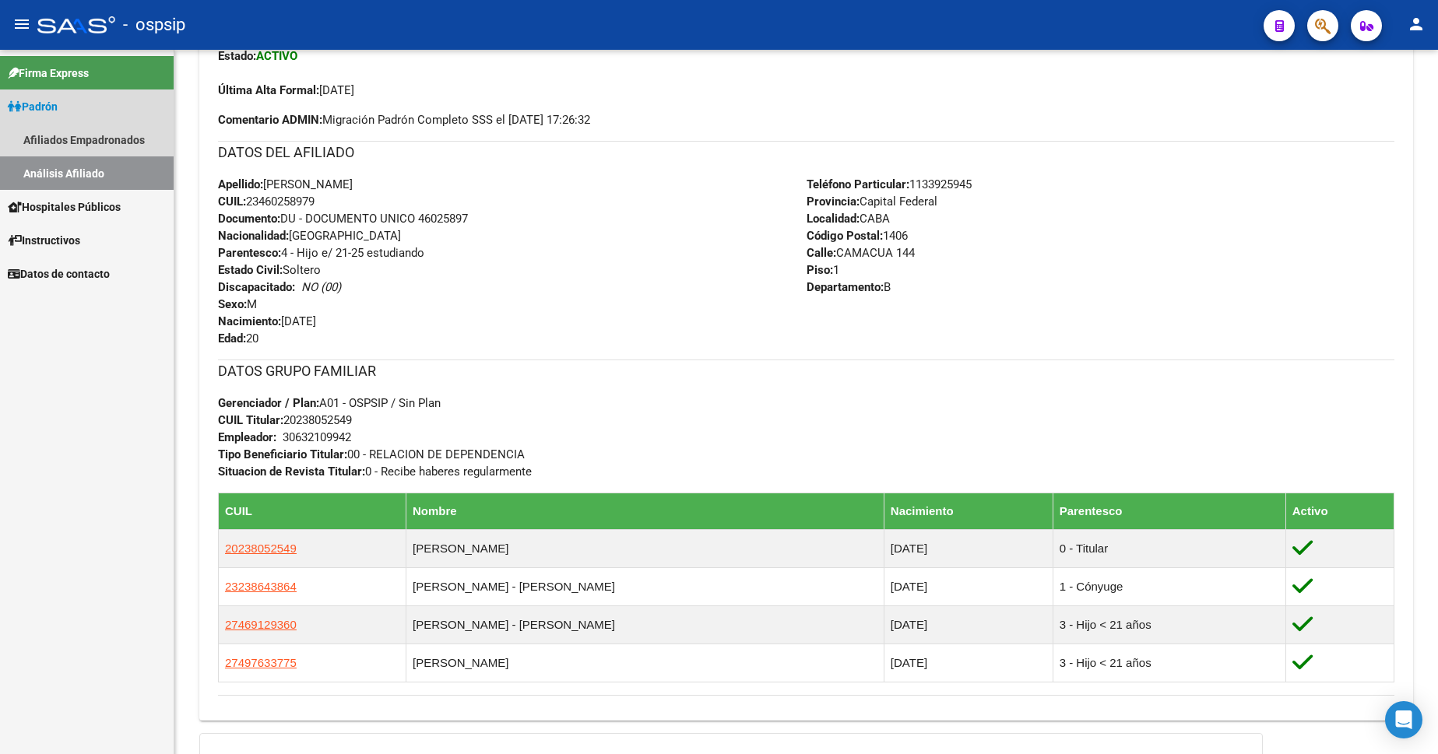
click at [79, 177] on link "Análisis Afiliado" at bounding box center [87, 172] width 174 height 33
click at [76, 171] on link "Análisis Afiliado" at bounding box center [87, 172] width 174 height 33
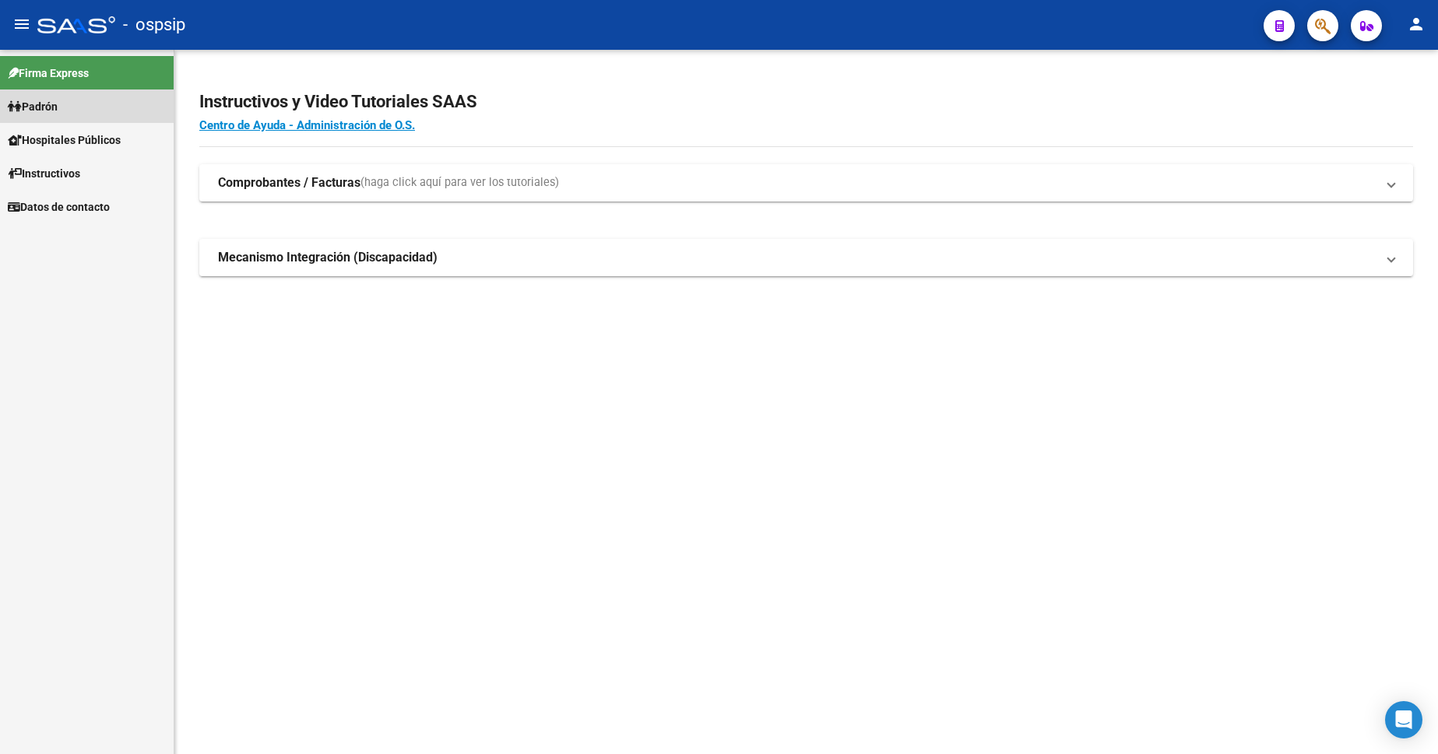
click at [55, 112] on span "Padrón" at bounding box center [33, 106] width 50 height 17
click at [54, 104] on span "Padrón" at bounding box center [33, 106] width 50 height 17
click at [79, 168] on link "Análisis Afiliado" at bounding box center [87, 172] width 174 height 33
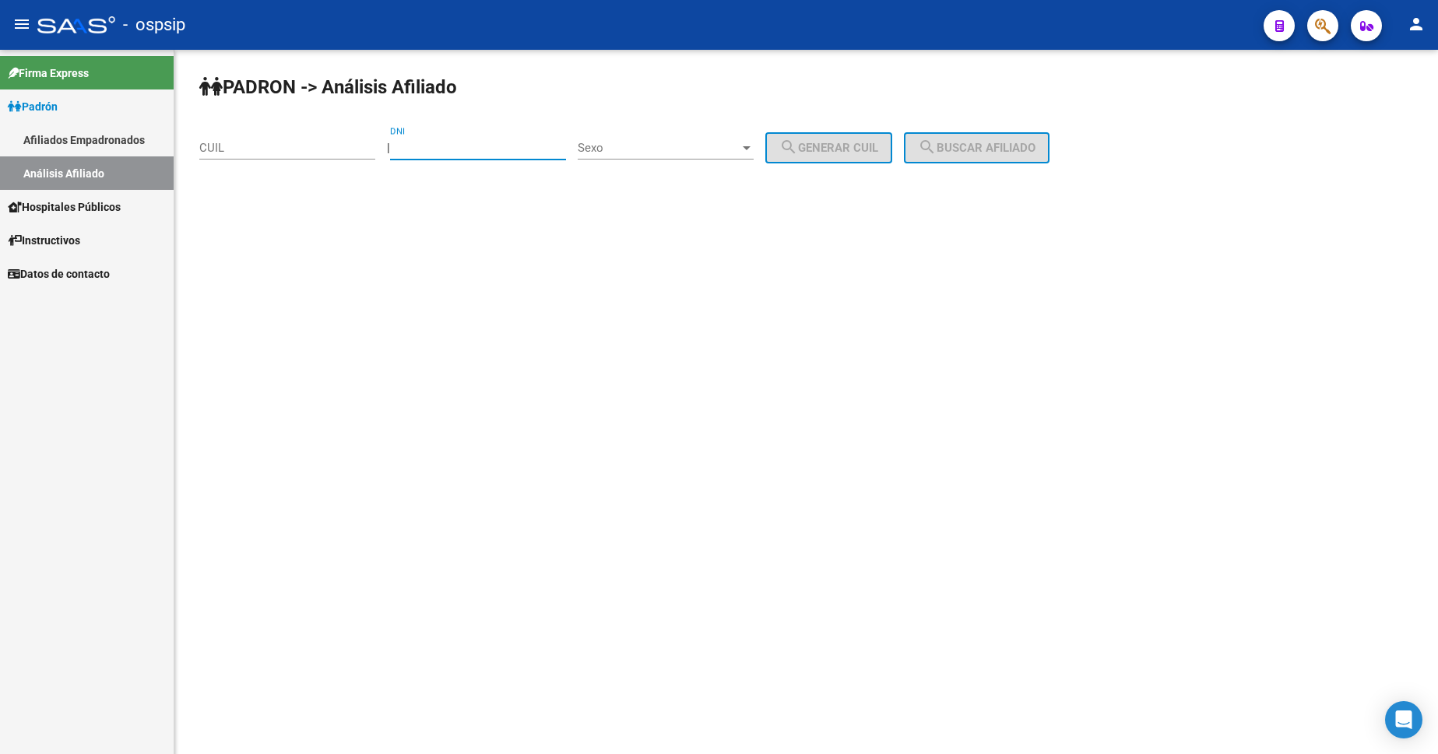
click at [502, 146] on input "DNI" at bounding box center [478, 148] width 176 height 14
type input "38166716"
click at [652, 132] on div "Sexo Sexo" at bounding box center [666, 142] width 176 height 33
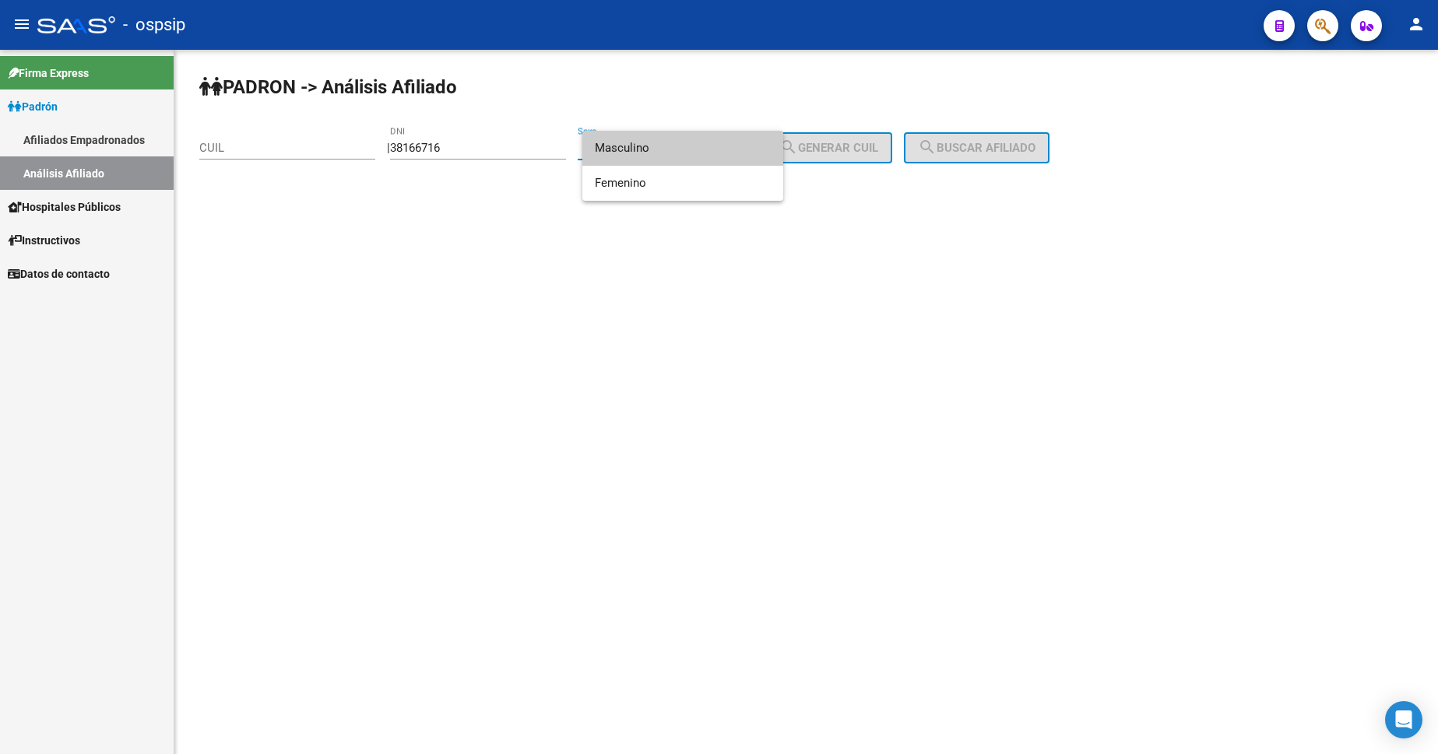
drag, startPoint x: 652, startPoint y: 148, endPoint x: 733, endPoint y: 147, distance: 81.0
click at [655, 148] on span "Masculino" at bounding box center [683, 148] width 176 height 35
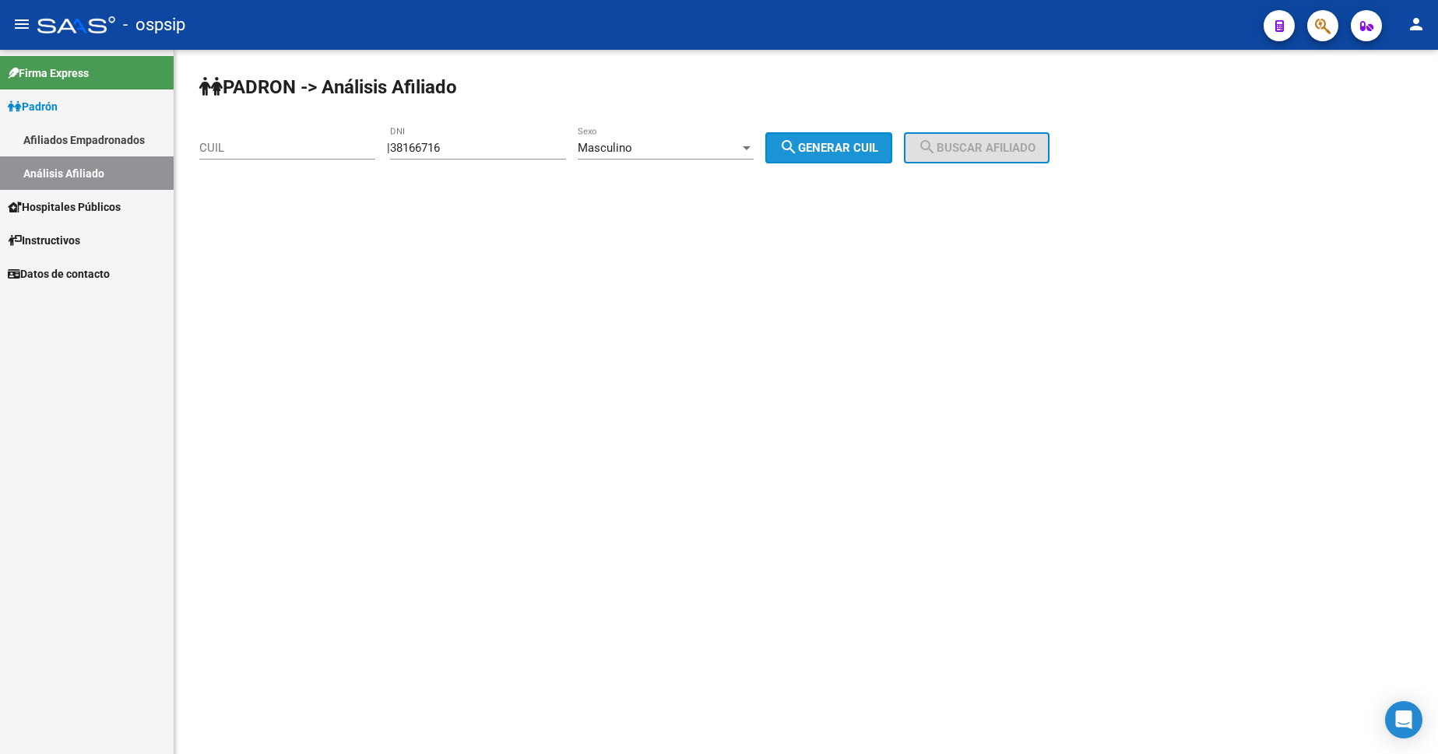
click at [878, 144] on span "search Generar CUIL" at bounding box center [828, 148] width 99 height 14
type input "20-38166716-3"
click at [968, 143] on span "search Buscar afiliado" at bounding box center [977, 148] width 118 height 14
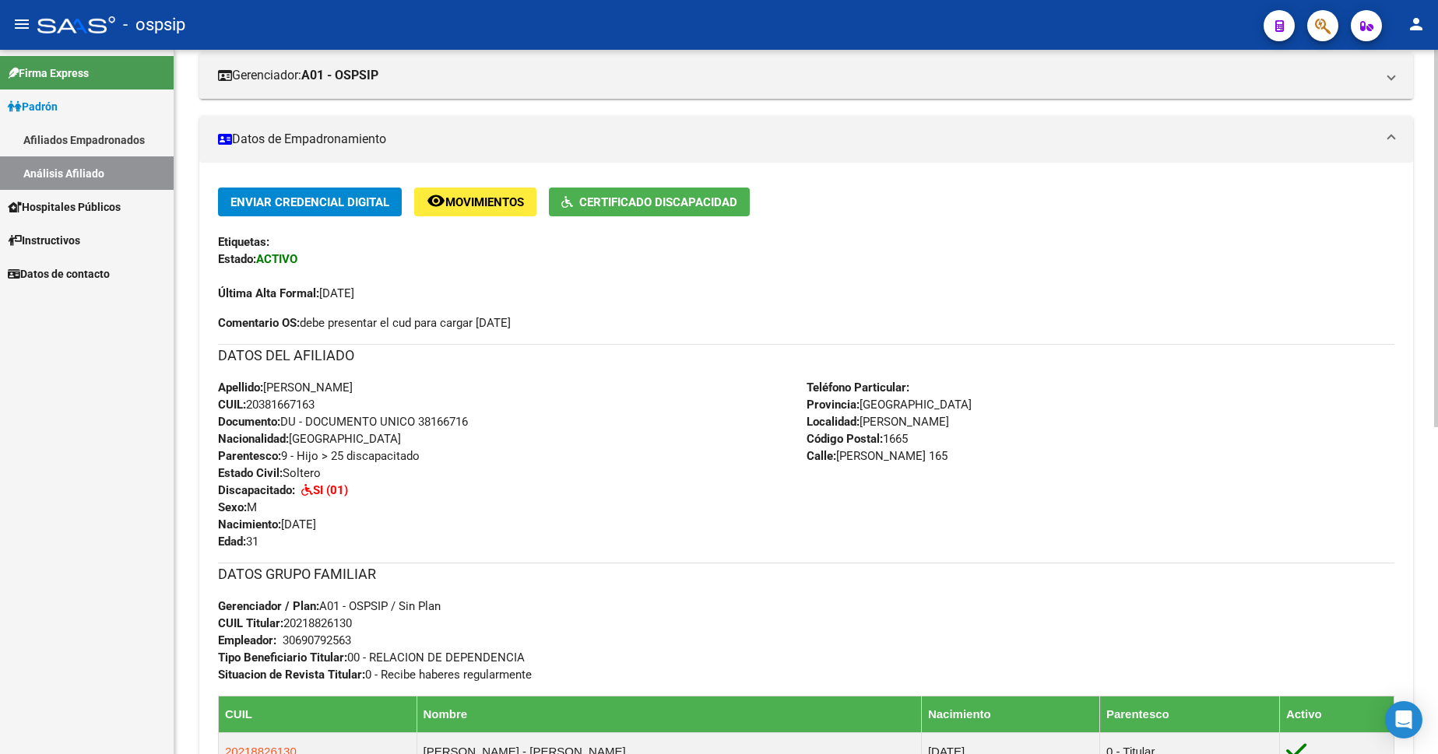
scroll to position [392, 0]
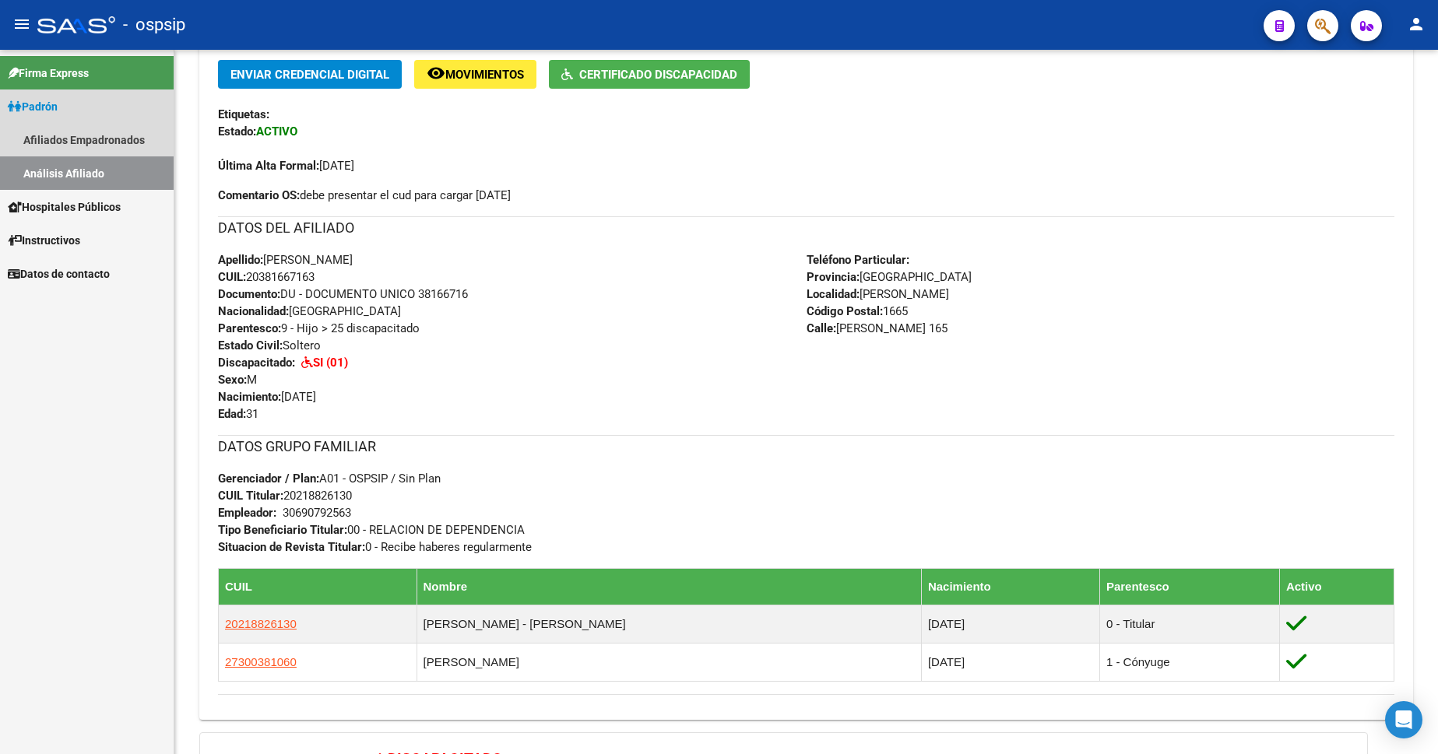
click at [50, 108] on span "Padrón" at bounding box center [33, 106] width 50 height 17
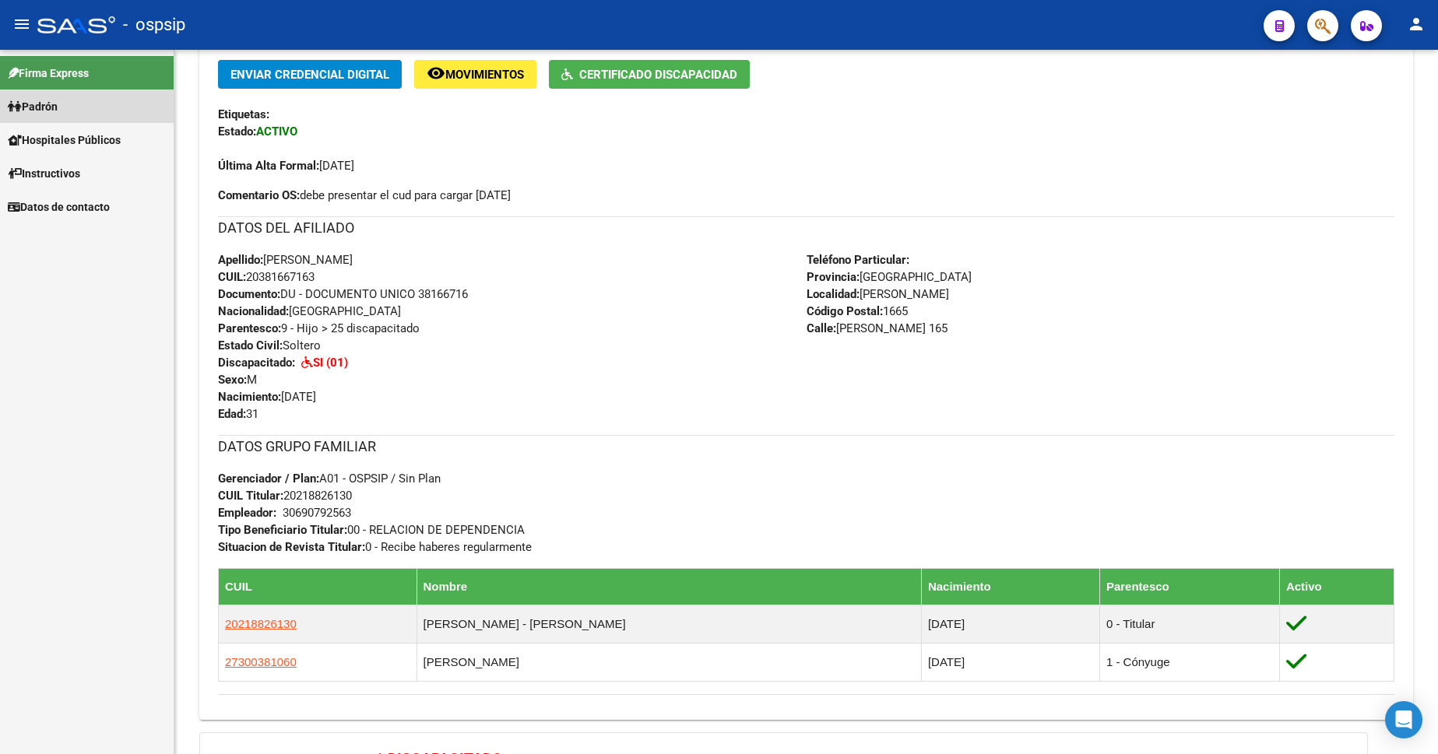
click at [50, 108] on span "Padrón" at bounding box center [33, 106] width 50 height 17
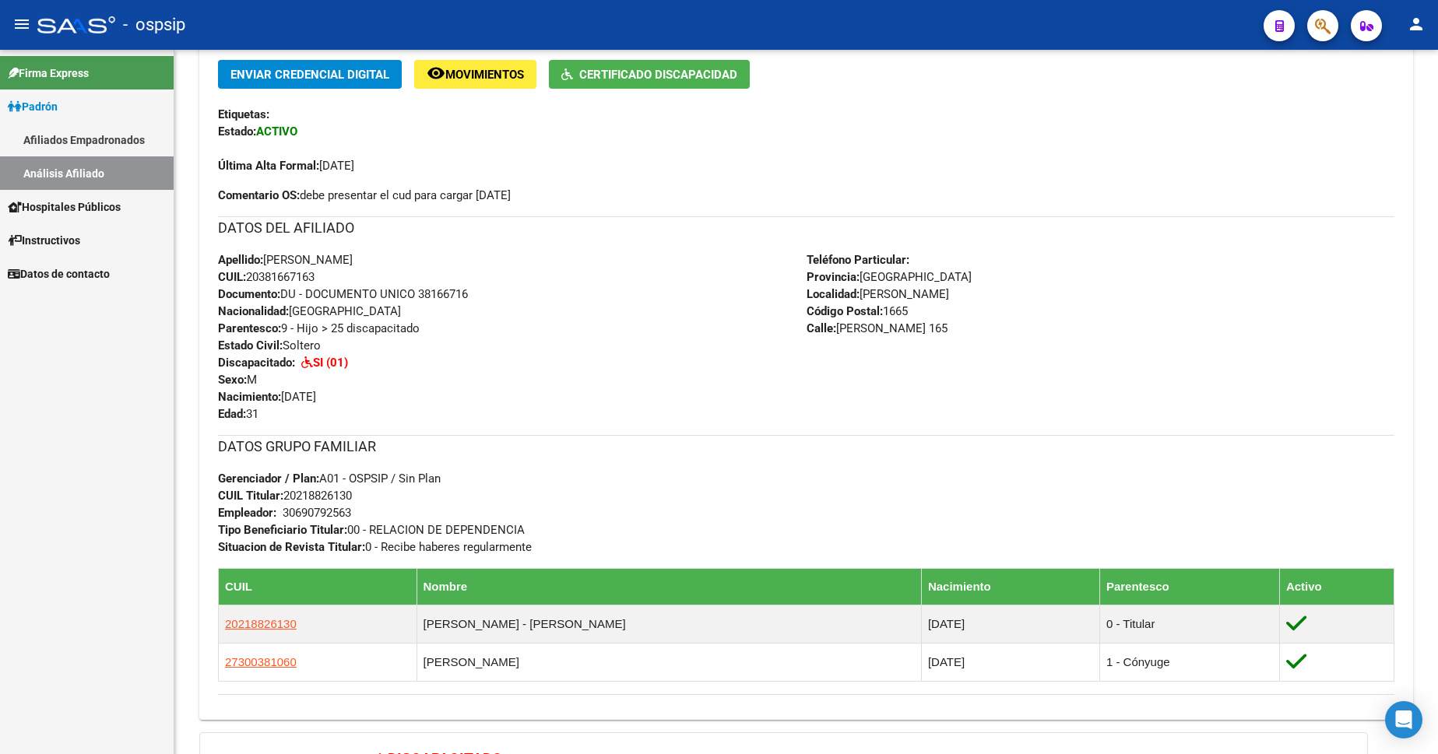
click at [47, 107] on span "Padrón" at bounding box center [33, 106] width 50 height 17
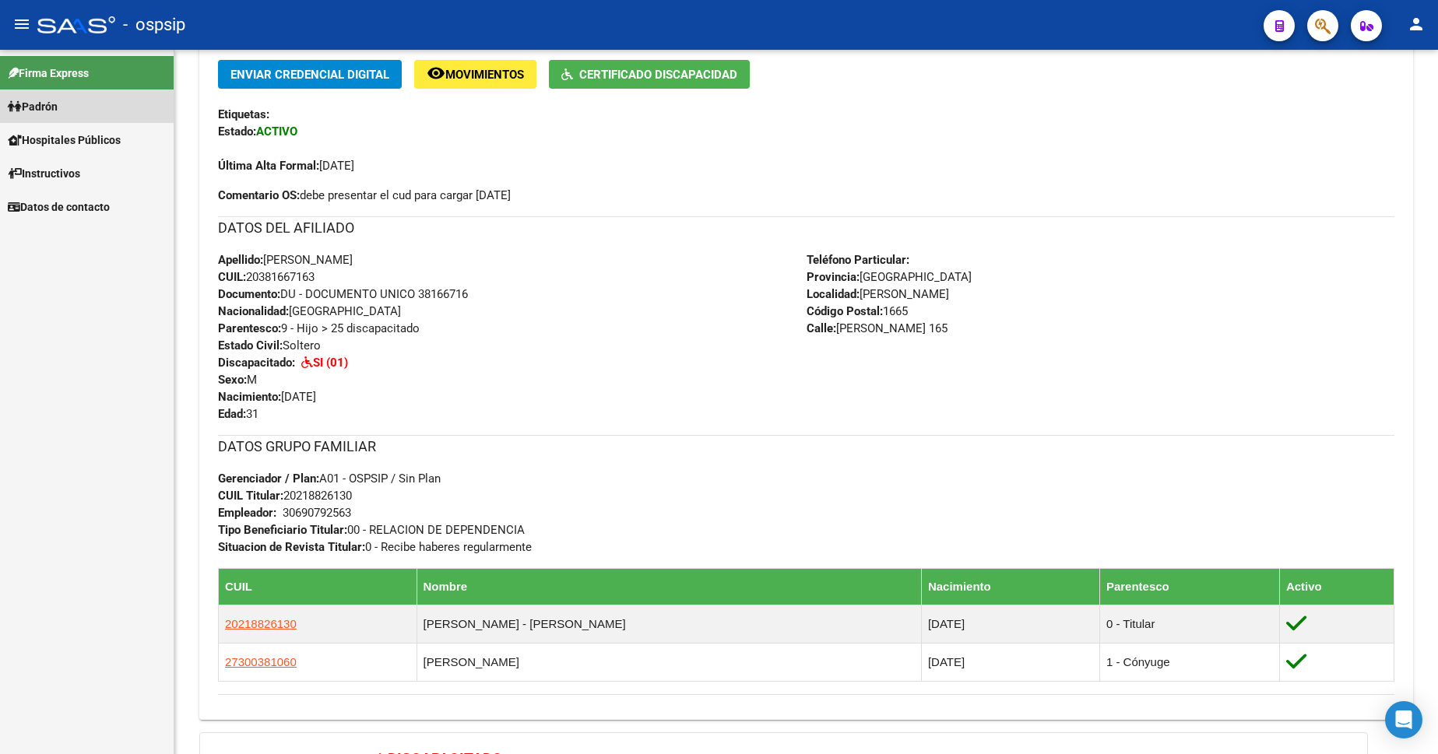
click at [52, 111] on span "Padrón" at bounding box center [33, 106] width 50 height 17
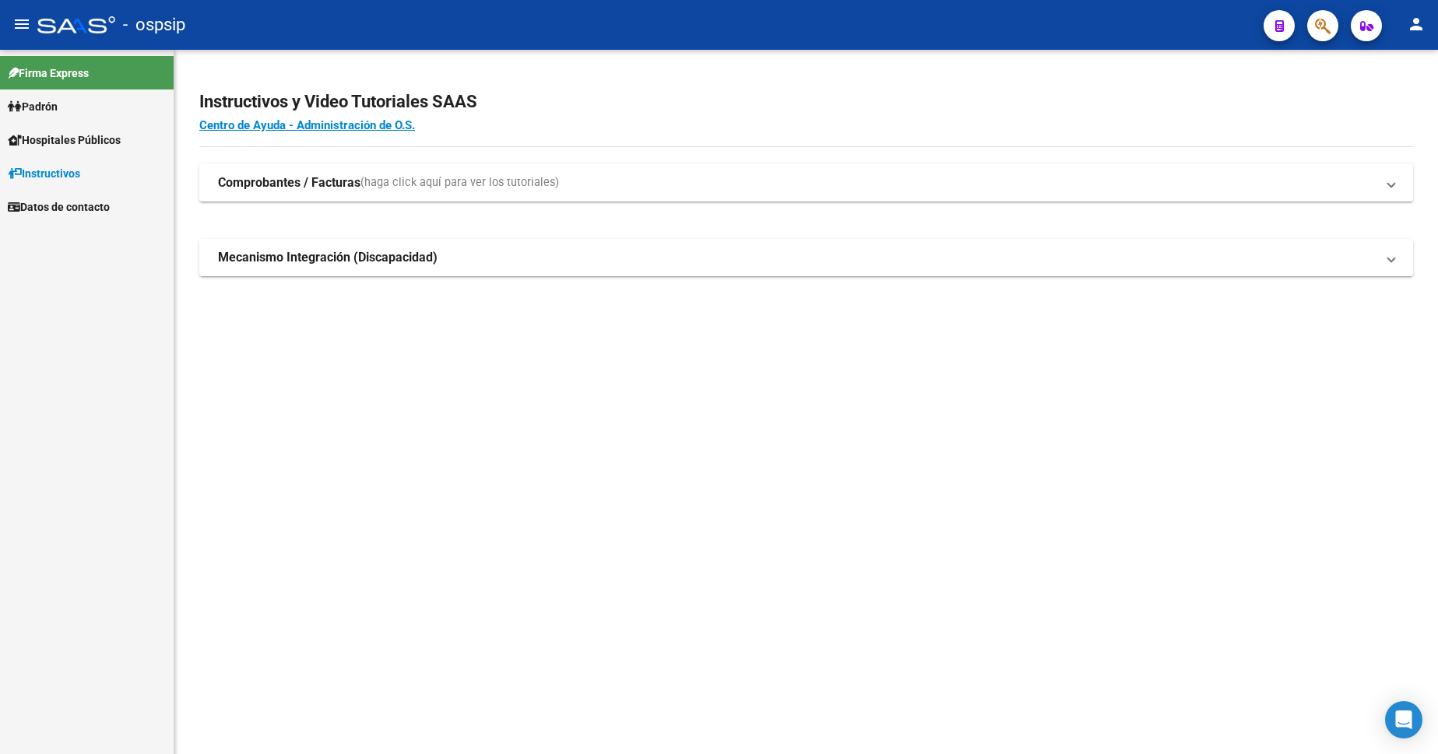
click at [51, 107] on span "Padrón" at bounding box center [33, 106] width 50 height 17
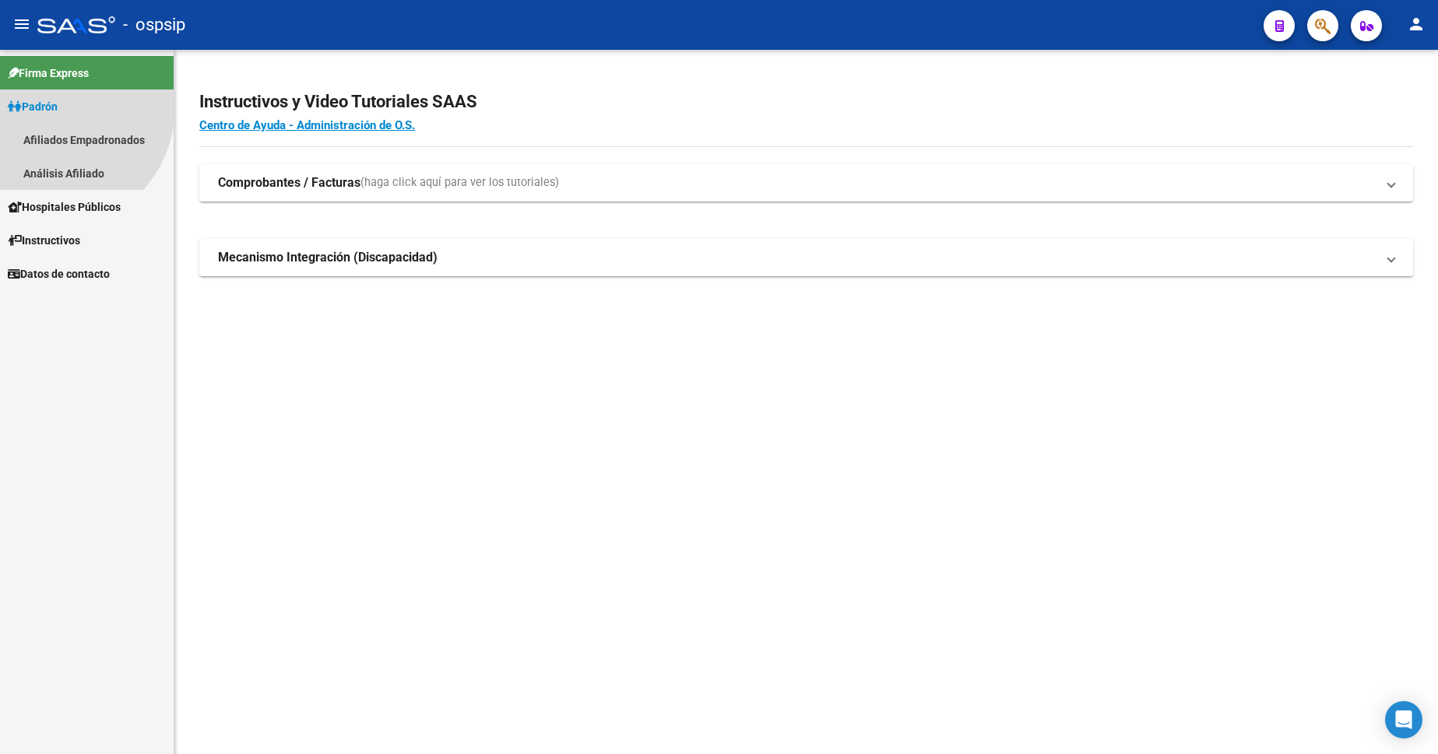
click at [51, 107] on span "Padrón" at bounding box center [33, 106] width 50 height 17
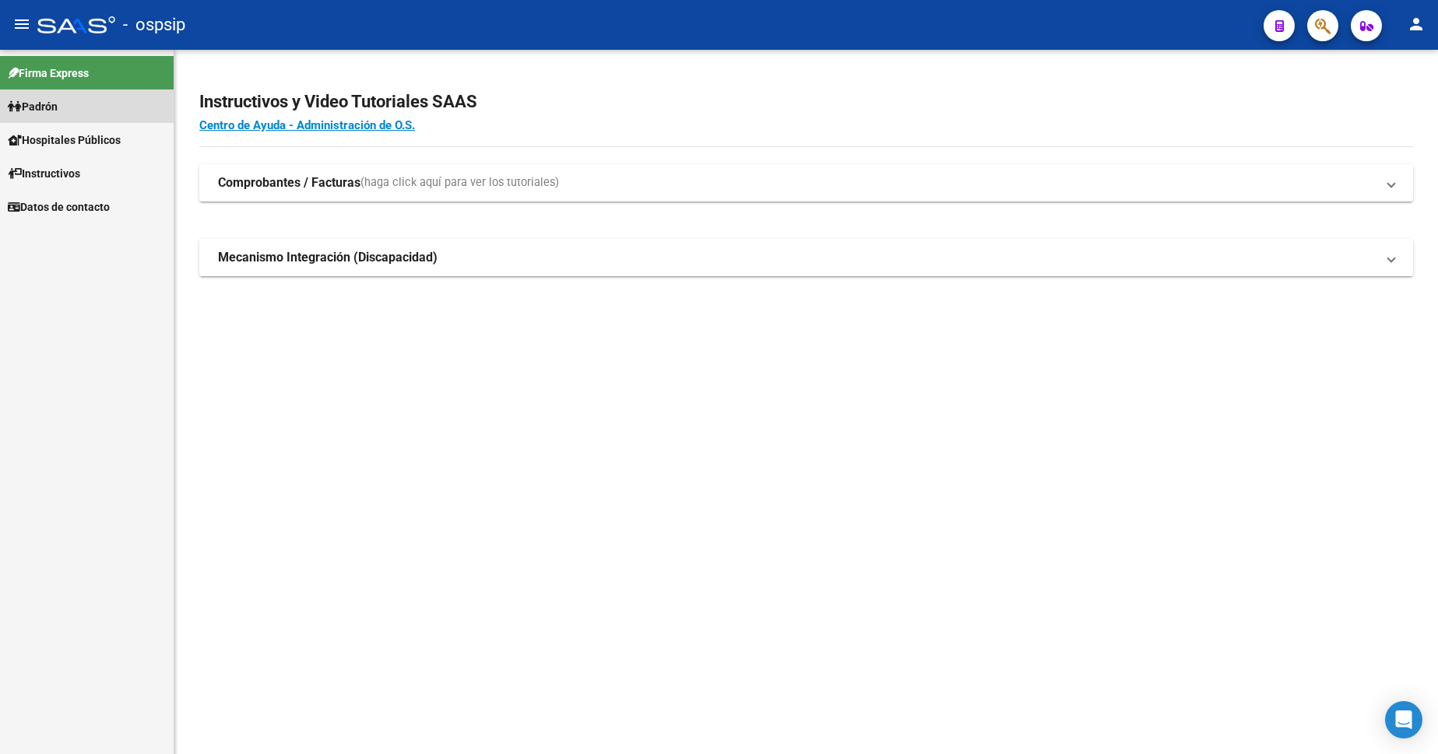
click at [41, 110] on span "Padrón" at bounding box center [33, 106] width 50 height 17
click at [60, 166] on link "Análisis Afiliado" at bounding box center [87, 172] width 174 height 33
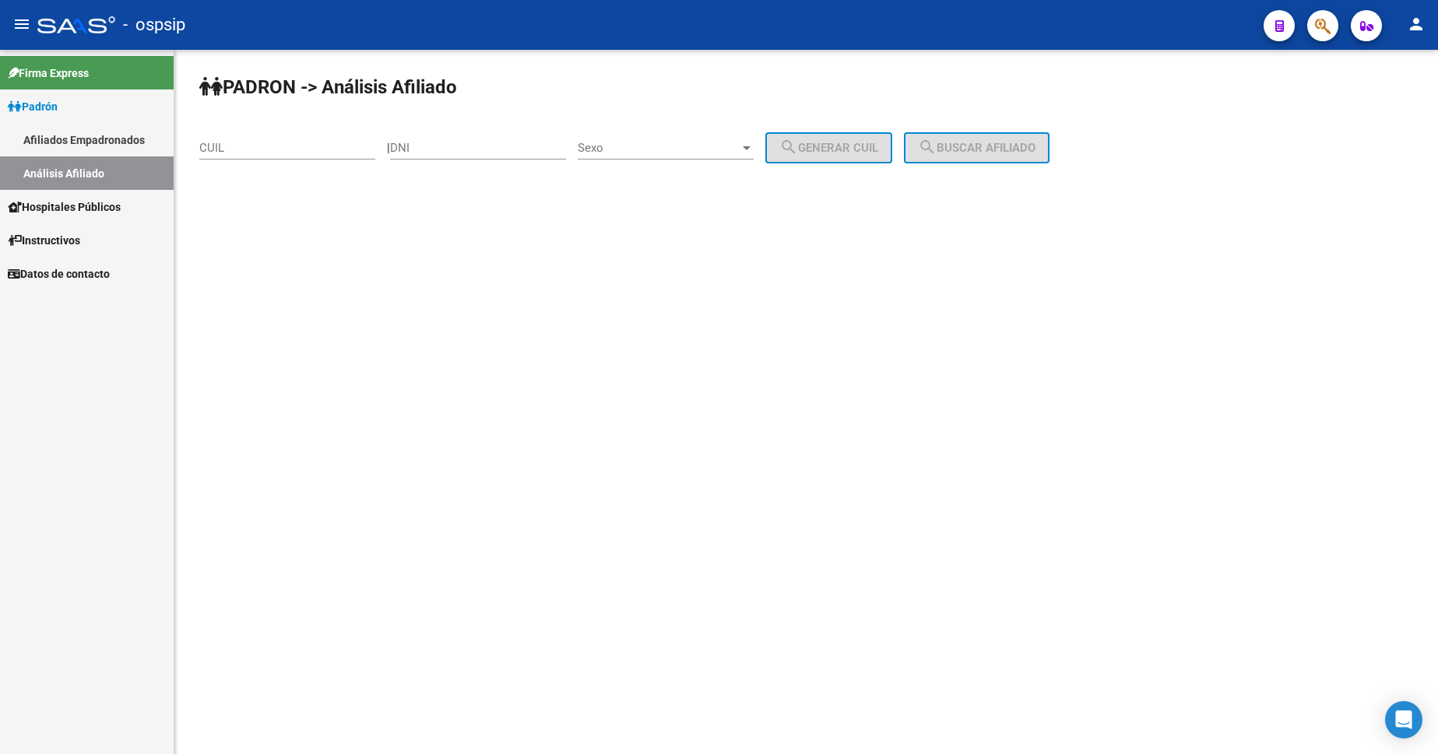
click at [455, 149] on input "DNI" at bounding box center [478, 148] width 176 height 14
type input "35075072"
click at [674, 149] on span "Sexo" at bounding box center [659, 148] width 162 height 14
click at [673, 156] on span "Masculino" at bounding box center [683, 148] width 176 height 35
click at [852, 156] on button "search Generar CUIL" at bounding box center [828, 147] width 127 height 31
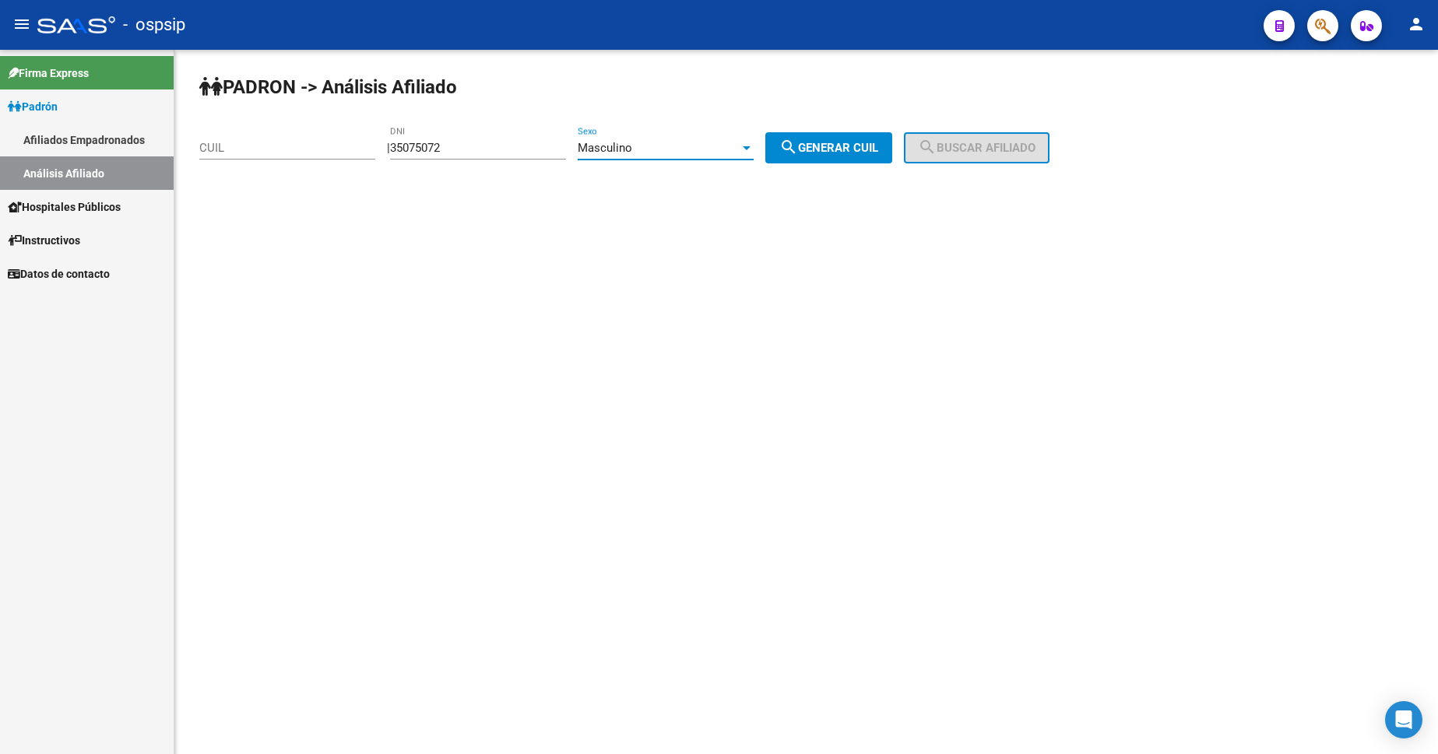
type input "20-35075072-0"
click at [984, 151] on span "search Buscar afiliado" at bounding box center [977, 148] width 118 height 14
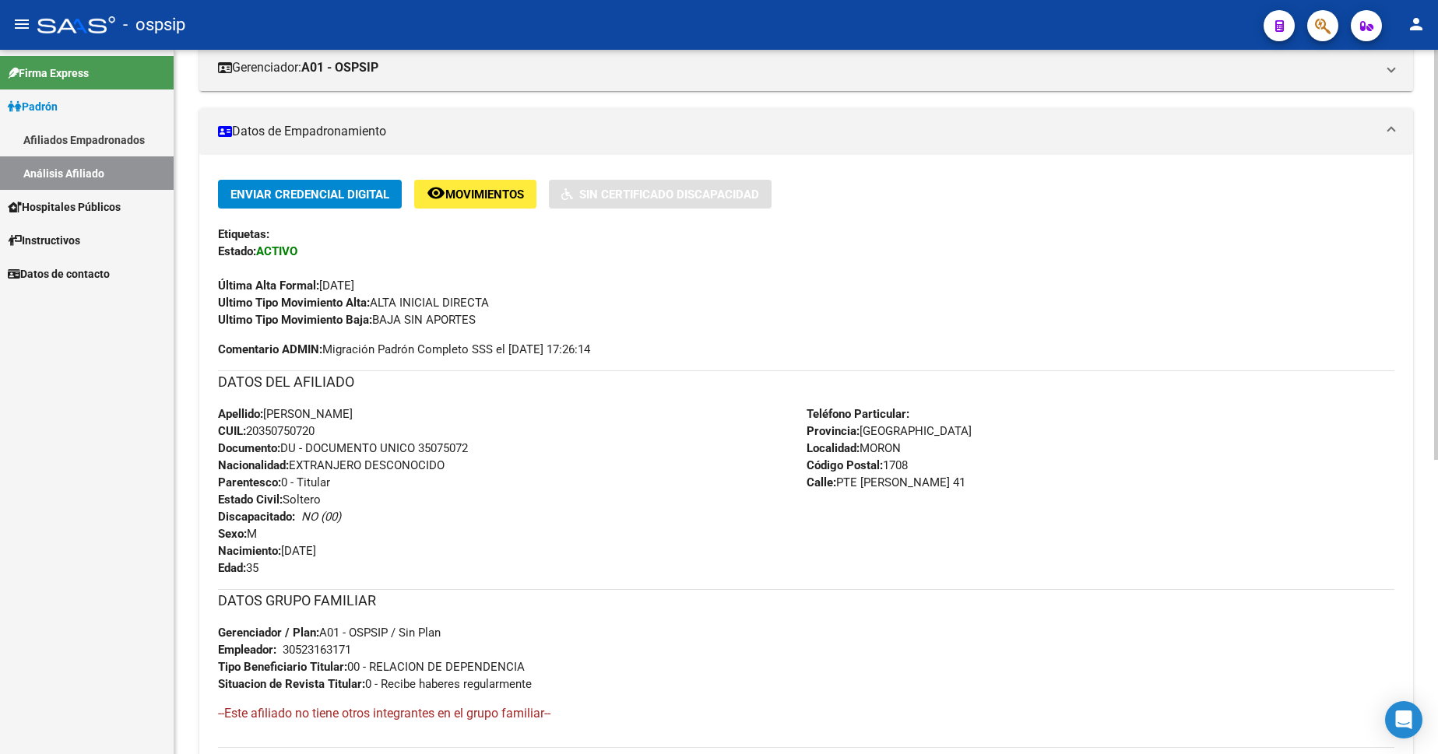
scroll to position [427, 0]
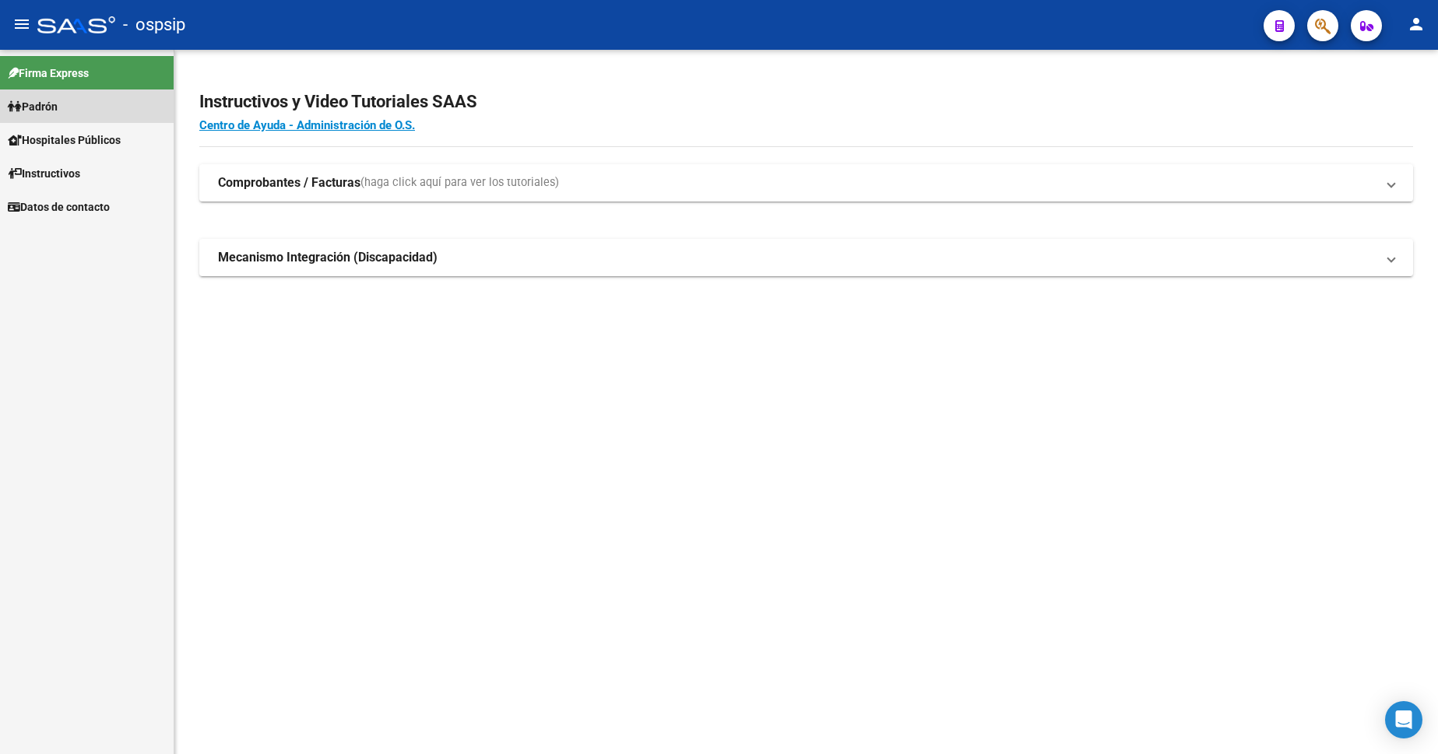
click at [54, 112] on span "Padrón" at bounding box center [33, 106] width 50 height 17
click at [78, 181] on link "Análisis Afiliado" at bounding box center [87, 172] width 174 height 33
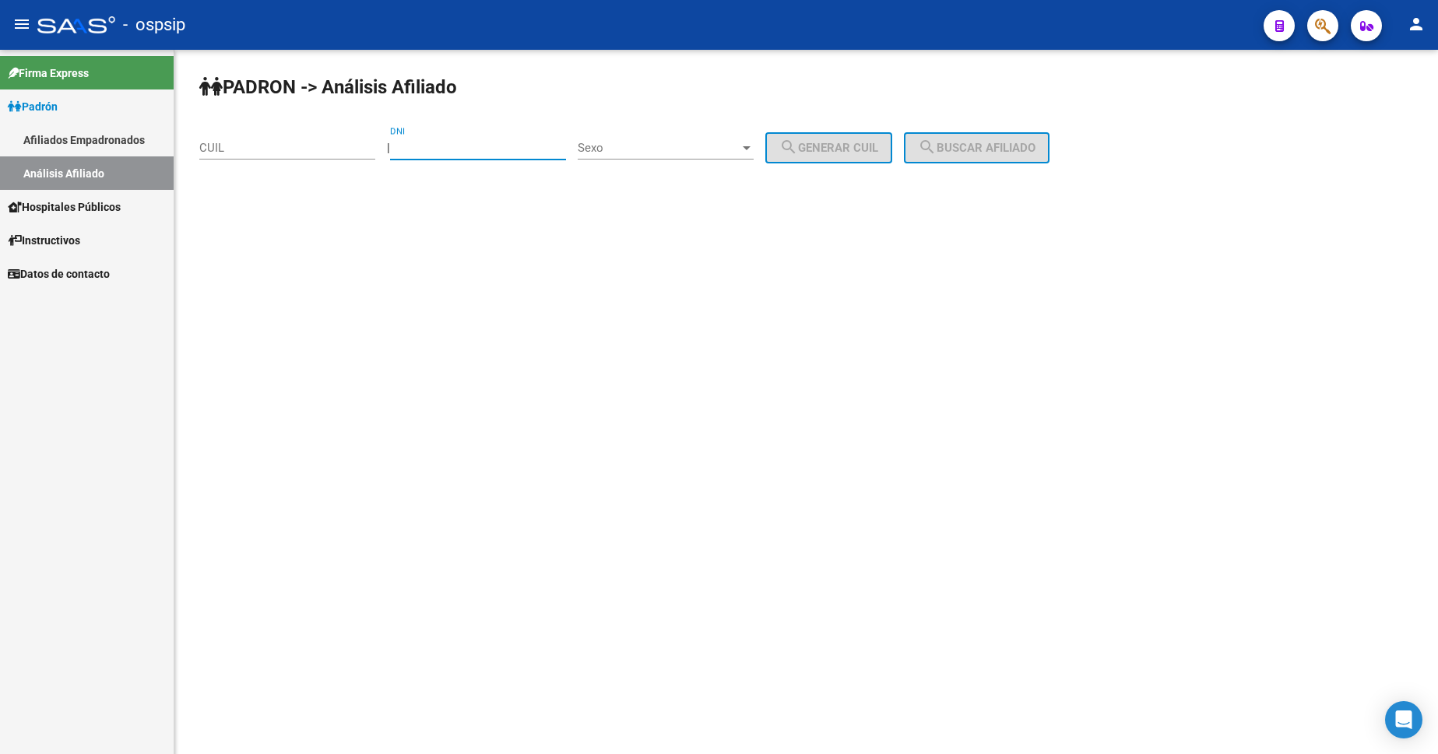
click at [484, 143] on input "DNI" at bounding box center [478, 148] width 176 height 14
type input "25669412"
click at [684, 140] on div "Sexo Sexo" at bounding box center [666, 142] width 176 height 33
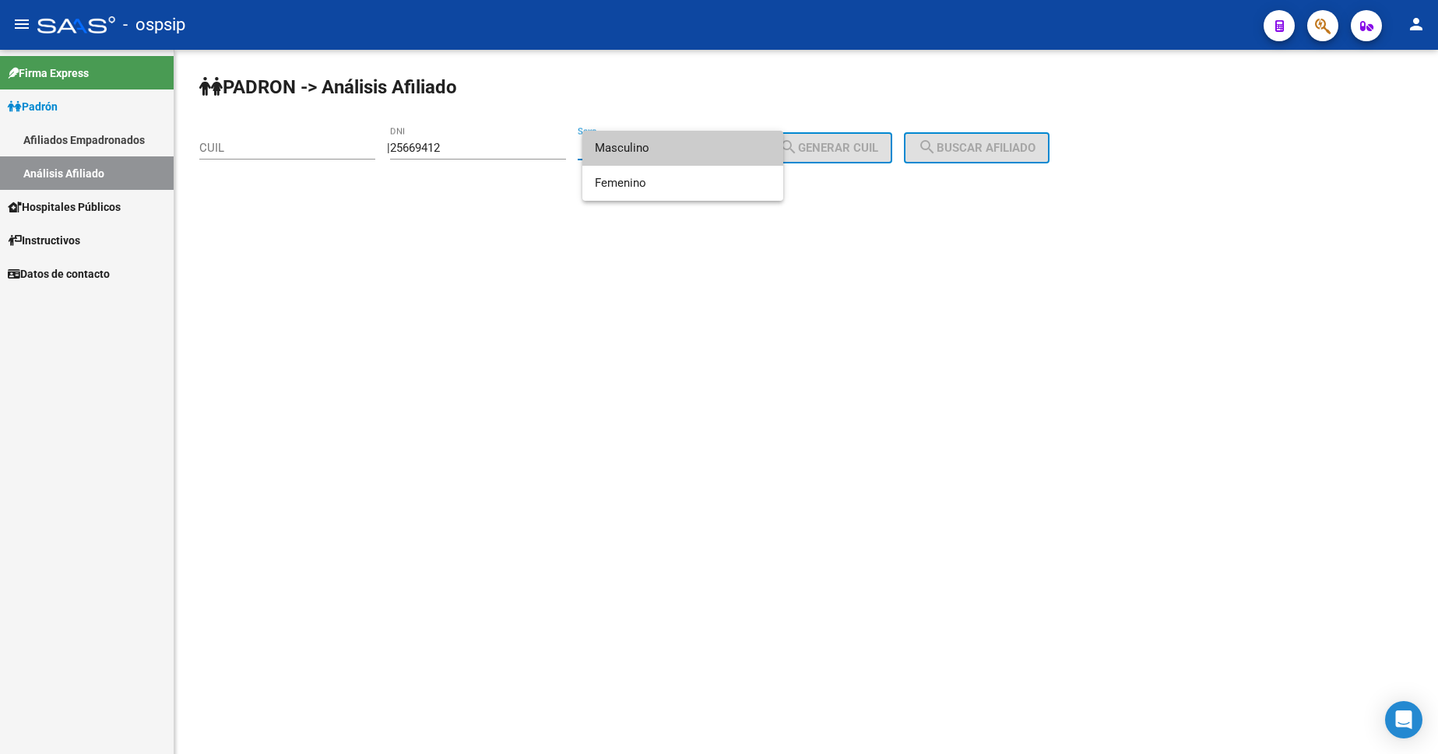
click at [684, 141] on span "Masculino" at bounding box center [683, 148] width 176 height 35
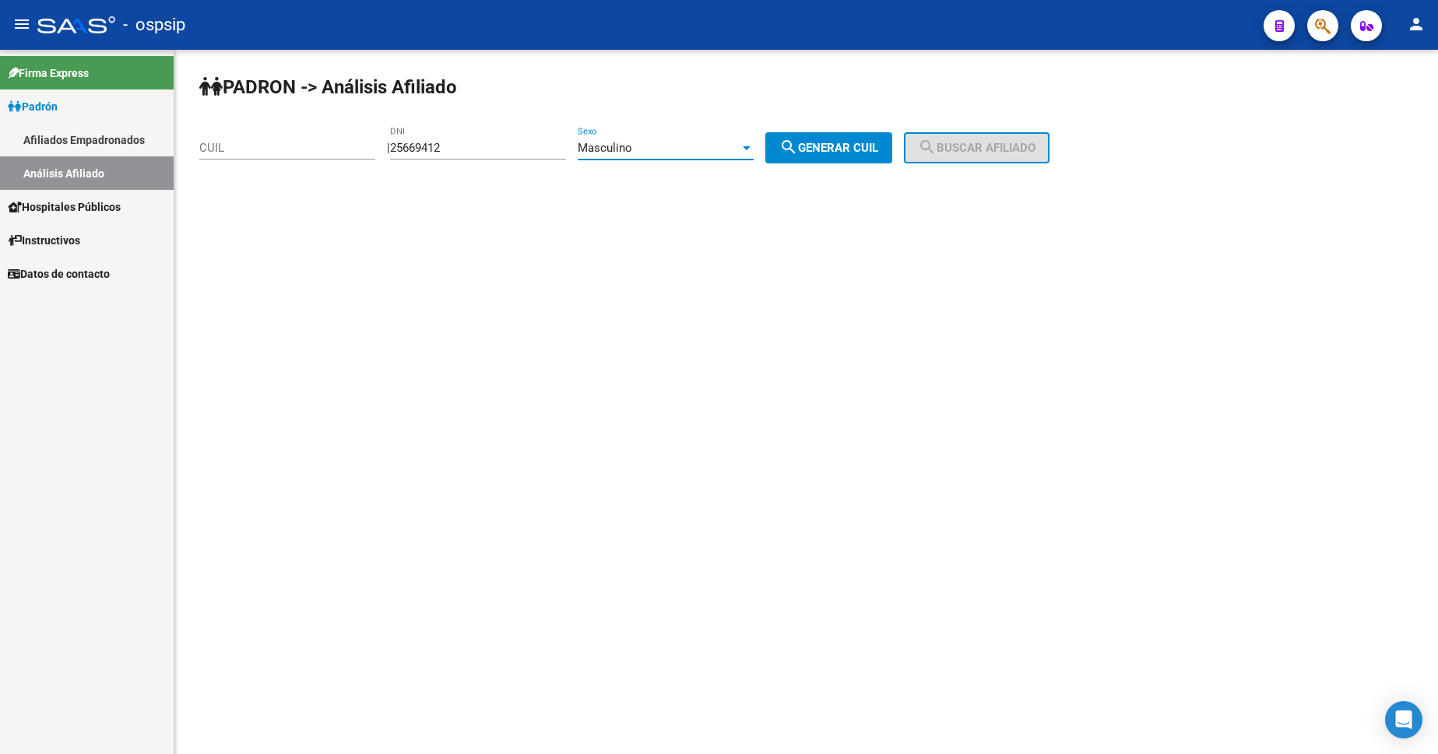
click at [857, 153] on span "search Generar CUIL" at bounding box center [828, 148] width 99 height 14
type input "20-25669412-4"
click at [1001, 157] on button "search Buscar afiliado" at bounding box center [977, 147] width 146 height 31
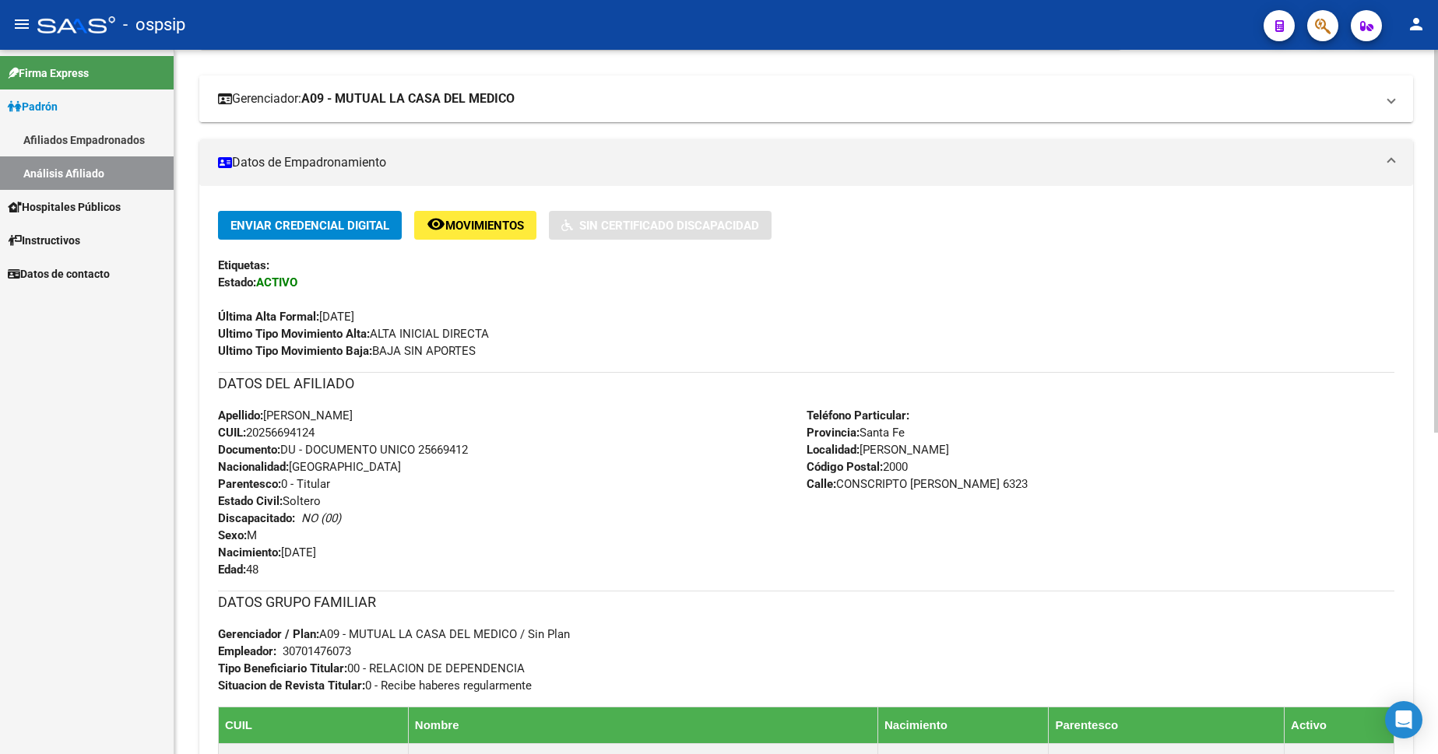
scroll to position [389, 0]
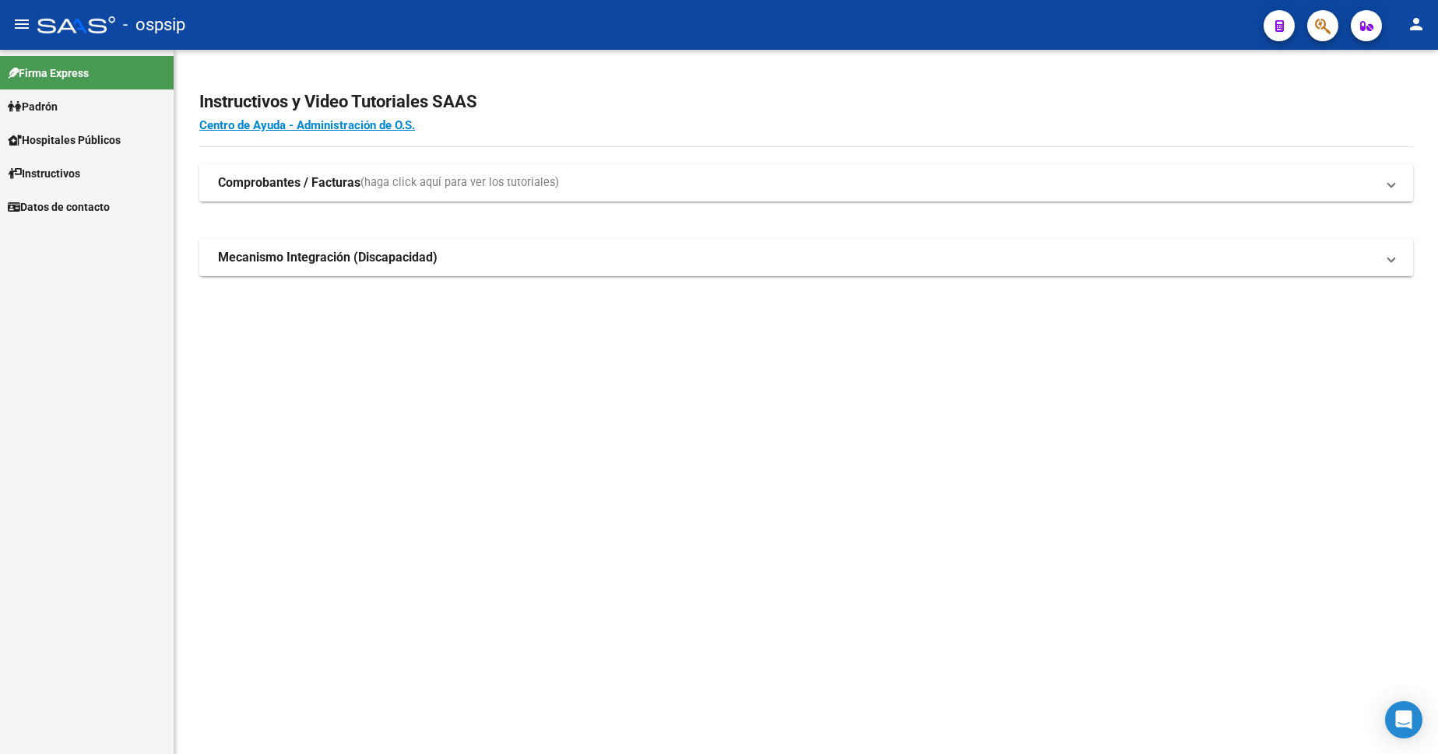
click at [40, 108] on span "Padrón" at bounding box center [33, 106] width 50 height 17
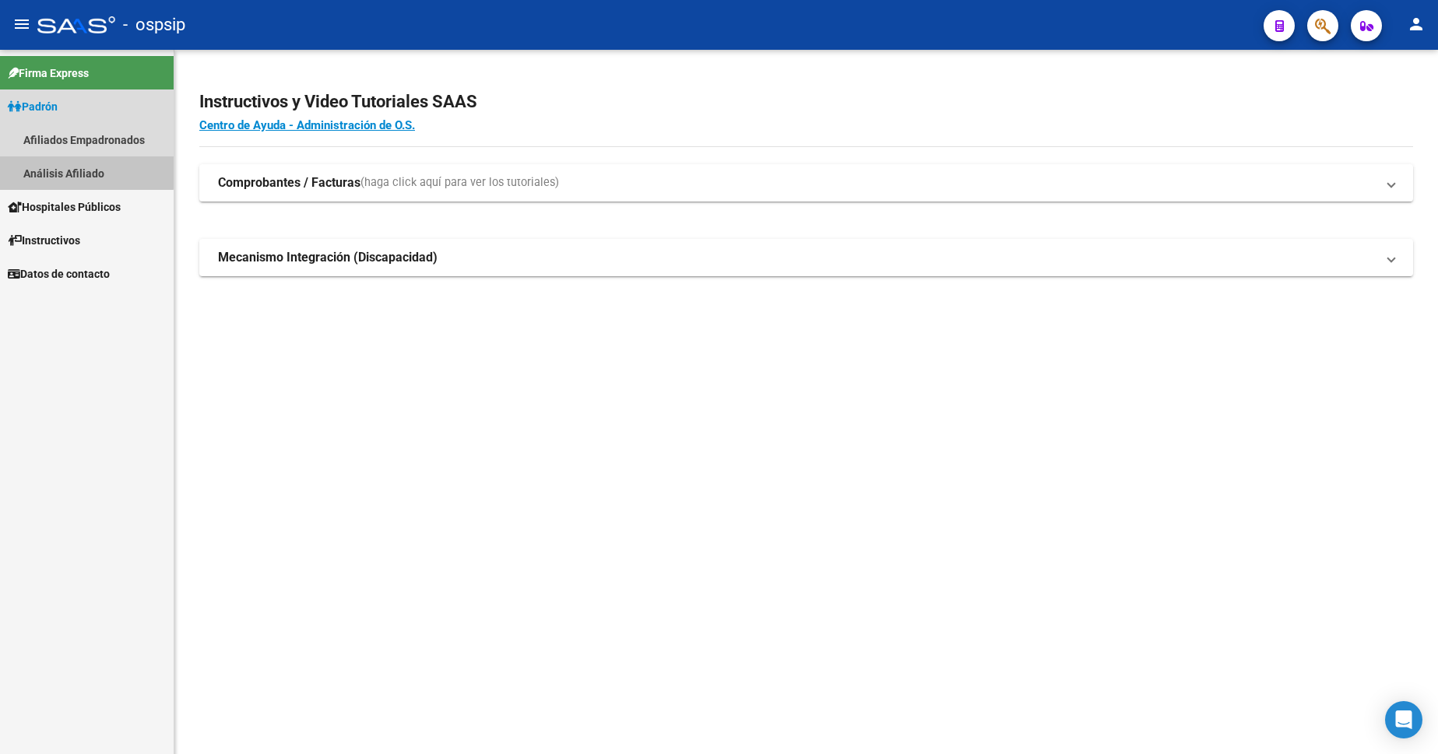
click at [76, 171] on link "Análisis Afiliado" at bounding box center [87, 172] width 174 height 33
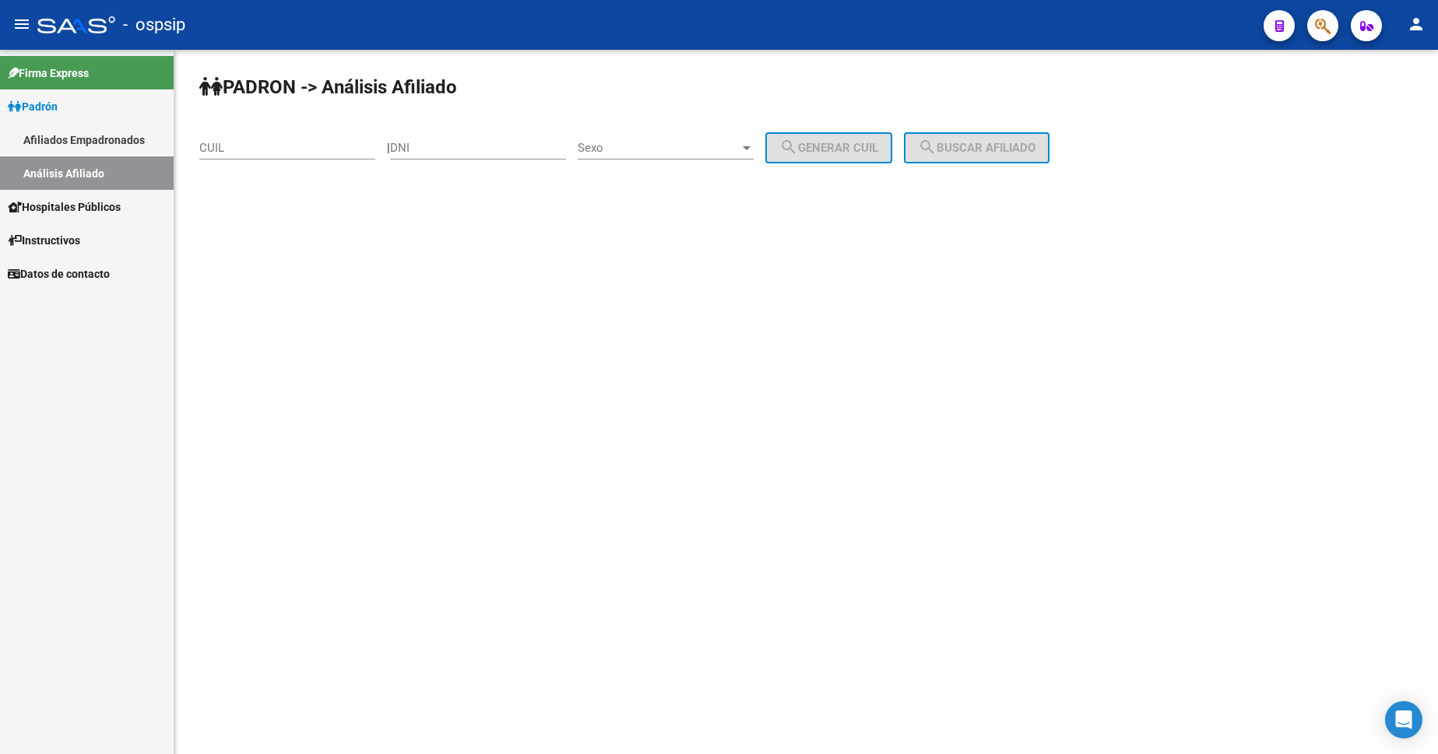
click at [470, 152] on input "DNI" at bounding box center [478, 148] width 176 height 14
type input "18381258"
click at [647, 136] on div "Sexo Sexo" at bounding box center [666, 142] width 176 height 33
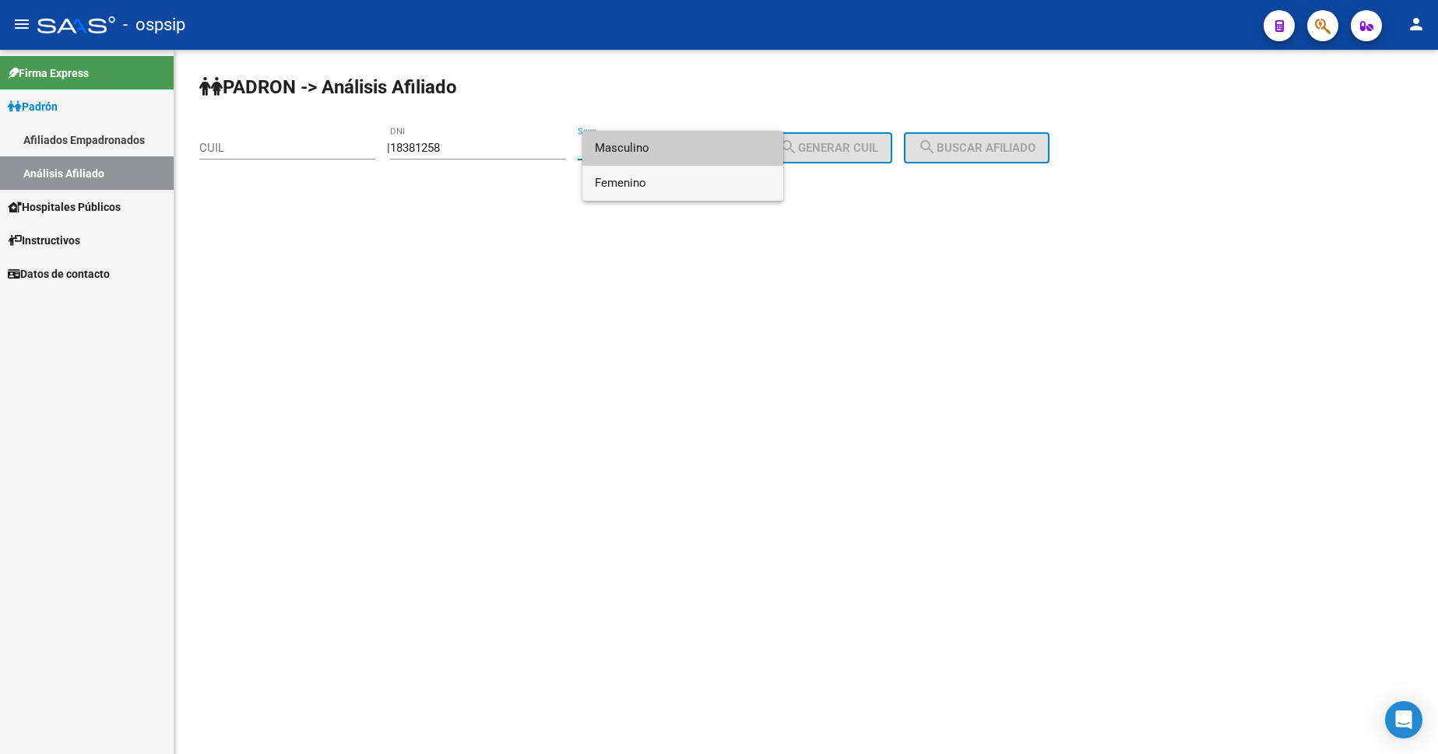
click at [678, 190] on span "Femenino" at bounding box center [683, 183] width 176 height 35
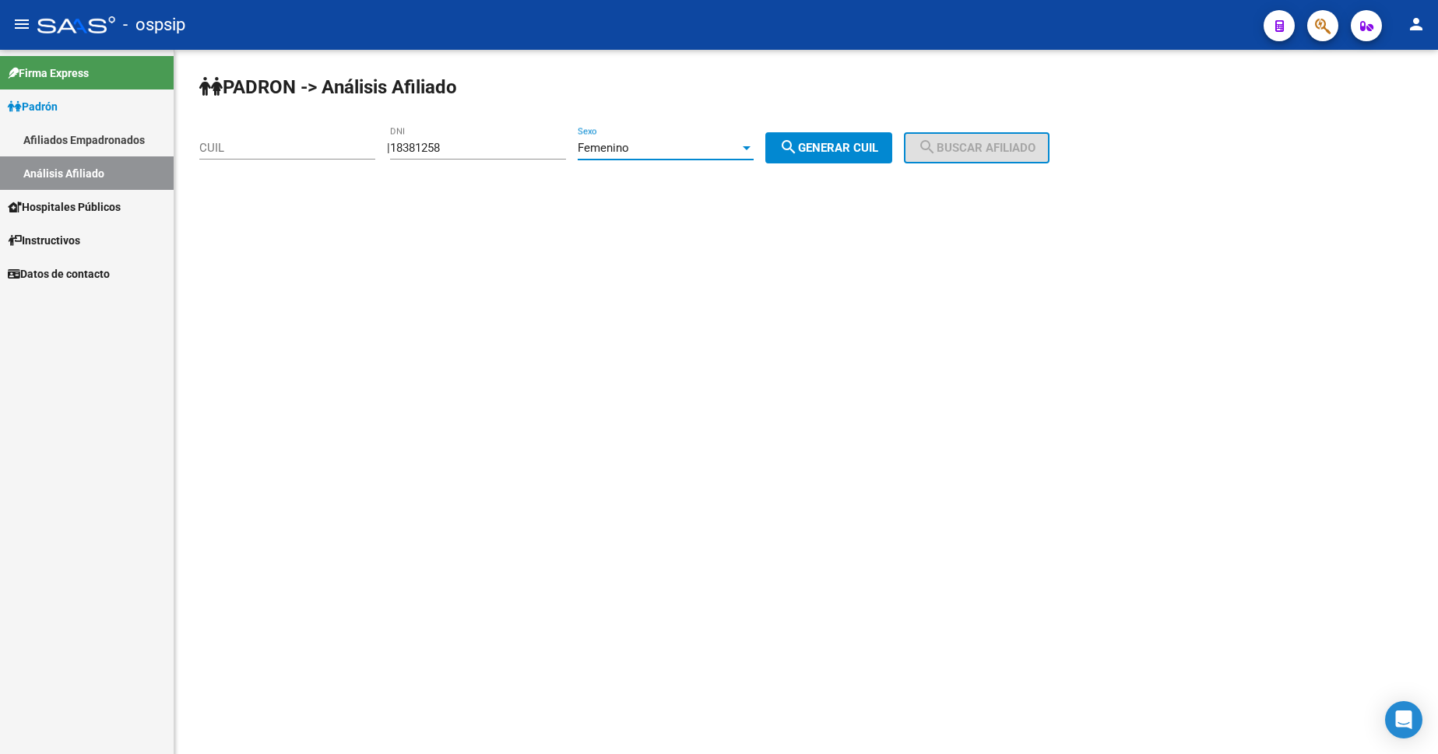
click at [836, 160] on button "search Generar CUIL" at bounding box center [828, 147] width 127 height 31
type input "27-18381258-6"
click at [967, 139] on button "search Buscar afiliado" at bounding box center [977, 147] width 146 height 31
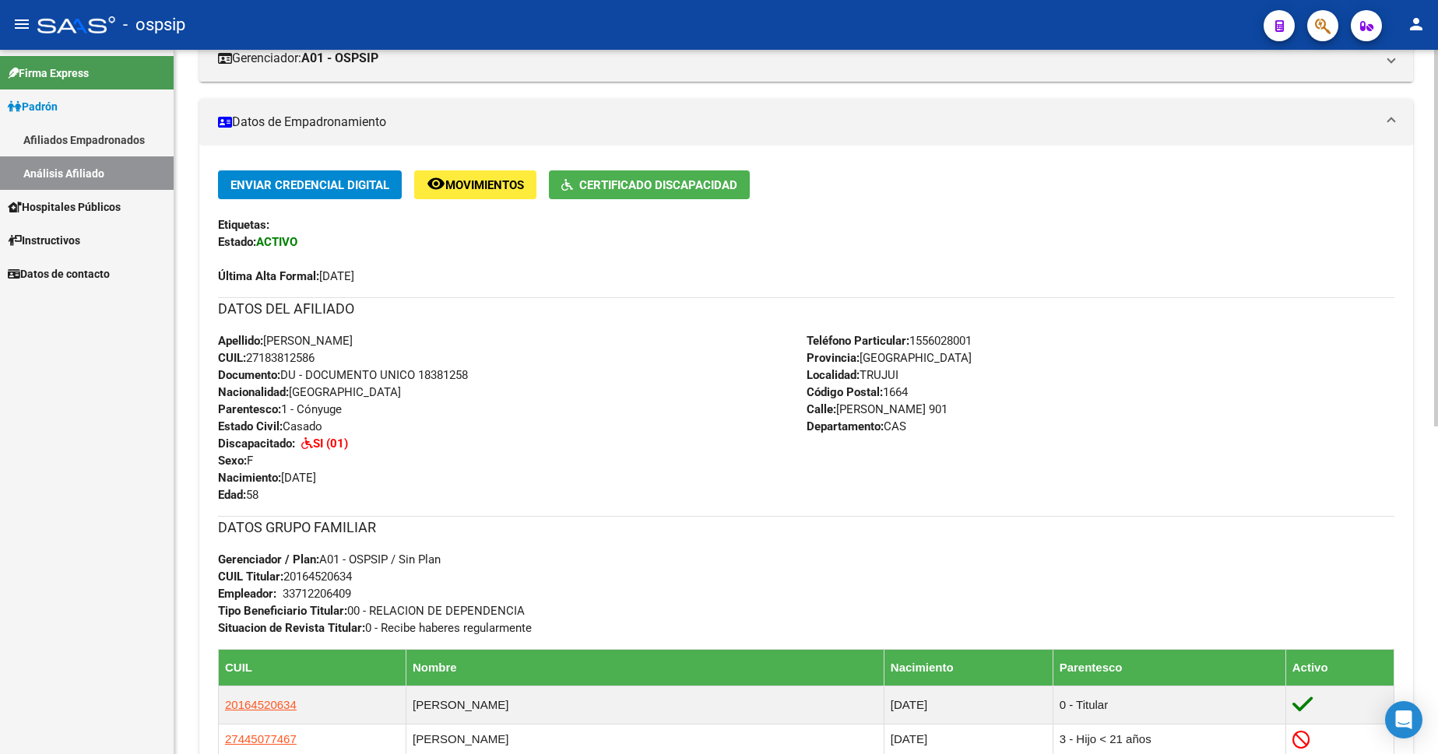
scroll to position [392, 0]
